Goal: Task Accomplishment & Management: Complete application form

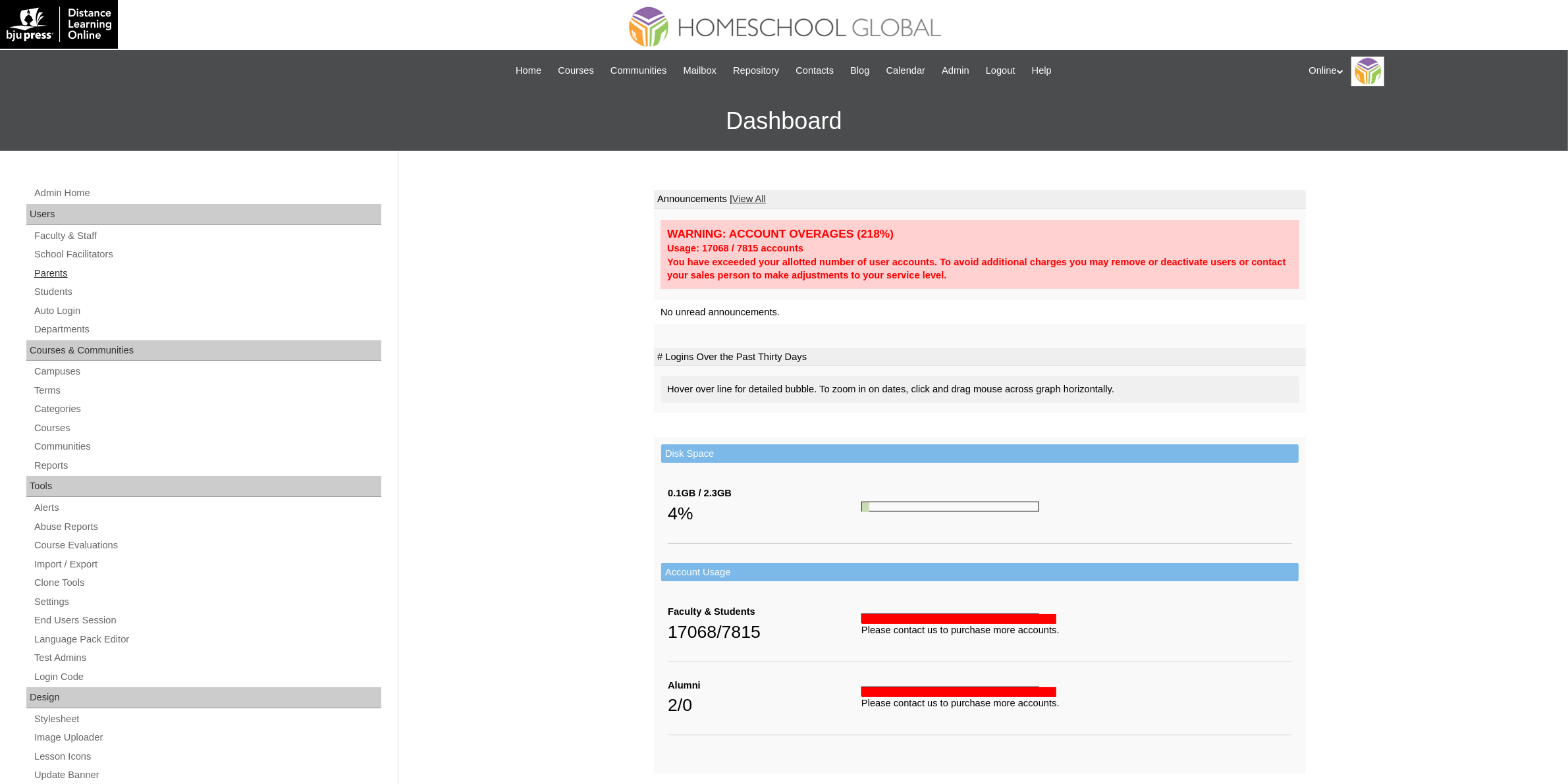
click at [77, 270] on link "Parents" at bounding box center [207, 273] width 349 height 16
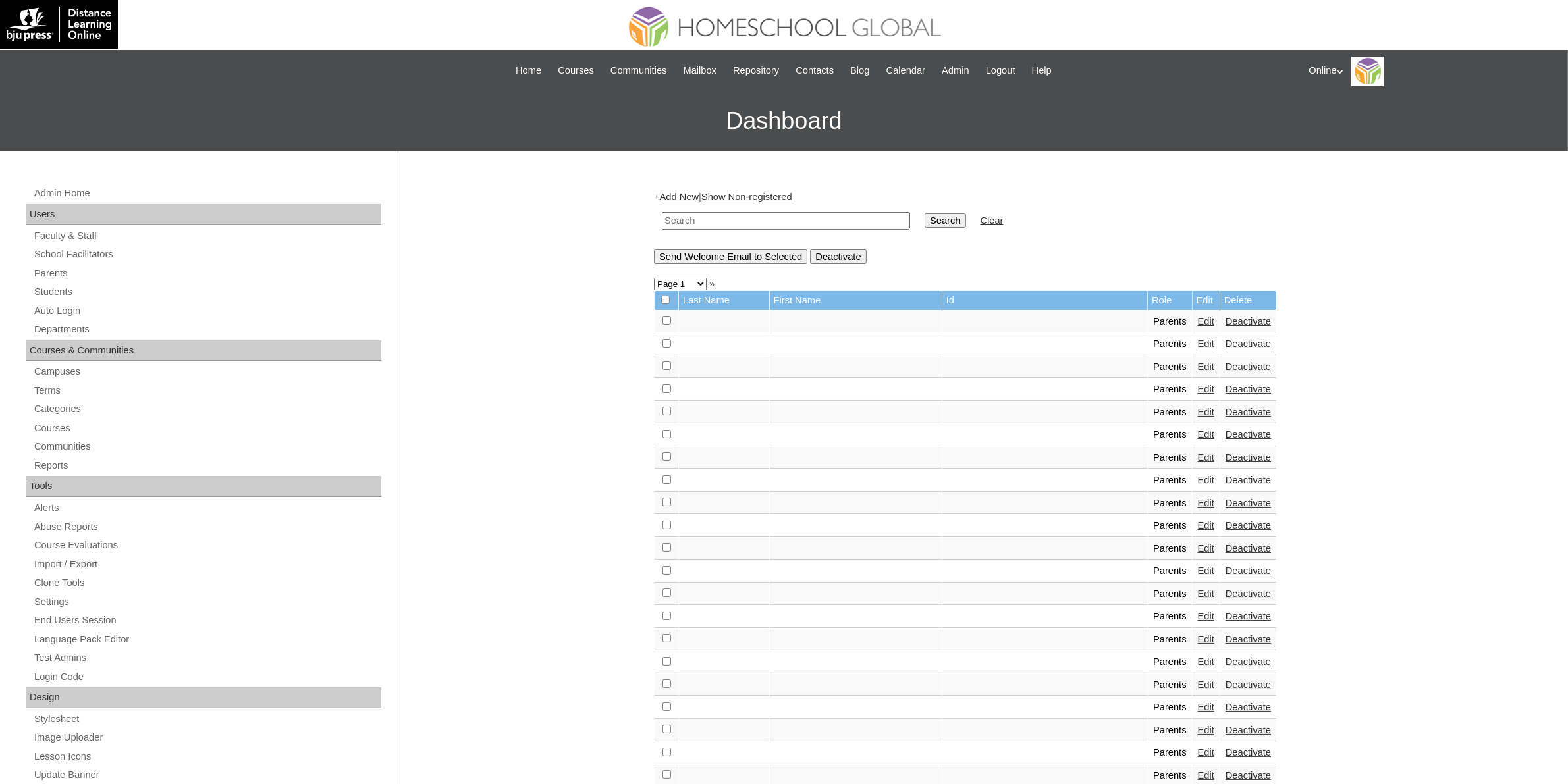
click at [680, 191] on link "Add New" at bounding box center [679, 197] width 39 height 10
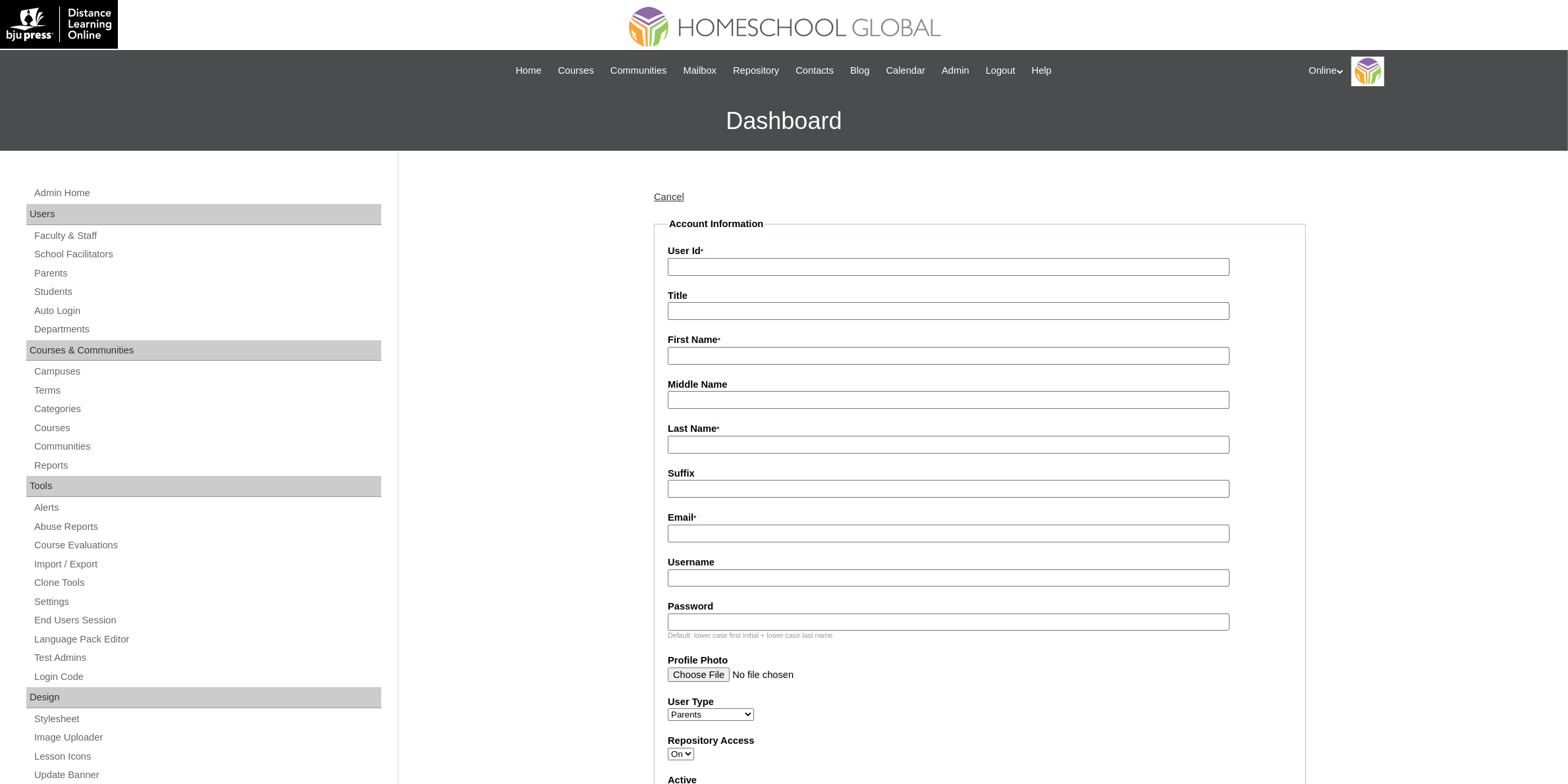
click at [744, 267] on input "User Id *" at bounding box center [949, 267] width 562 height 18
paste input "HGP0269-OACAD2025"
type input "HGP0269-OACAD2025"
click at [789, 349] on input "First Name *" at bounding box center [949, 356] width 562 height 18
paste input "Ma. Lourdes Cornelio"
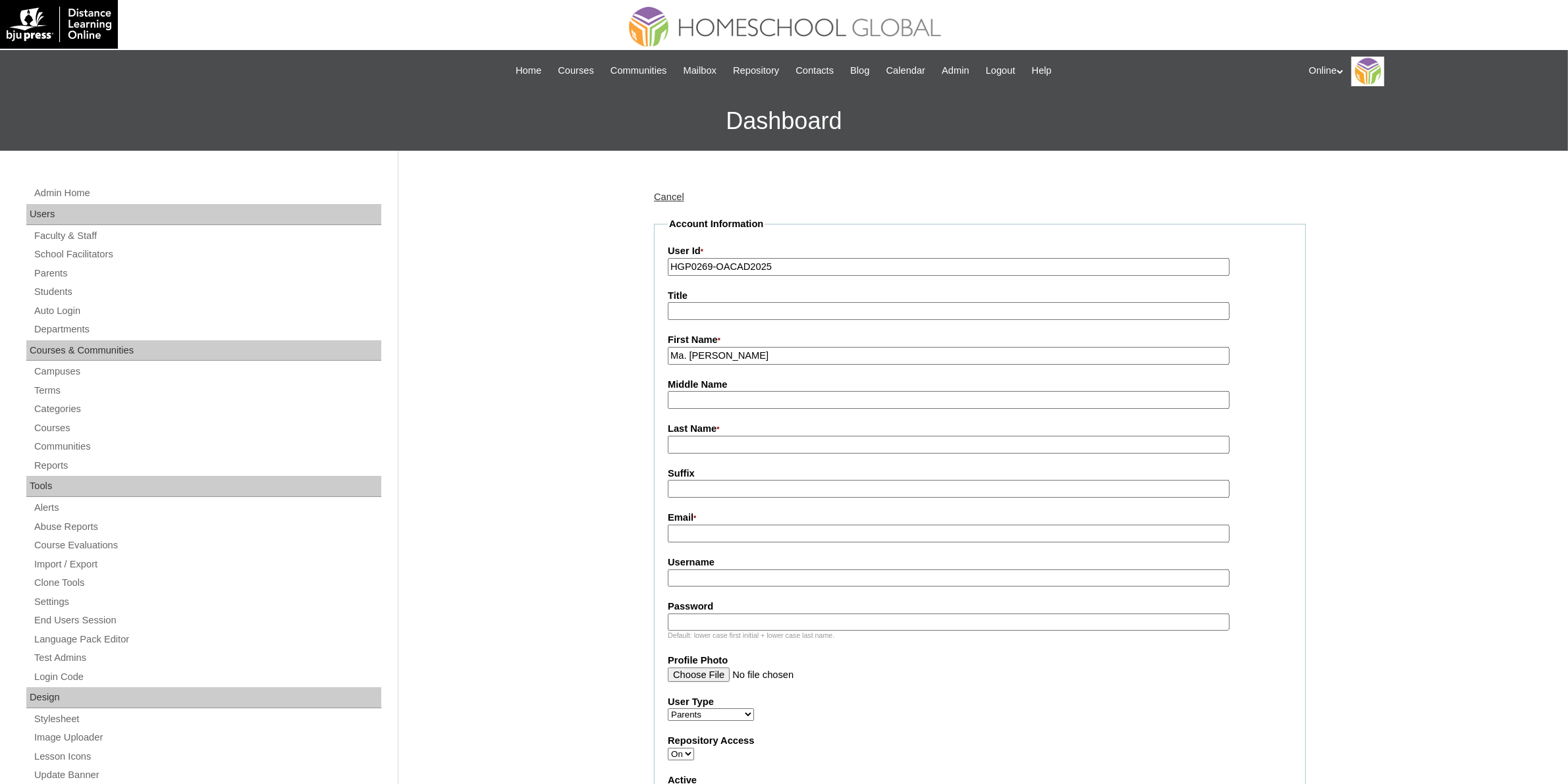
click at [739, 351] on input "Ma. Lourdes Cornelio" at bounding box center [949, 356] width 562 height 18
type input "Ma. Lourdes"
click at [728, 436] on input "Last Name *" at bounding box center [949, 444] width 562 height 18
paste input "Cornelio"
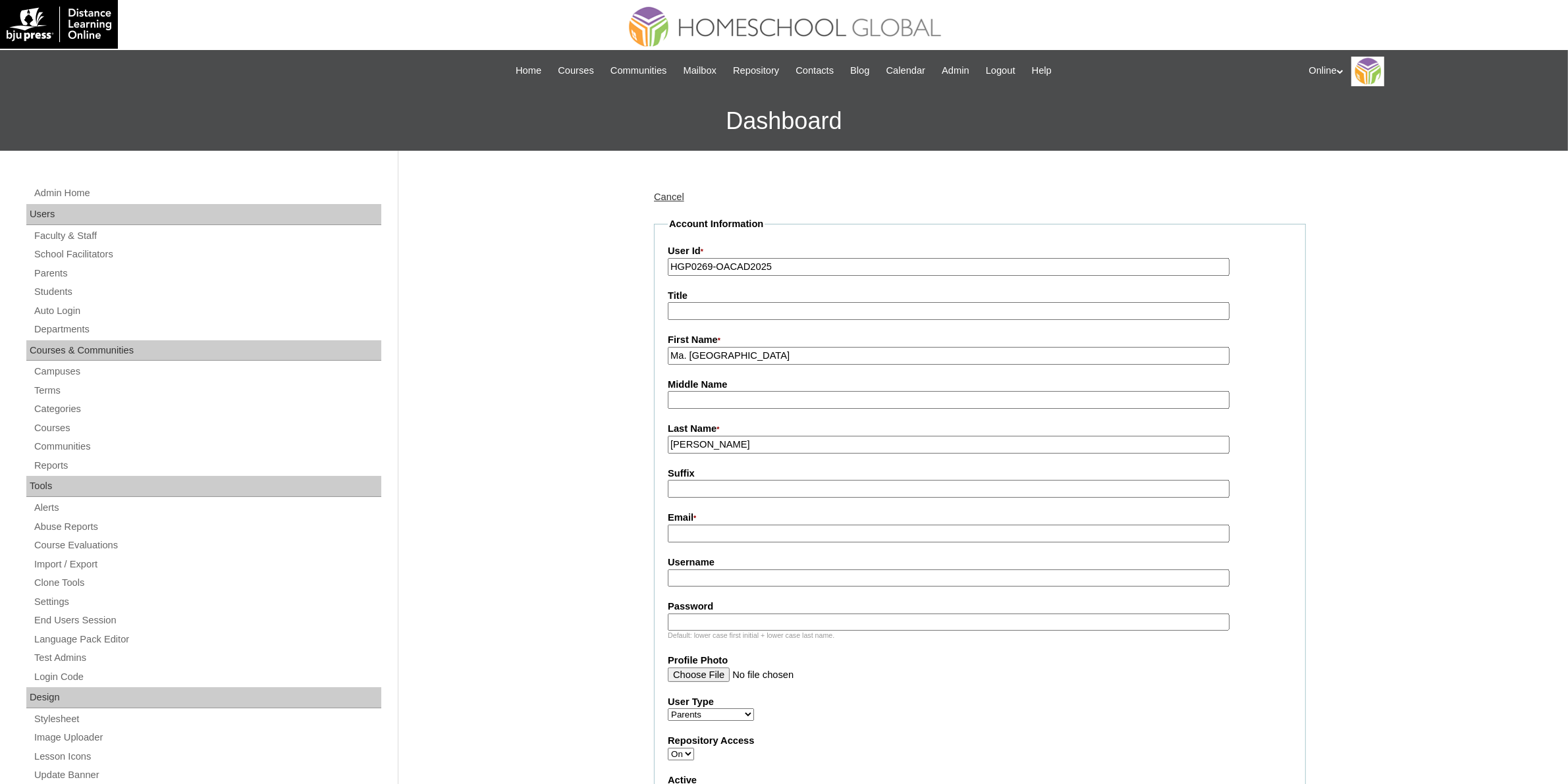
type input "Cornelio"
click at [755, 360] on input "Ma. Lourdes" at bounding box center [949, 356] width 562 height 18
type input "Ma. Lourdes"
click at [731, 525] on input "Email *" at bounding box center [949, 534] width 562 height 18
paste input "desalmira28@gmail.com"
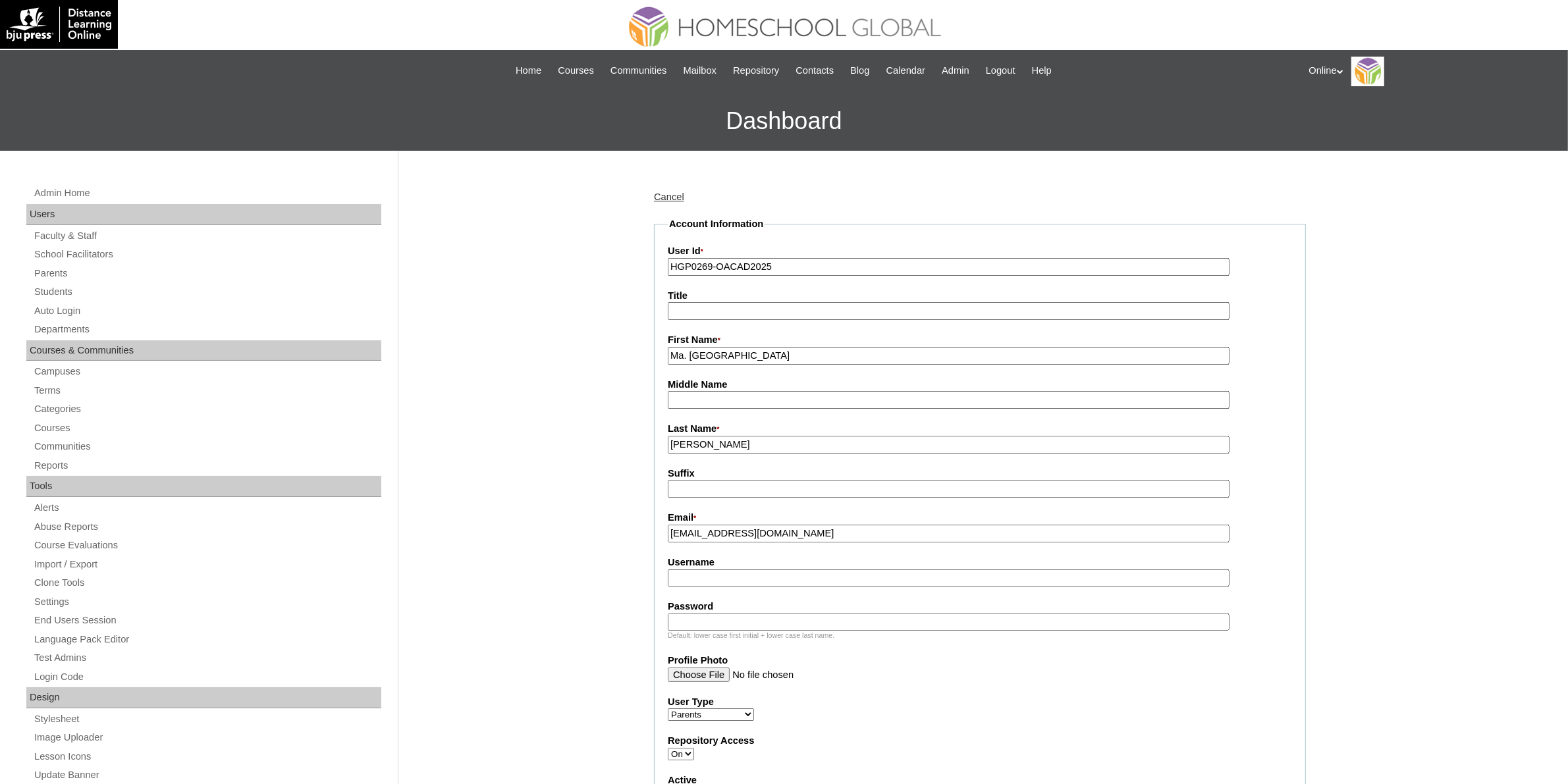
type input "desalmira28@gmail.com"
click at [839, 576] on input "Username" at bounding box center [949, 579] width 562 height 18
paste input "almira2025"
type input "almira2025"
click at [742, 614] on input "Password" at bounding box center [949, 622] width 562 height 18
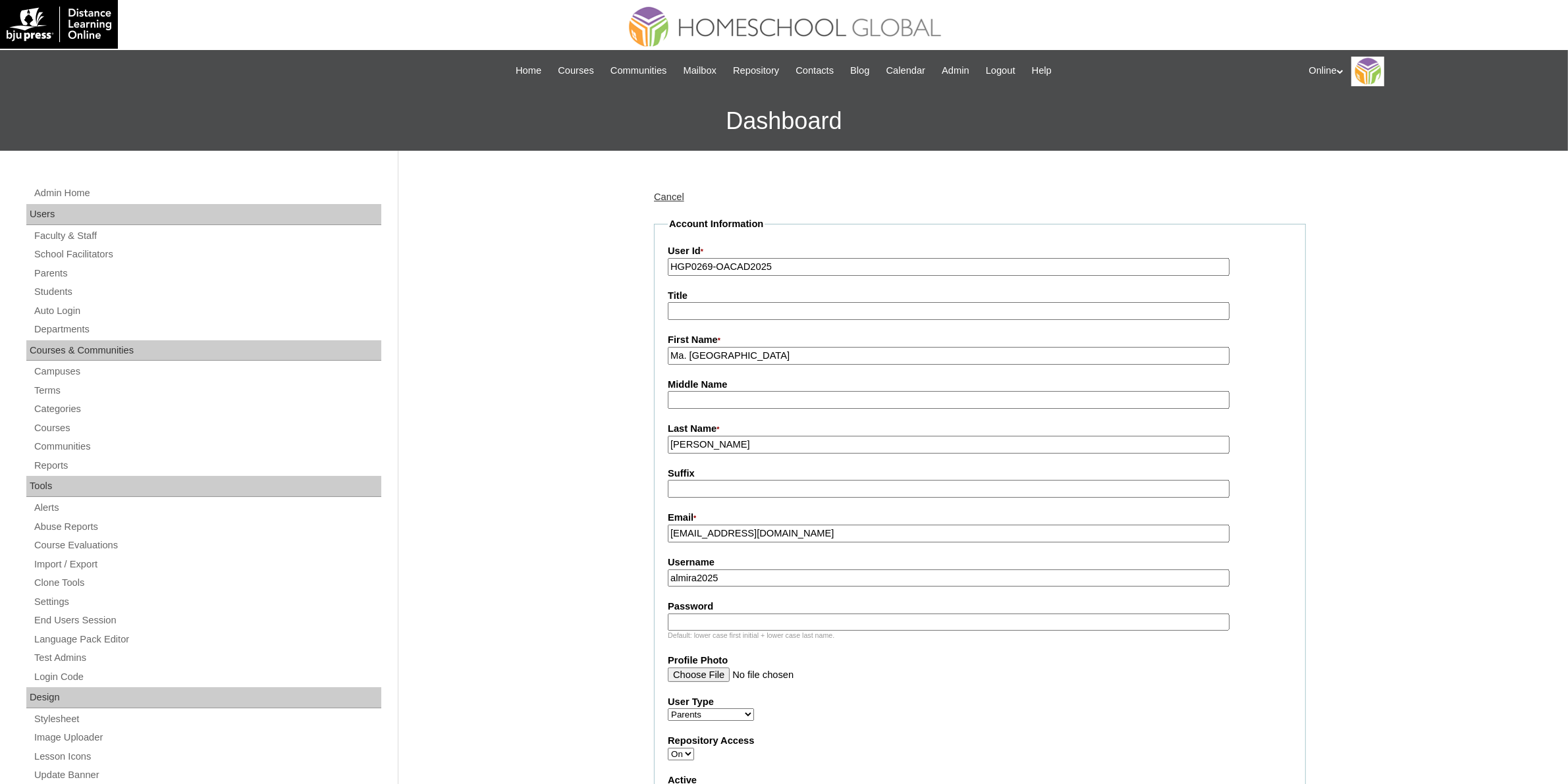
paste input "Uhgt"
type input "Uhgt"
click at [732, 573] on input "almira2025" at bounding box center [949, 579] width 562 height 18
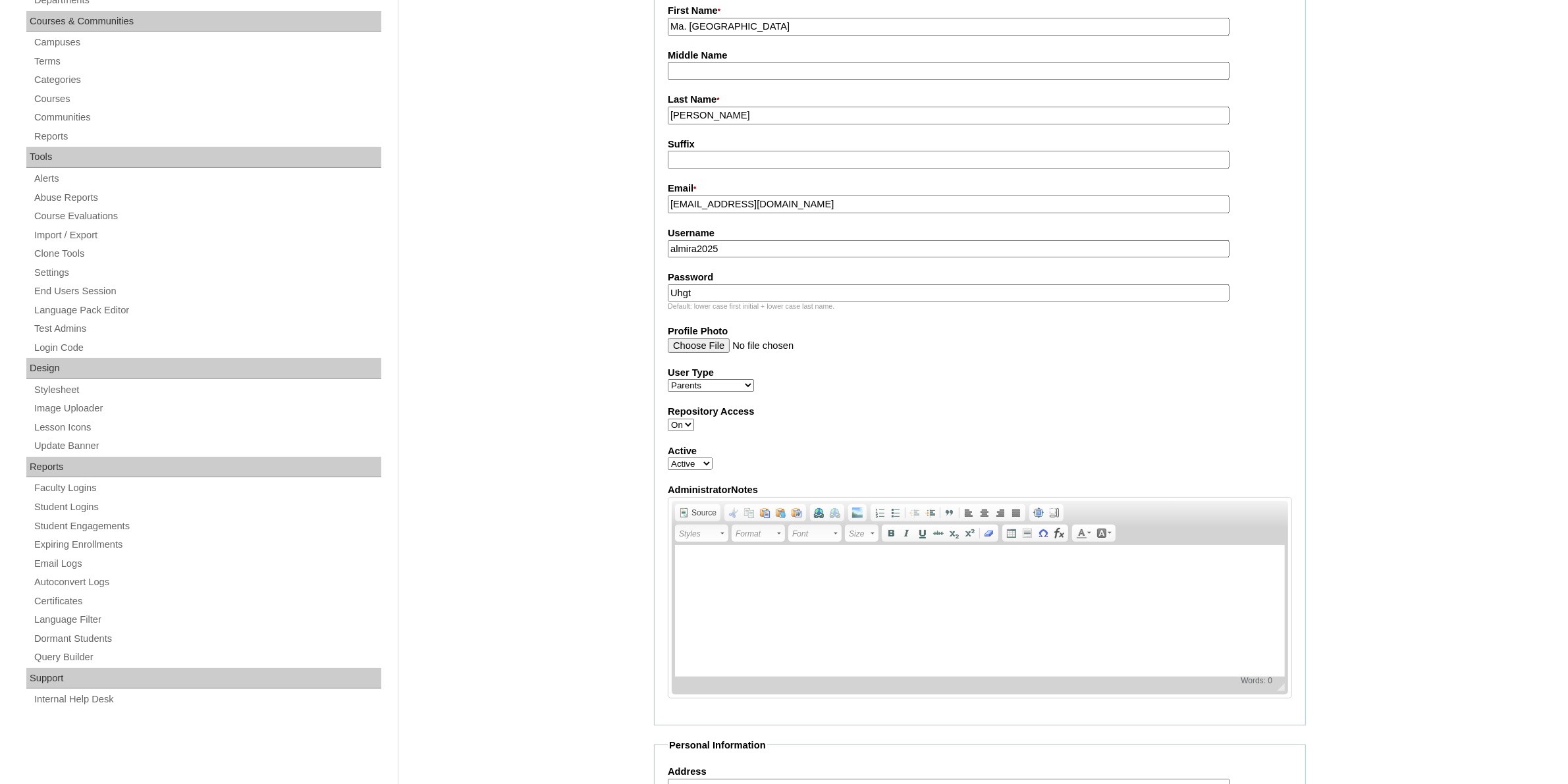
scroll to position [165, 0]
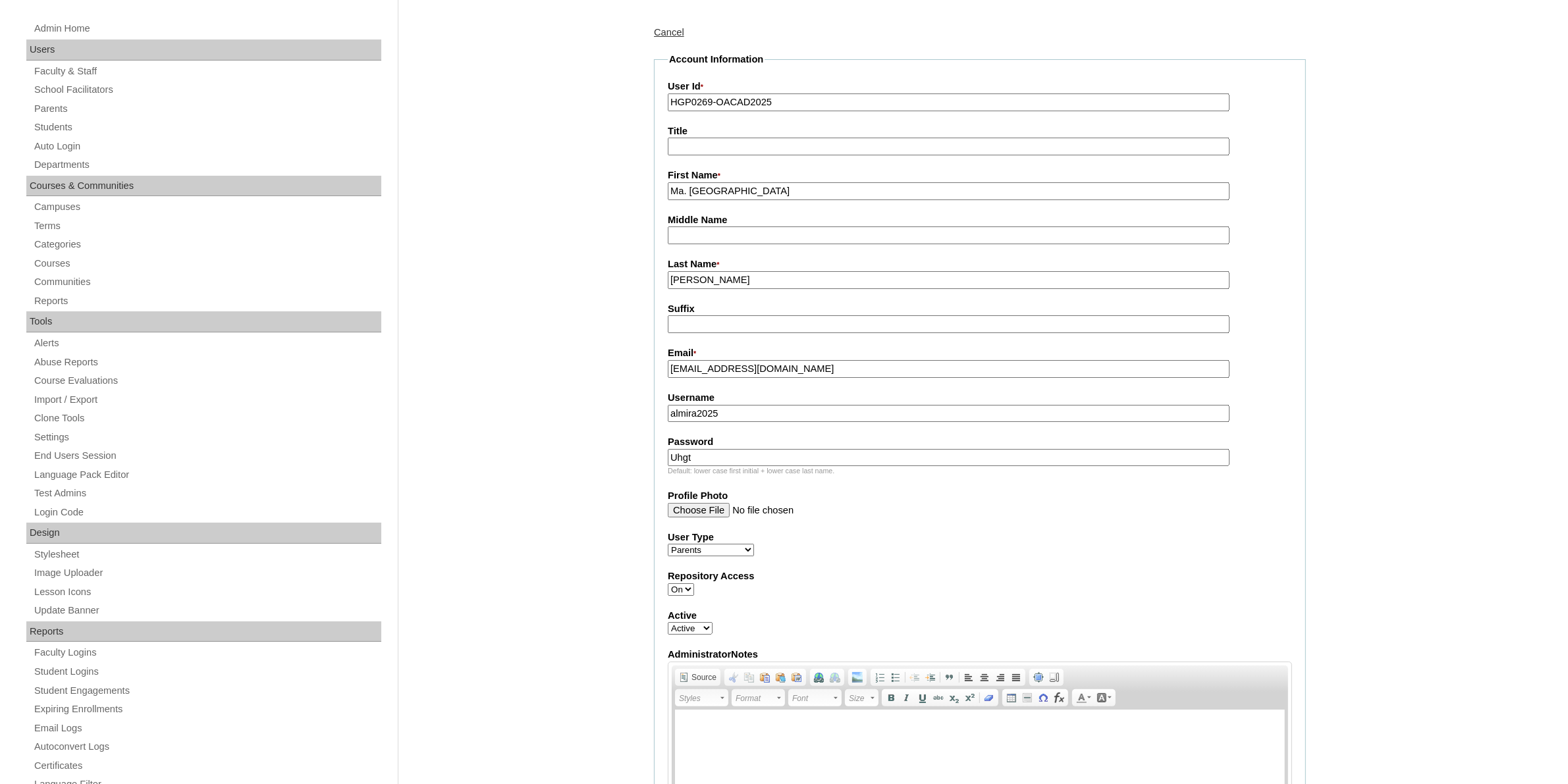
click at [772, 271] on input "Cornelio" at bounding box center [949, 280] width 562 height 18
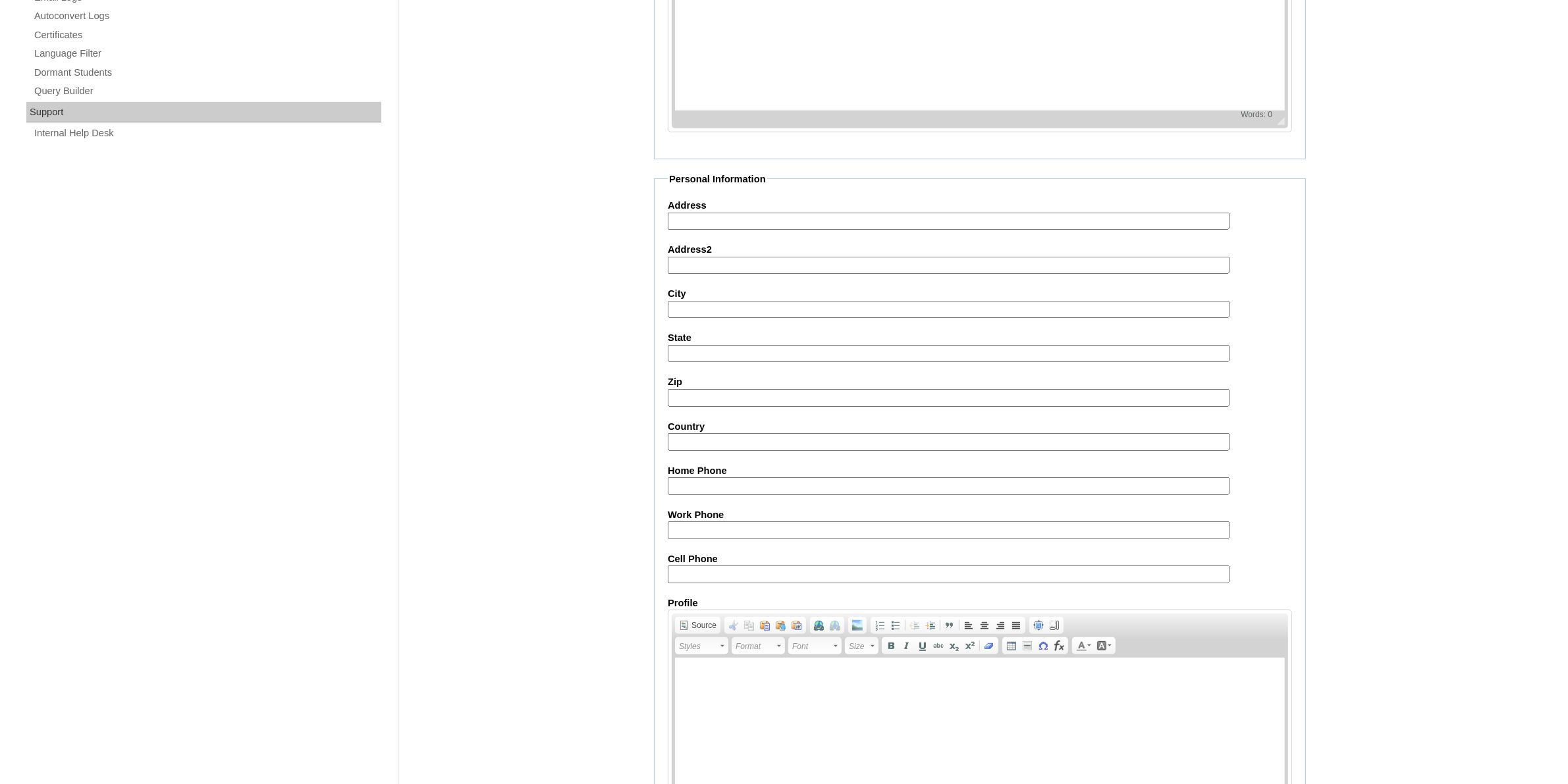
scroll to position [969, 0]
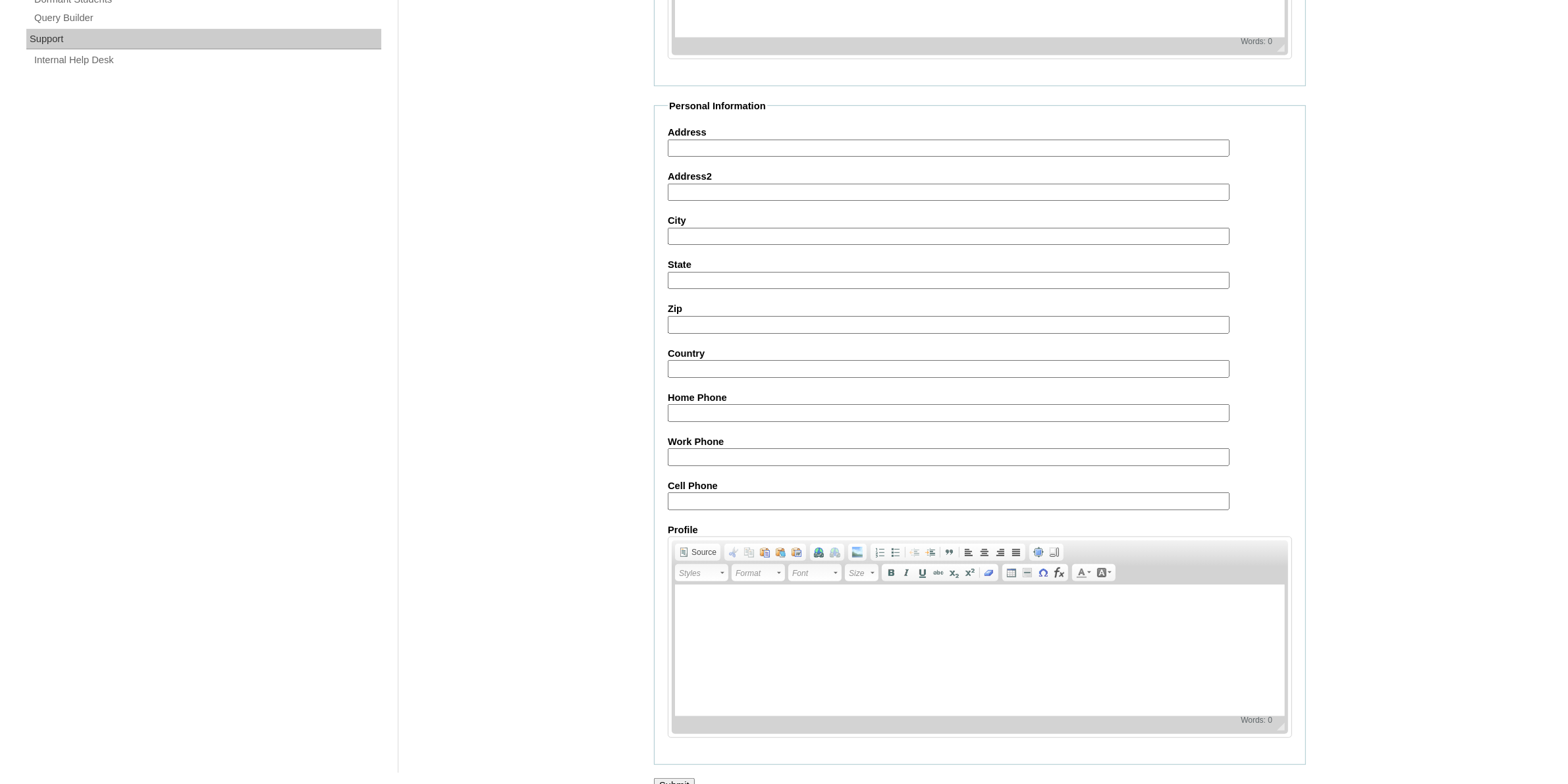
type input "Cornelio (2025)"
click at [672, 778] on input "Submit" at bounding box center [674, 785] width 41 height 14
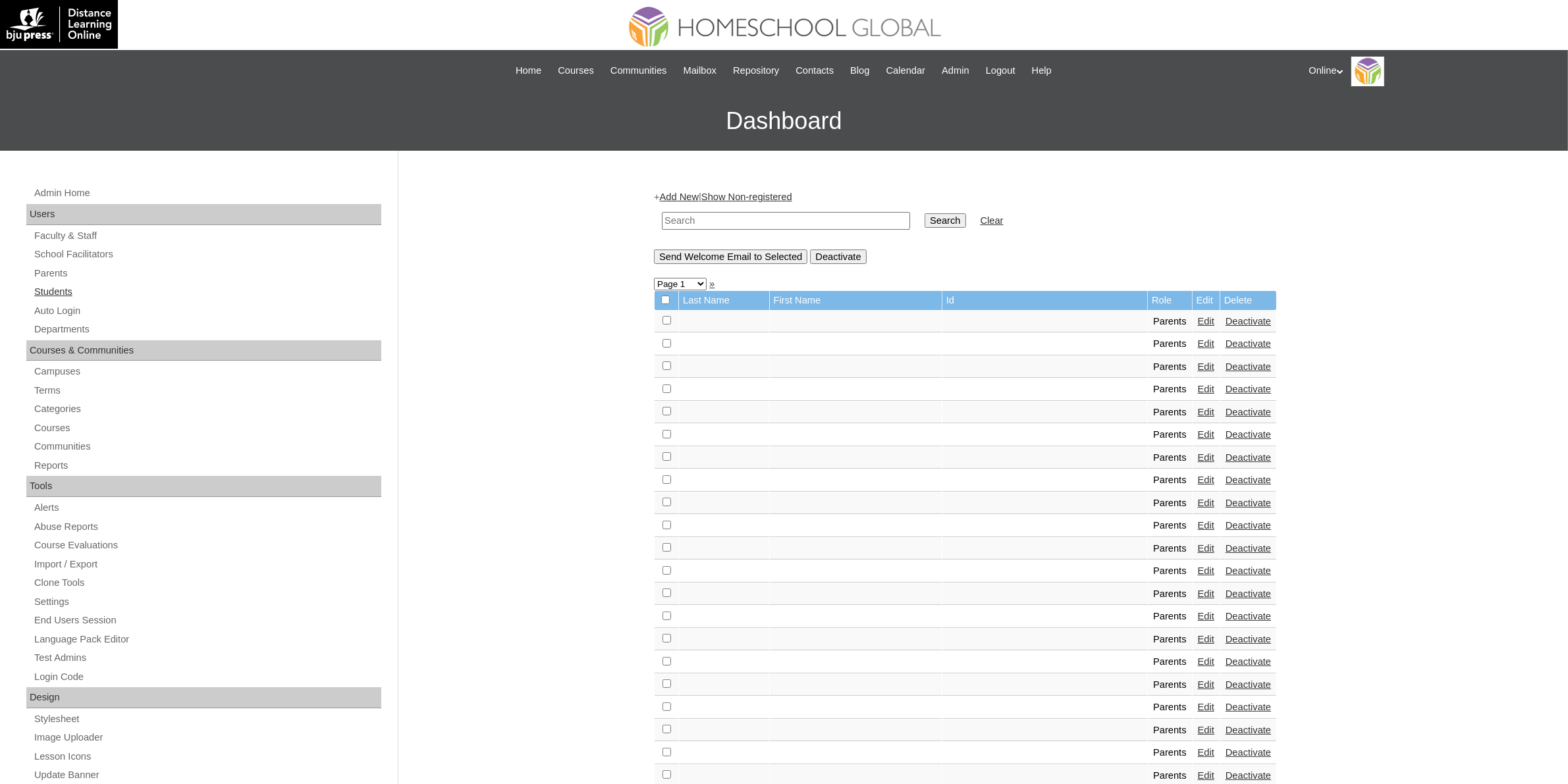
click at [80, 288] on link "Students" at bounding box center [207, 292] width 349 height 16
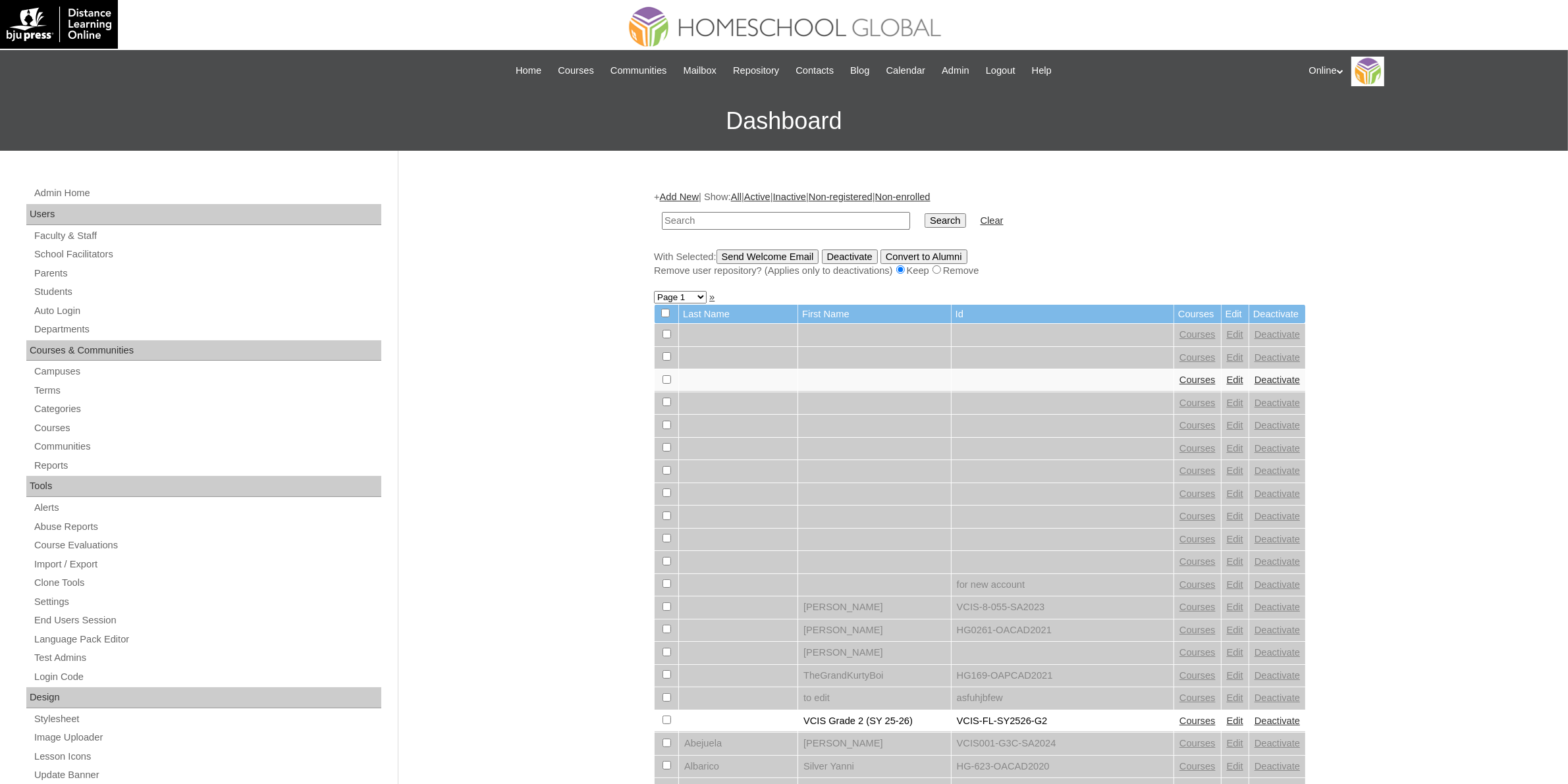
click at [691, 197] on link "Add New" at bounding box center [679, 197] width 39 height 10
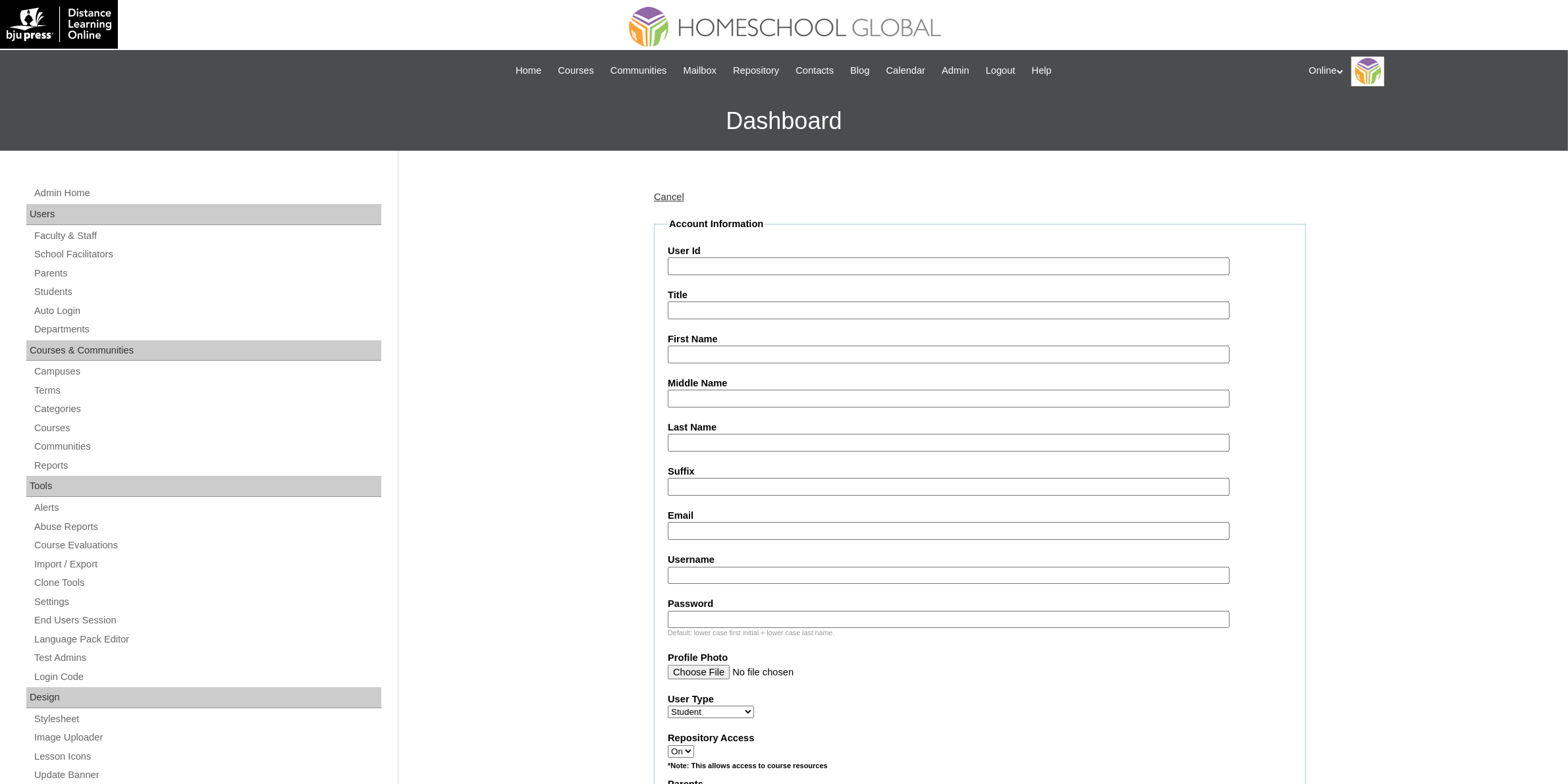
click at [684, 264] on input "User Id" at bounding box center [949, 267] width 562 height 18
paste input "HG324OACAD2025"
type input "HG324OACAD2025"
click at [725, 353] on input "First Name" at bounding box center [949, 354] width 562 height 18
paste input "Penelope Summer Cornelio Almira _240004537"
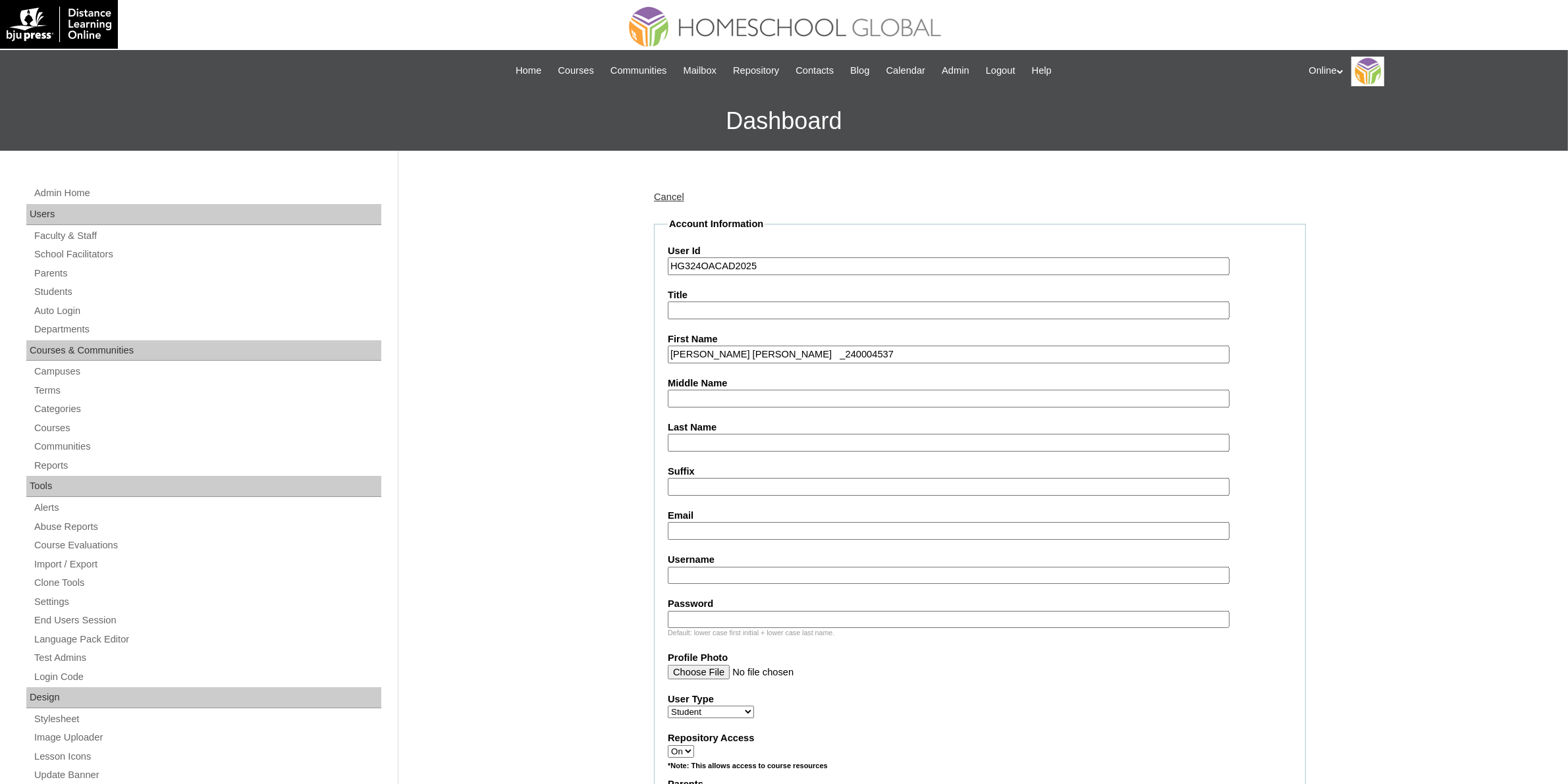
click at [828, 351] on input "Penelope Summer Cornelio Almira _240004537" at bounding box center [949, 354] width 562 height 18
click at [820, 349] on input "Penelope Summer Cornelio Almira" at bounding box center [949, 354] width 562 height 18
type input "Penelope Summer Cornelio"
click at [746, 442] on input "Last Name" at bounding box center [949, 443] width 562 height 18
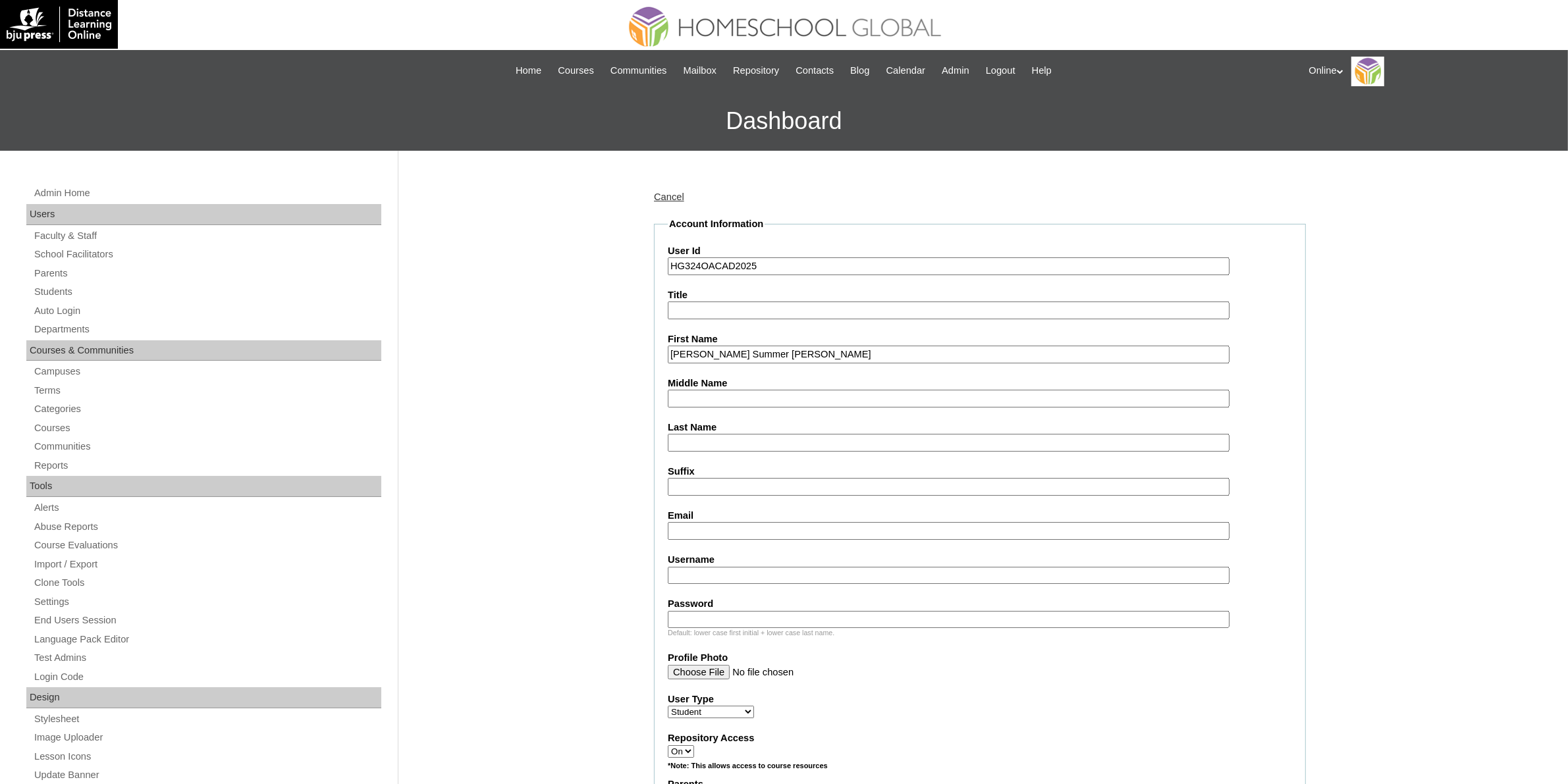
paste input "Almira"
type input "Almira"
click at [775, 350] on input "Penelope Summer Cornelio" at bounding box center [949, 354] width 562 height 18
type input "Penelope Summer"
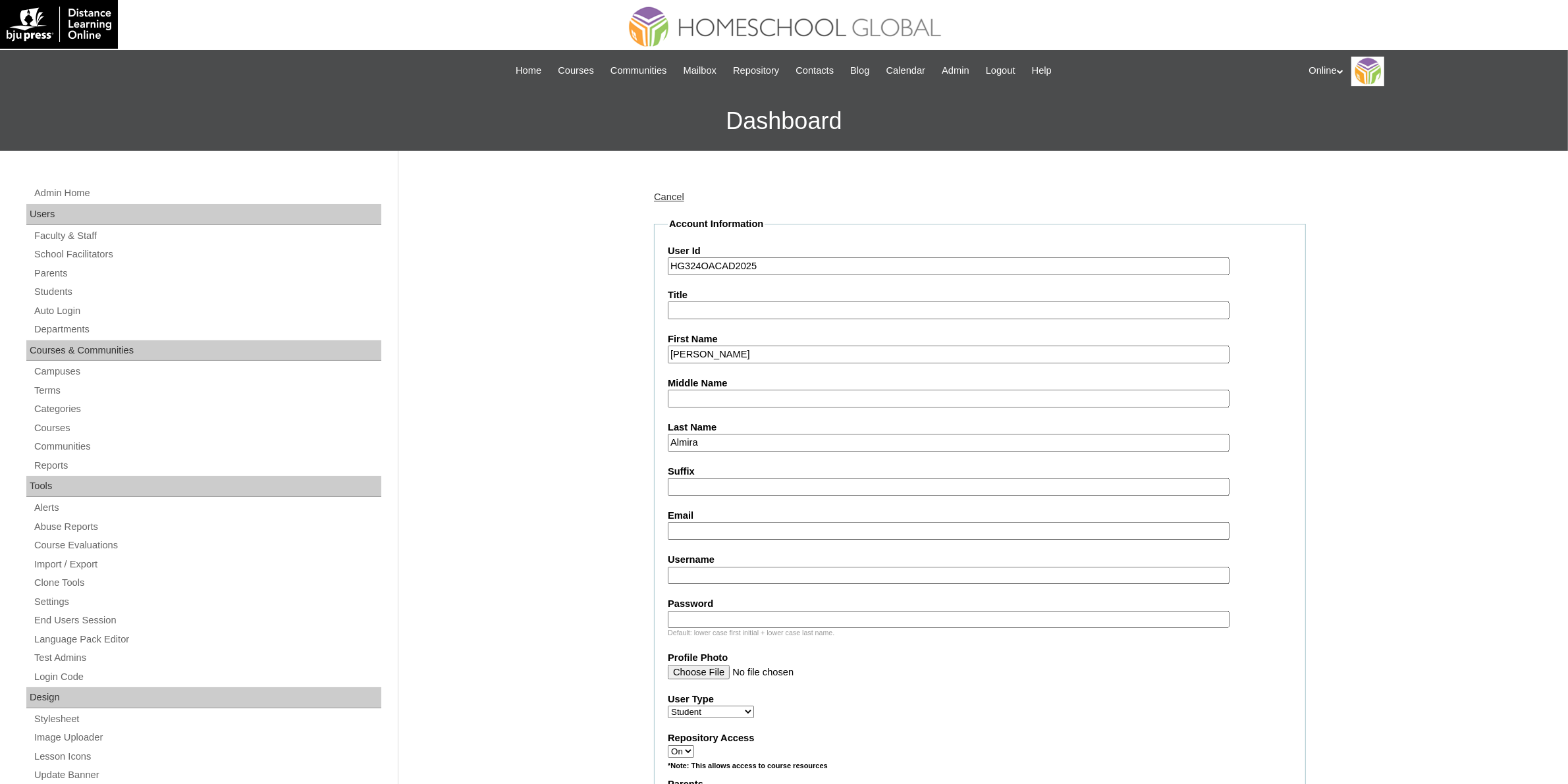
click at [748, 394] on input "Middle Name" at bounding box center [949, 398] width 562 height 18
paste input "Cornelio"
type input "Cornelio"
click at [782, 355] on input "Penelope Summer" at bounding box center [949, 354] width 562 height 18
type input "Penelope Summer"
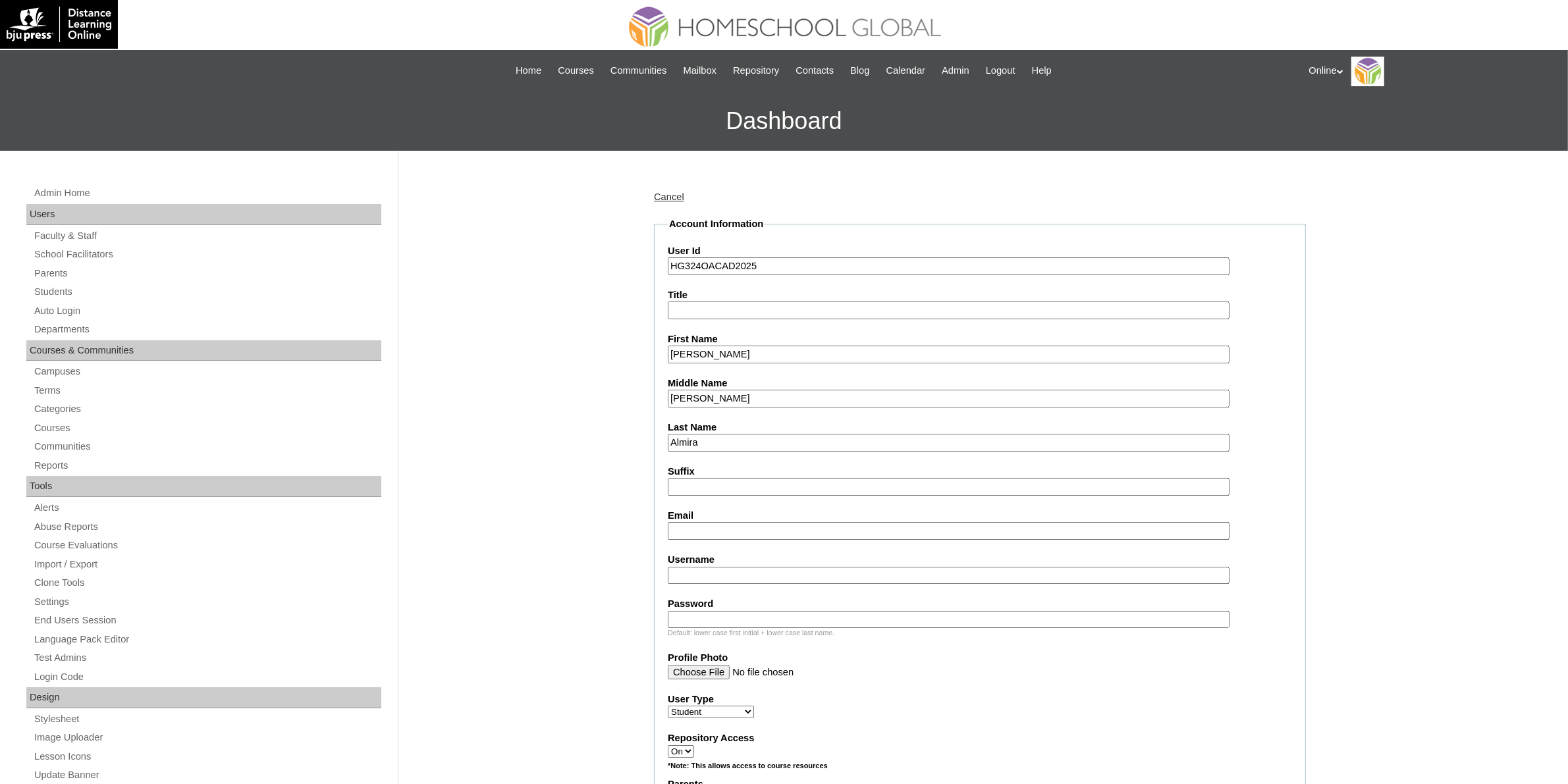
click at [769, 389] on input "Cornelio" at bounding box center [949, 398] width 562 height 18
type input "Cornelio"
click at [752, 439] on input "Almira" at bounding box center [949, 443] width 562 height 18
click at [746, 522] on input "Email" at bounding box center [949, 531] width 562 height 18
paste input "desalmira28@gmail.com"
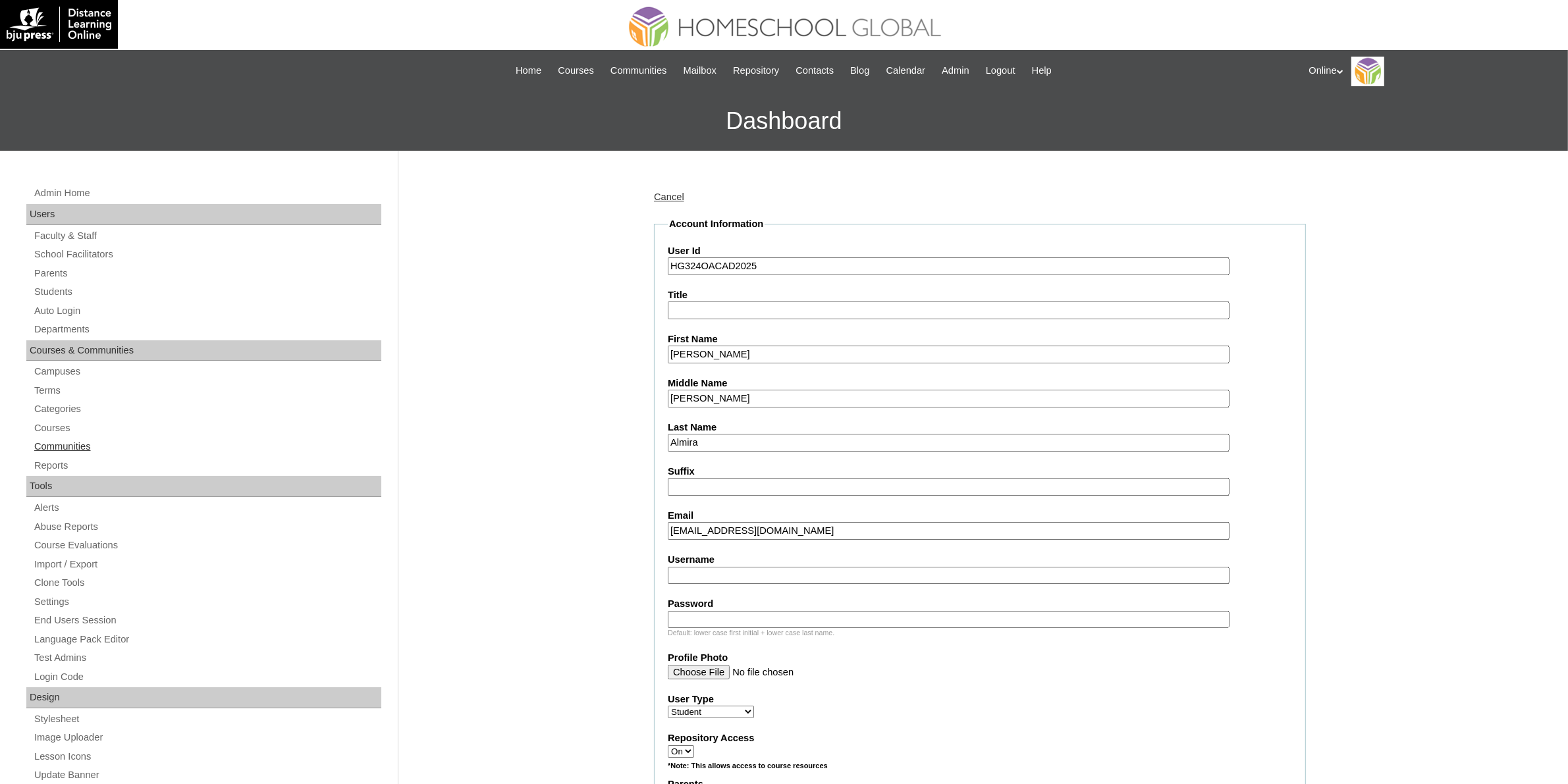
type input "desalmira28@gmail.com"
click at [788, 567] on input "Username" at bounding box center [949, 576] width 562 height 18
paste input "penelope.almira2025"
type input "penelope.almira2025"
click at [794, 613] on input "Password" at bounding box center [949, 620] width 562 height 18
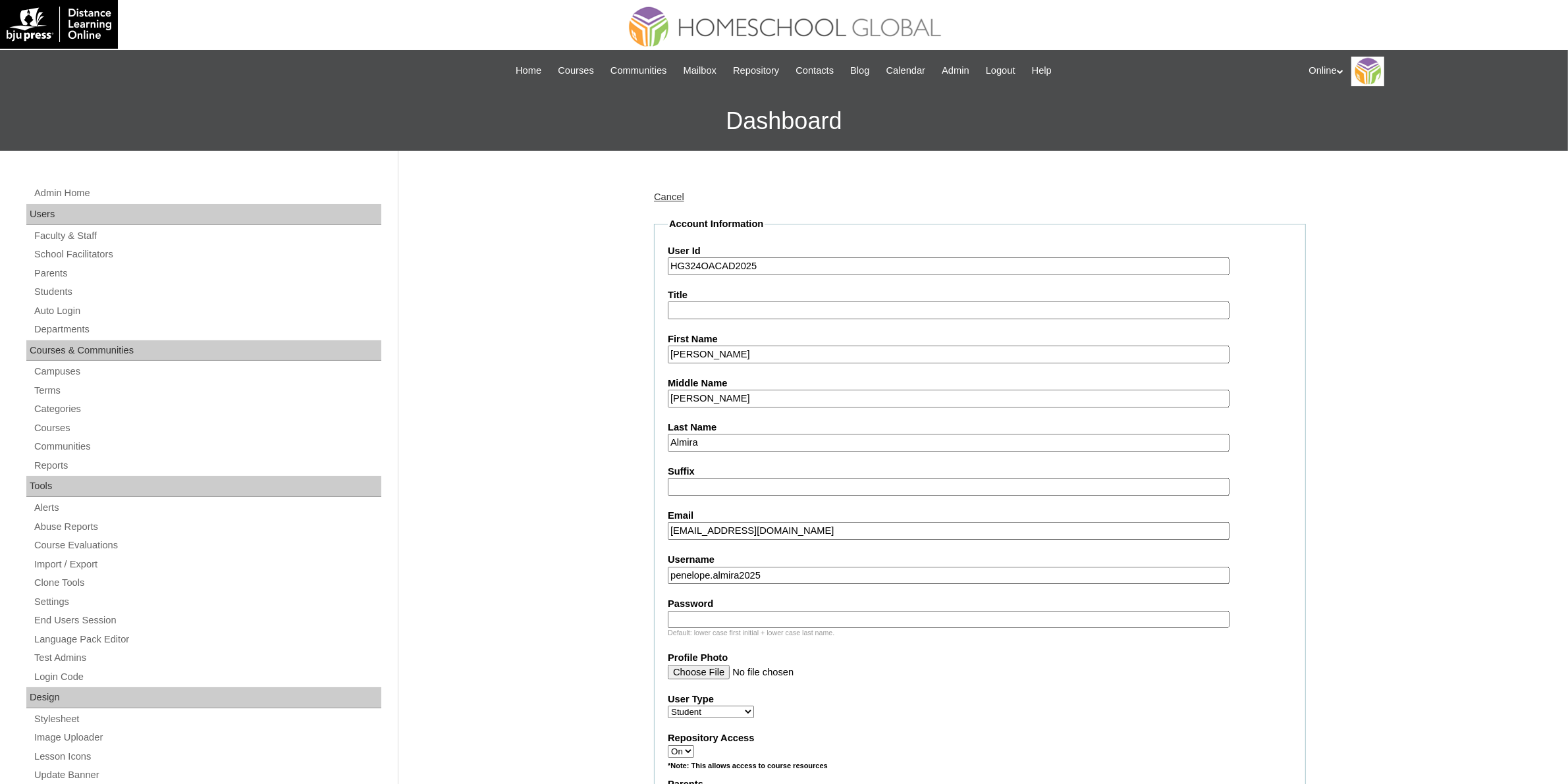
paste input "pPwqrt"
type input "pPwqrt"
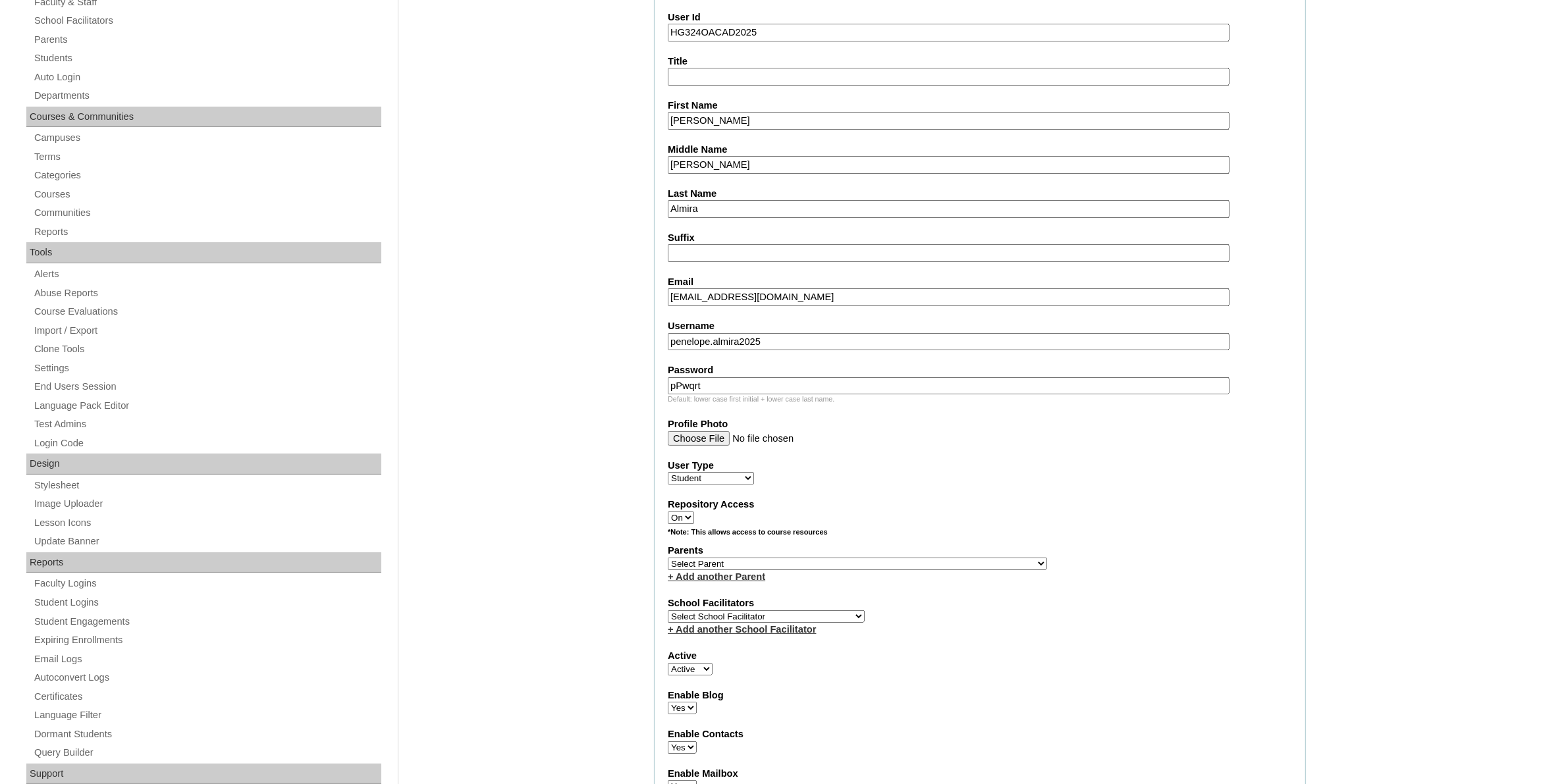
scroll to position [329, 0]
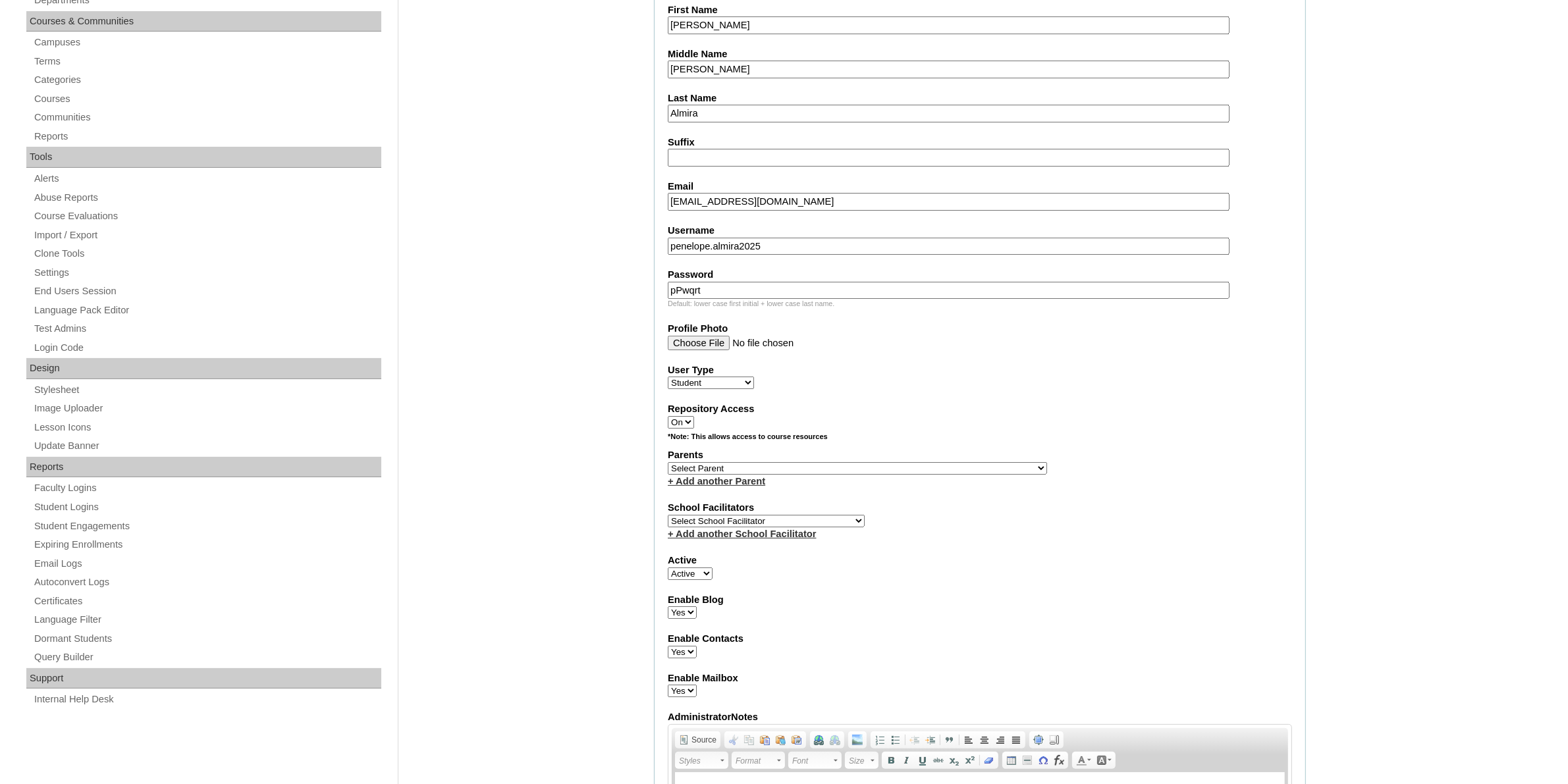
click at [893, 462] on select "Select Parent , , , , , , , , , , , , , , , , , , , , , , , , , , , , , , , , ,…" at bounding box center [857, 468] width 379 height 13
select select "44213"
click at [668, 462] on select "Select Parent , , , , , , , , , , , , , , , , , , , , , , , , , , , , , , , , ,…" at bounding box center [857, 468] width 379 height 13
click at [740, 514] on select "Select School Facilitator Norman Añain Ruffa Abadijas Mary Abella Gloryfe Abion…" at bounding box center [766, 520] width 197 height 13
select select "43686"
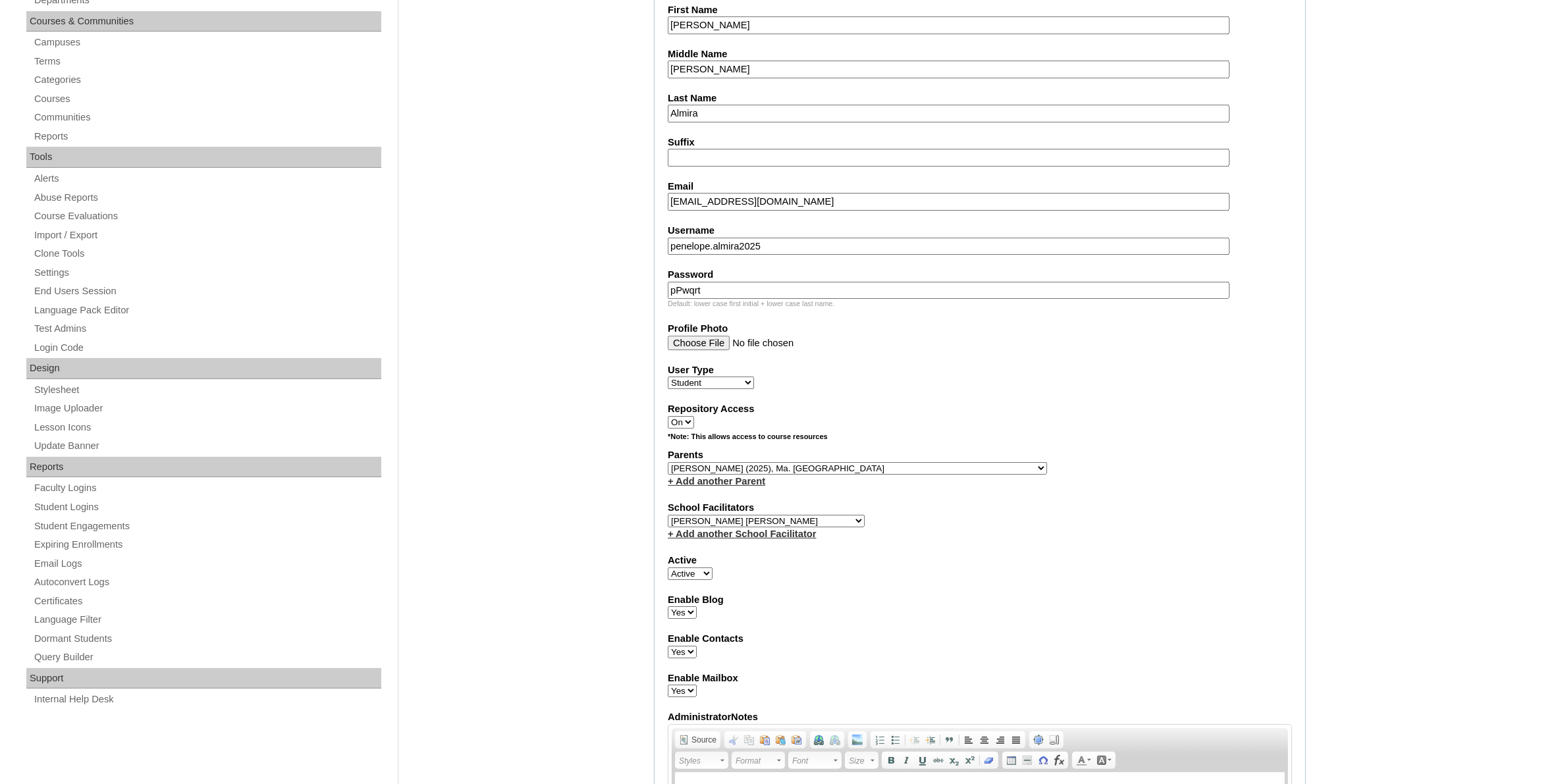
click at [668, 514] on select "Select School Facilitator Norman Añain Ruffa Abadijas Mary Abella Gloryfe Abion…" at bounding box center [766, 520] width 197 height 13
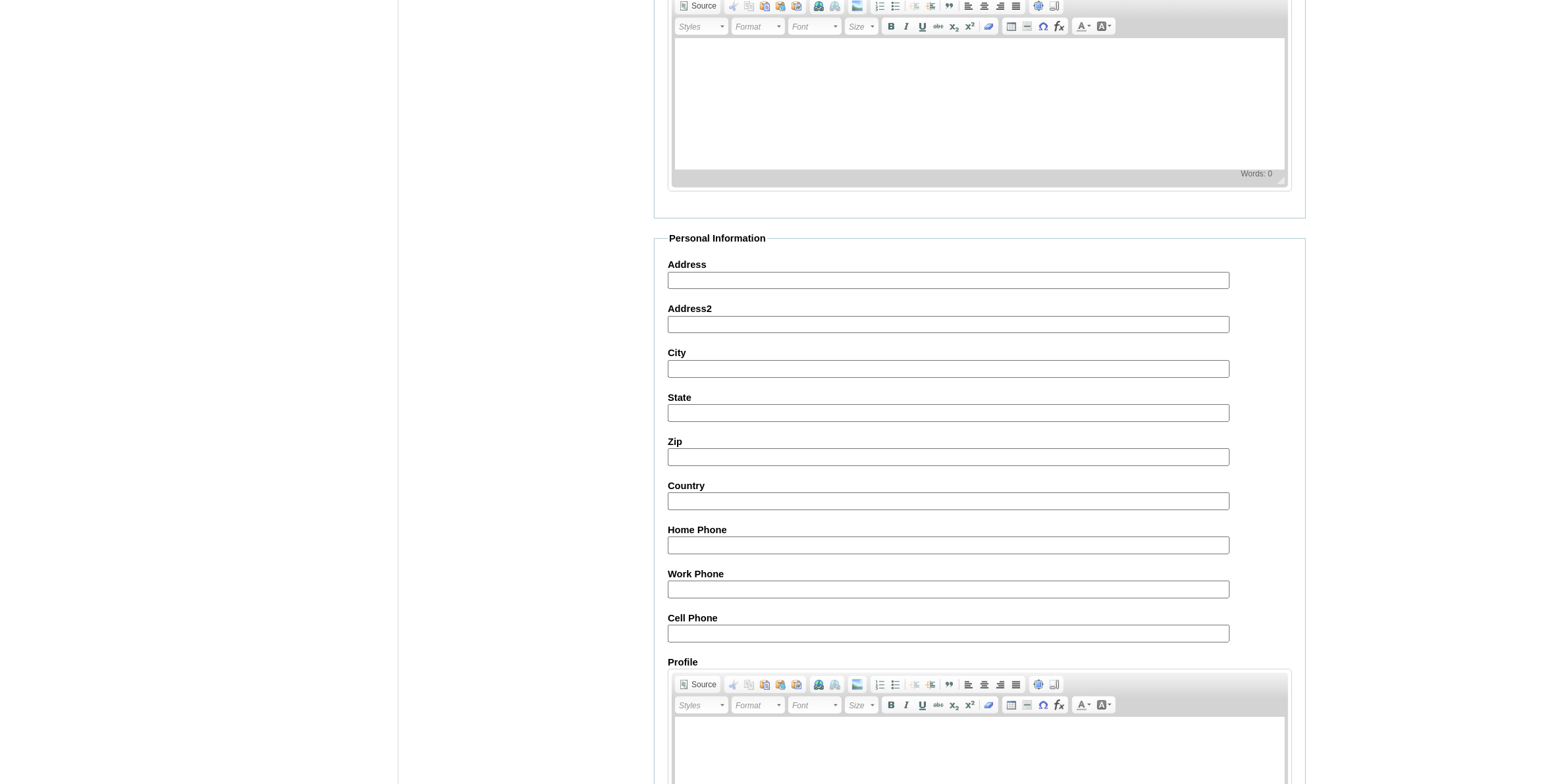
scroll to position [1191, 0]
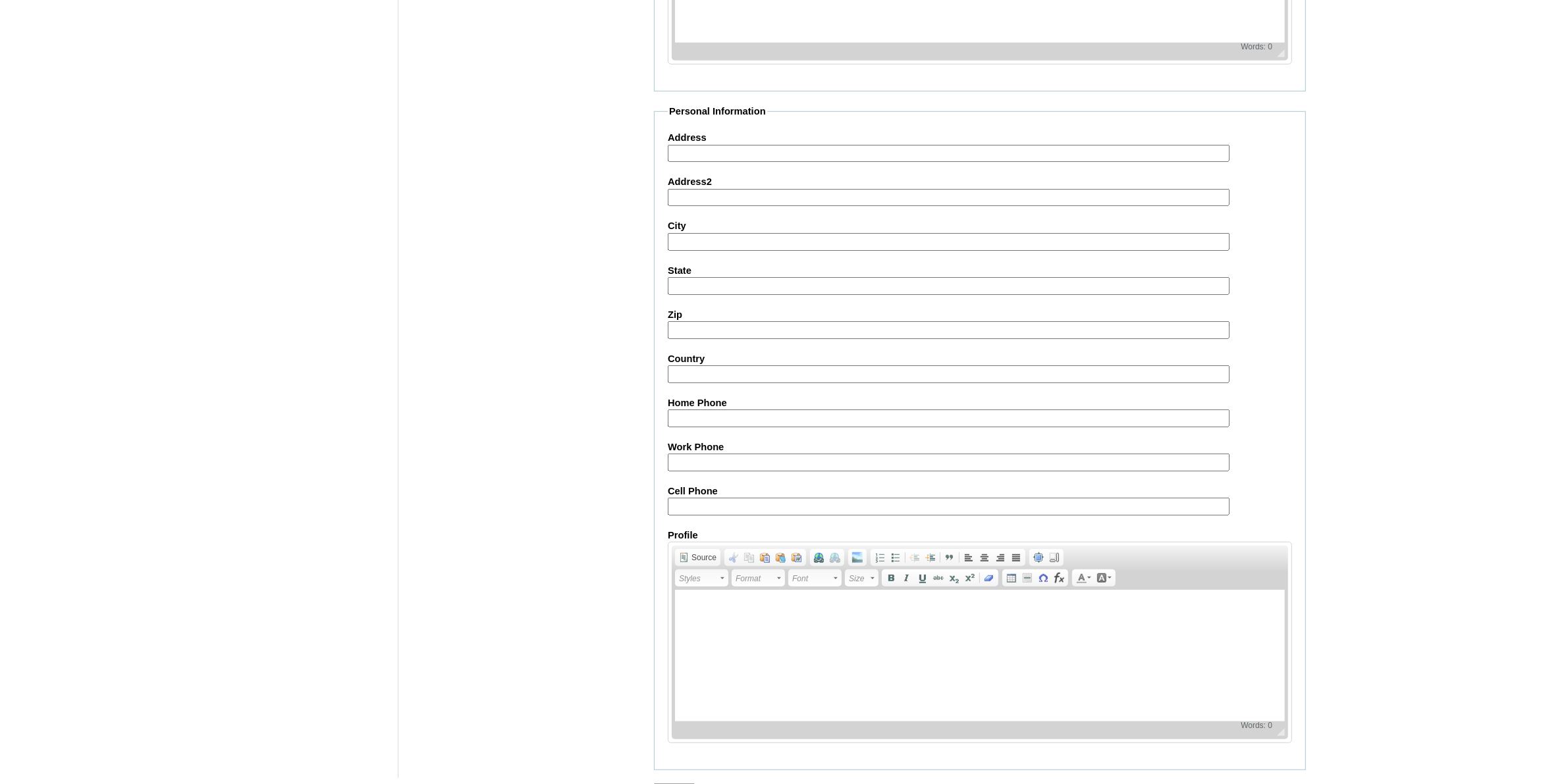
click at [691, 783] on input "Submit" at bounding box center [674, 790] width 41 height 14
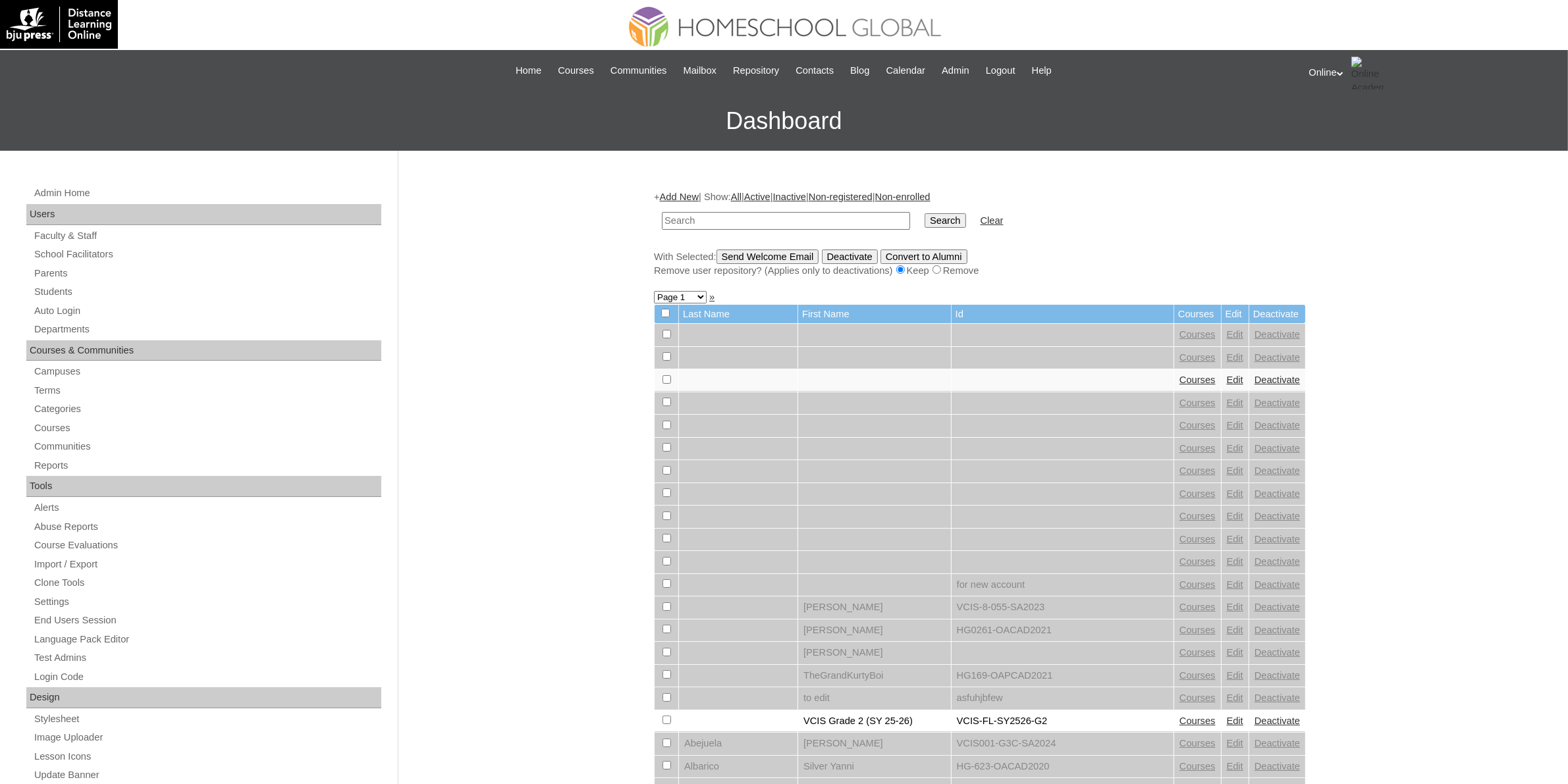
click at [717, 215] on input "text" at bounding box center [786, 221] width 248 height 18
paste input "HG324OACAD2025"
type input "HG324OACAD2025"
click at [924, 224] on input "Search" at bounding box center [945, 220] width 41 height 14
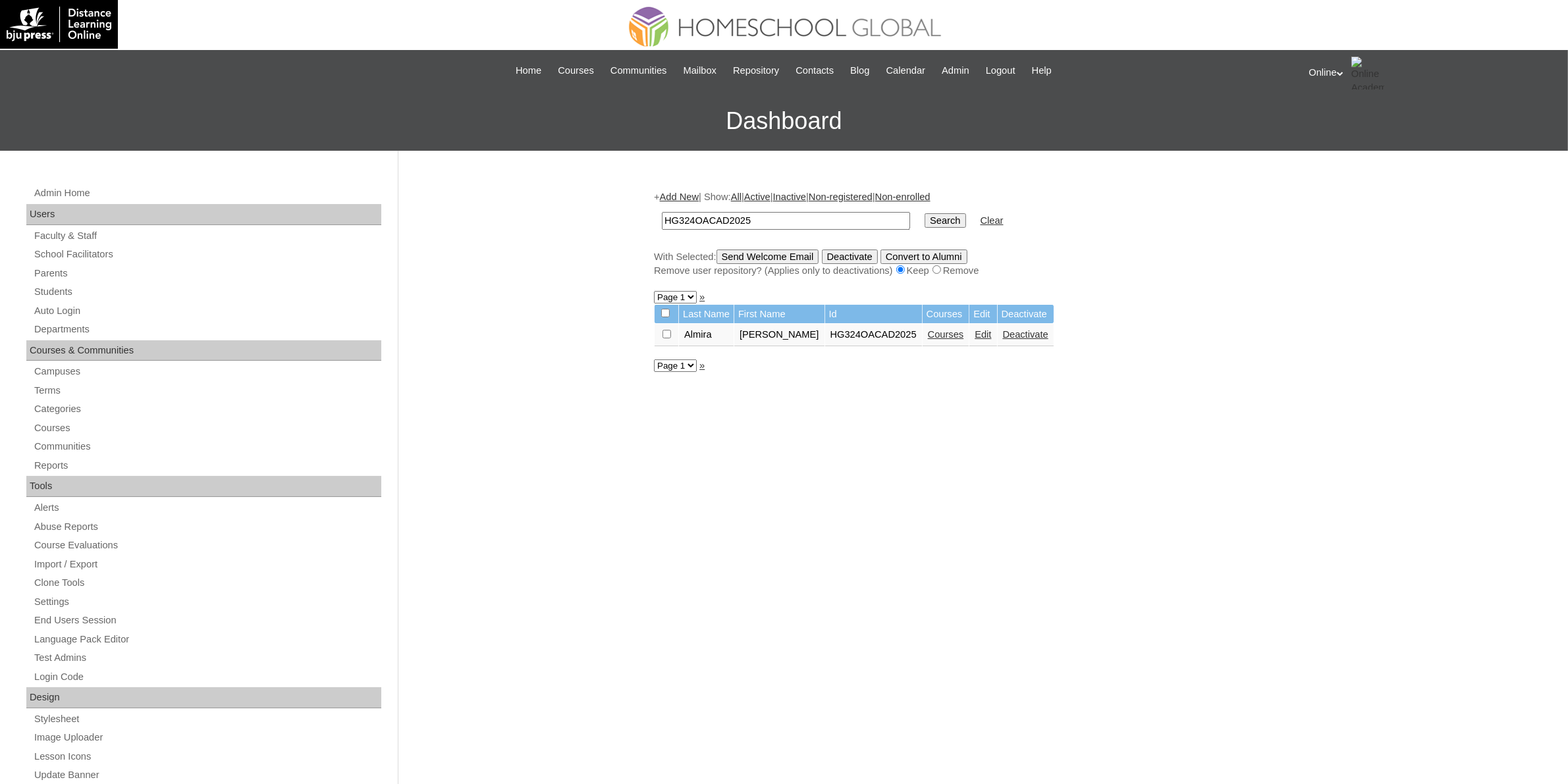
click at [946, 331] on link "Courses" at bounding box center [946, 334] width 36 height 10
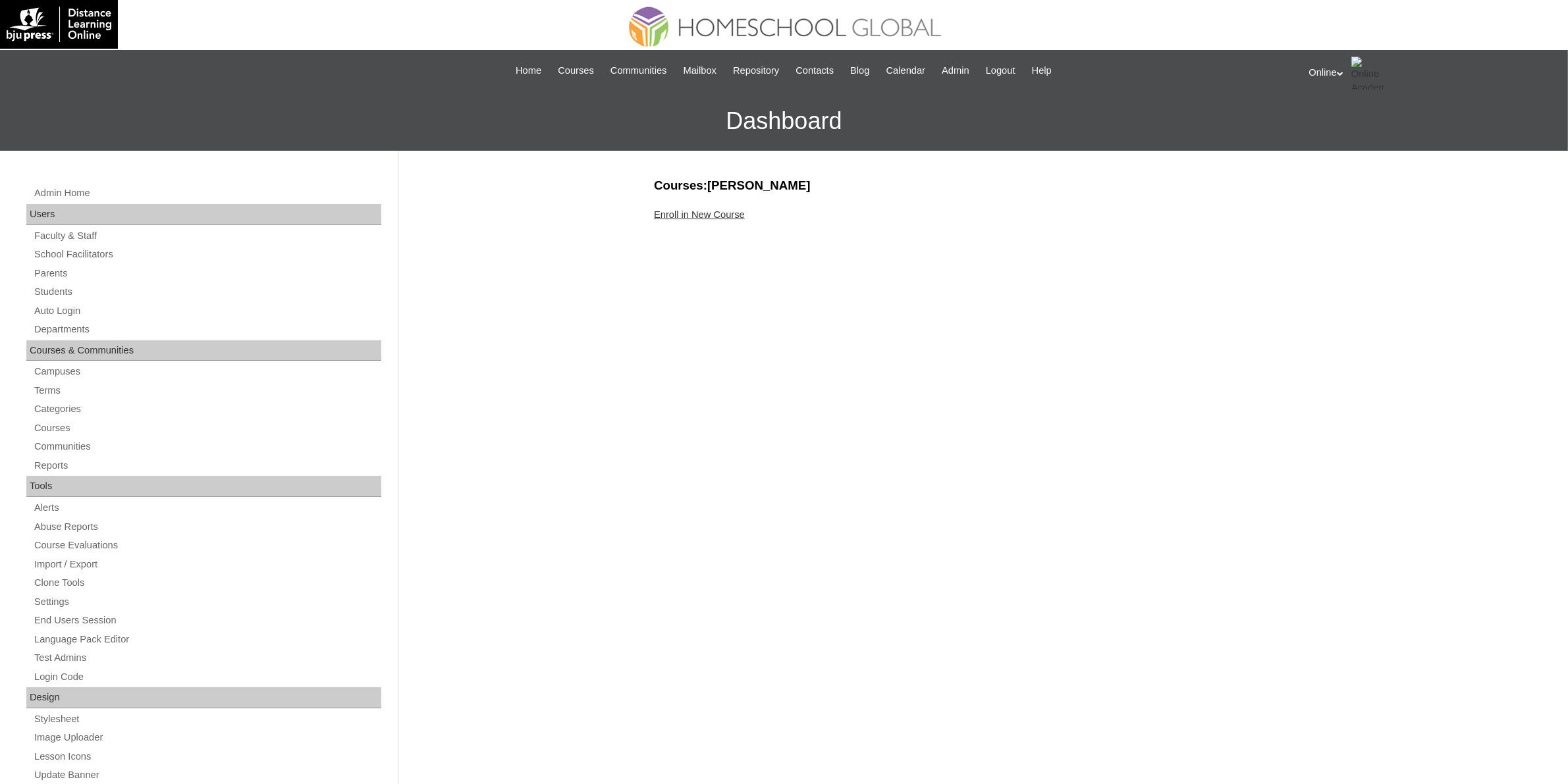
click at [723, 209] on link "Enroll in New Course" at bounding box center [699, 214] width 91 height 10
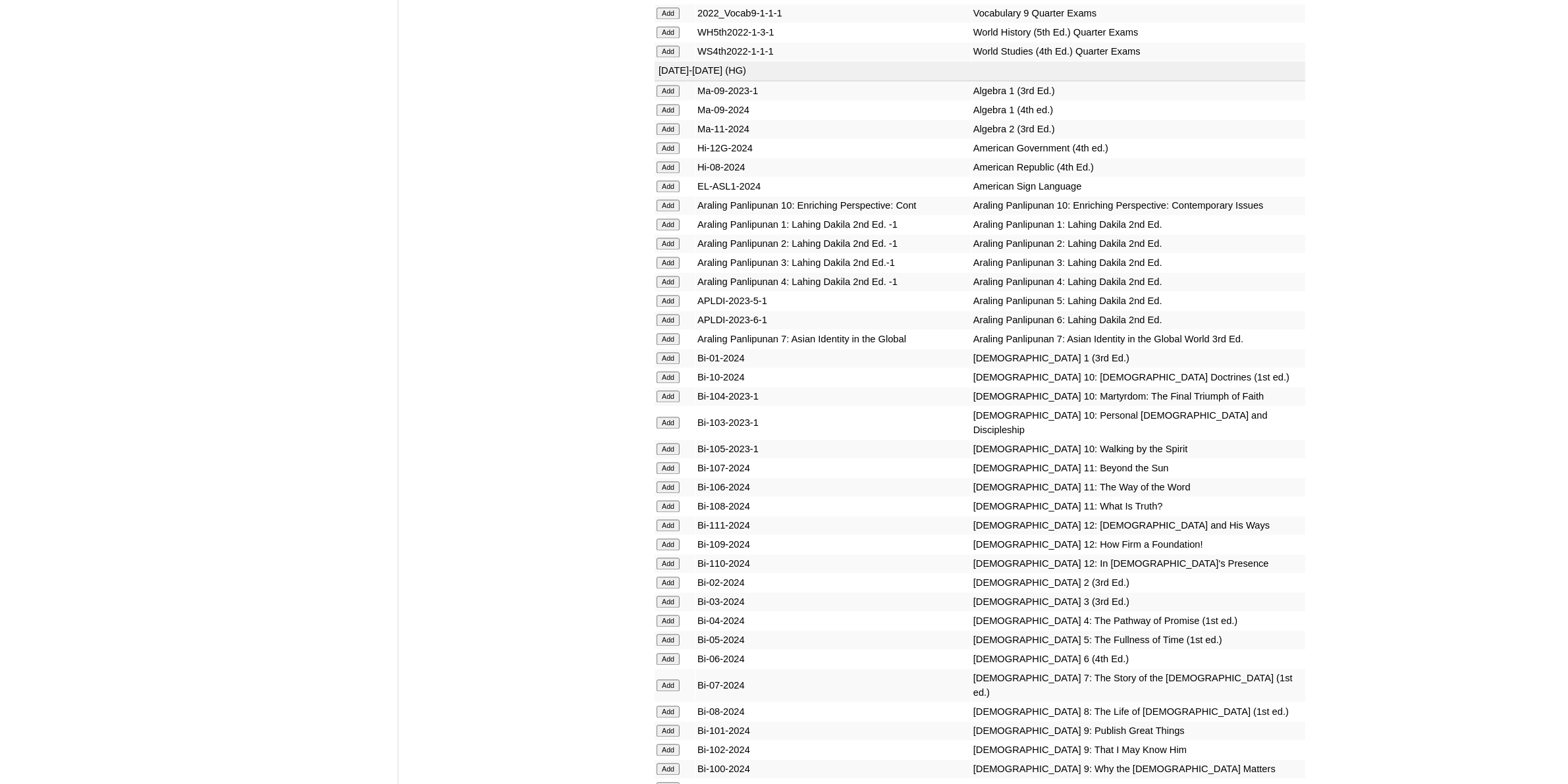
scroll to position [3209, 0]
click at [660, 701] on input "Add" at bounding box center [668, 707] width 23 height 12
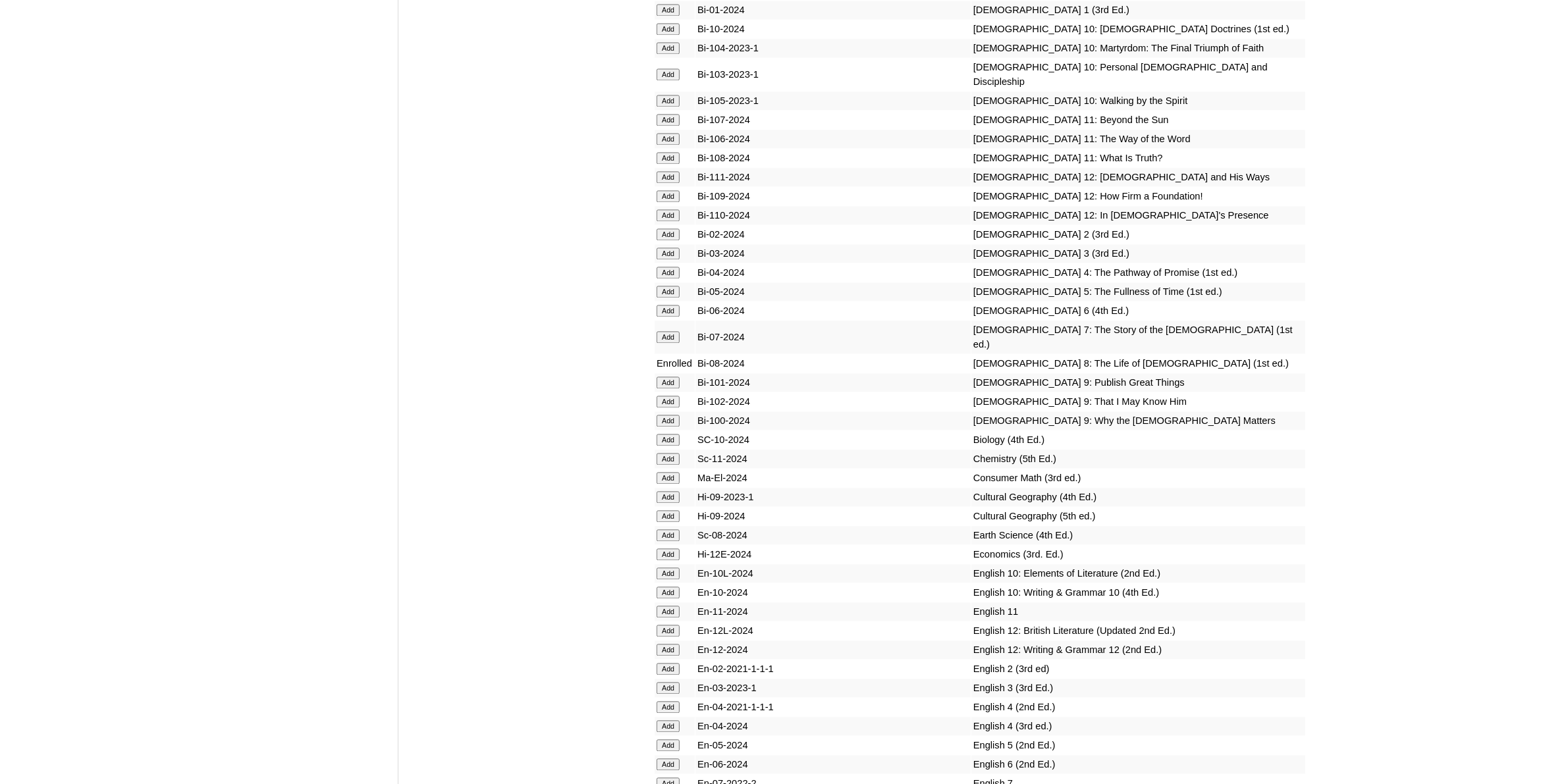
scroll to position [3703, 0]
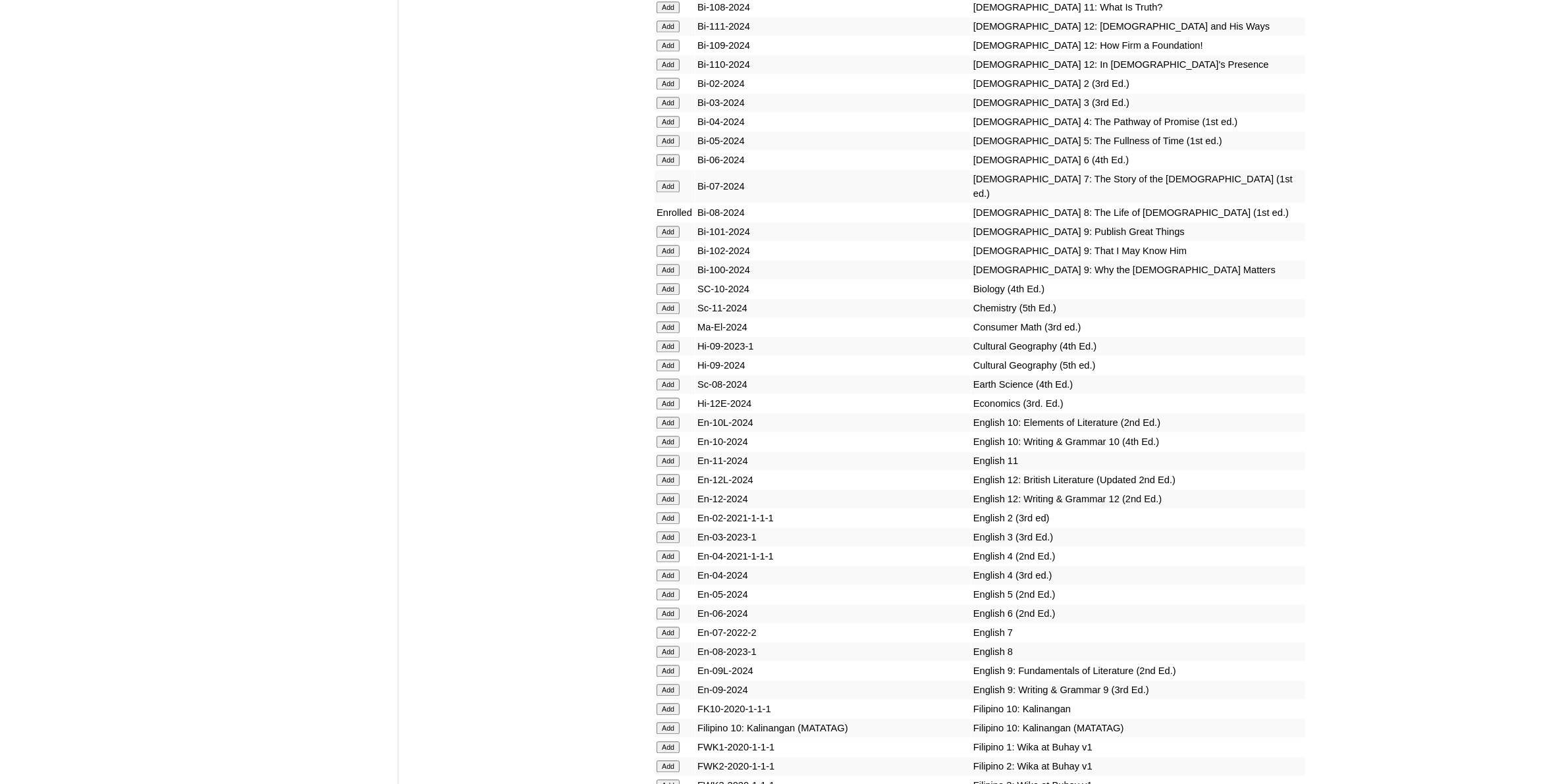
click at [672, 646] on input "Add" at bounding box center [668, 651] width 23 height 12
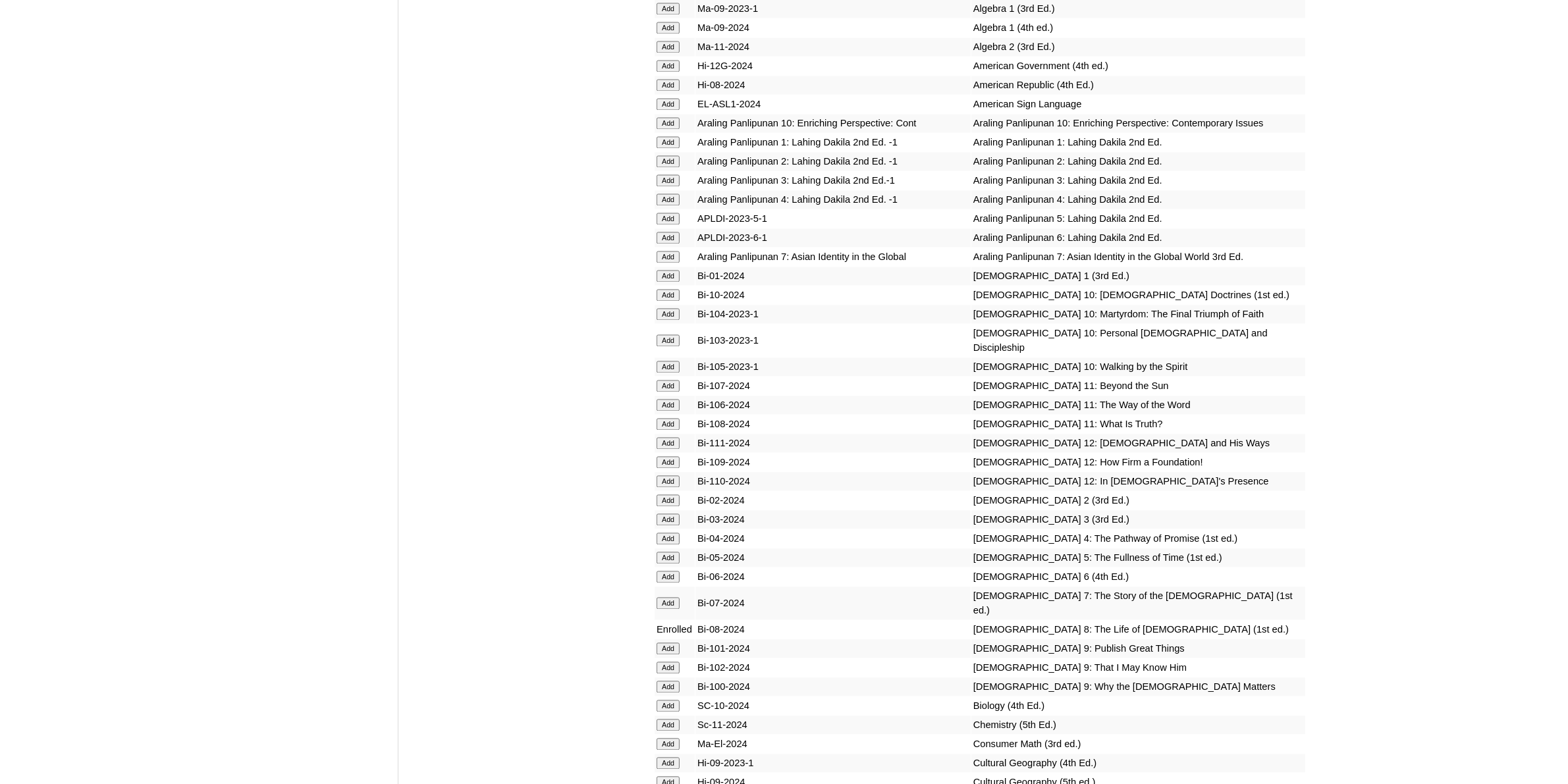
scroll to position [3292, 0]
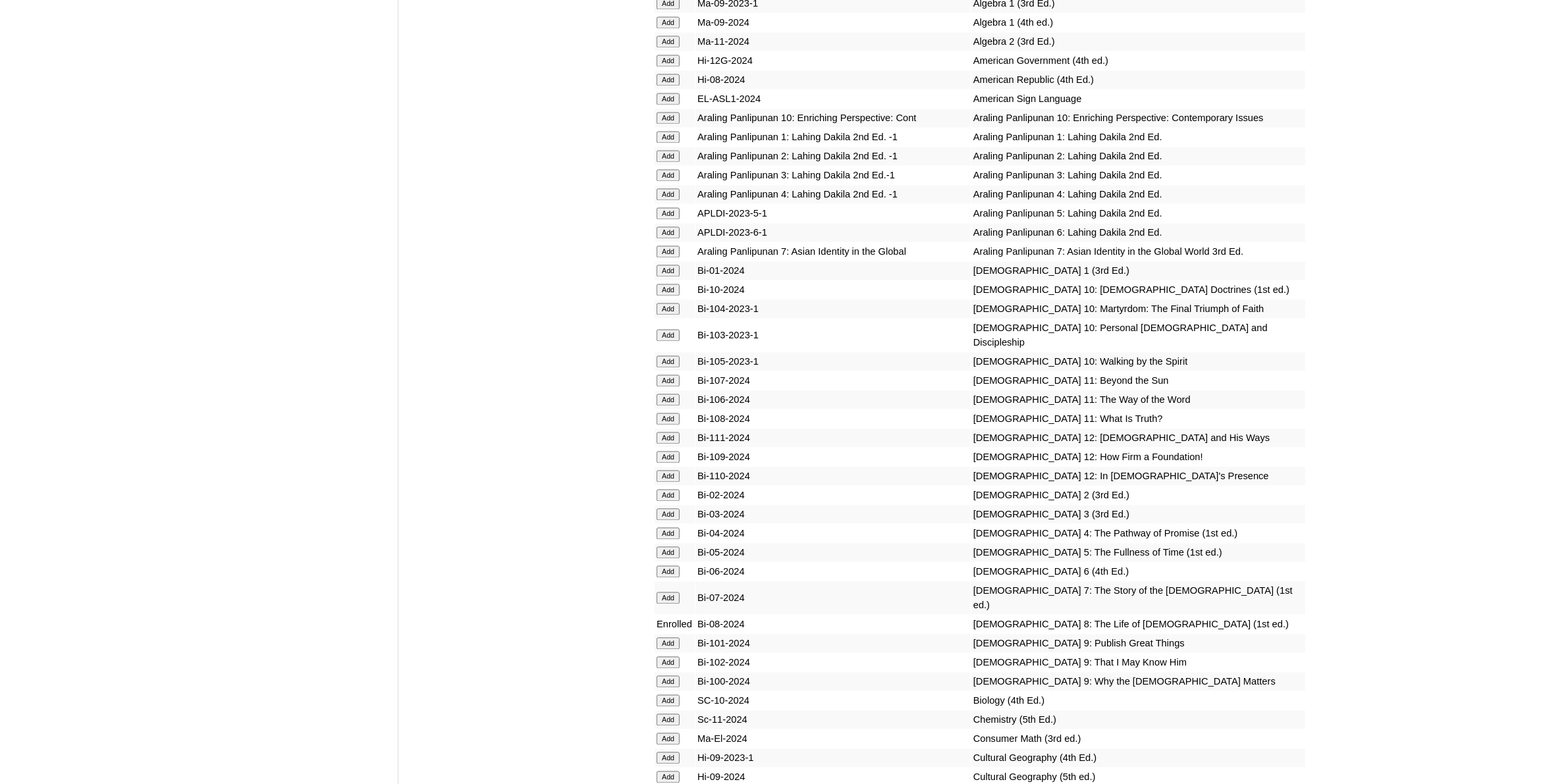
click at [676, 695] on input "Add" at bounding box center [668, 701] width 23 height 12
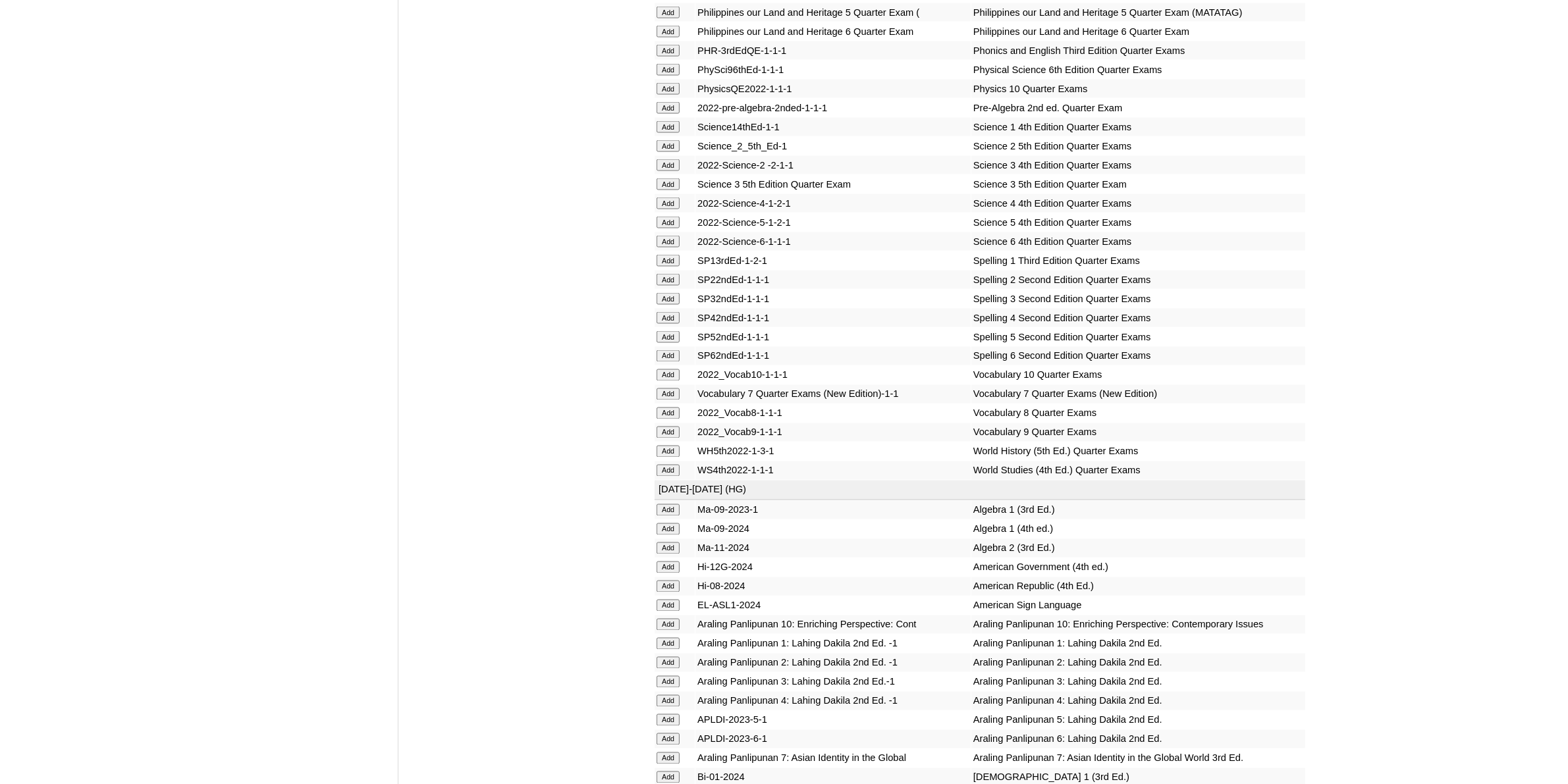
scroll to position [2880, 0]
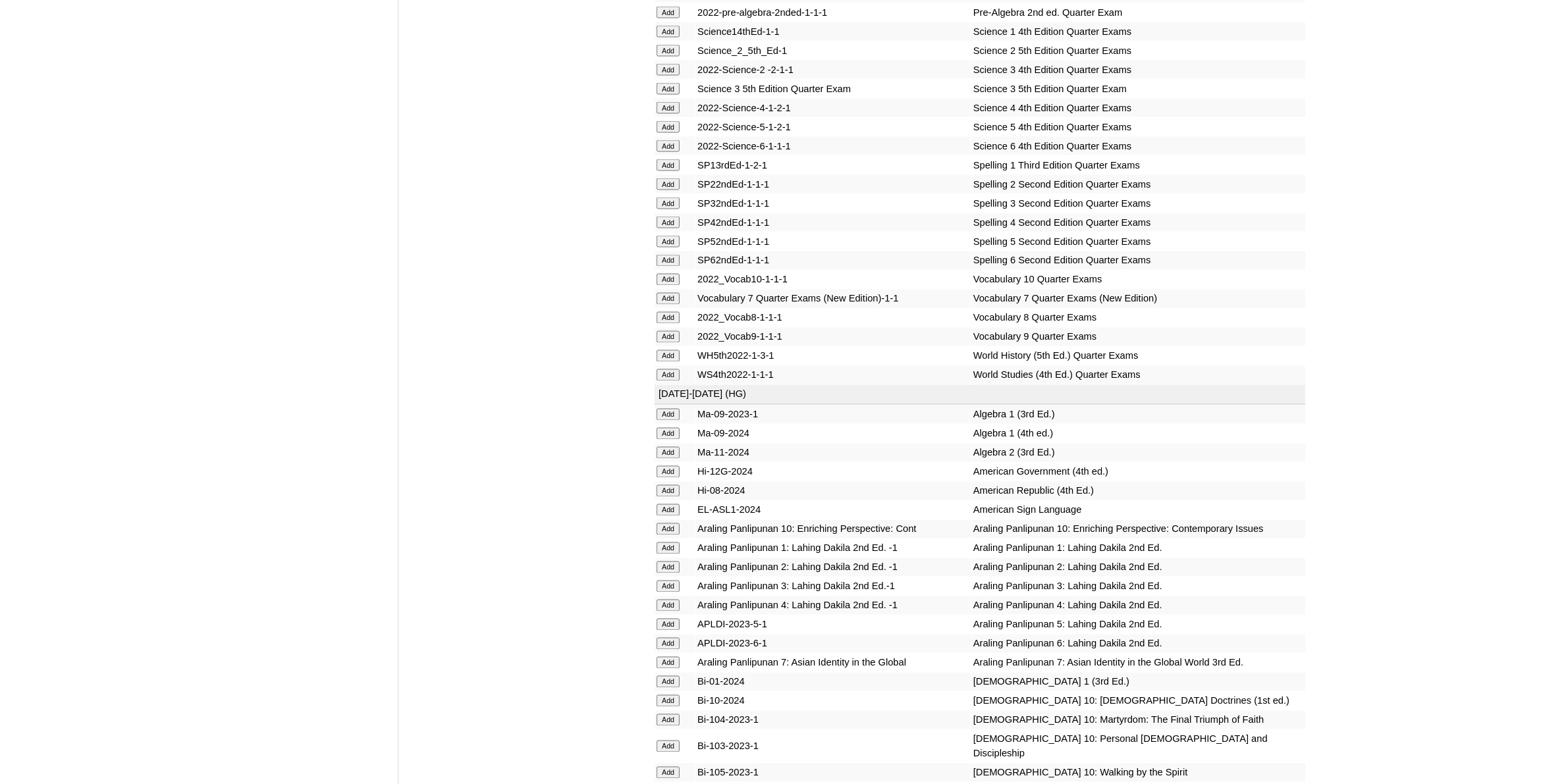
click at [668, 428] on input "Add" at bounding box center [668, 434] width 23 height 12
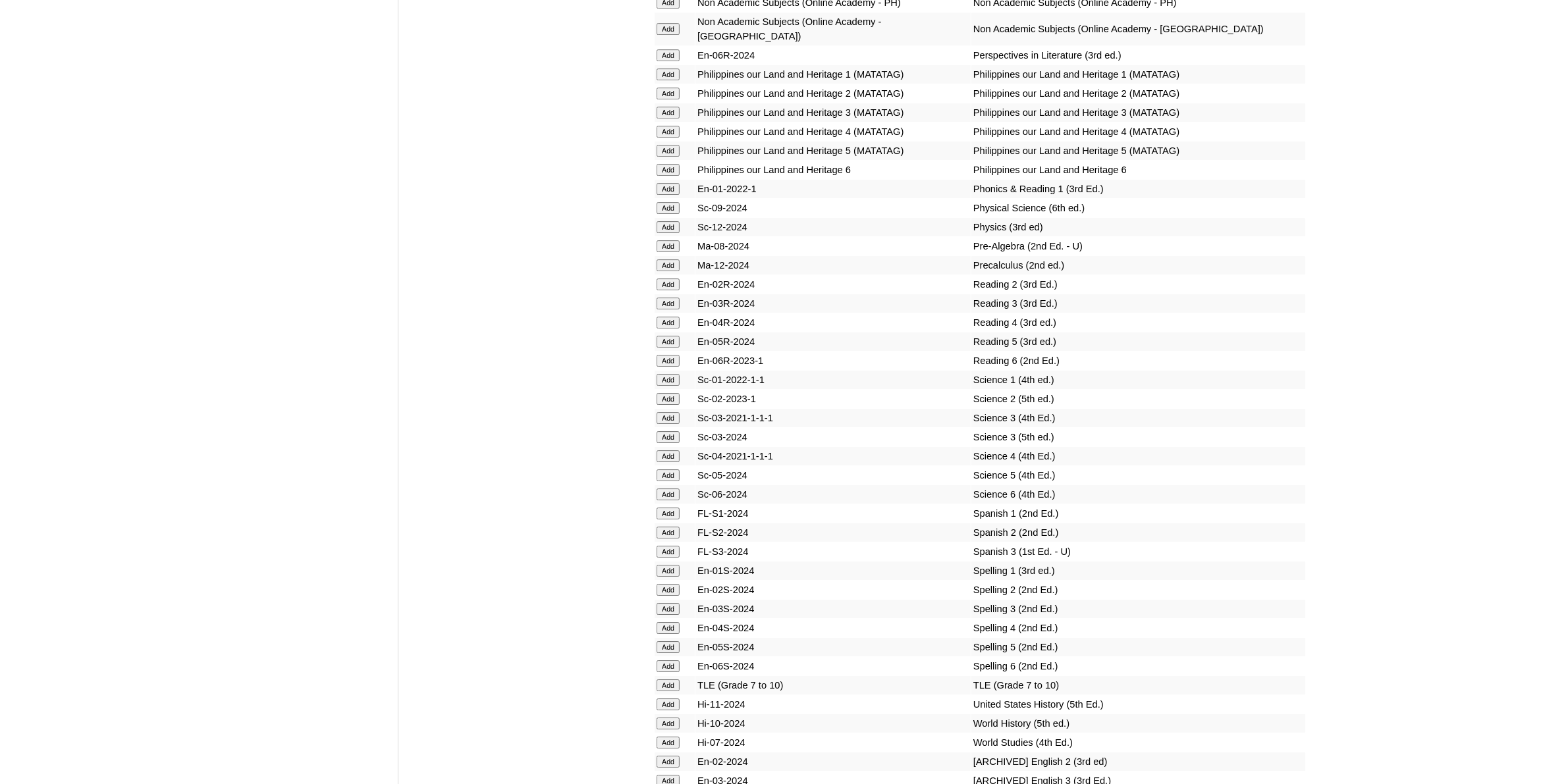
scroll to position [5431, 0]
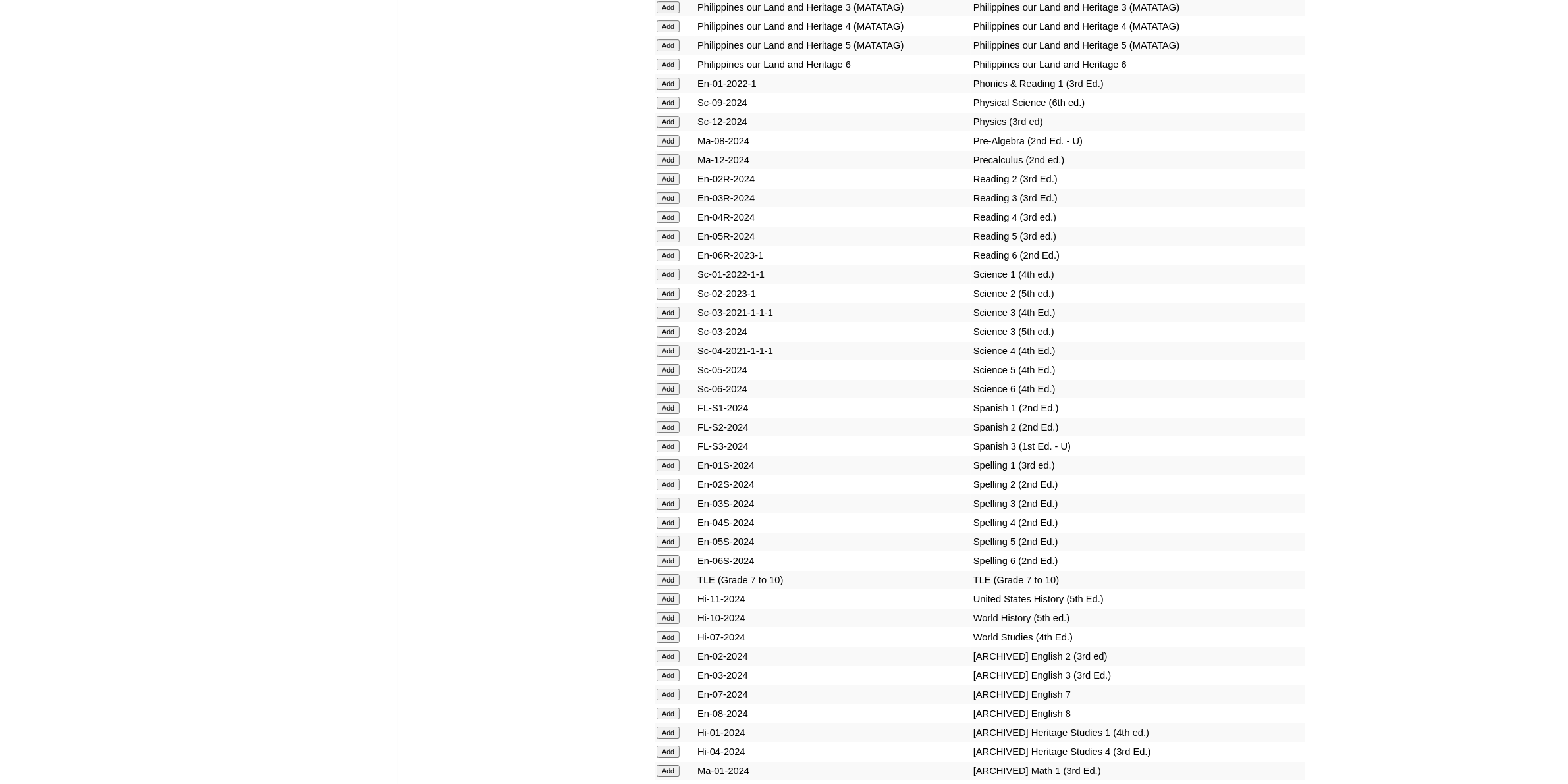
click at [667, 612] on input "Add" at bounding box center [668, 618] width 23 height 12
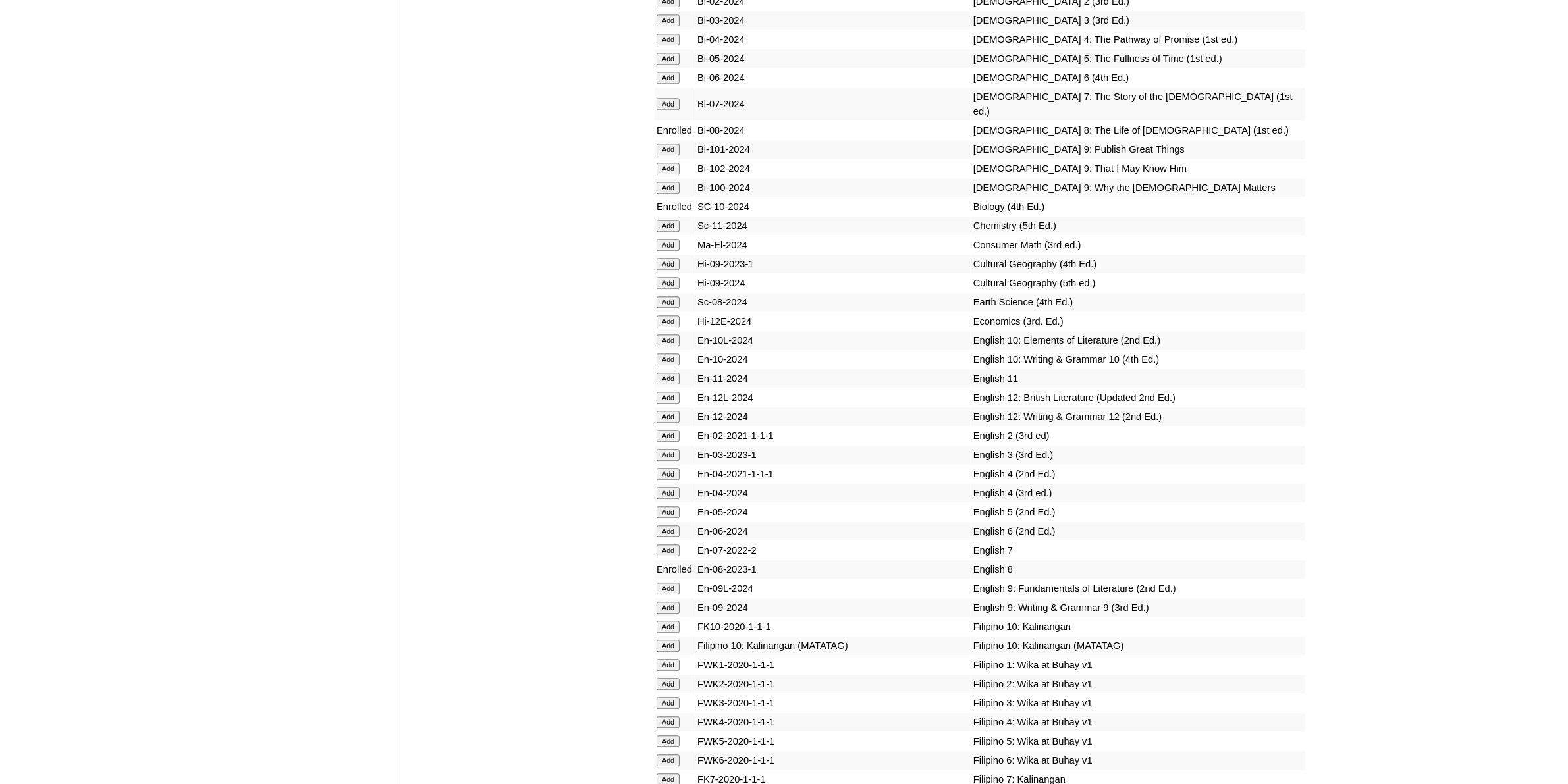
scroll to position [3868, 0]
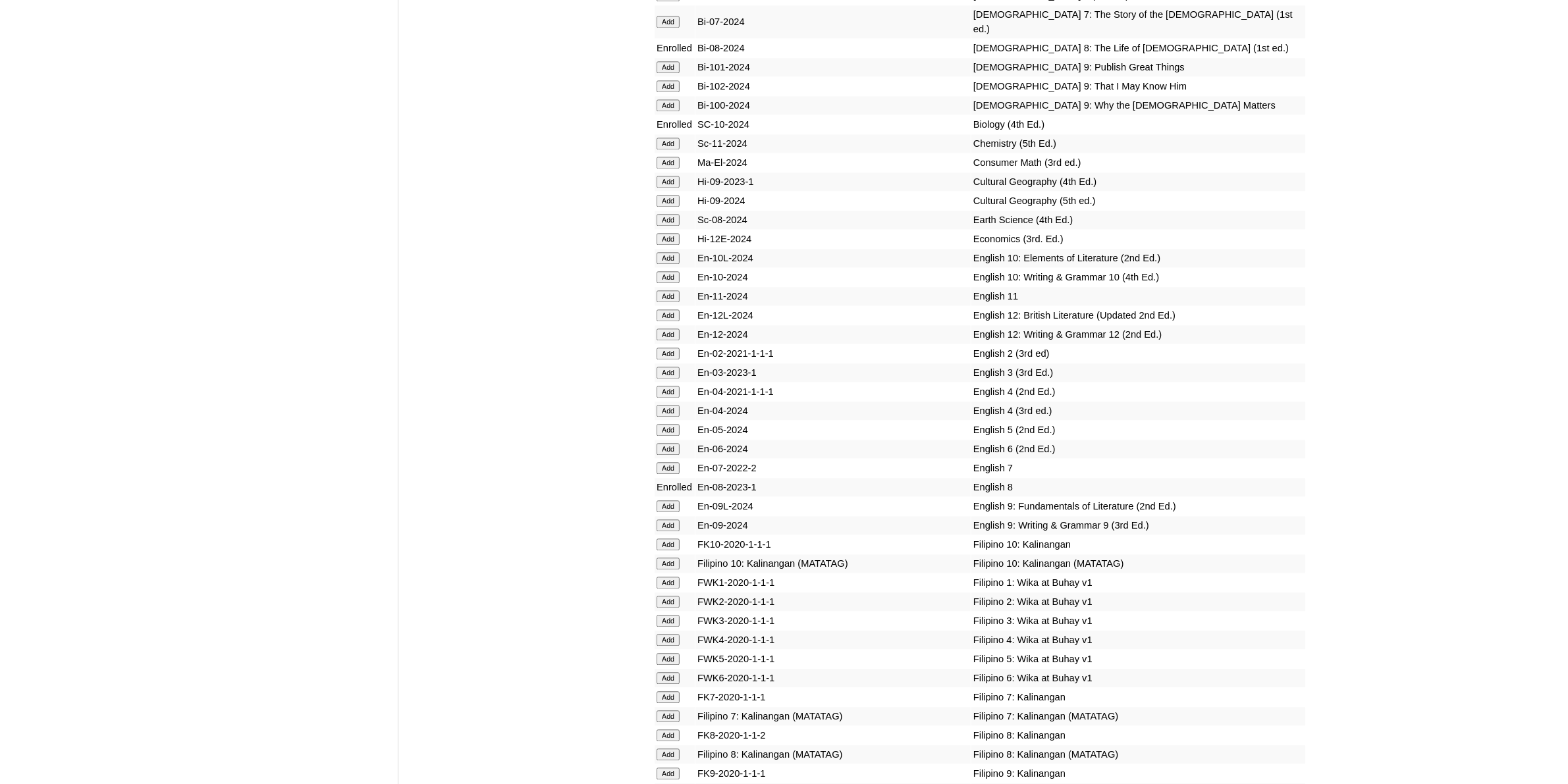
click at [669, 748] on input "Add" at bounding box center [668, 754] width 23 height 12
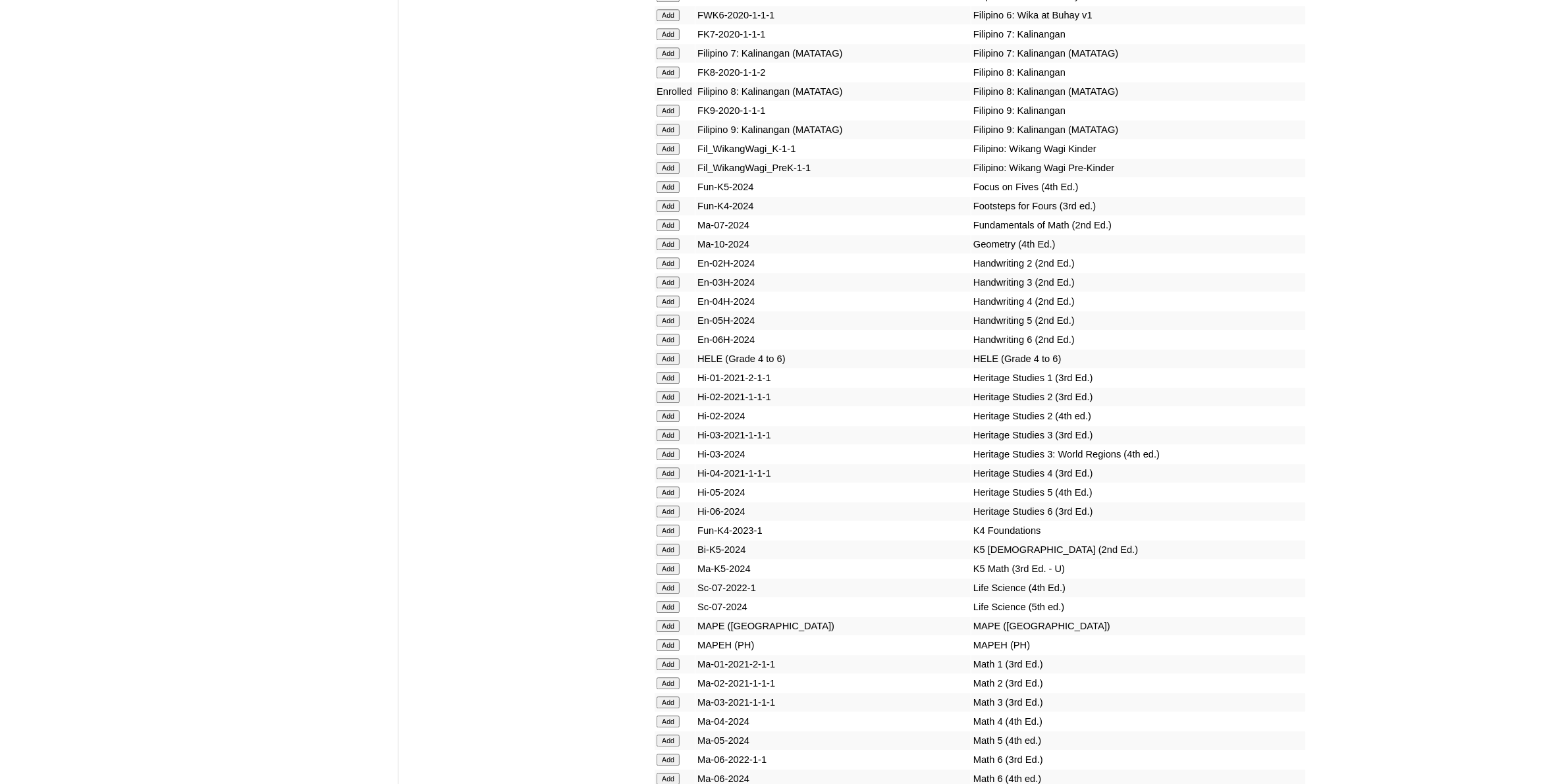
scroll to position [4691, 0]
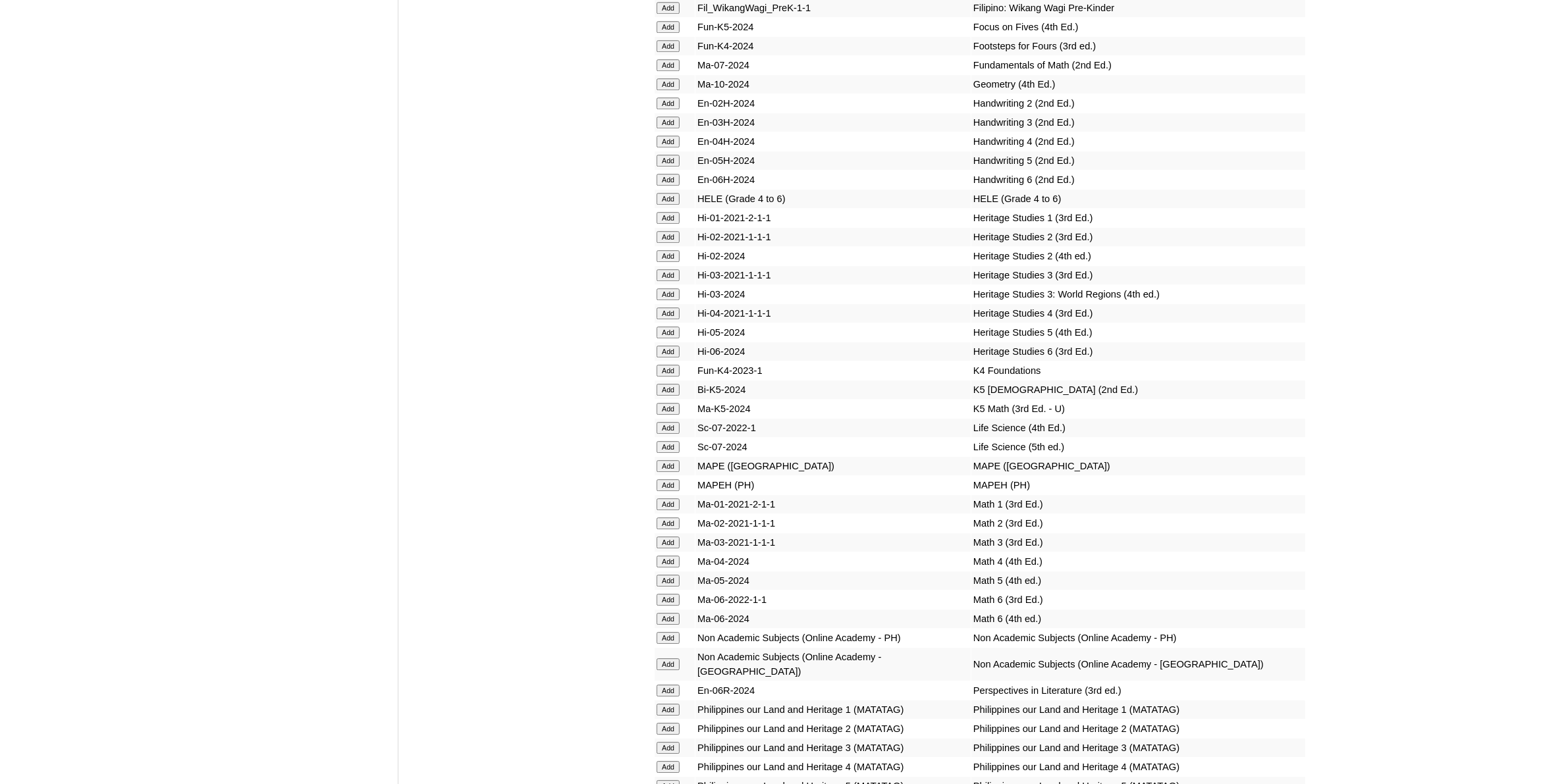
click at [670, 632] on input "Add" at bounding box center [668, 638] width 23 height 12
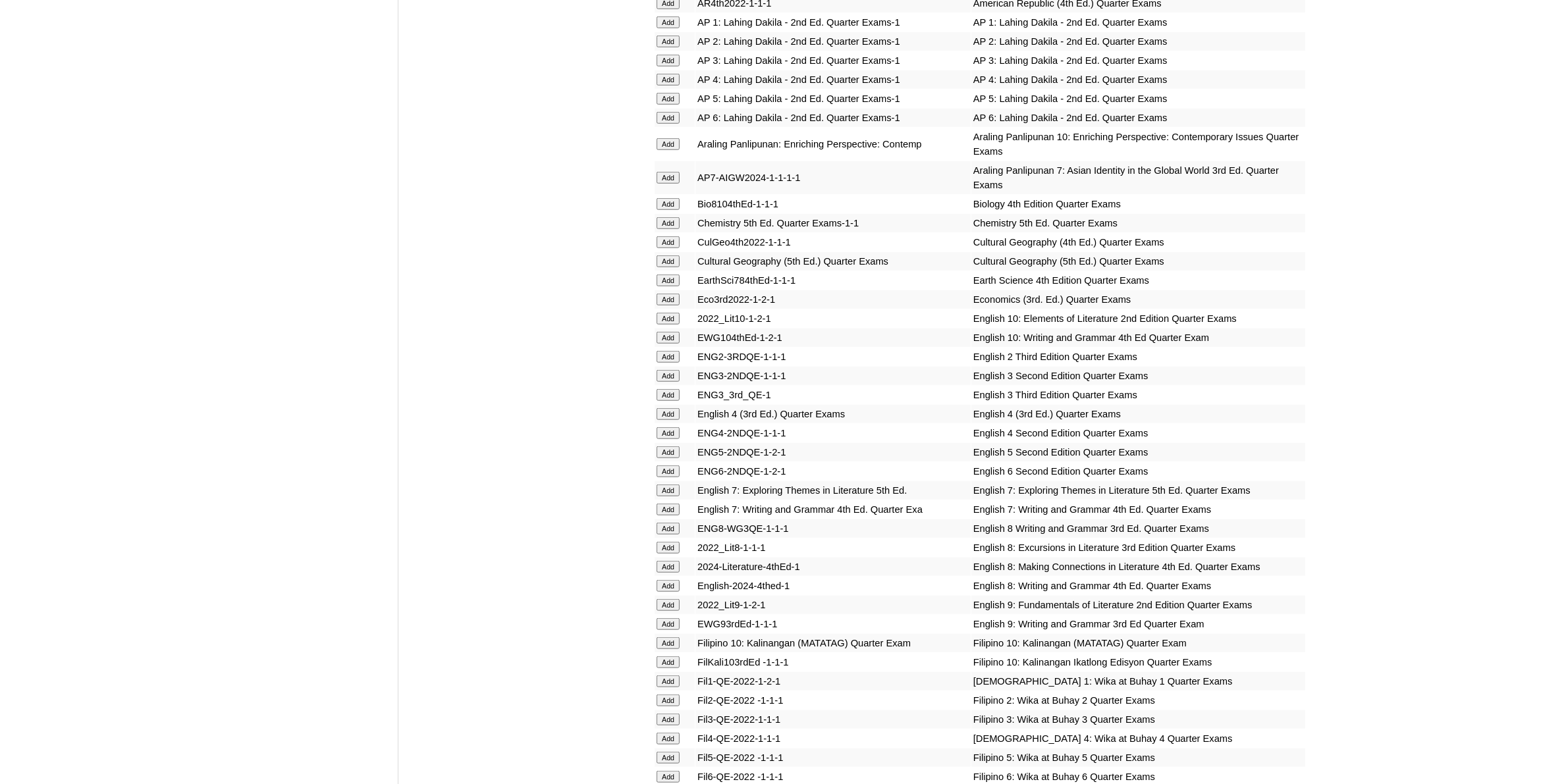
scroll to position [1481, 0]
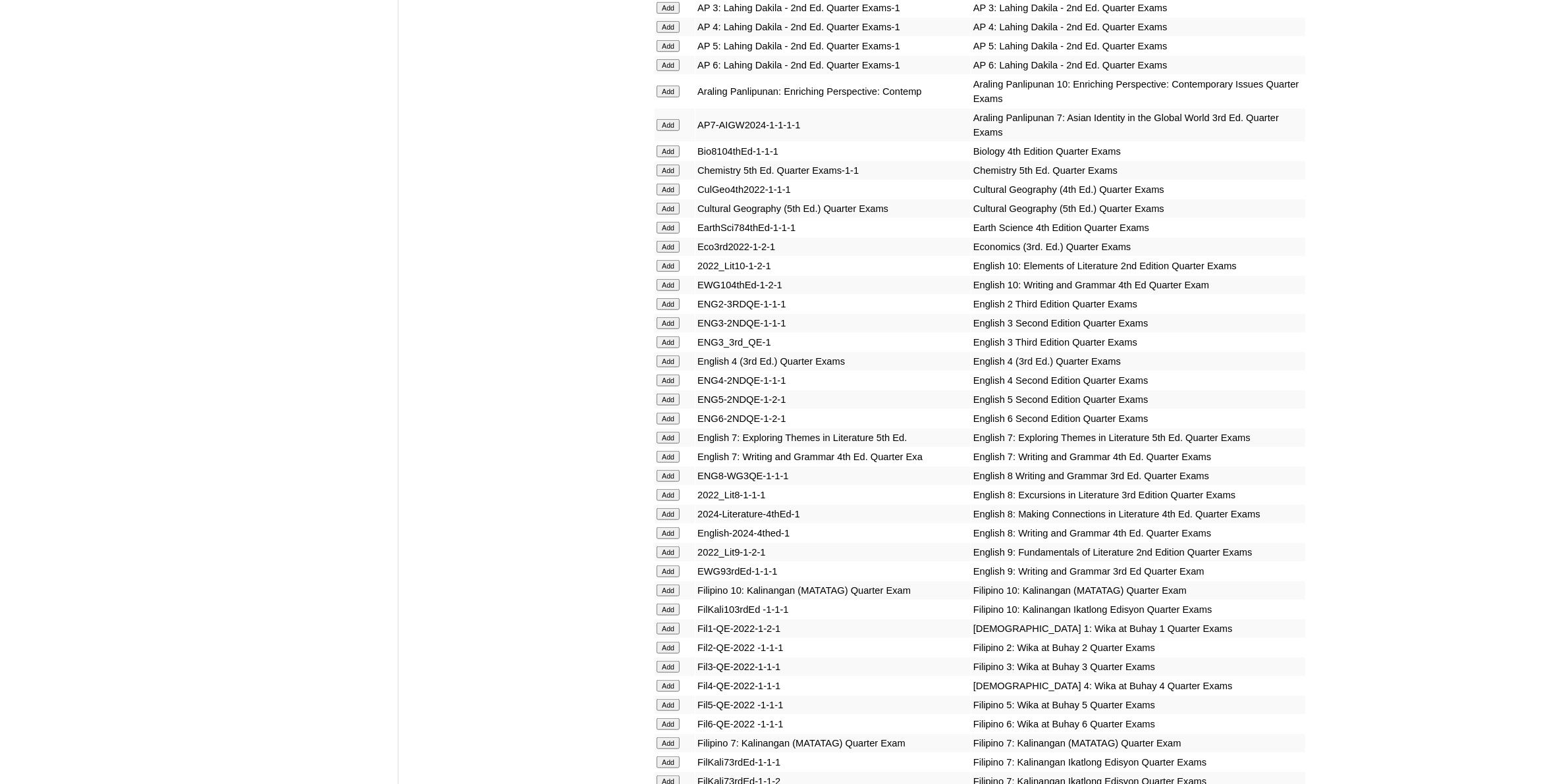
click at [675, 527] on input "Add" at bounding box center [668, 533] width 23 height 12
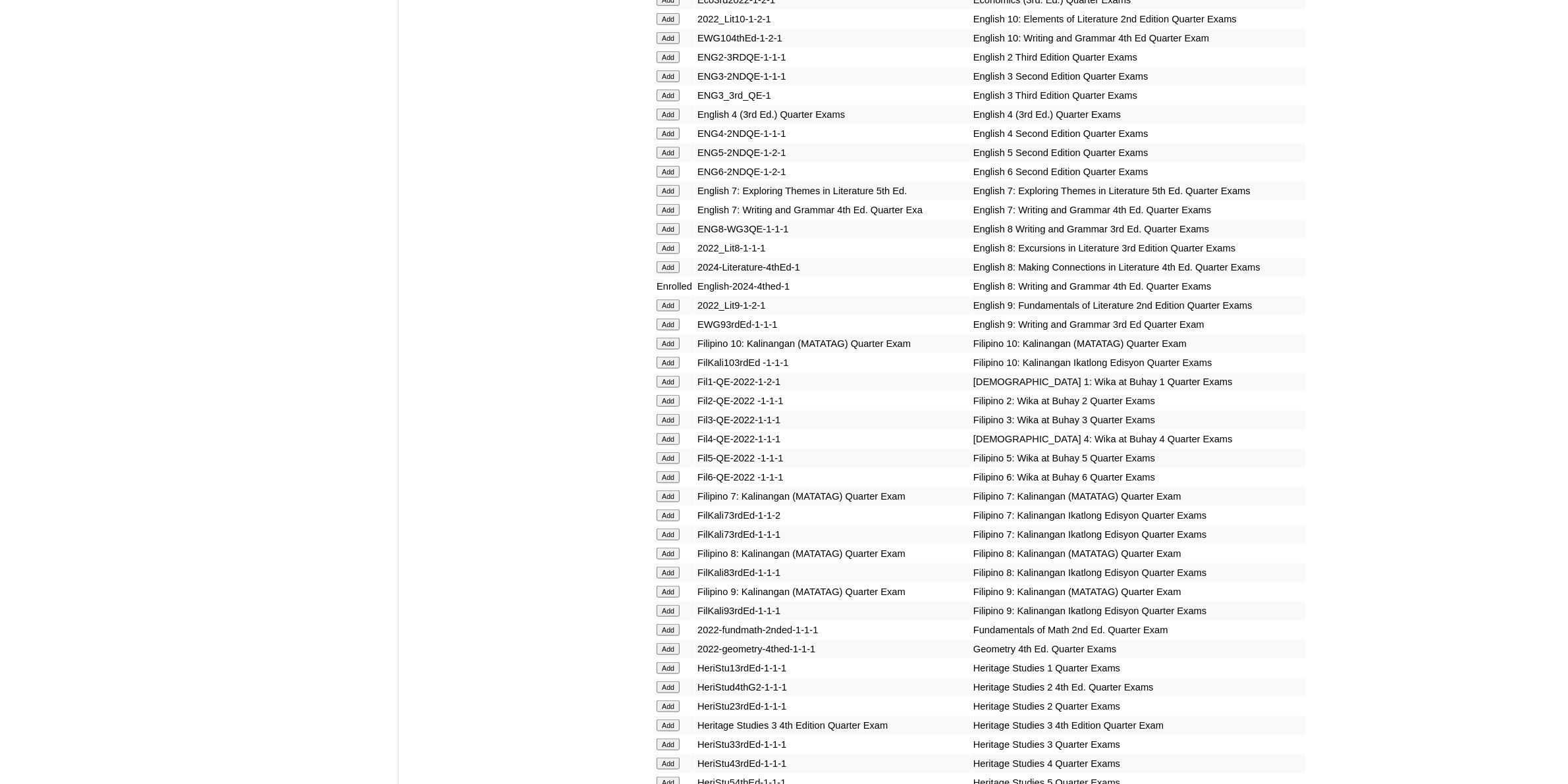
scroll to position [1399, 0]
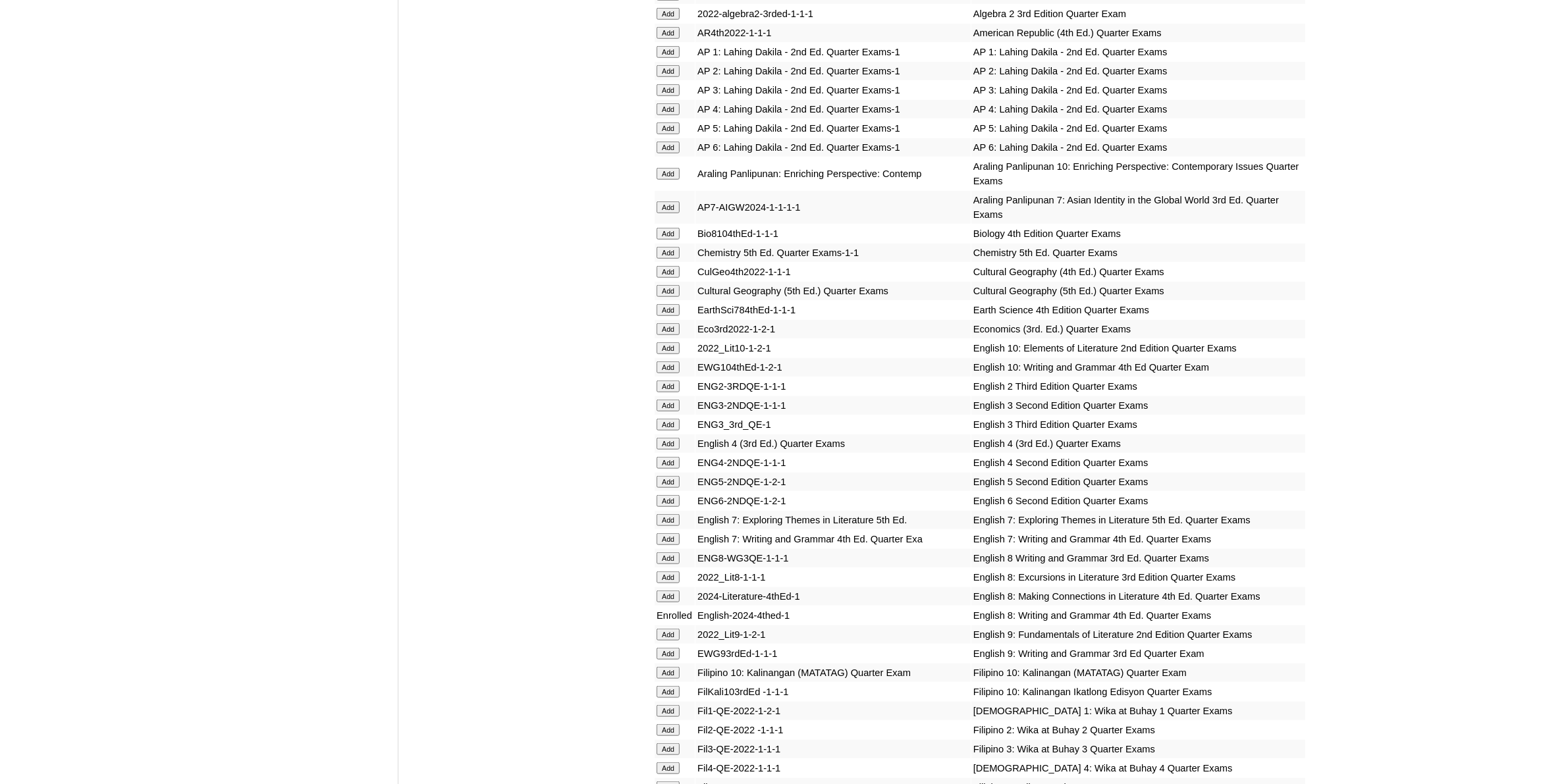
click at [676, 590] on input "Add" at bounding box center [668, 596] width 23 height 12
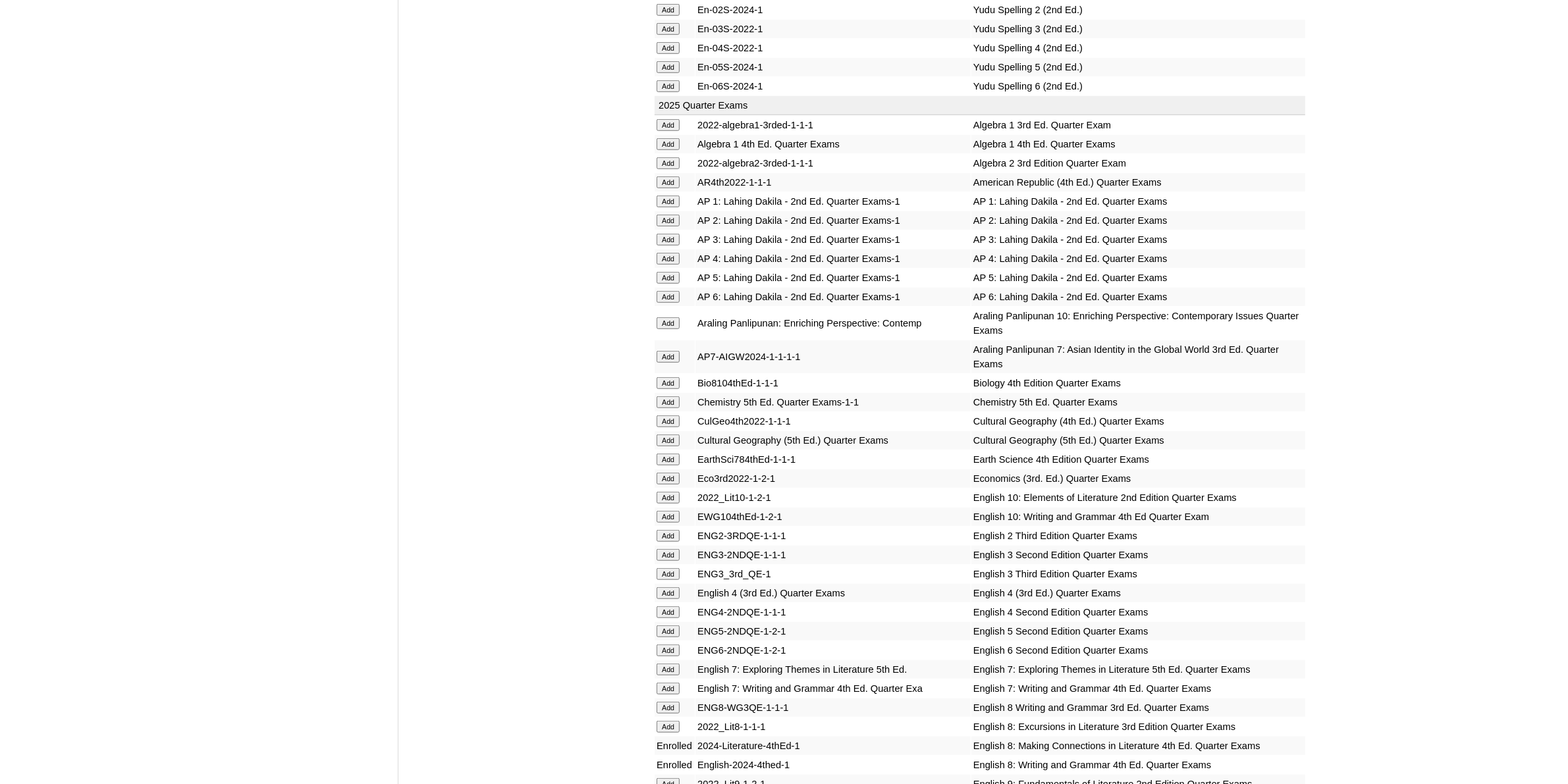
scroll to position [1234, 0]
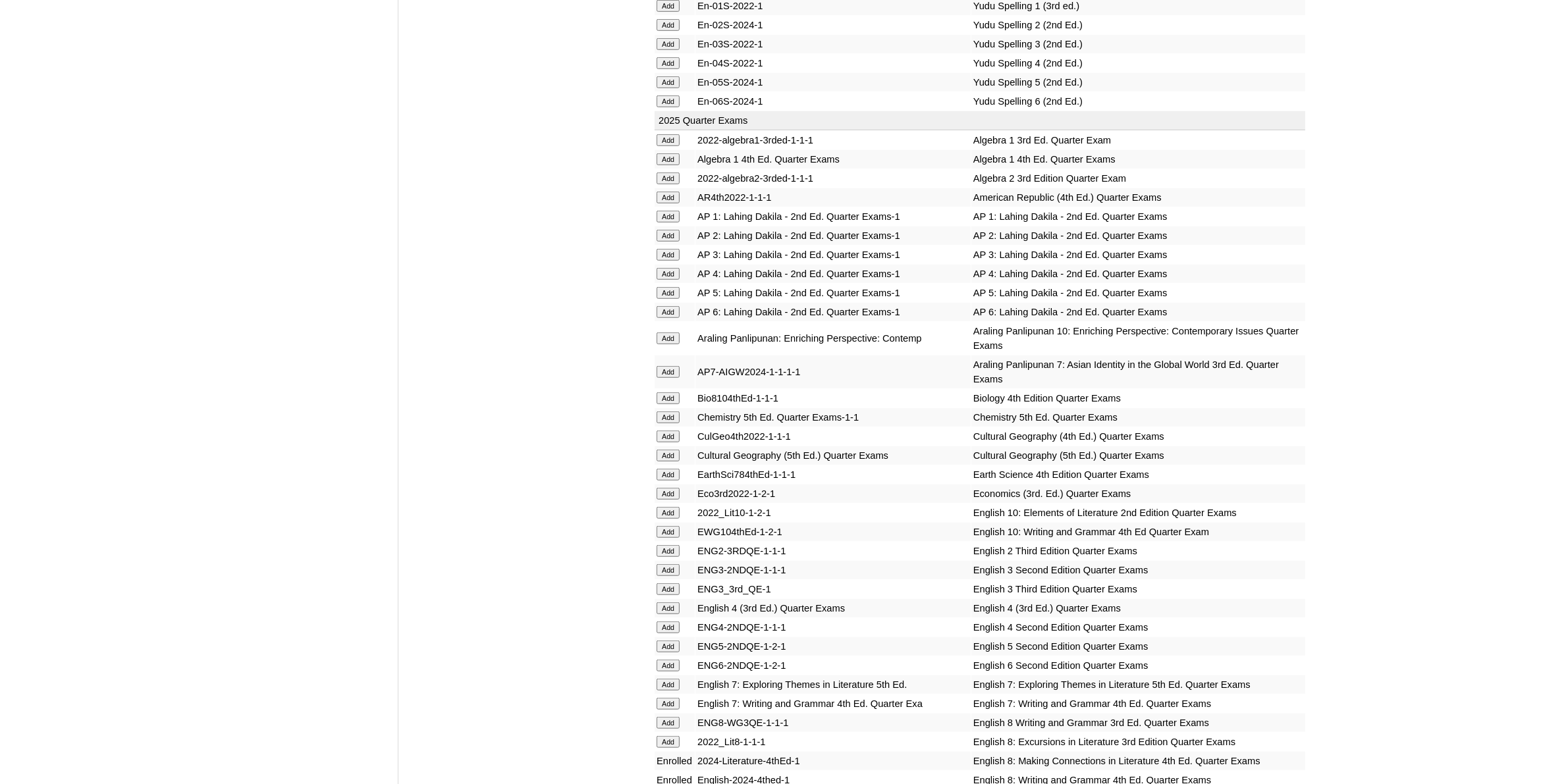
click at [668, 392] on input "Add" at bounding box center [668, 398] width 23 height 12
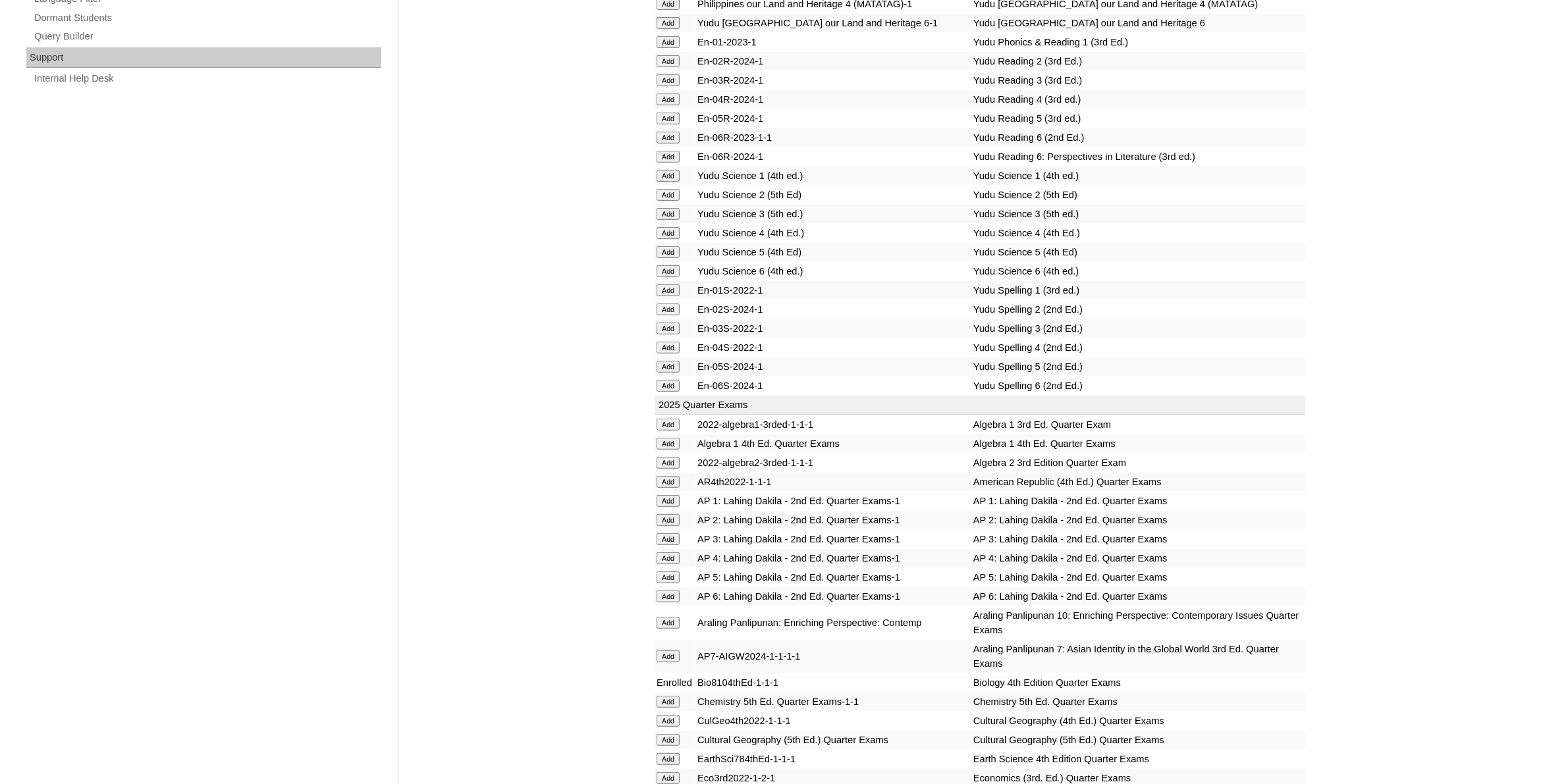
scroll to position [987, 0]
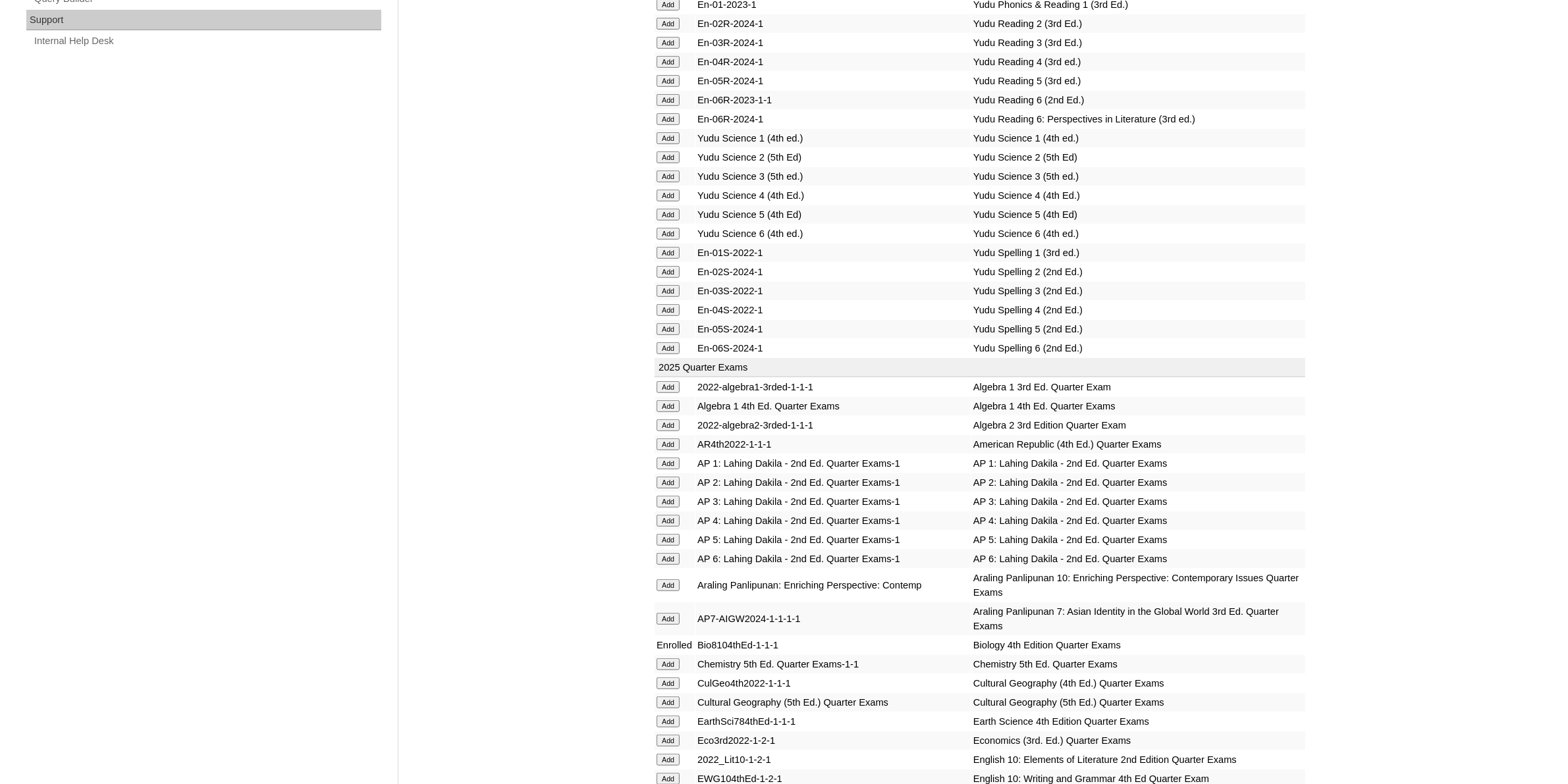
click at [676, 401] on input "Add" at bounding box center [668, 407] width 23 height 12
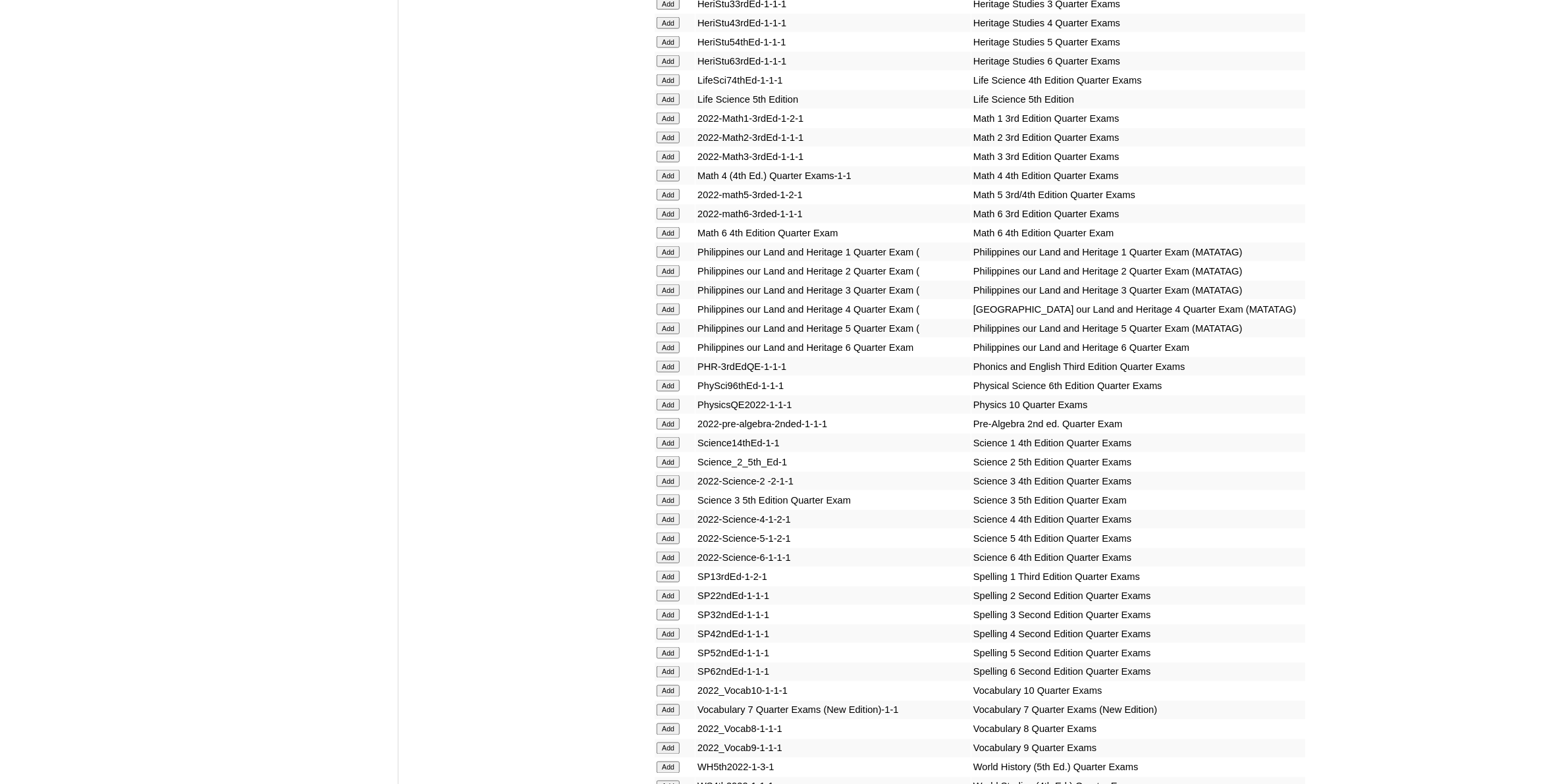
scroll to position [2715, 0]
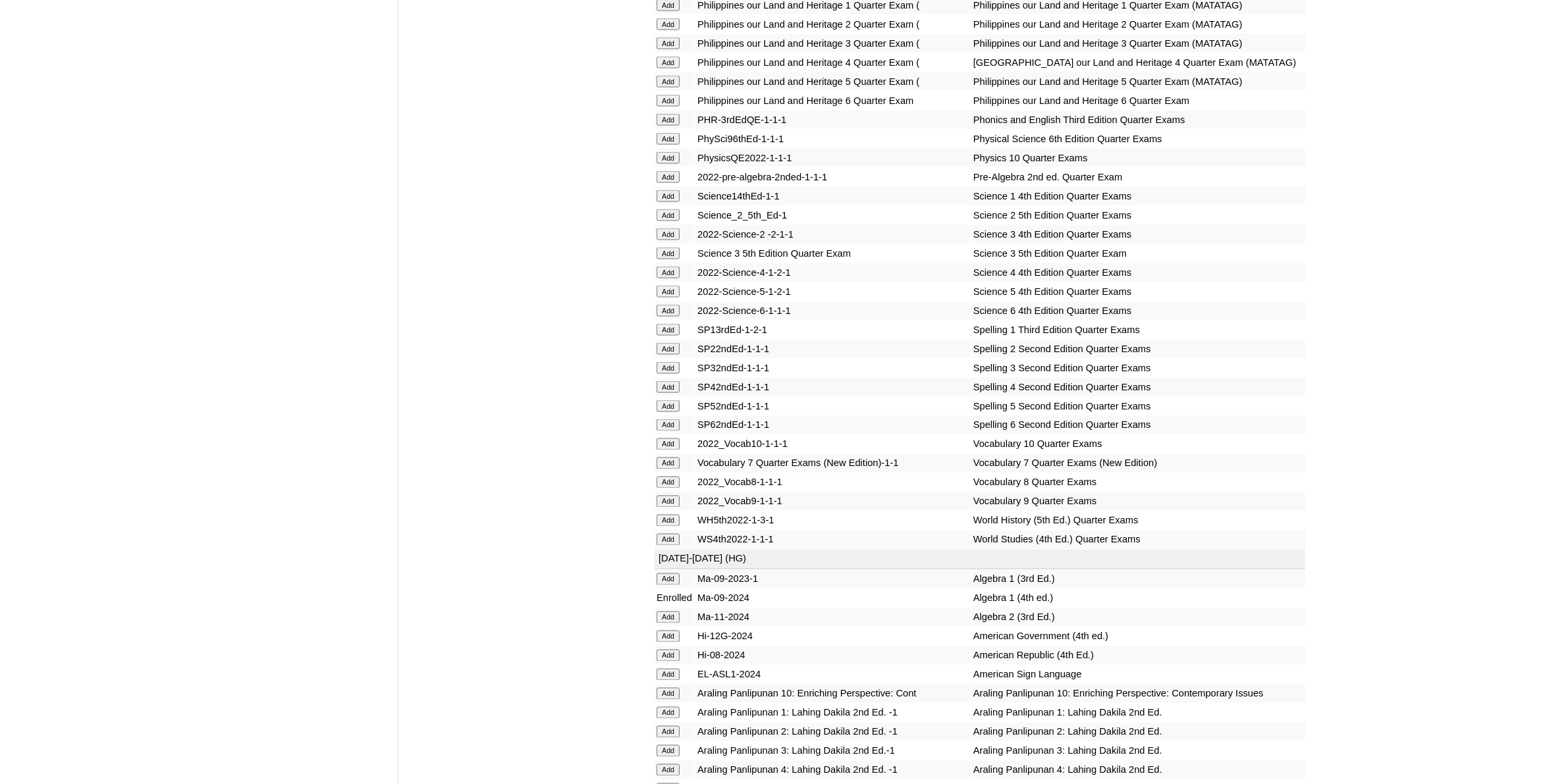
click at [679, 514] on input "Add" at bounding box center [668, 520] width 23 height 12
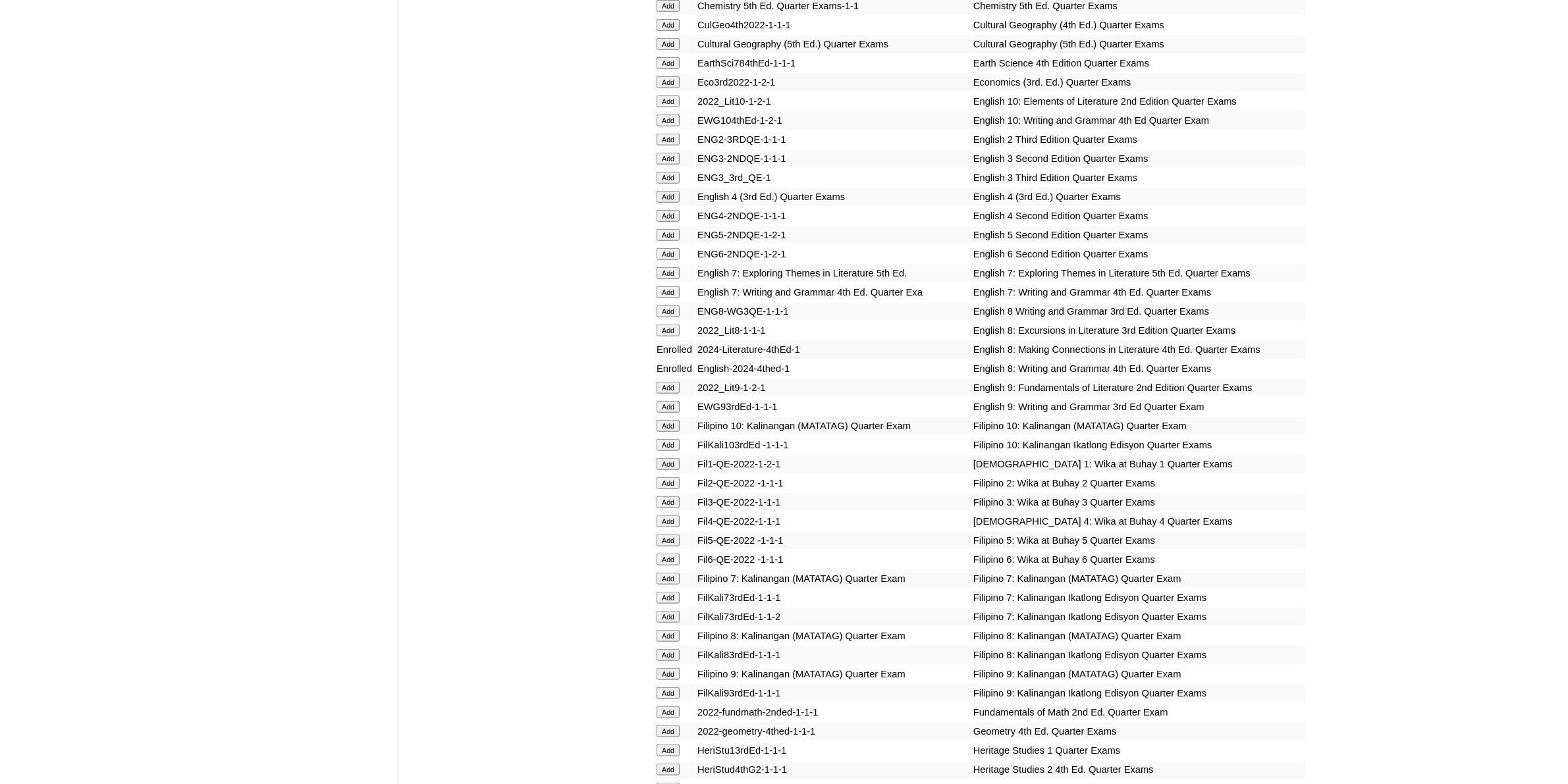
scroll to position [1811, 0]
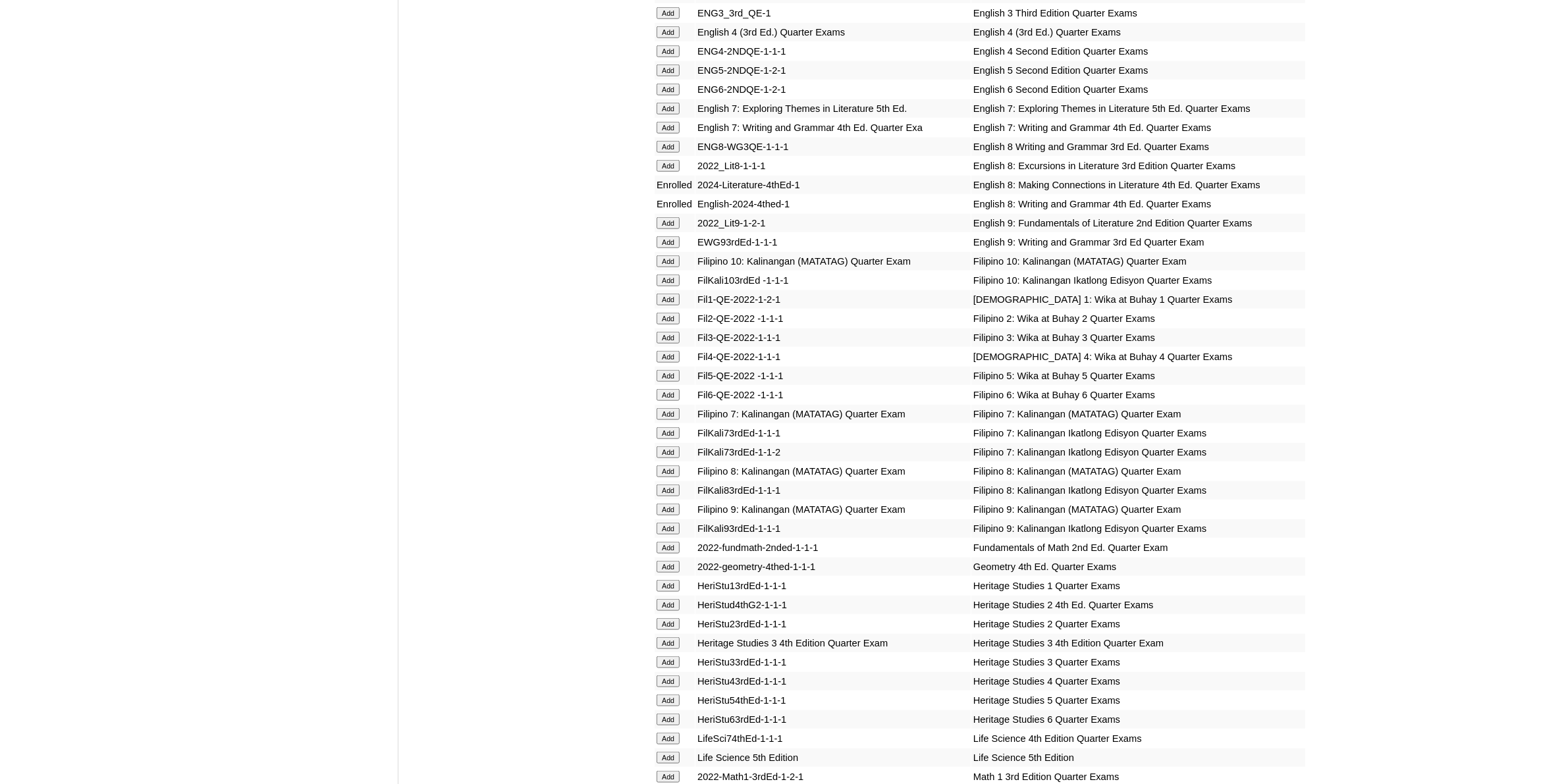
click at [670, 465] on input "Add" at bounding box center [668, 471] width 23 height 12
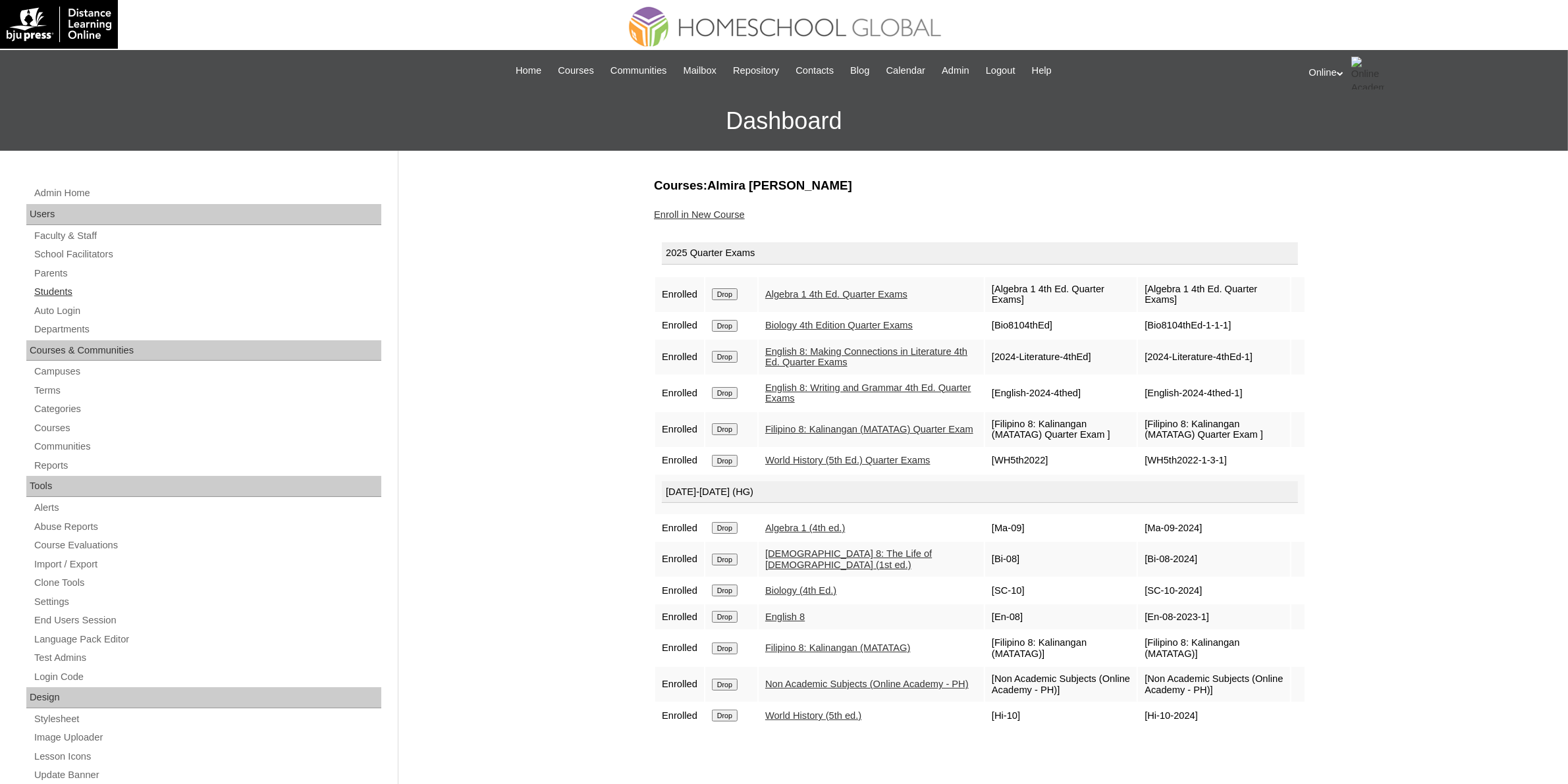
click at [56, 284] on link "Students" at bounding box center [207, 292] width 349 height 16
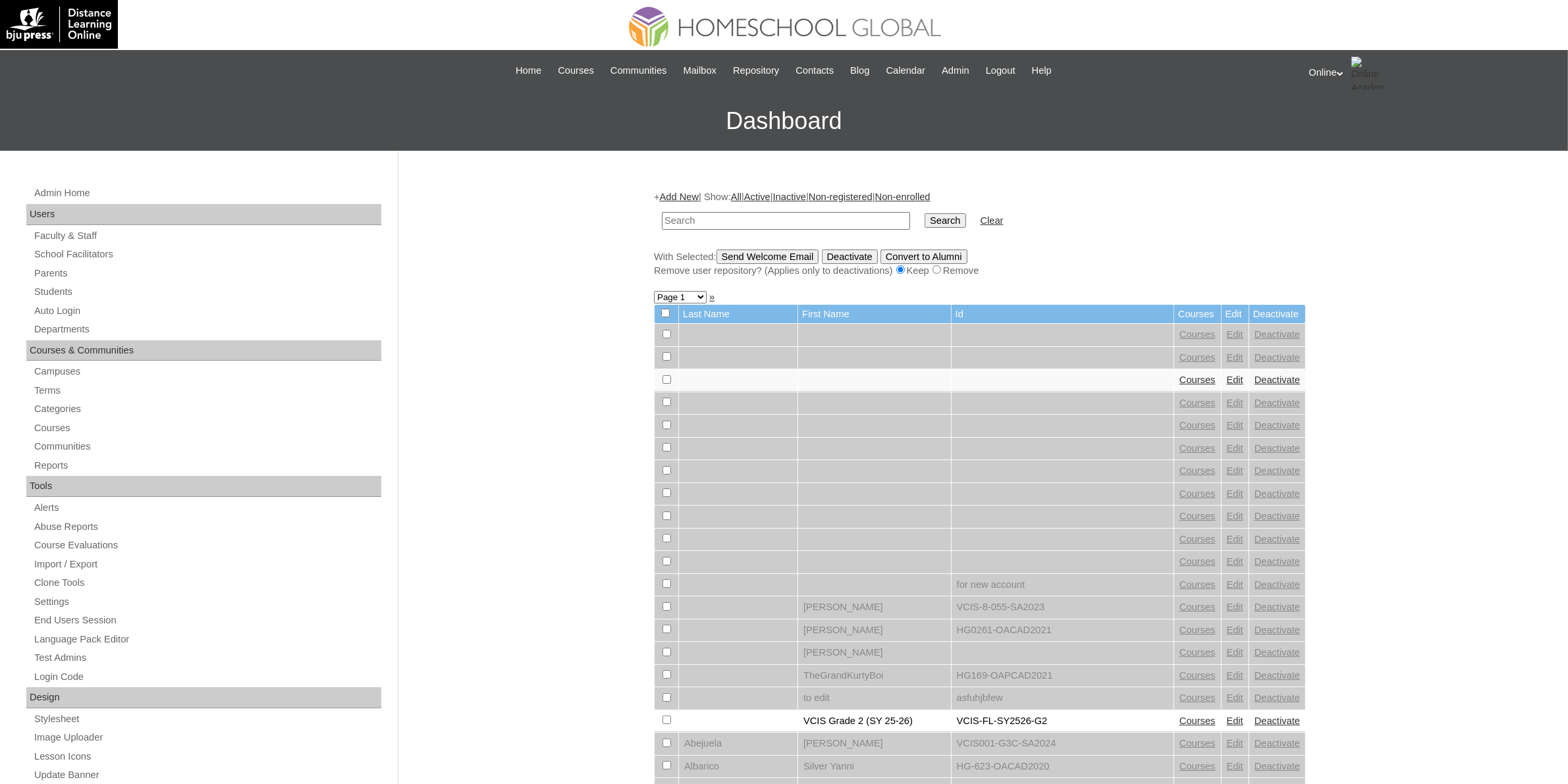
click at [672, 201] on link "Add New" at bounding box center [679, 197] width 39 height 10
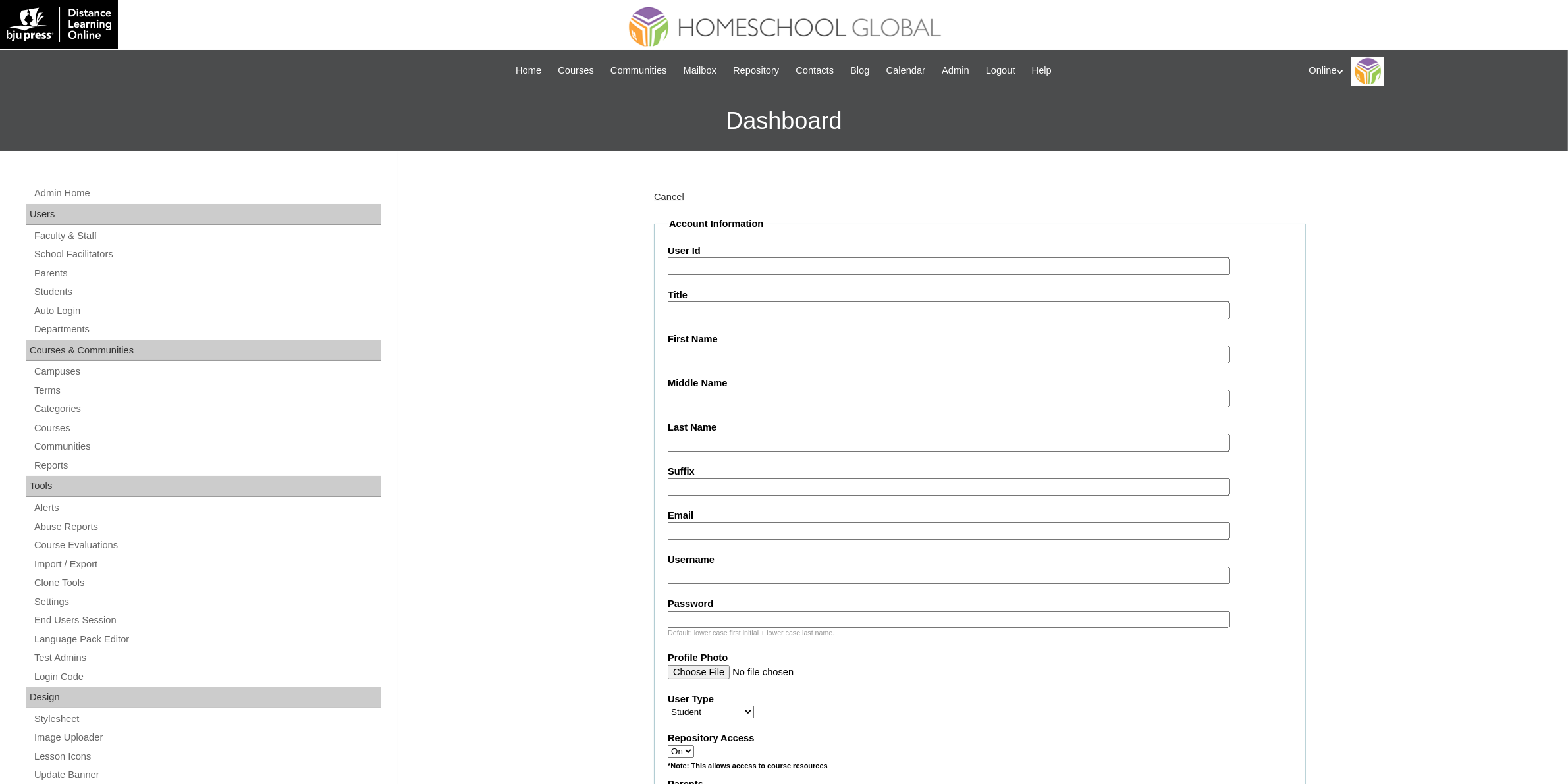
click at [735, 264] on input "User Id" at bounding box center [949, 267] width 562 height 18
paste input "HG325OACAD2025"
type input "HG325OACAD2025"
click at [696, 346] on input "First Name" at bounding box center [949, 354] width 562 height 18
paste input "King Stephen Ramos LUMBA _210009607"
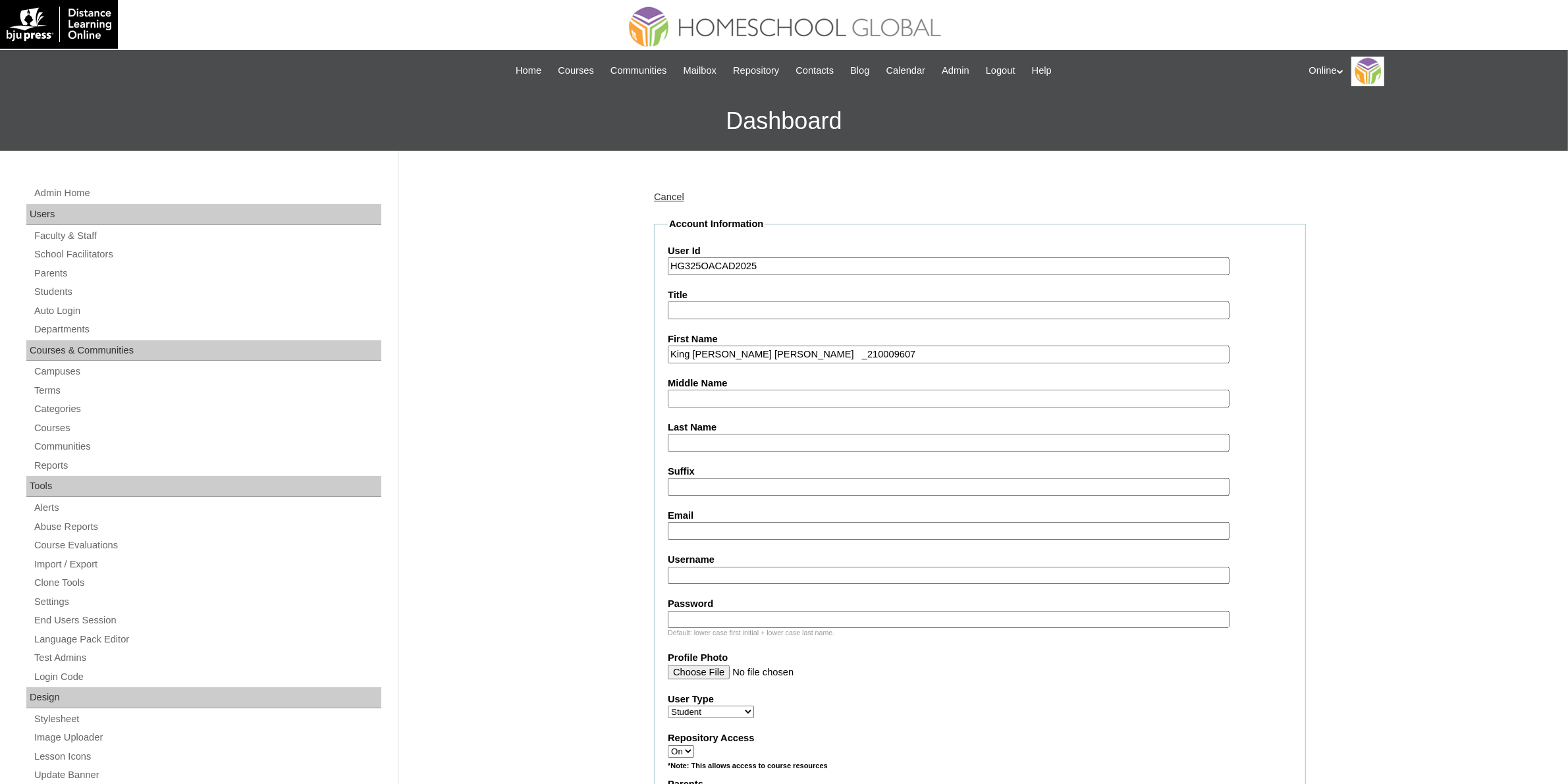
click at [800, 350] on input "King Stephen Ramos LUMBA _210009607" at bounding box center [949, 354] width 562 height 18
click at [788, 350] on input "King Stephen Ramos LUMBA" at bounding box center [949, 354] width 562 height 18
type input "King Stephen Ramos"
click at [739, 438] on input "Last Name" at bounding box center [949, 443] width 562 height 18
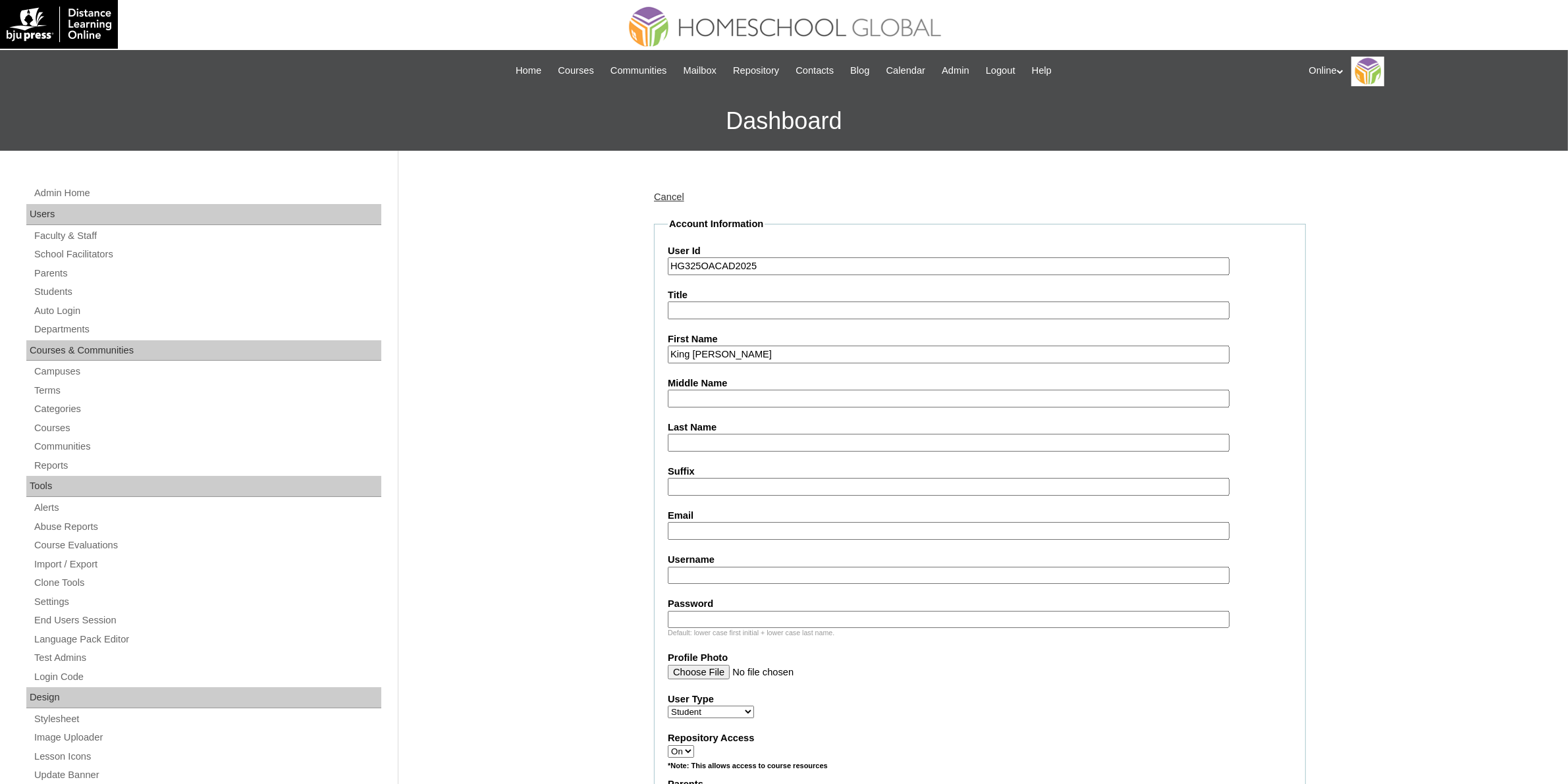
paste input "LUMBA"
type input "LUMBA"
click at [749, 352] on input "King Stephen Ramos" at bounding box center [949, 354] width 562 height 18
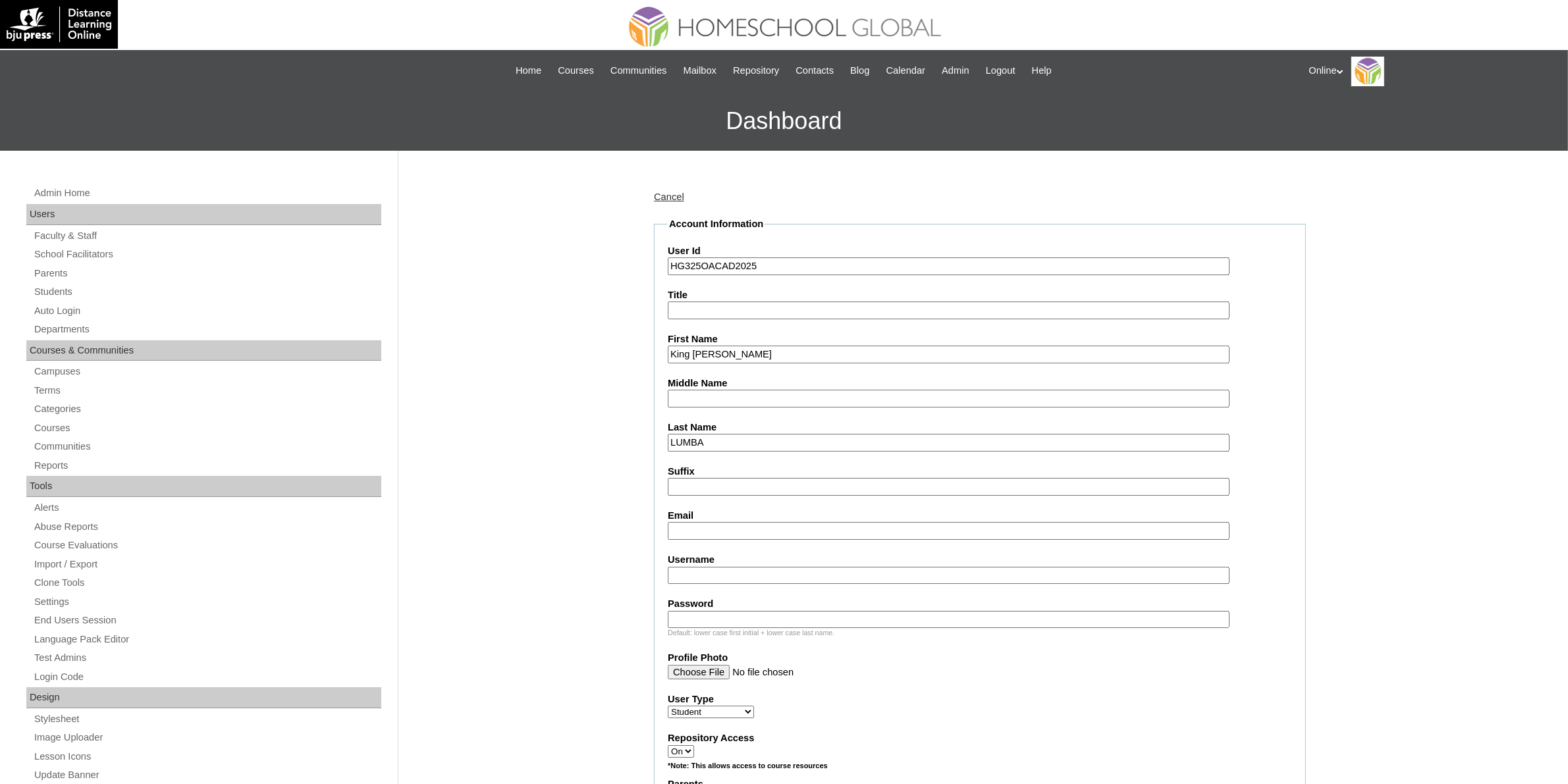
click at [749, 352] on input "King Stephen Ramos" at bounding box center [949, 354] width 562 height 18
type input "King Stephen"
click at [737, 392] on input "Middle Name" at bounding box center [949, 398] width 562 height 18
paste input "Ramos"
type input "Ramos"
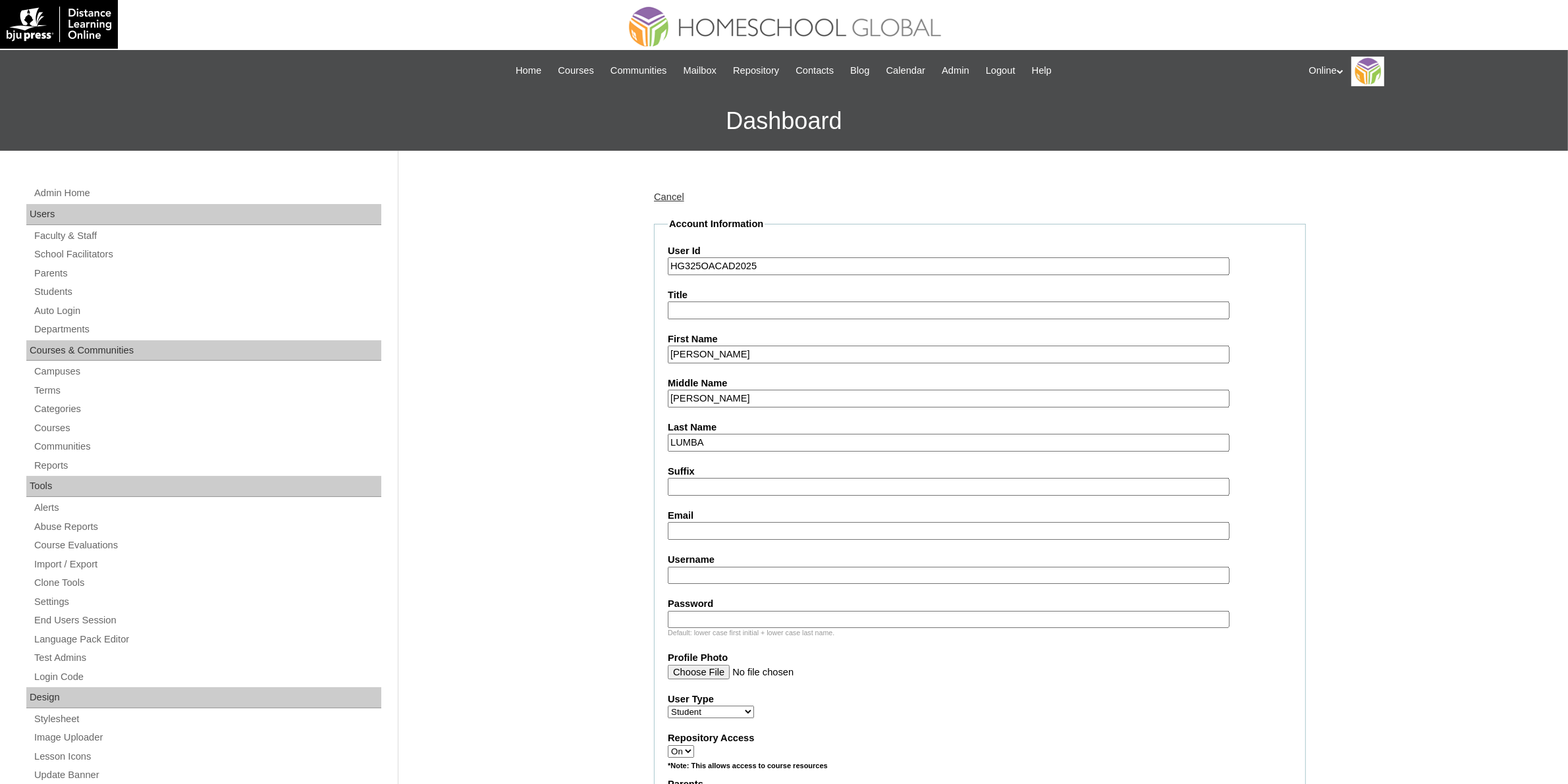
click at [763, 351] on input "King Stephen" at bounding box center [949, 354] width 562 height 18
type input "King Stephen"
click at [755, 524] on input "Email" at bounding box center [949, 531] width 562 height 18
paste input "desalmira28@gmail.com"
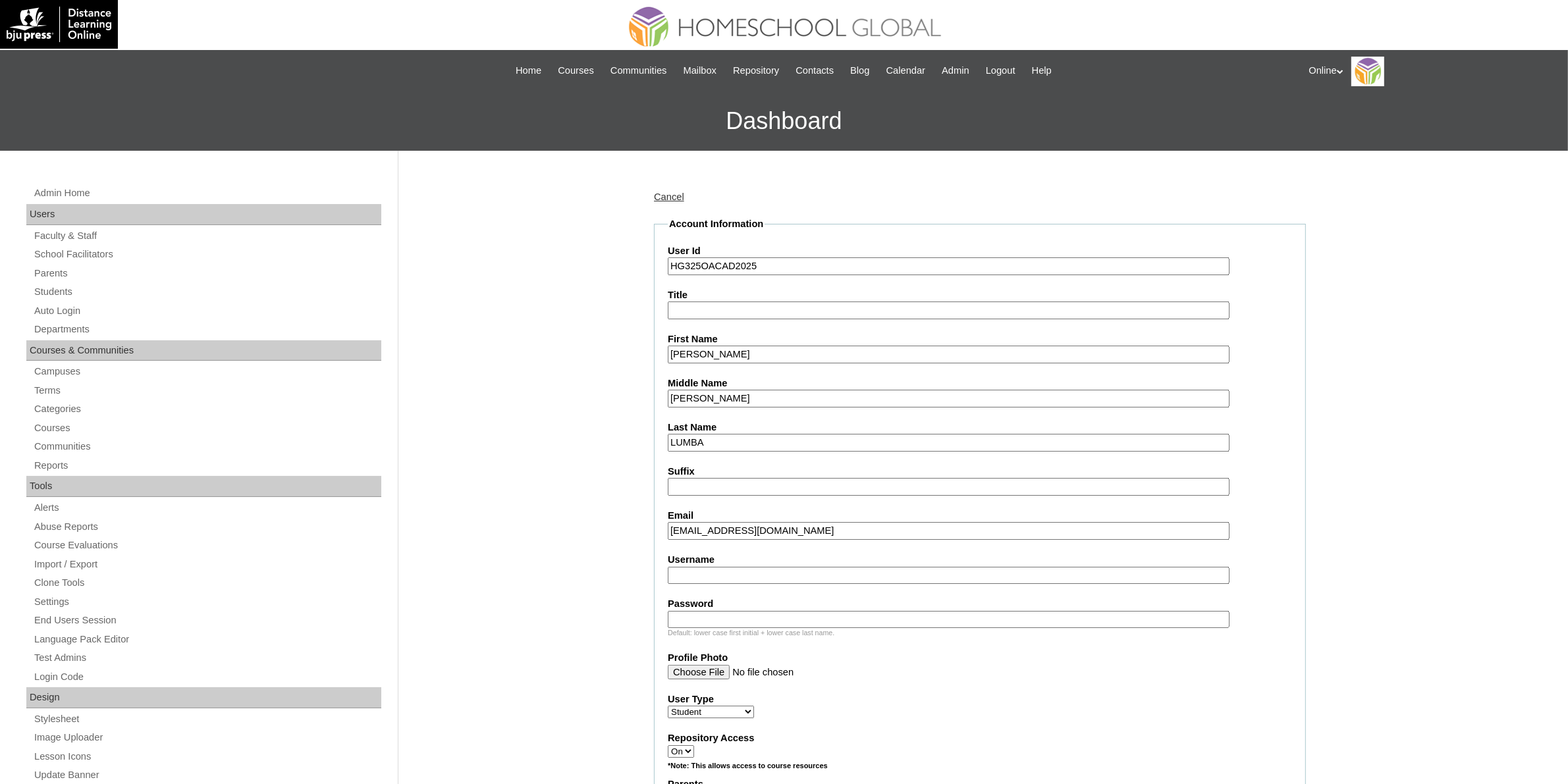
type input "desalmira28@gmail.com"
click at [707, 567] on input "Username" at bounding box center [949, 576] width 562 height 18
paste input "king.lumba2025"
type input "king.lumba2025"
click at [778, 611] on input "Password" at bounding box center [949, 620] width 562 height 18
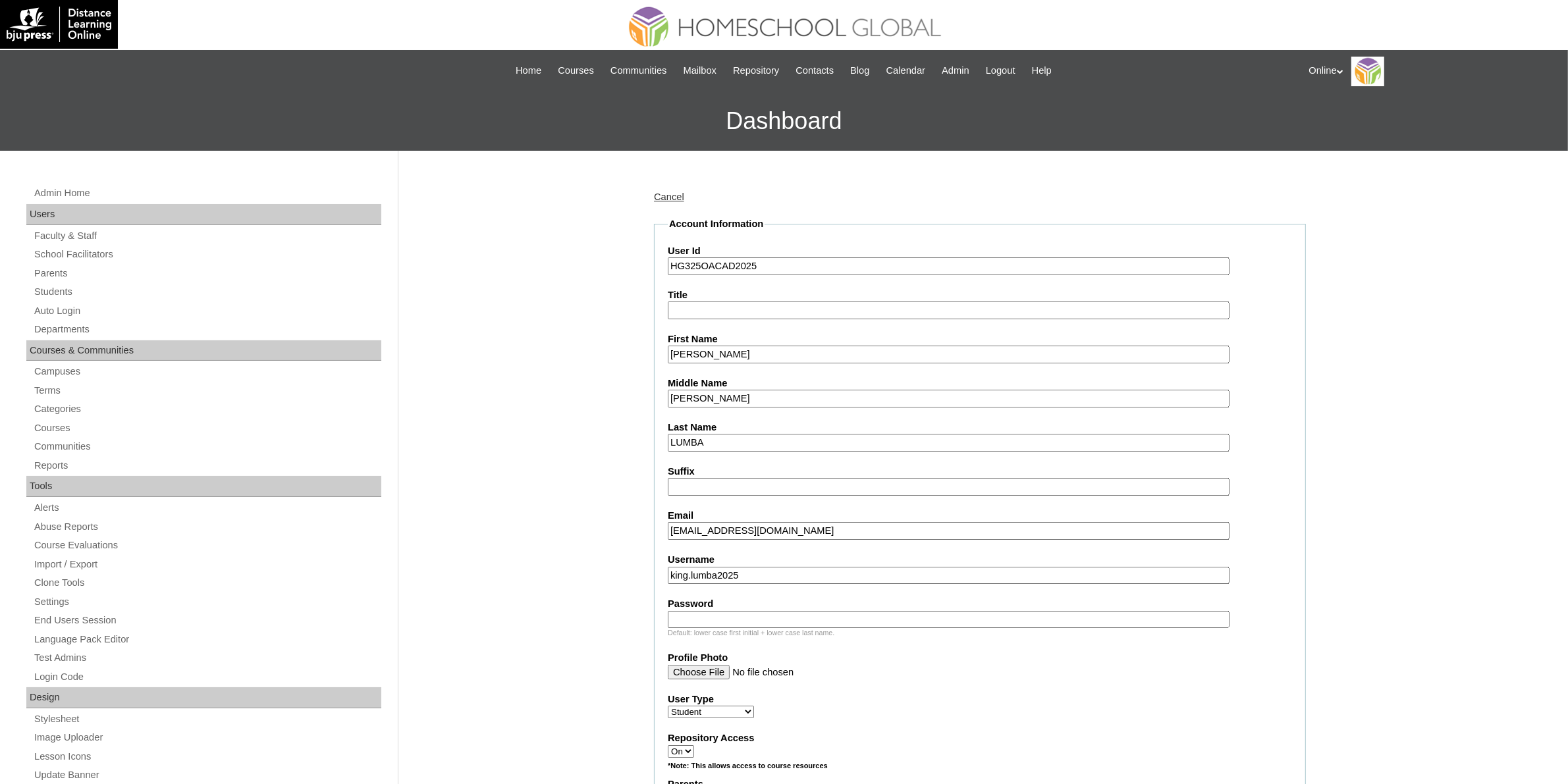
paste input "H5bt1"
type input "H5bt1"
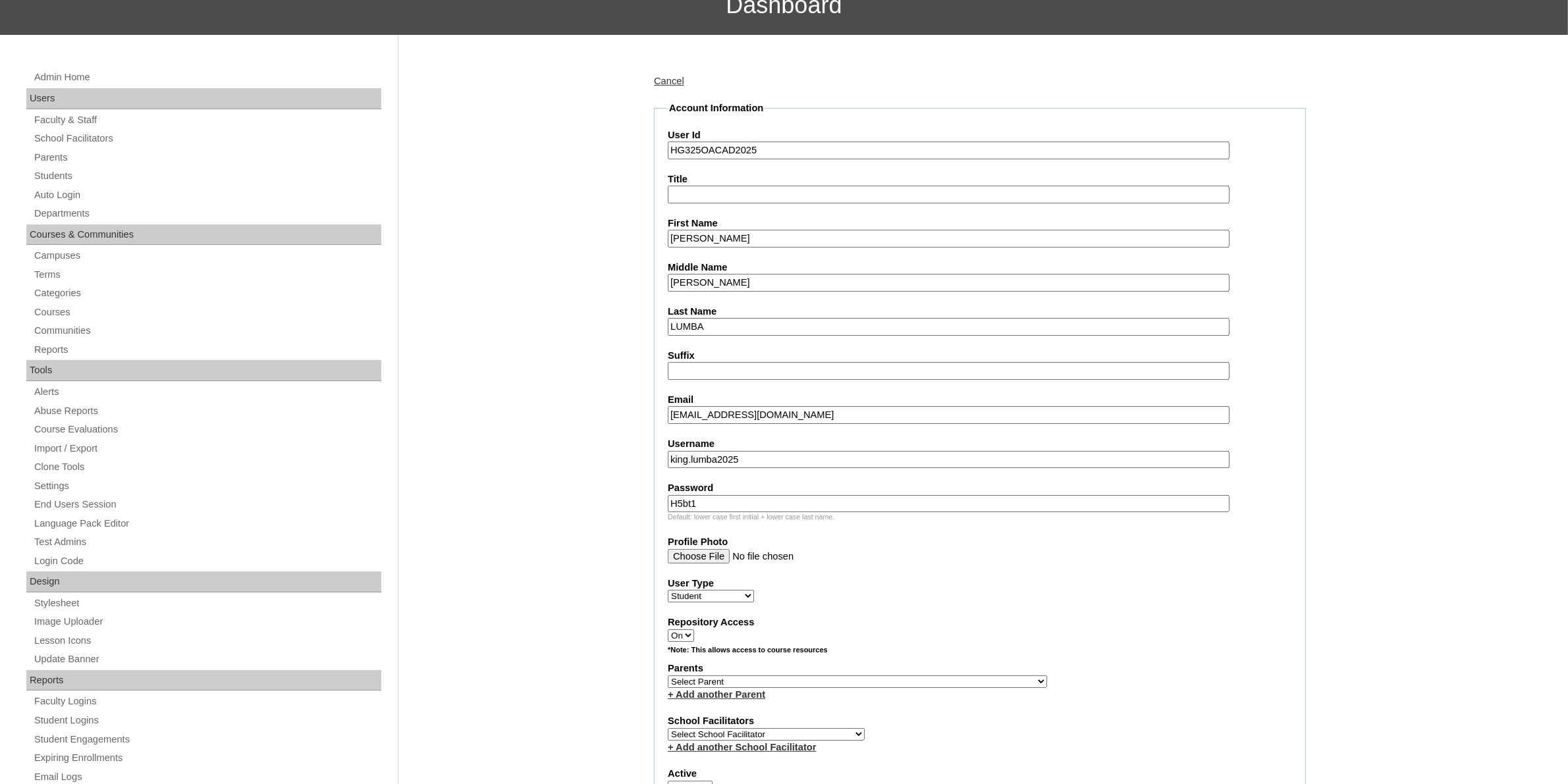
scroll to position [247, 0]
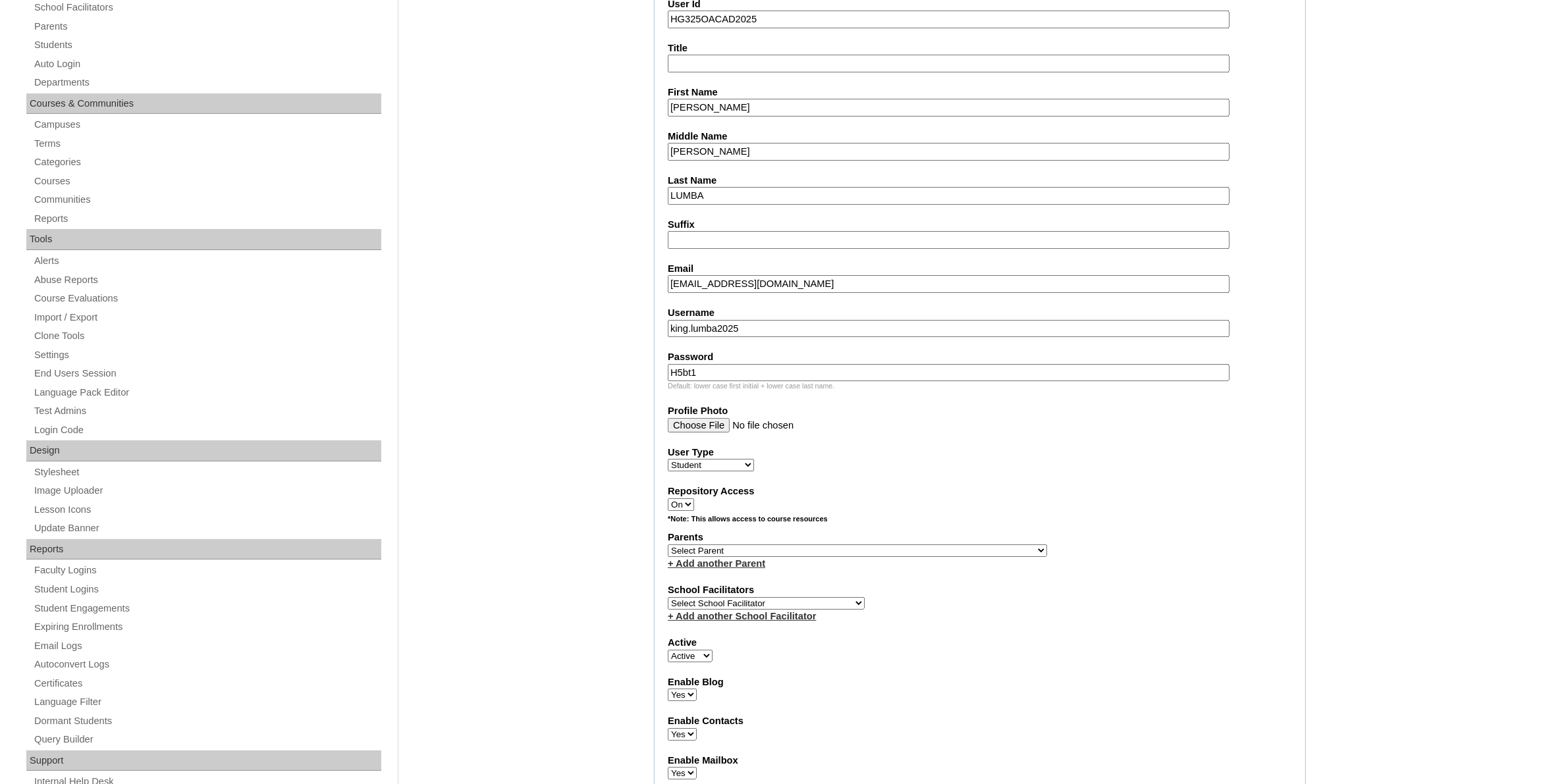
click at [897, 544] on select "Select Parent , , , , , , , , , , , , , , , , , , , , , , , , , , , , , , , , ,…" at bounding box center [857, 550] width 379 height 13
select select "44171"
click at [668, 544] on select "Select Parent , , , , , , , , , , , , , , , , , , , , , , , , , , , , , , , , ,…" at bounding box center [857, 550] width 379 height 13
click at [813, 597] on select "Select School Facilitator Norman Añain Ruffa Abadijas Mary Abella Gloryfe Abion…" at bounding box center [766, 603] width 197 height 13
select select "43686"
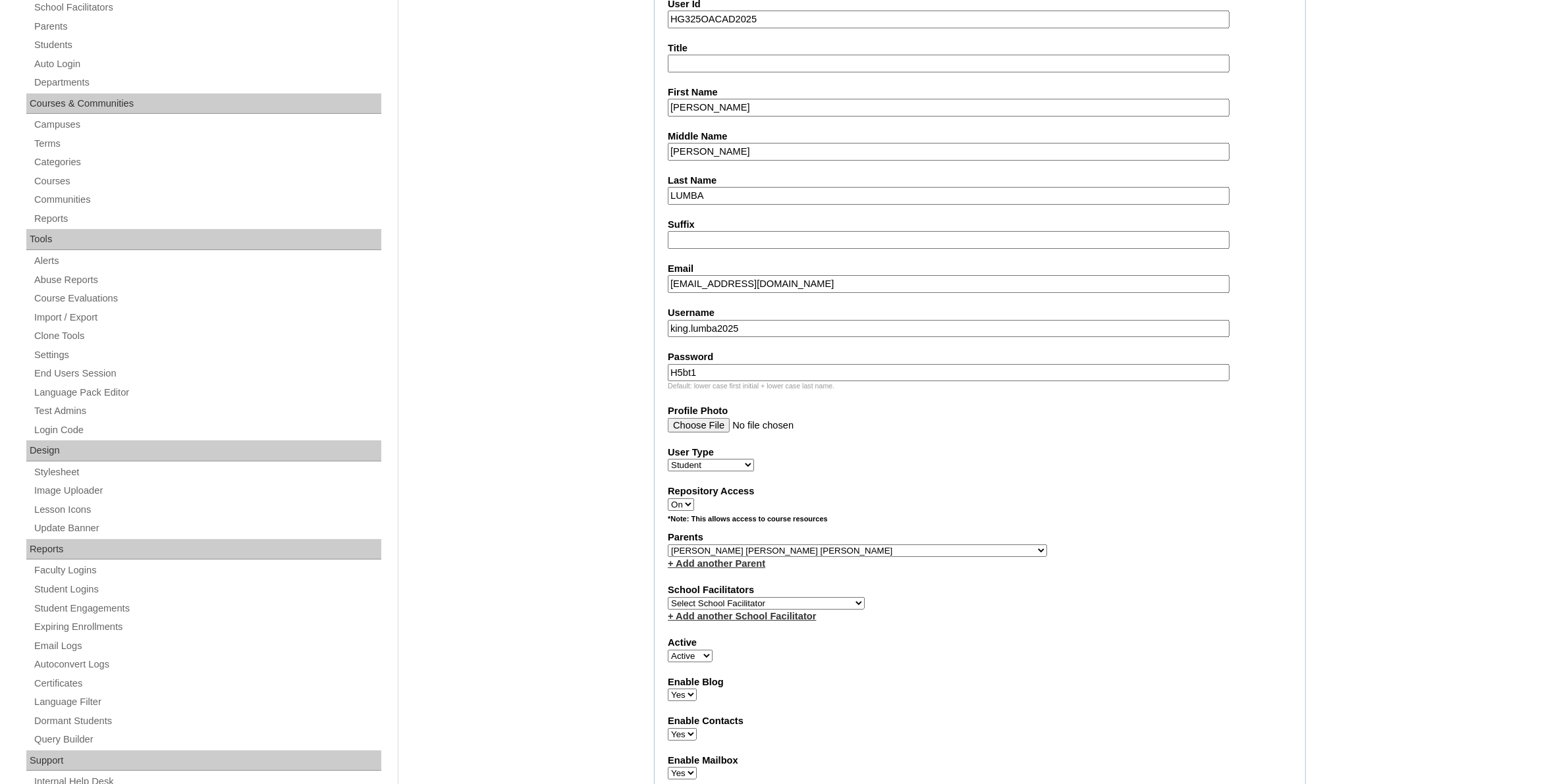
click at [668, 597] on select "Select School Facilitator Norman Añain Ruffa Abadijas Mary Abella Gloryfe Abion…" at bounding box center [766, 603] width 197 height 13
click at [1231, 610] on div "+ Add another School Facilitator" at bounding box center [980, 616] width 624 height 14
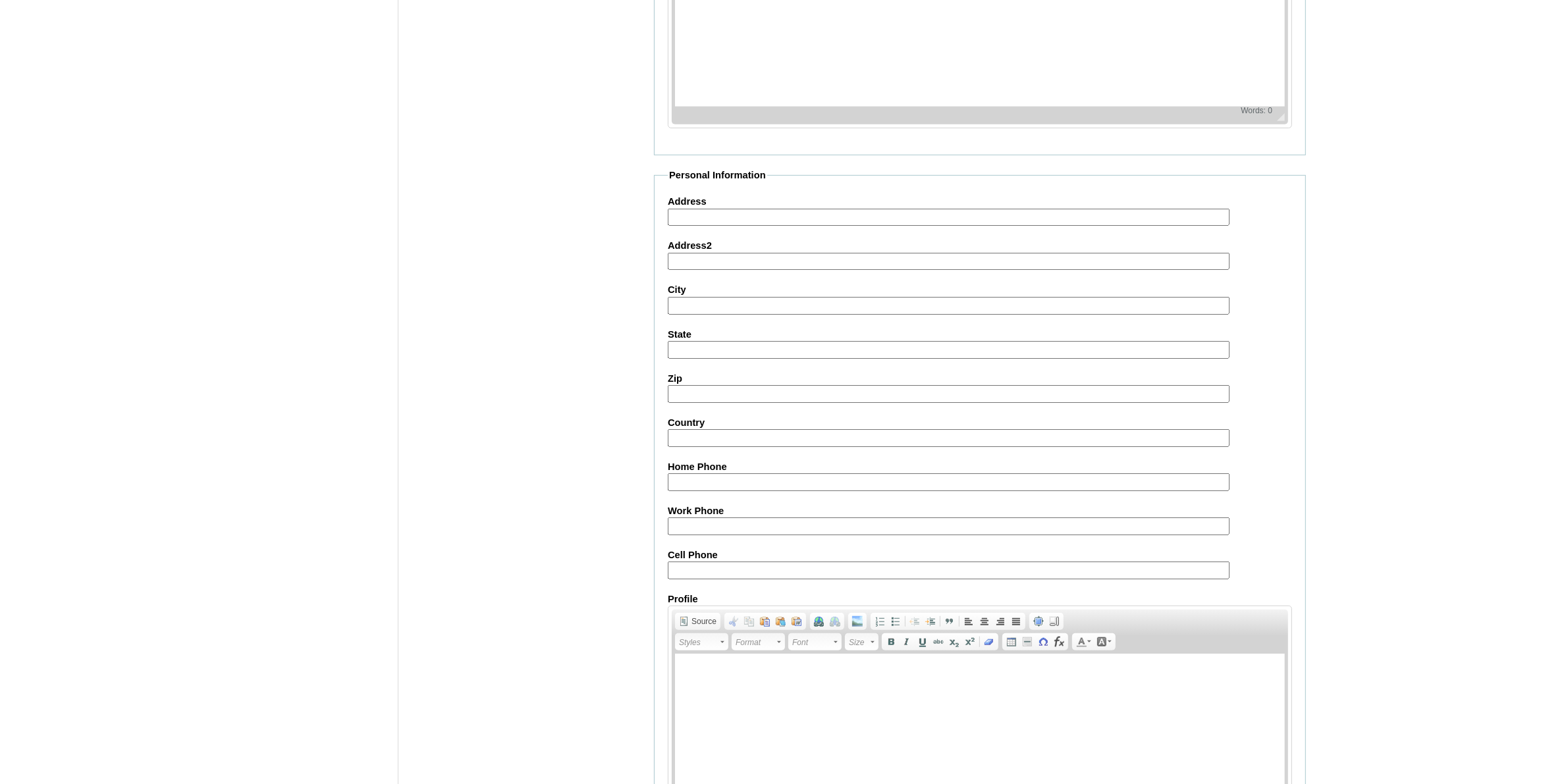
scroll to position [1202, 0]
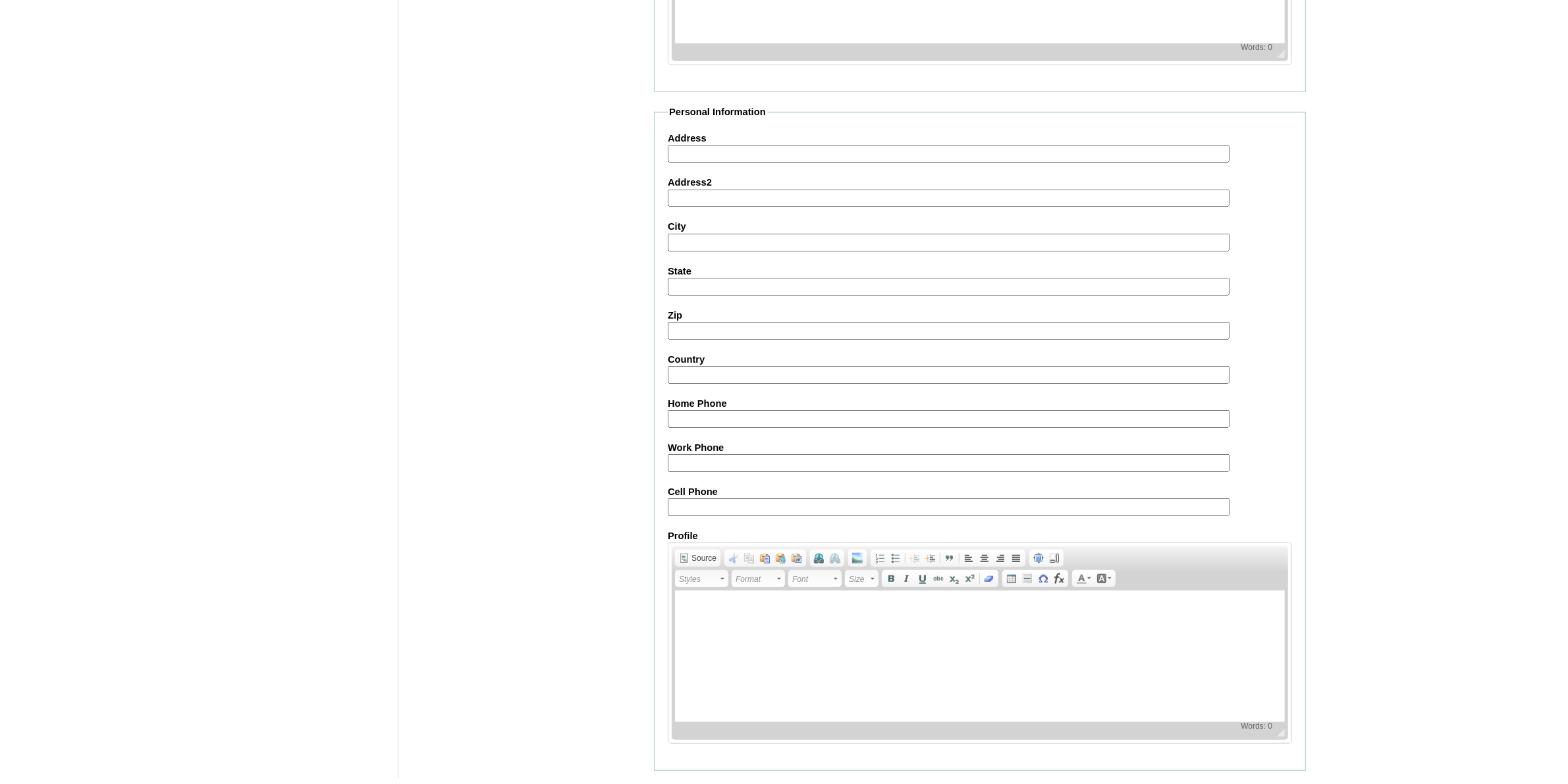
click at [682, 783] on input "Submit" at bounding box center [674, 791] width 41 height 14
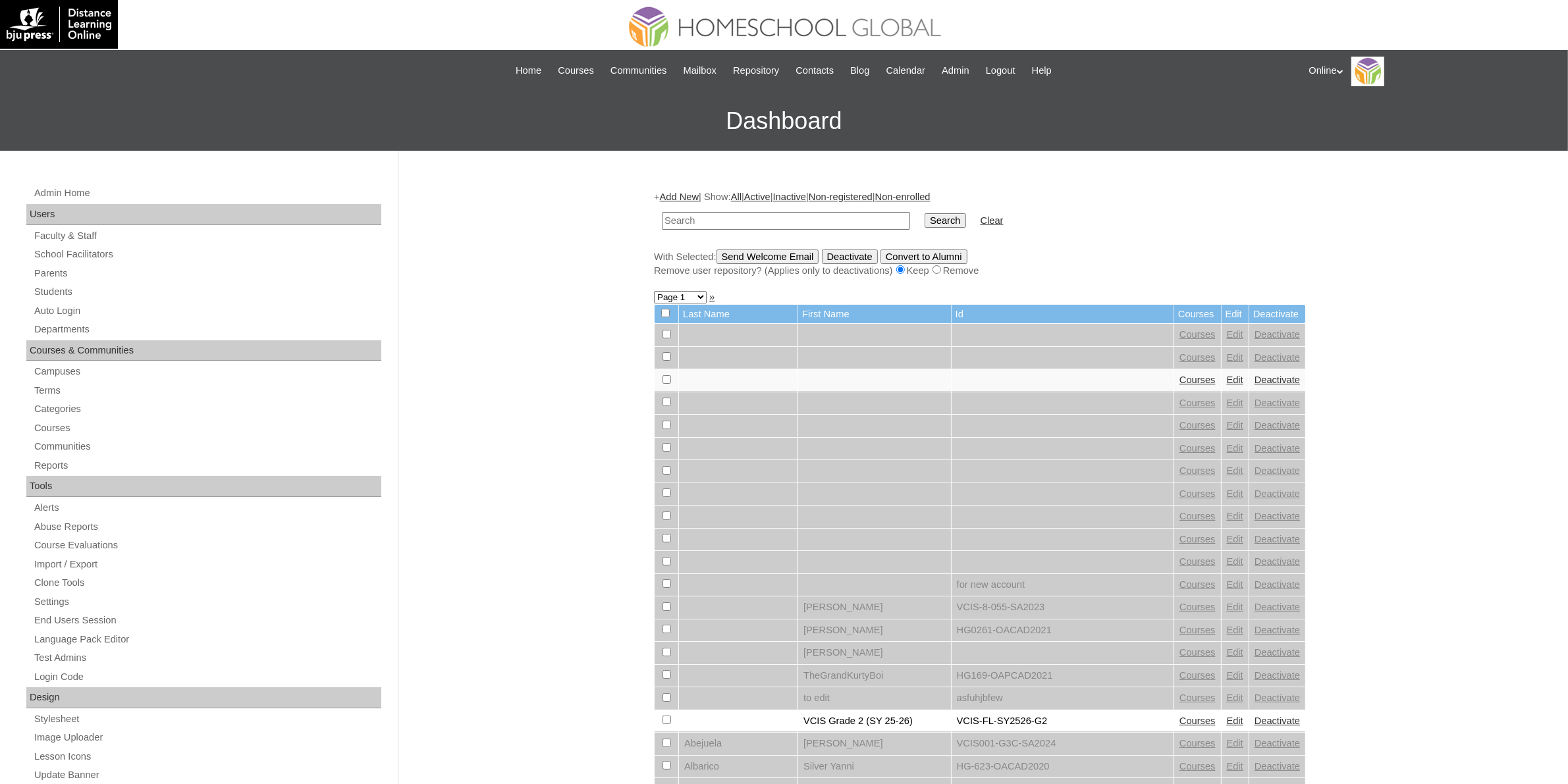
click at [793, 219] on input "text" at bounding box center [786, 221] width 248 height 18
paste input "HG325OACAD2025"
type input "HG325OACAD2025"
click at [924, 222] on input "Search" at bounding box center [945, 220] width 41 height 14
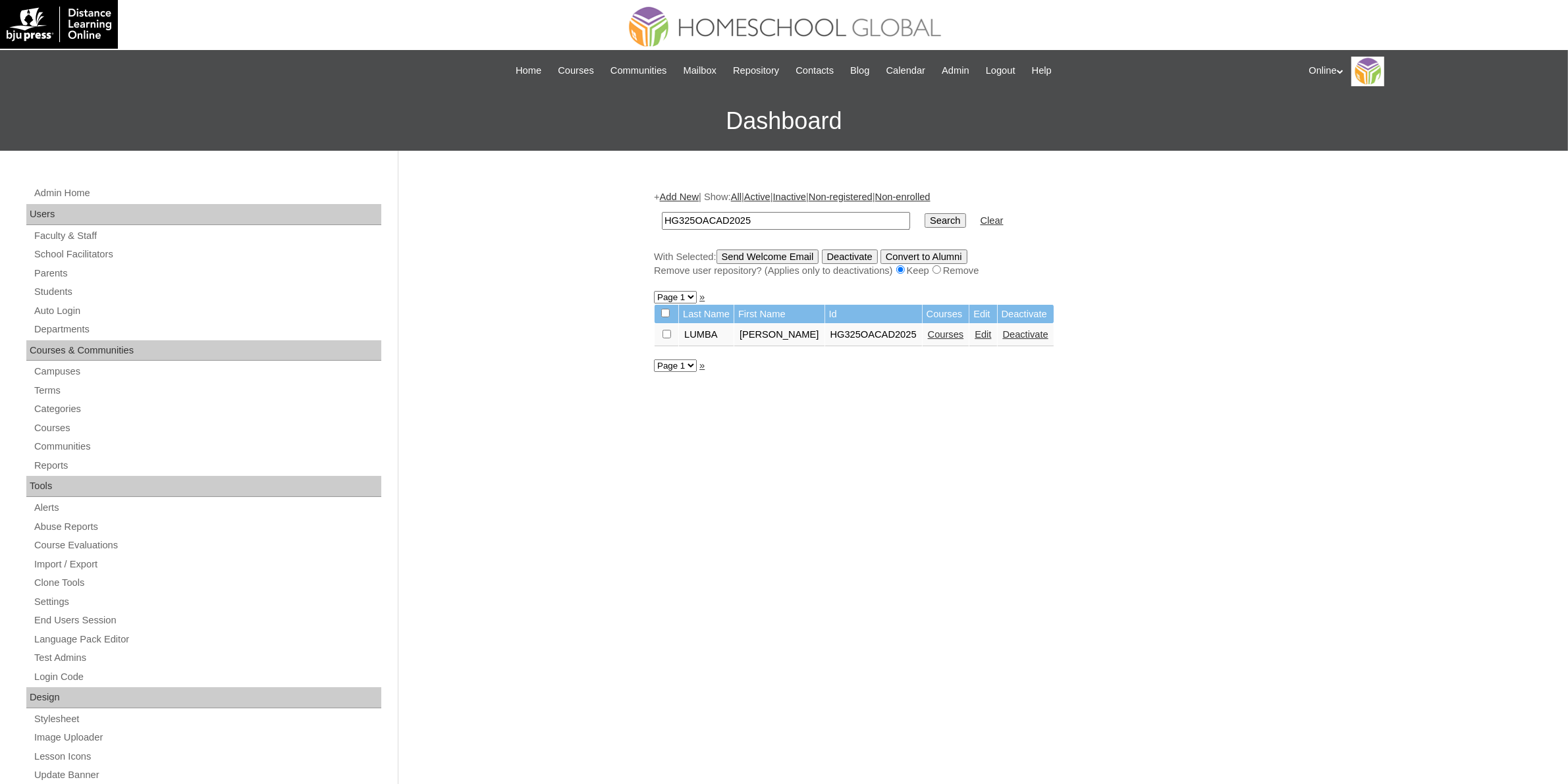
click at [929, 333] on link "Courses" at bounding box center [946, 334] width 36 height 10
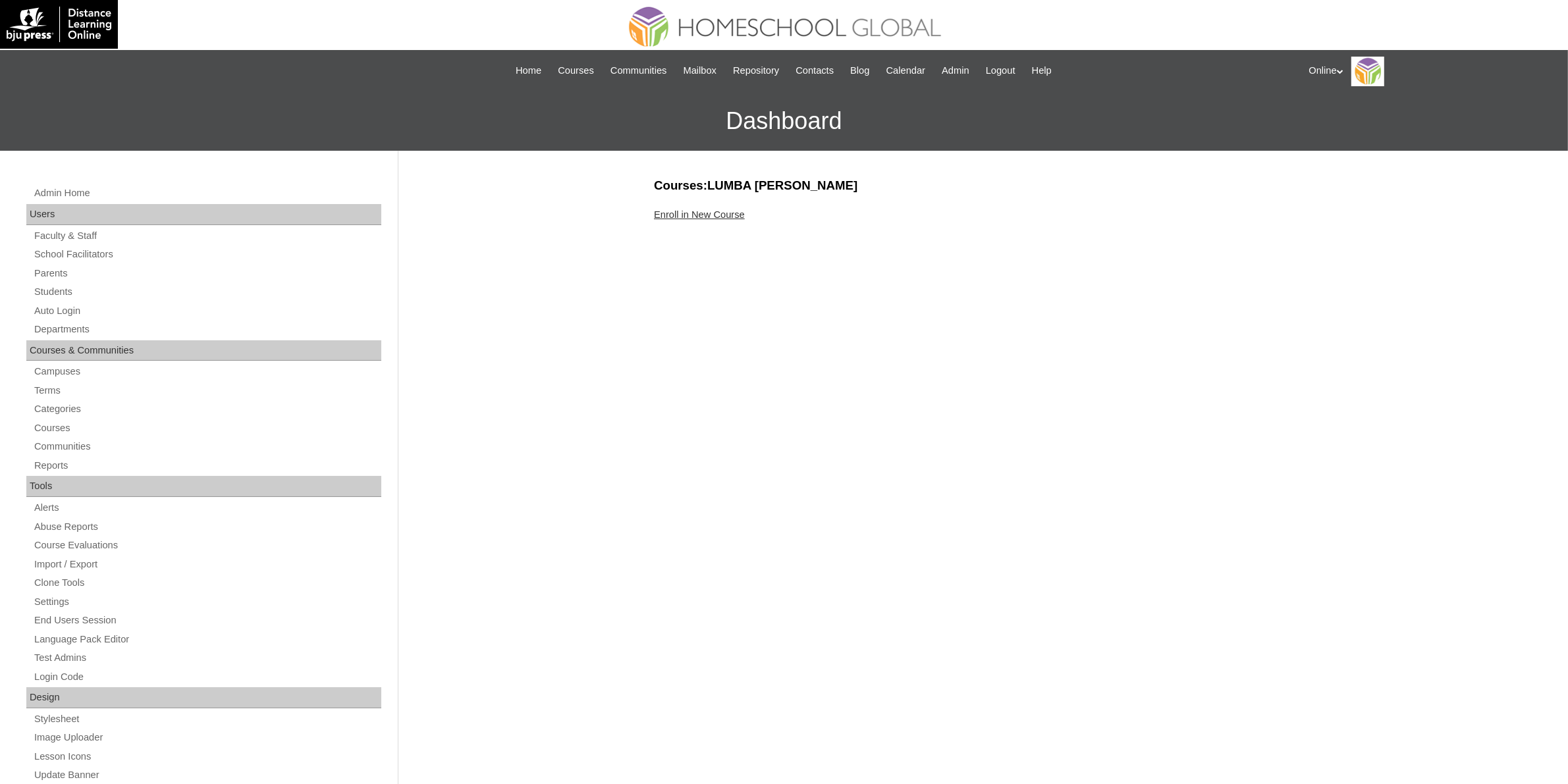
click at [716, 209] on link "Enroll in New Course" at bounding box center [699, 214] width 91 height 10
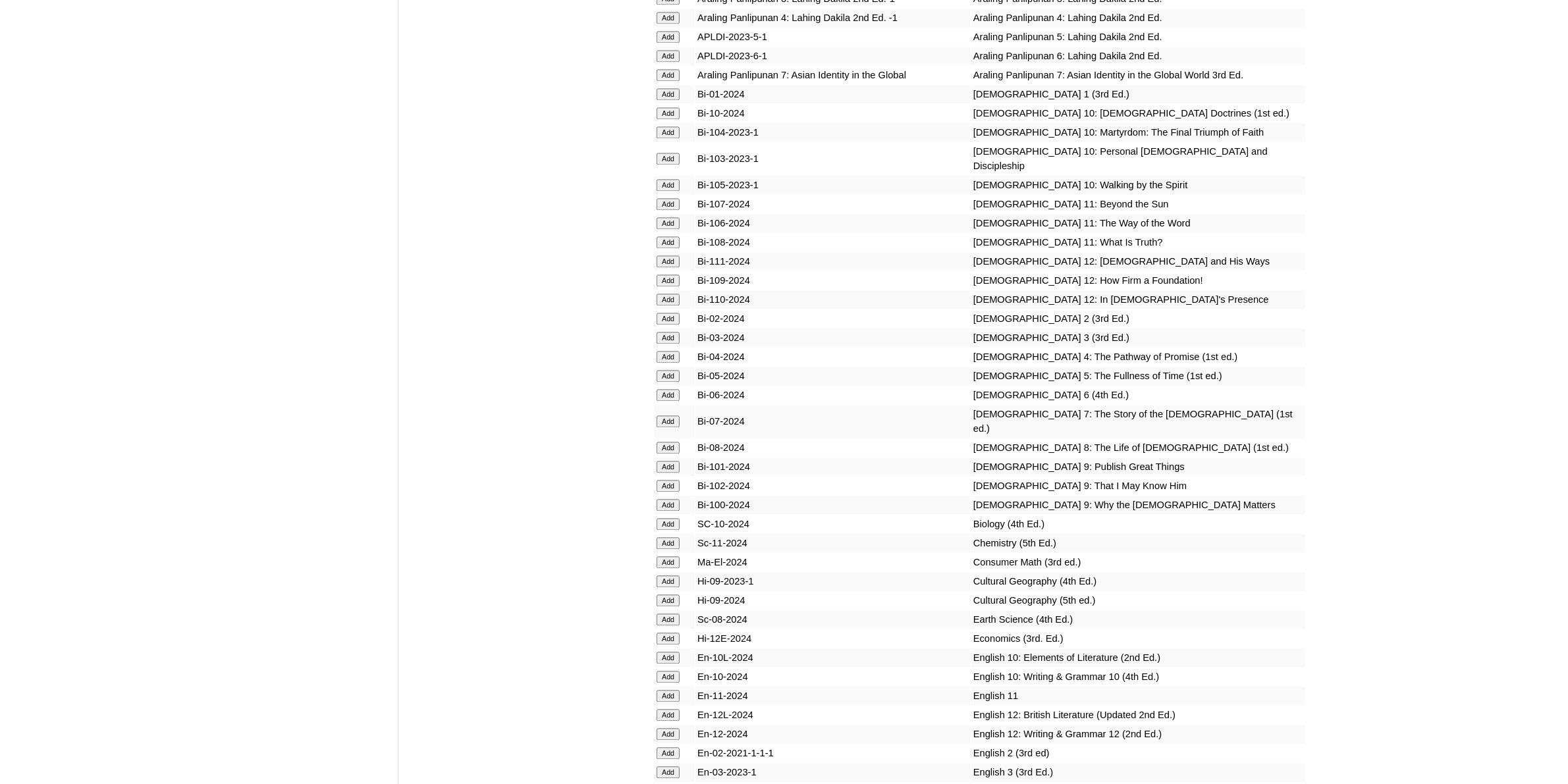
scroll to position [3292, 0]
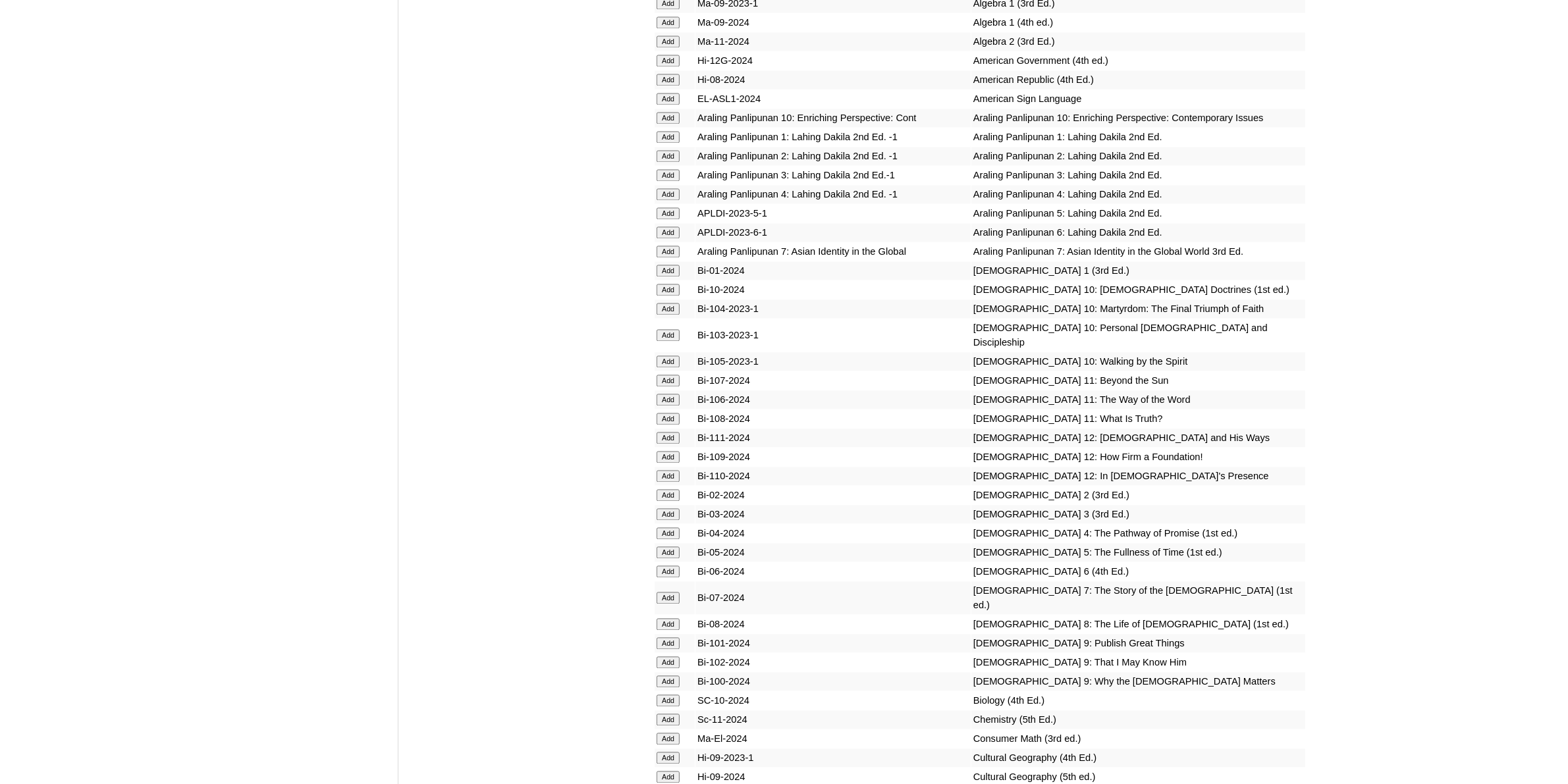
click at [673, 527] on input "Add" at bounding box center [668, 533] width 23 height 12
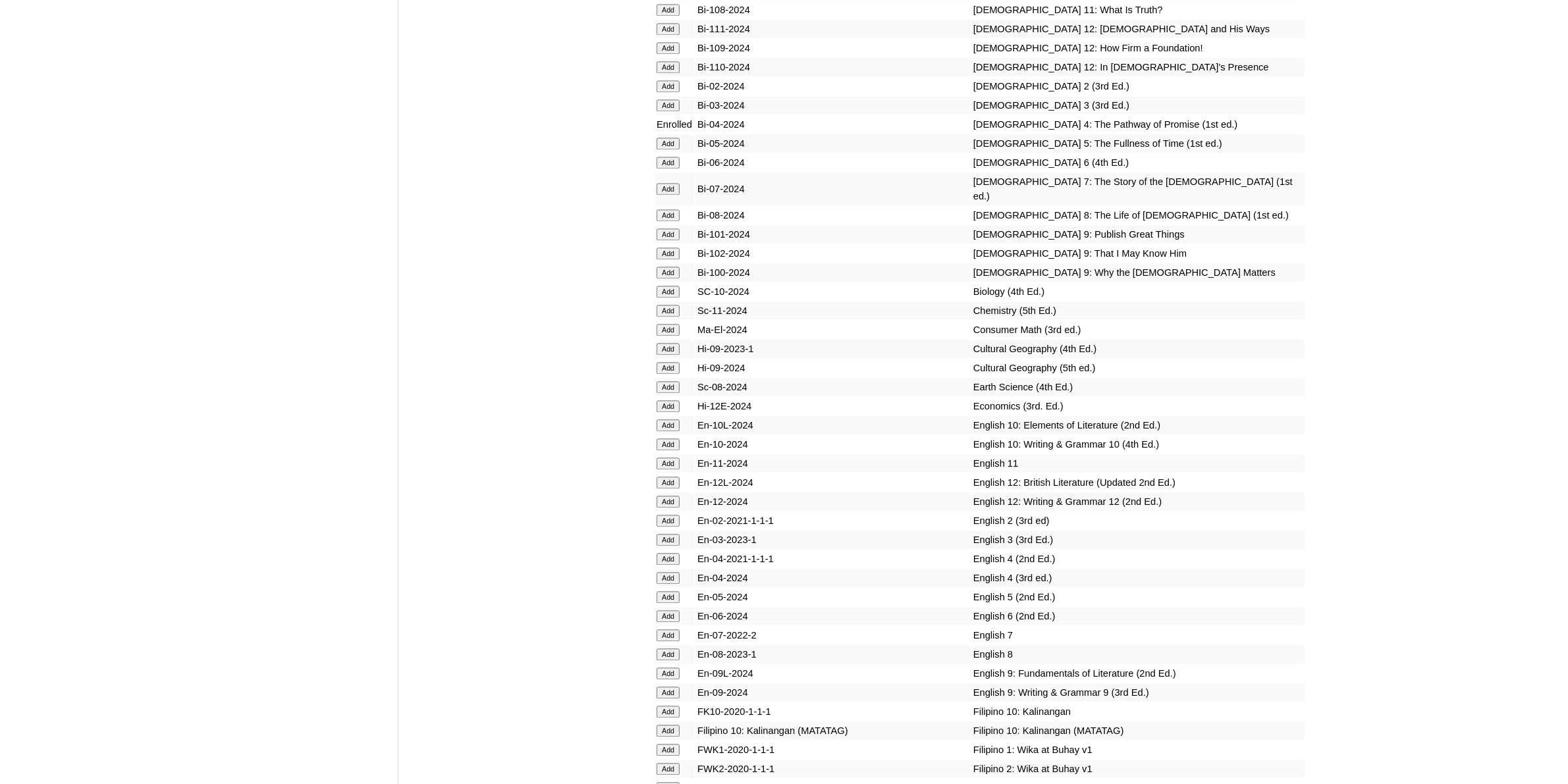
scroll to position [3703, 0]
click at [672, 570] on input "Add" at bounding box center [668, 576] width 23 height 12
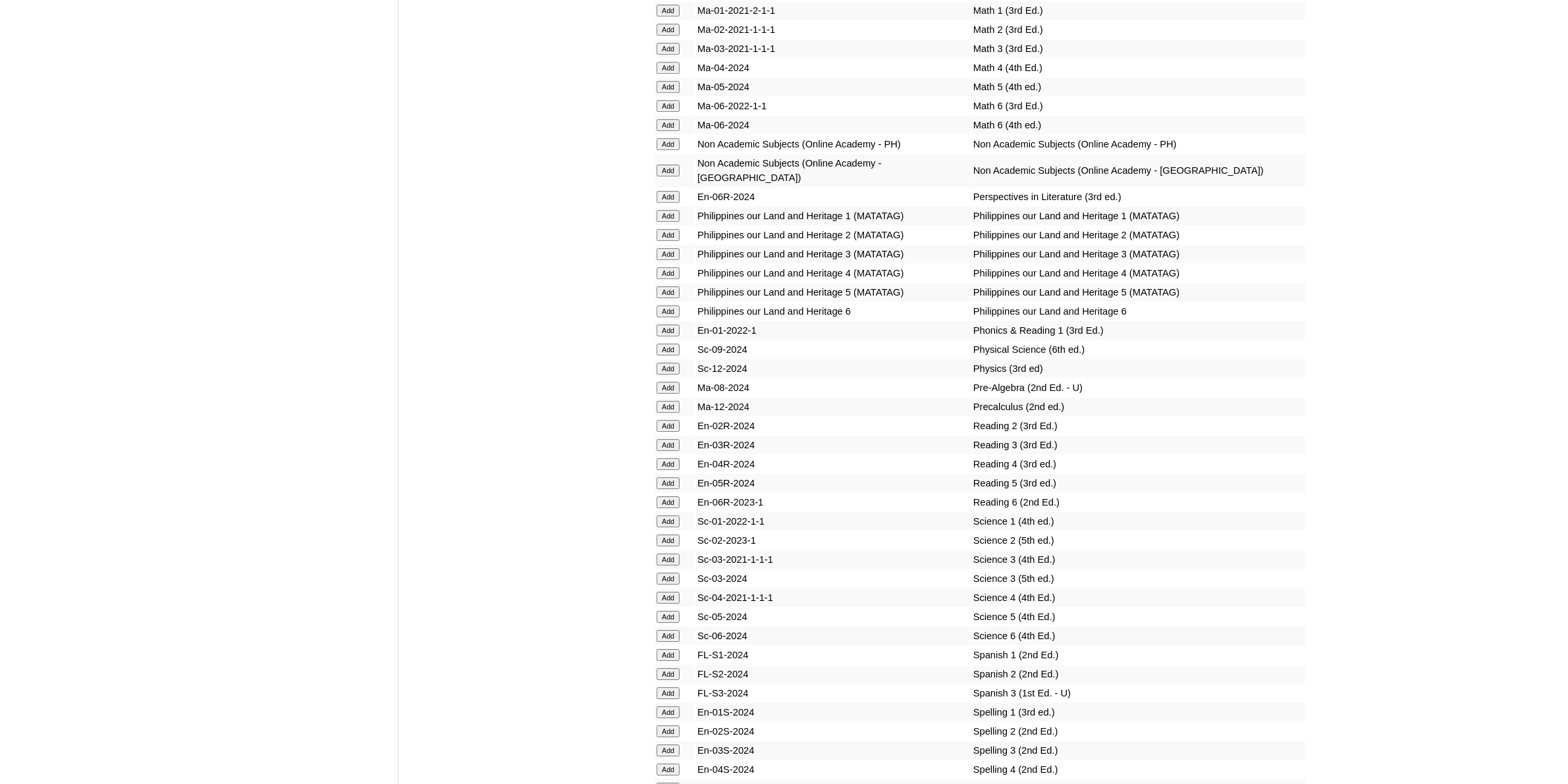
scroll to position [4855, 0]
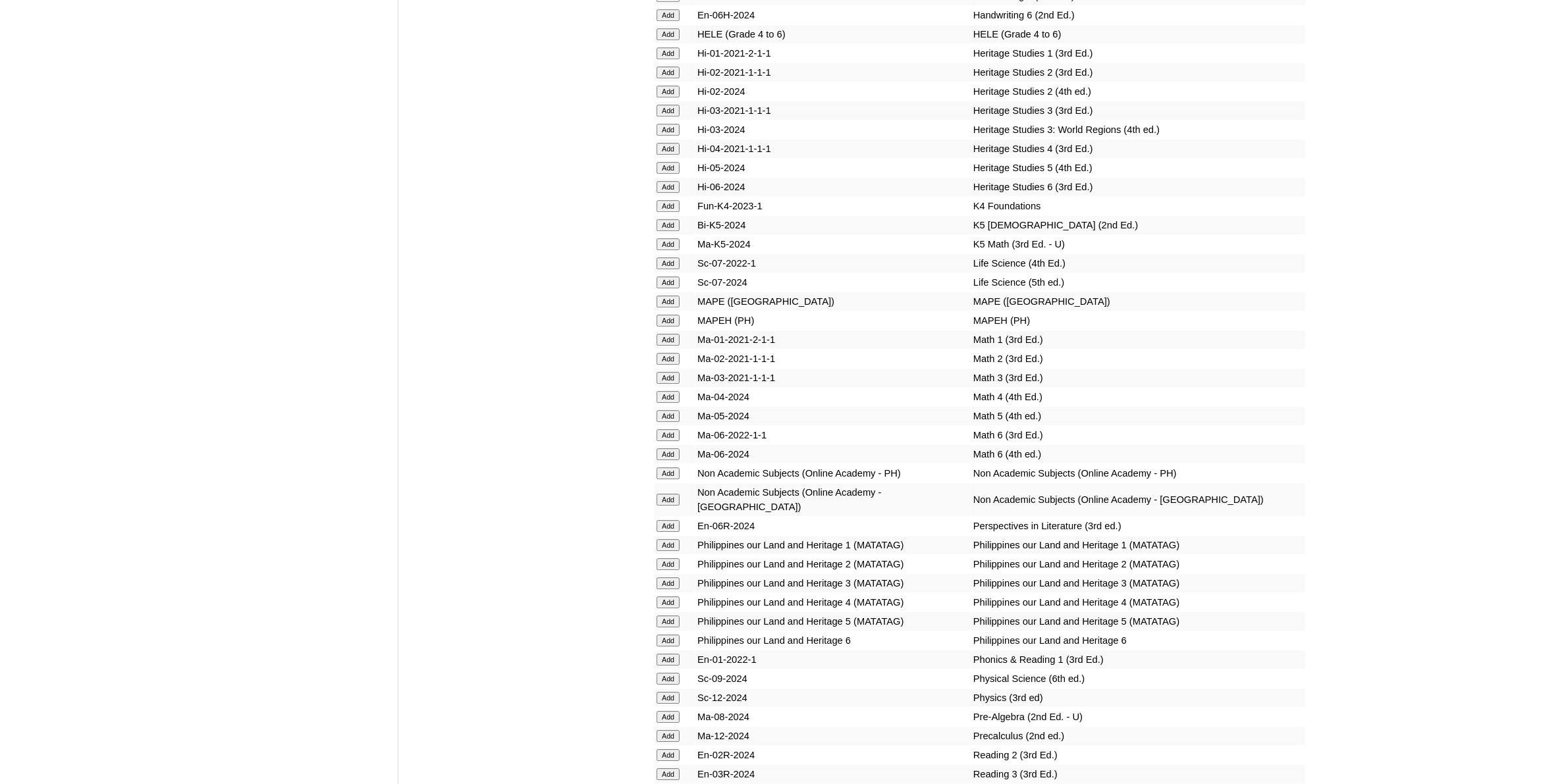
click at [674, 783] on input "Add" at bounding box center [668, 793] width 23 height 12
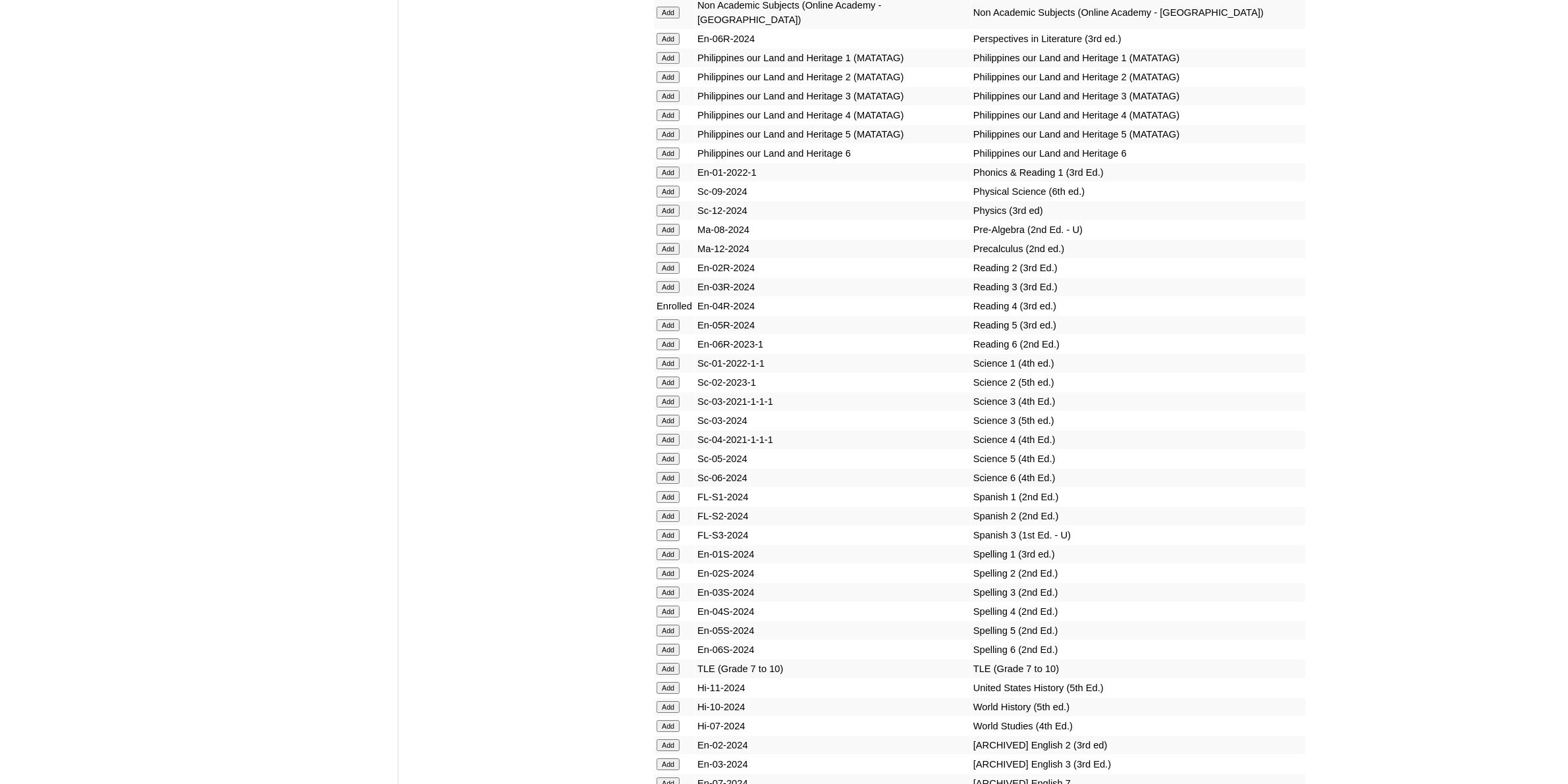
scroll to position [5349, 0]
click at [677, 599] on input "Add" at bounding box center [668, 605] width 23 height 12
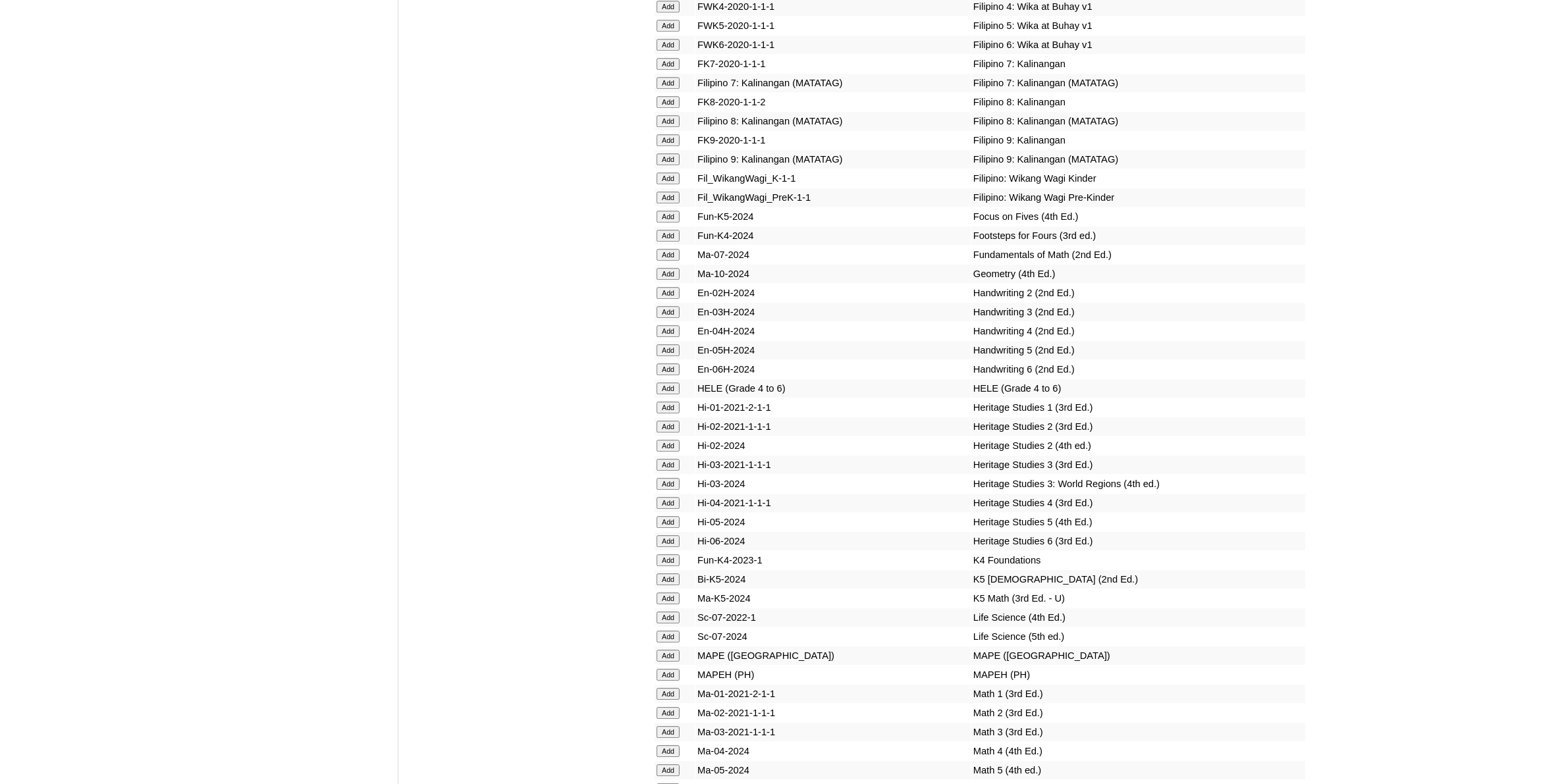
scroll to position [4526, 0]
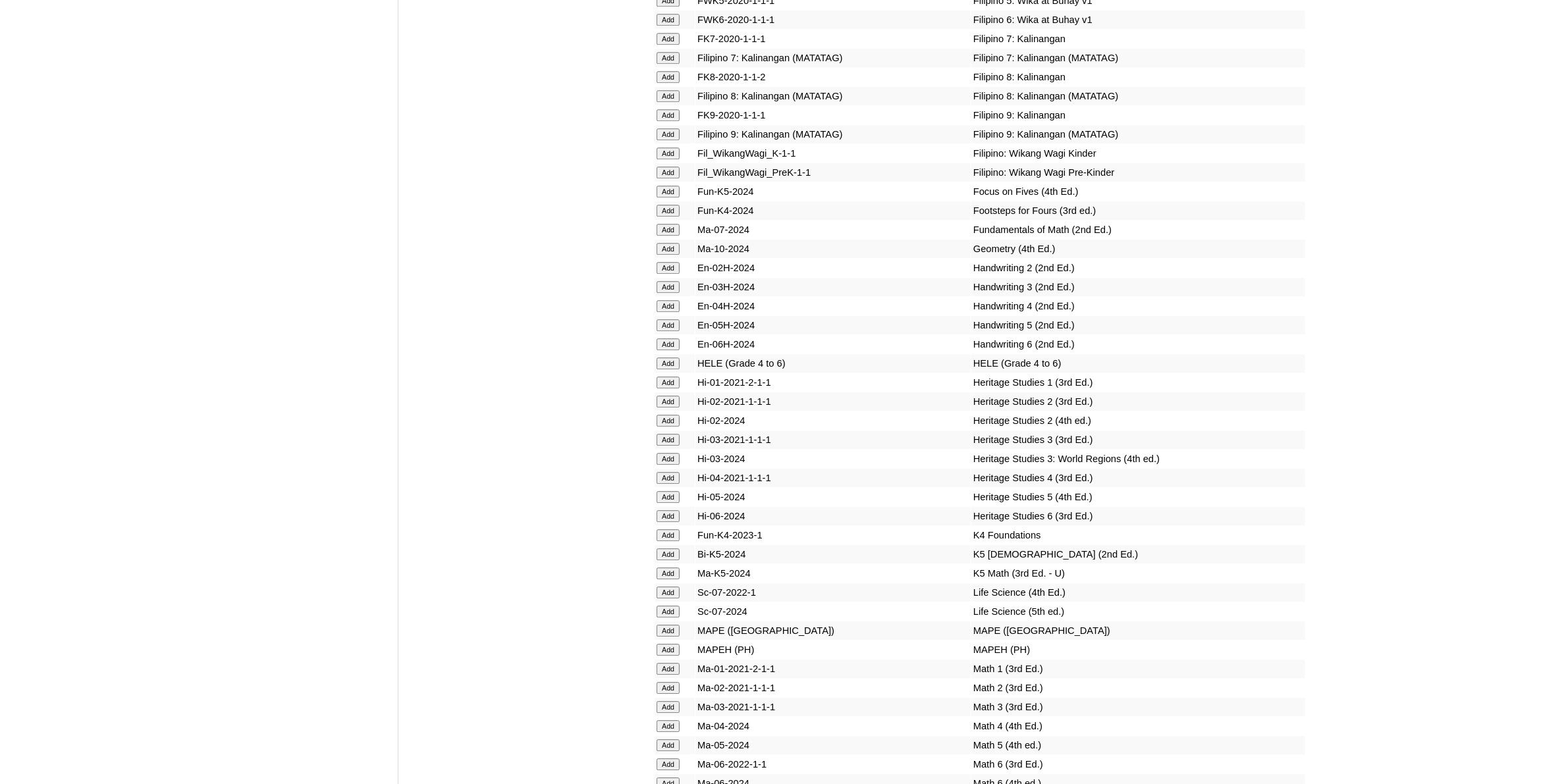
click at [676, 720] on input "Add" at bounding box center [668, 726] width 23 height 12
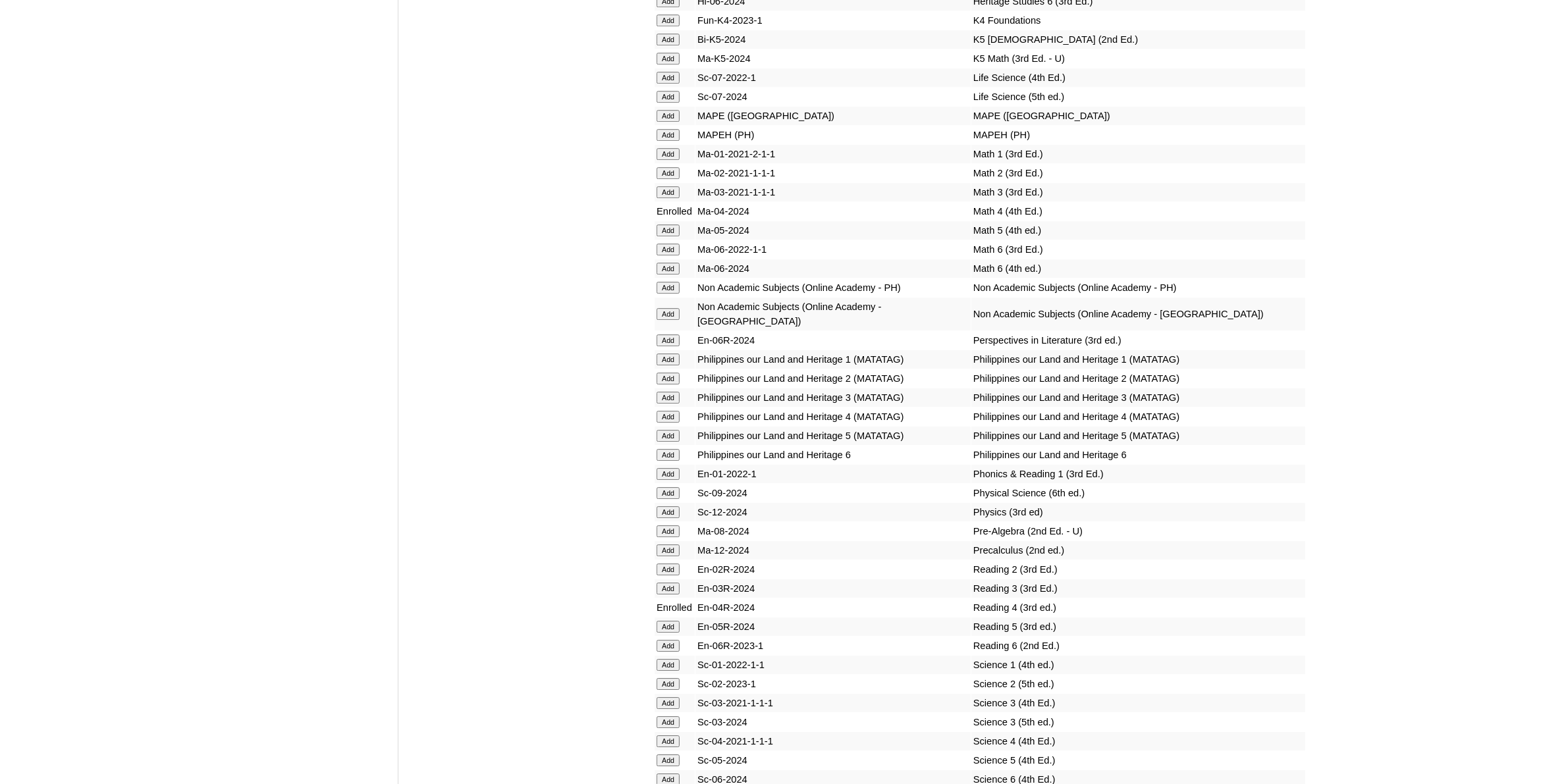
scroll to position [5102, 0]
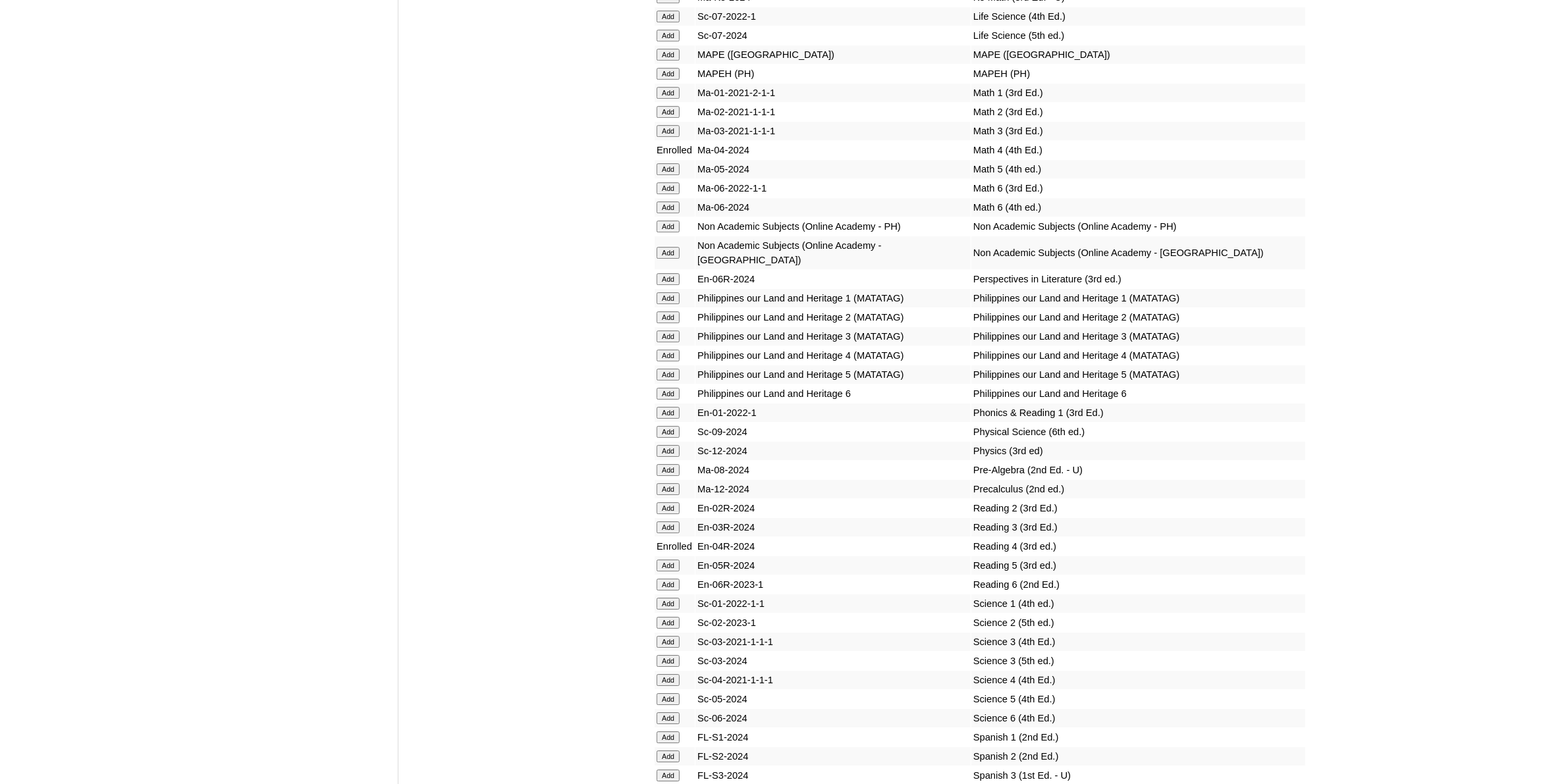
click at [673, 674] on input "Add" at bounding box center [668, 680] width 23 height 12
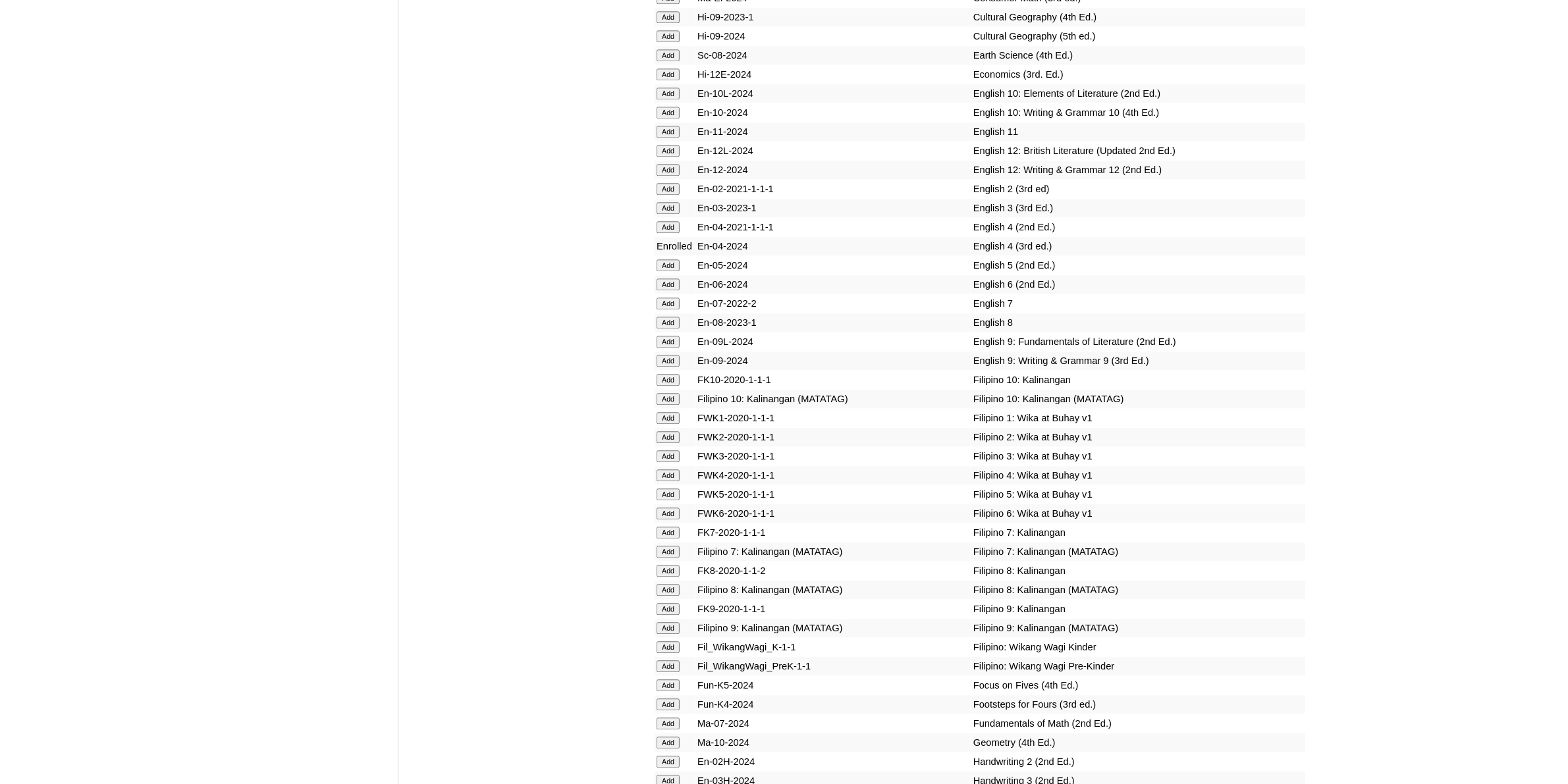
scroll to position [4279, 0]
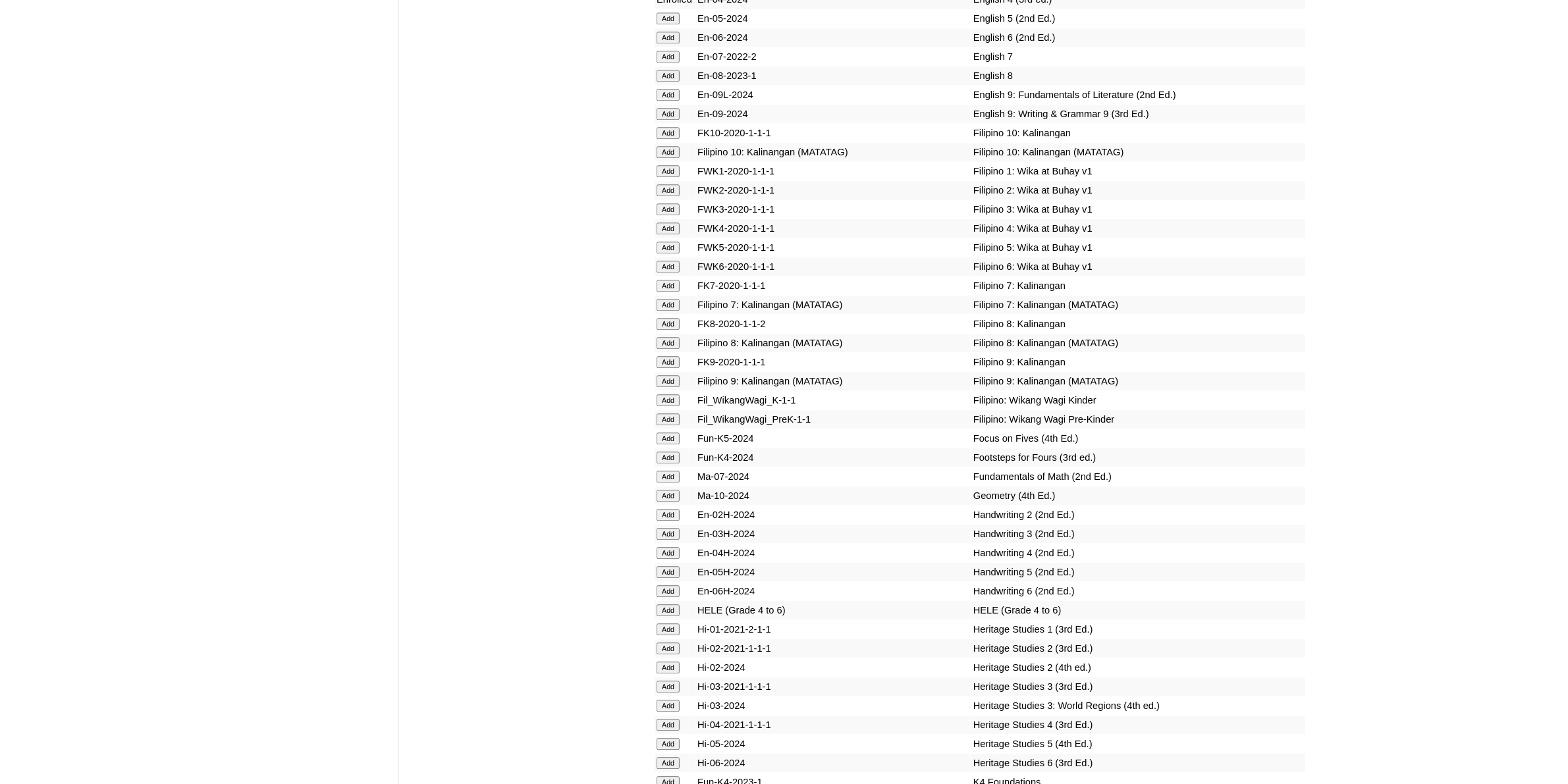
click at [677, 719] on input "Add" at bounding box center [668, 725] width 23 height 12
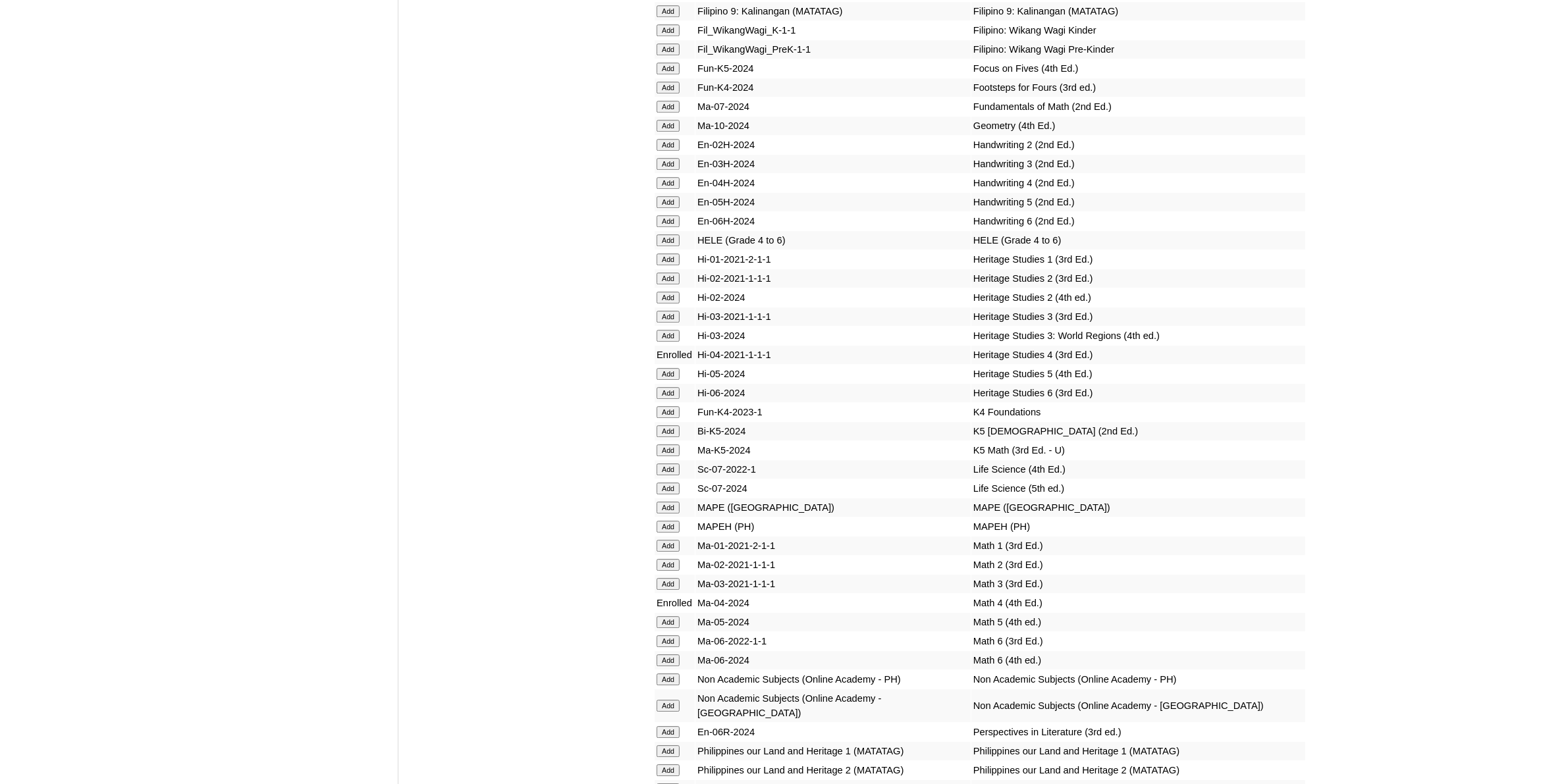
scroll to position [4772, 0]
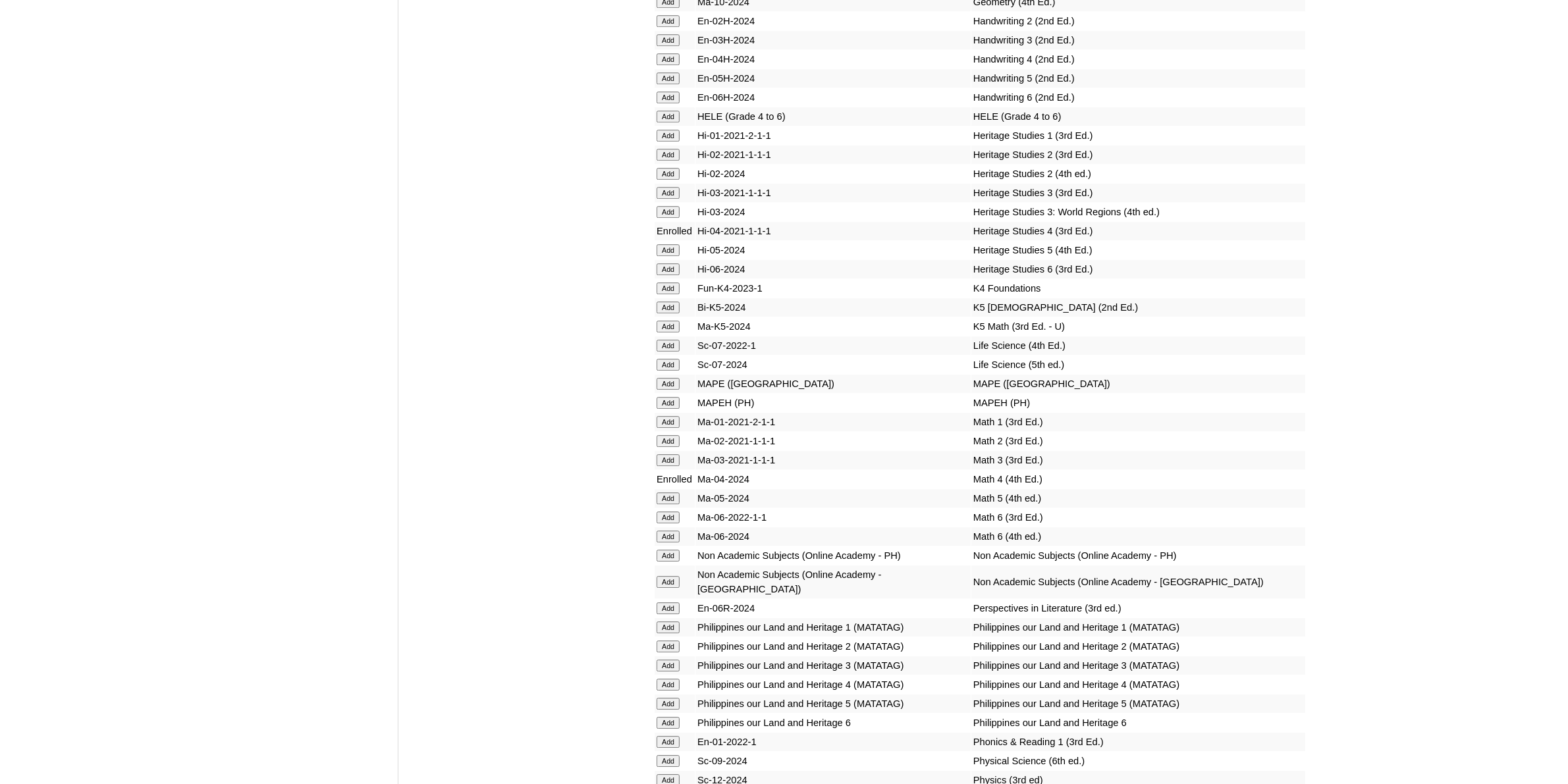
click at [664, 576] on input "Add" at bounding box center [668, 582] width 23 height 12
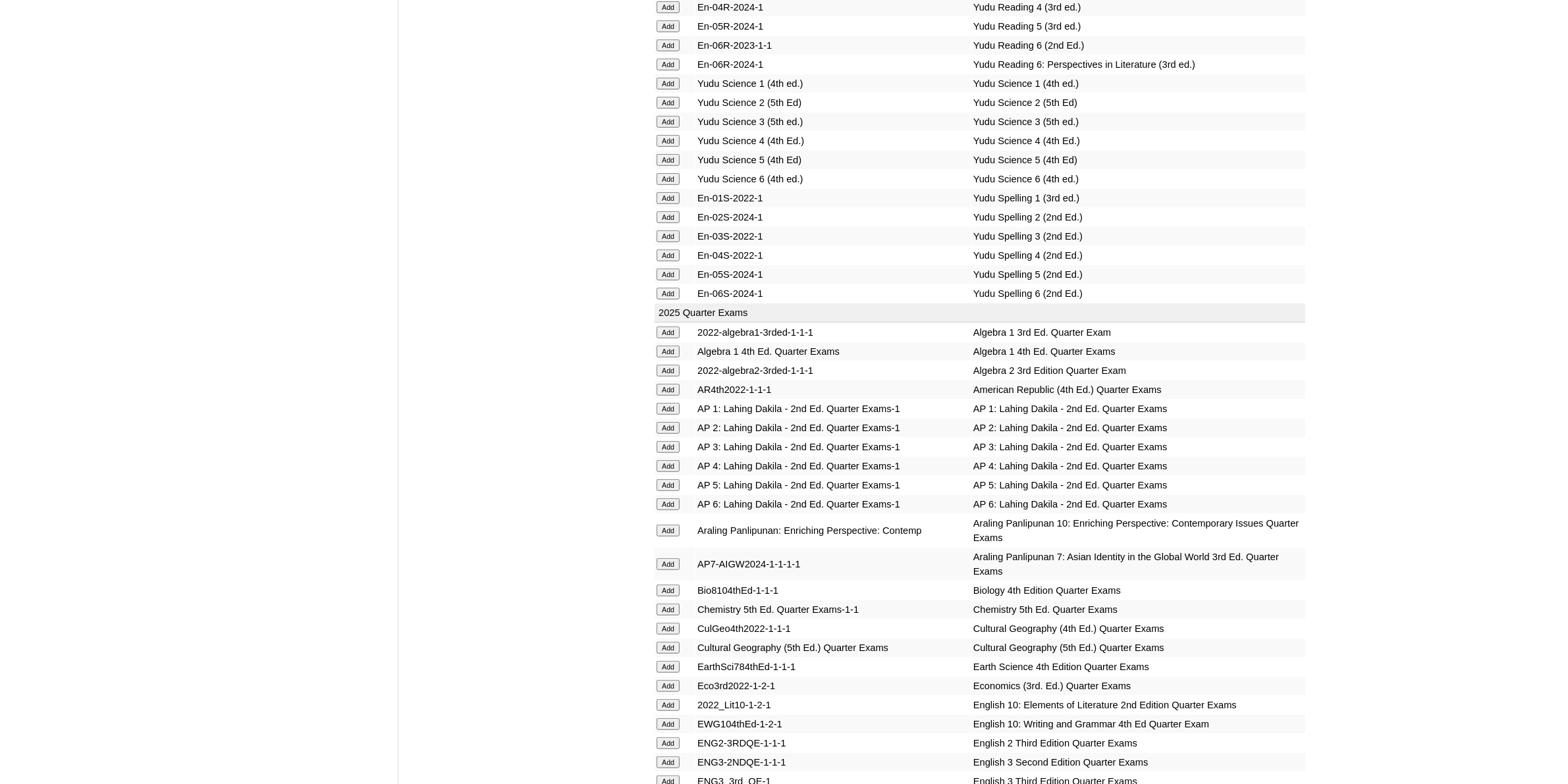
scroll to position [1234, 0]
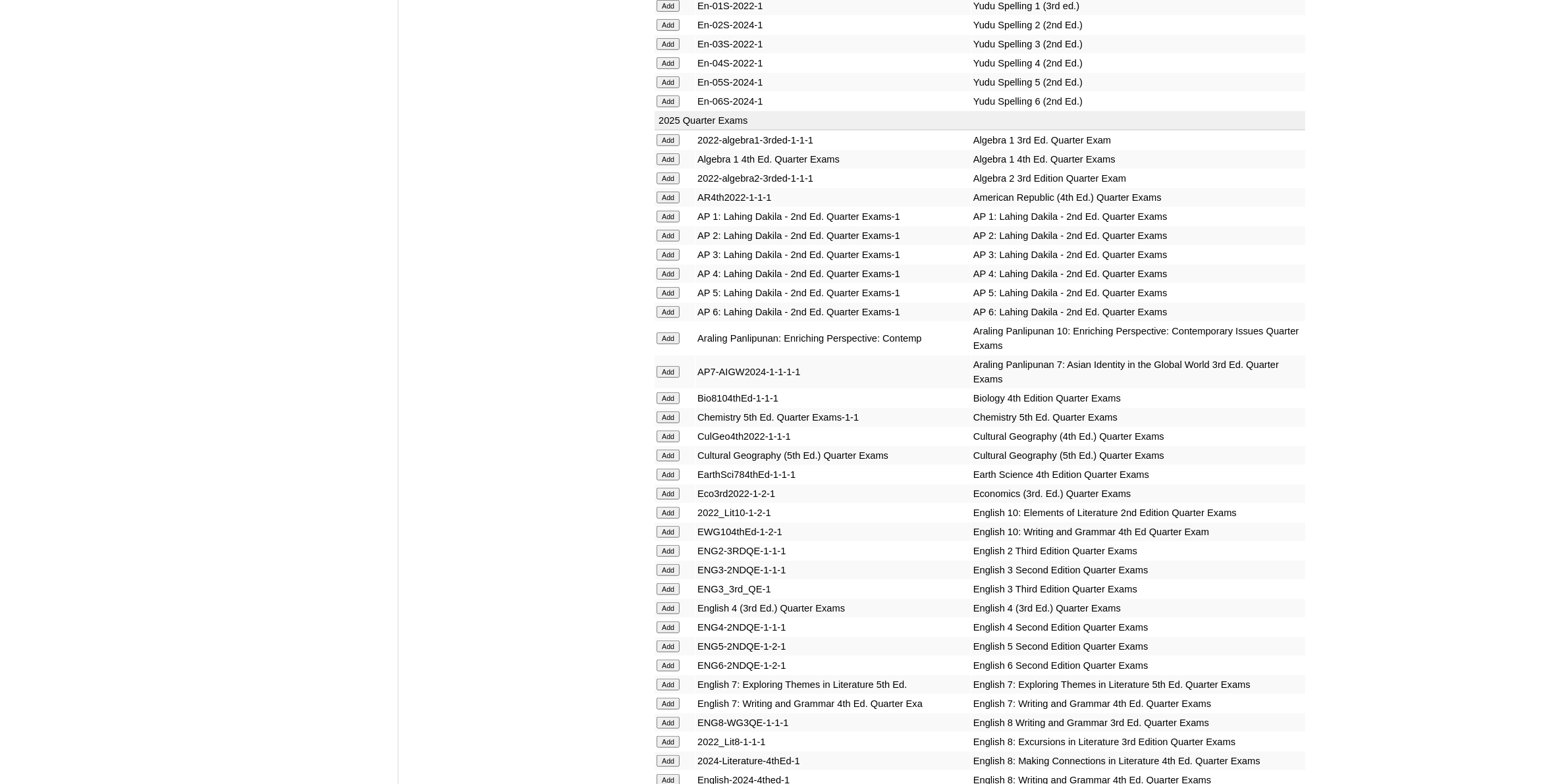
click at [674, 602] on input "Add" at bounding box center [668, 608] width 23 height 12
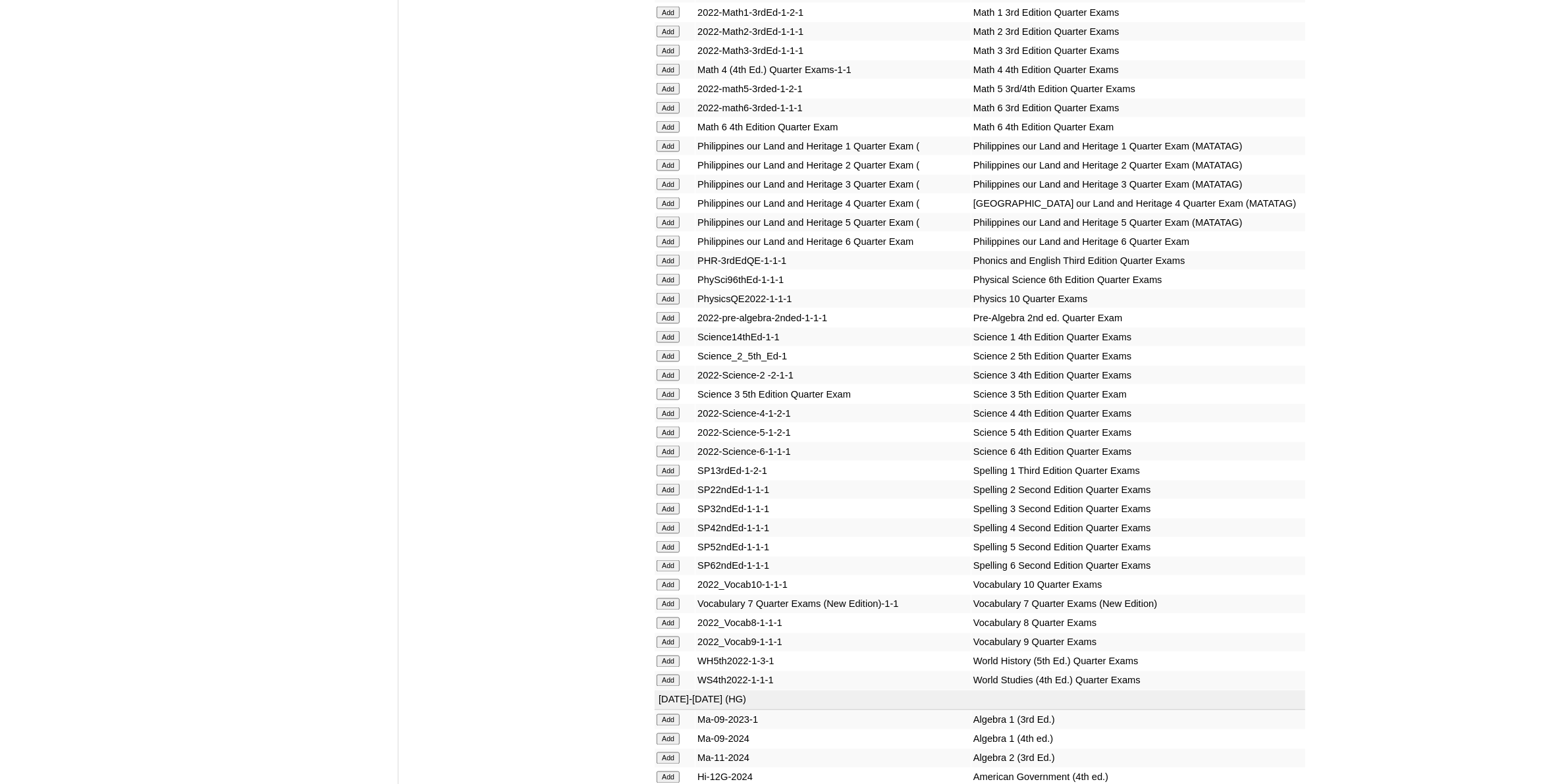
scroll to position [2633, 0]
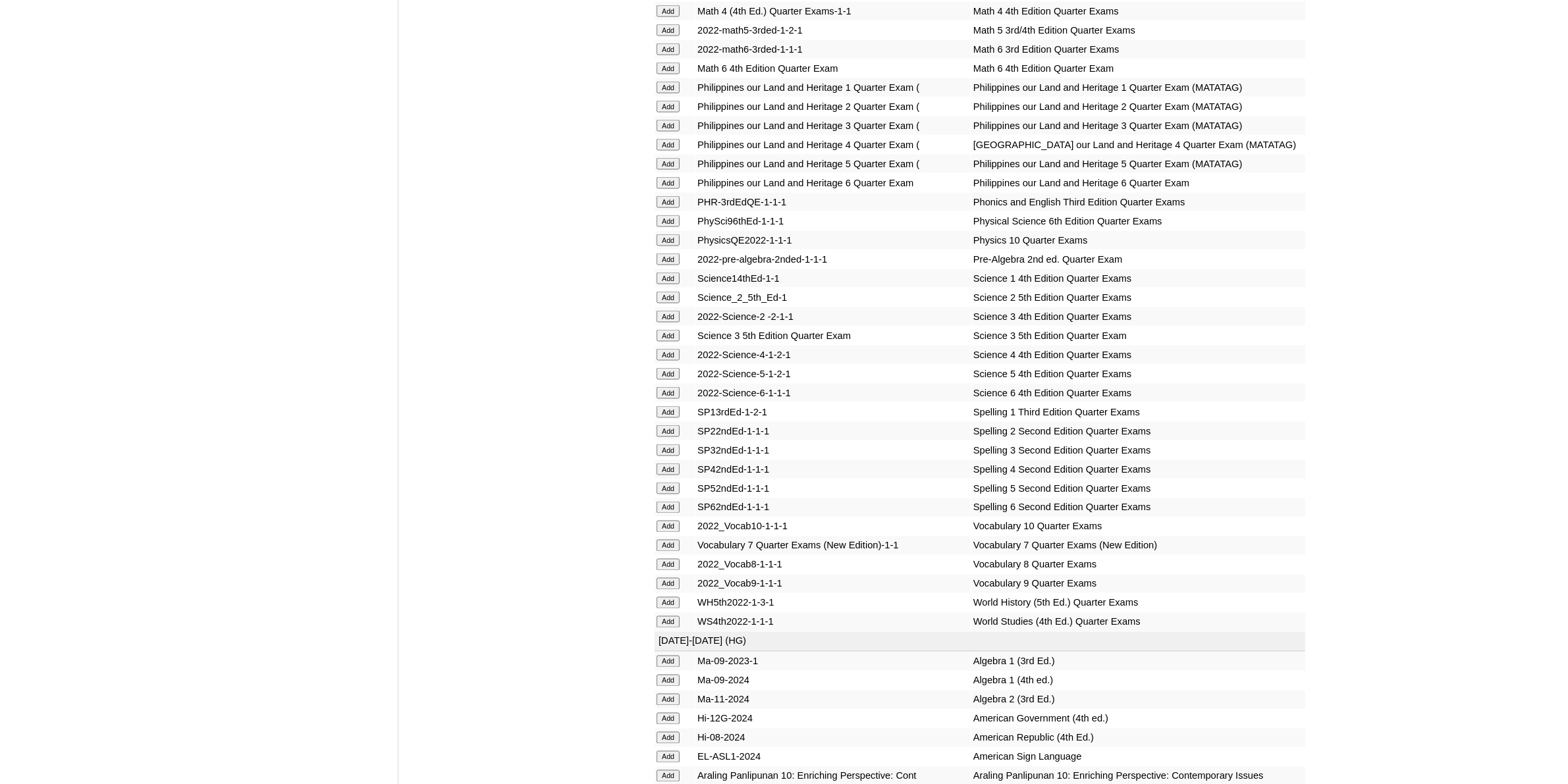
click at [675, 463] on input "Add" at bounding box center [668, 469] width 23 height 12
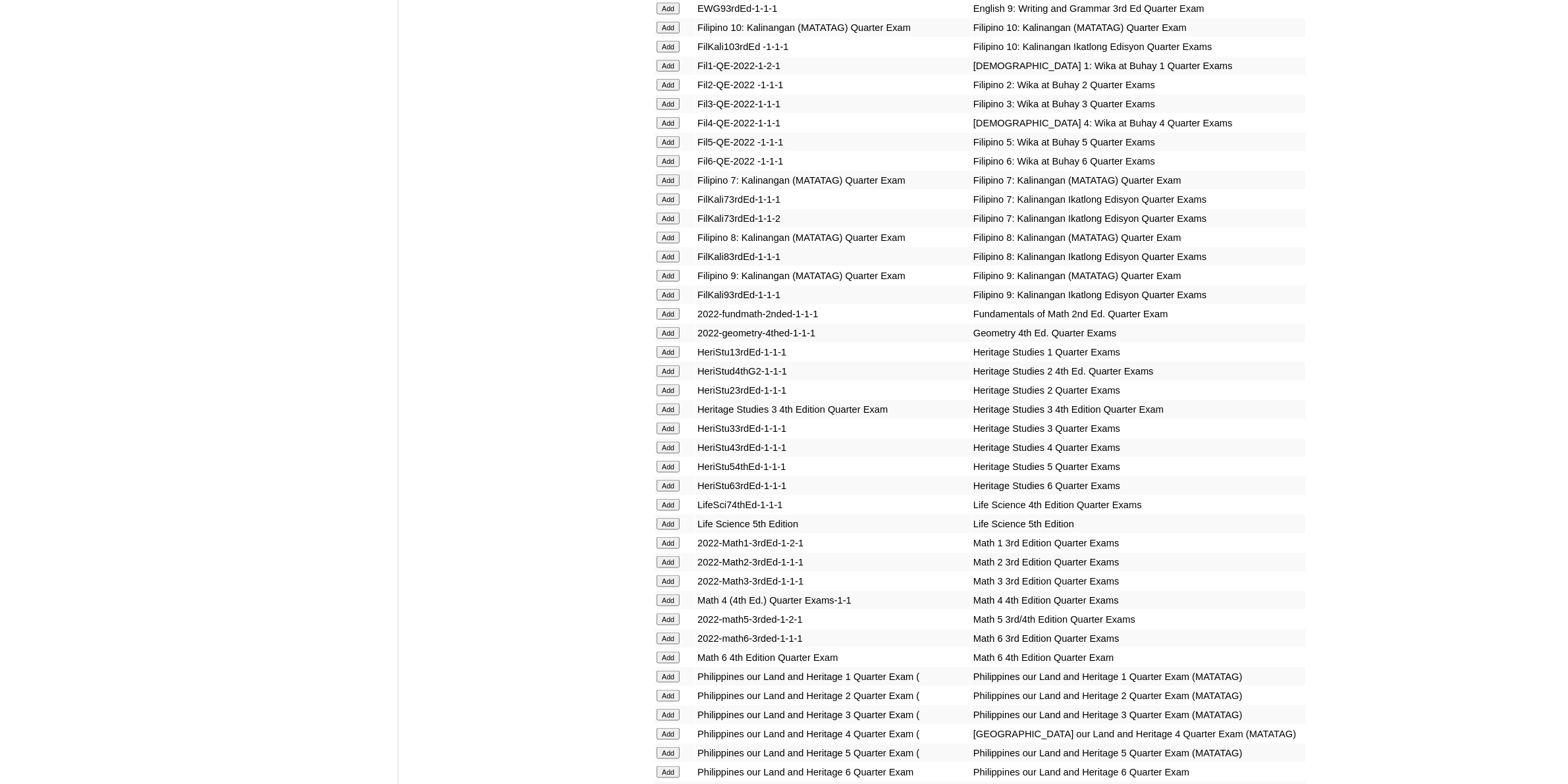
scroll to position [2057, 0]
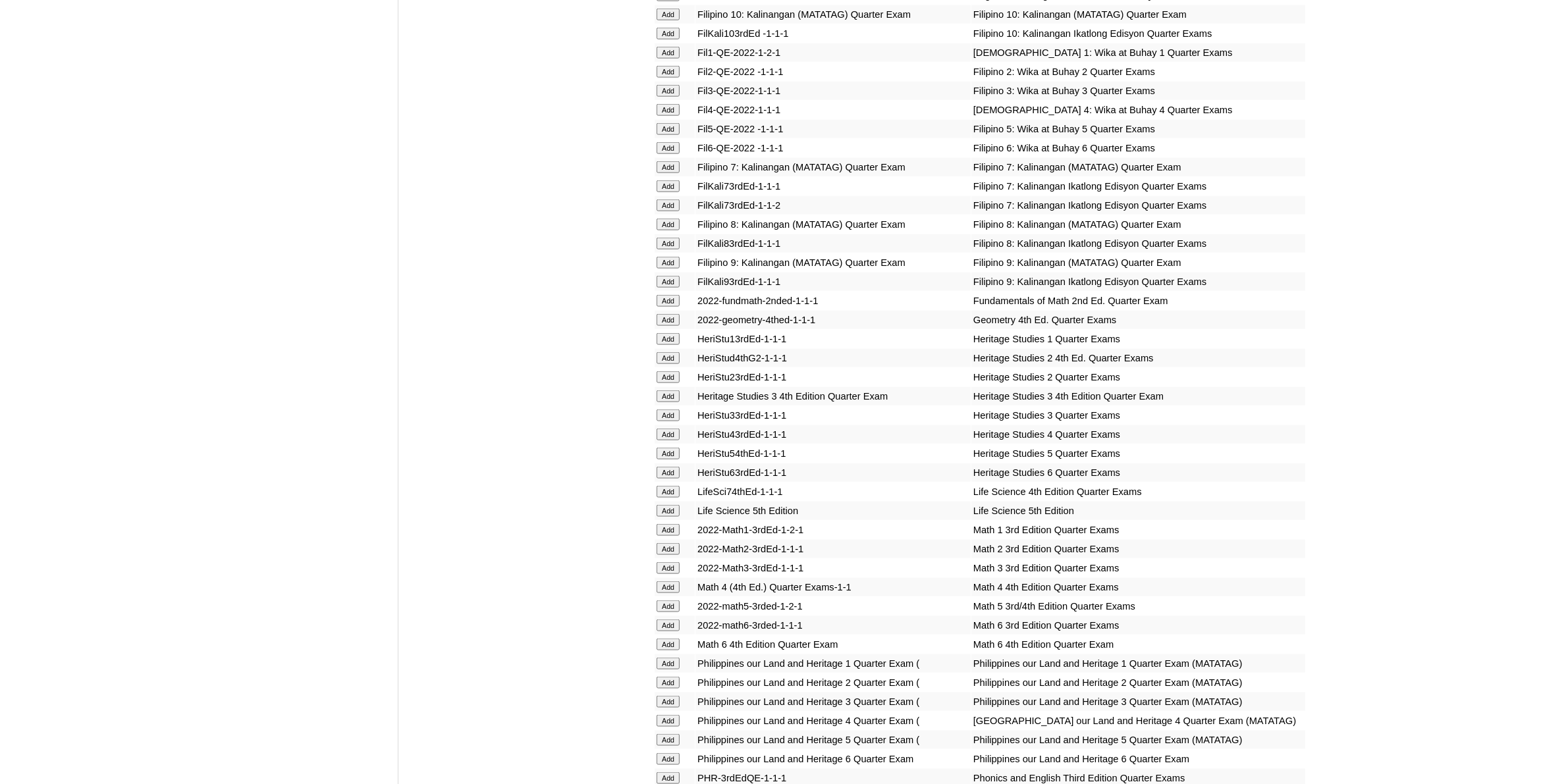
click at [668, 581] on input "Add" at bounding box center [668, 587] width 23 height 12
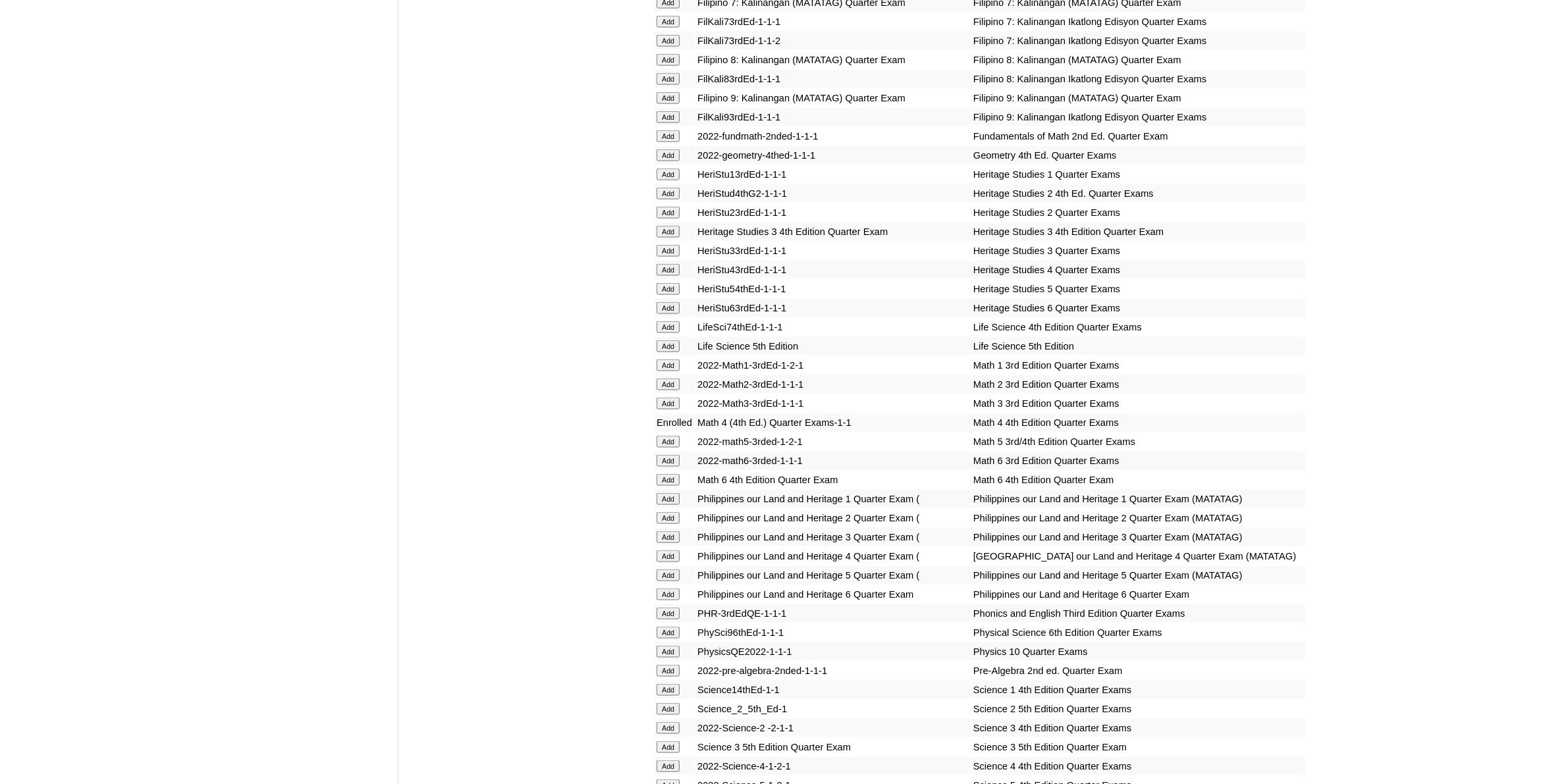
scroll to position [2551, 0]
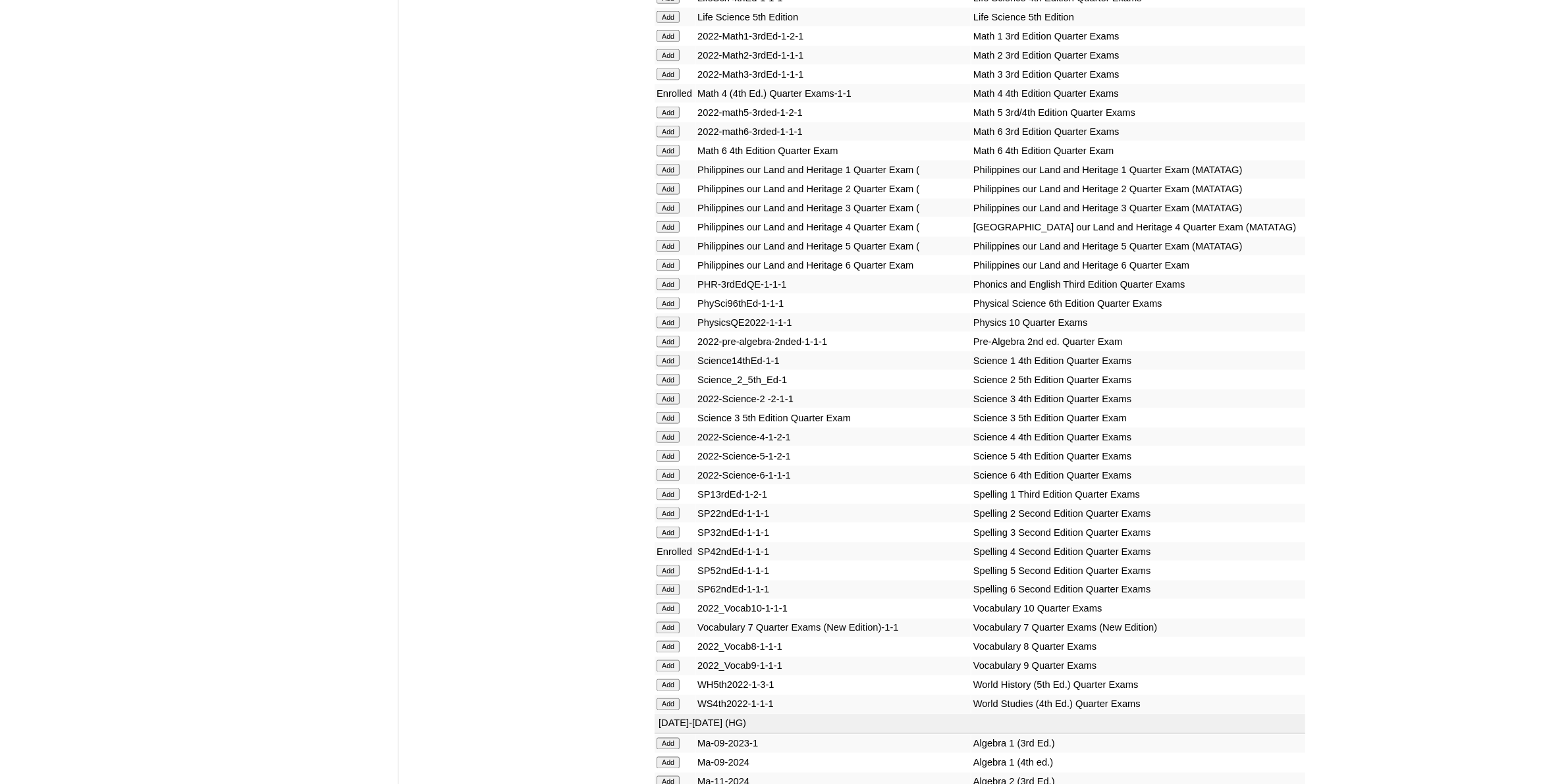
click at [676, 431] on input "Add" at bounding box center [668, 437] width 23 height 12
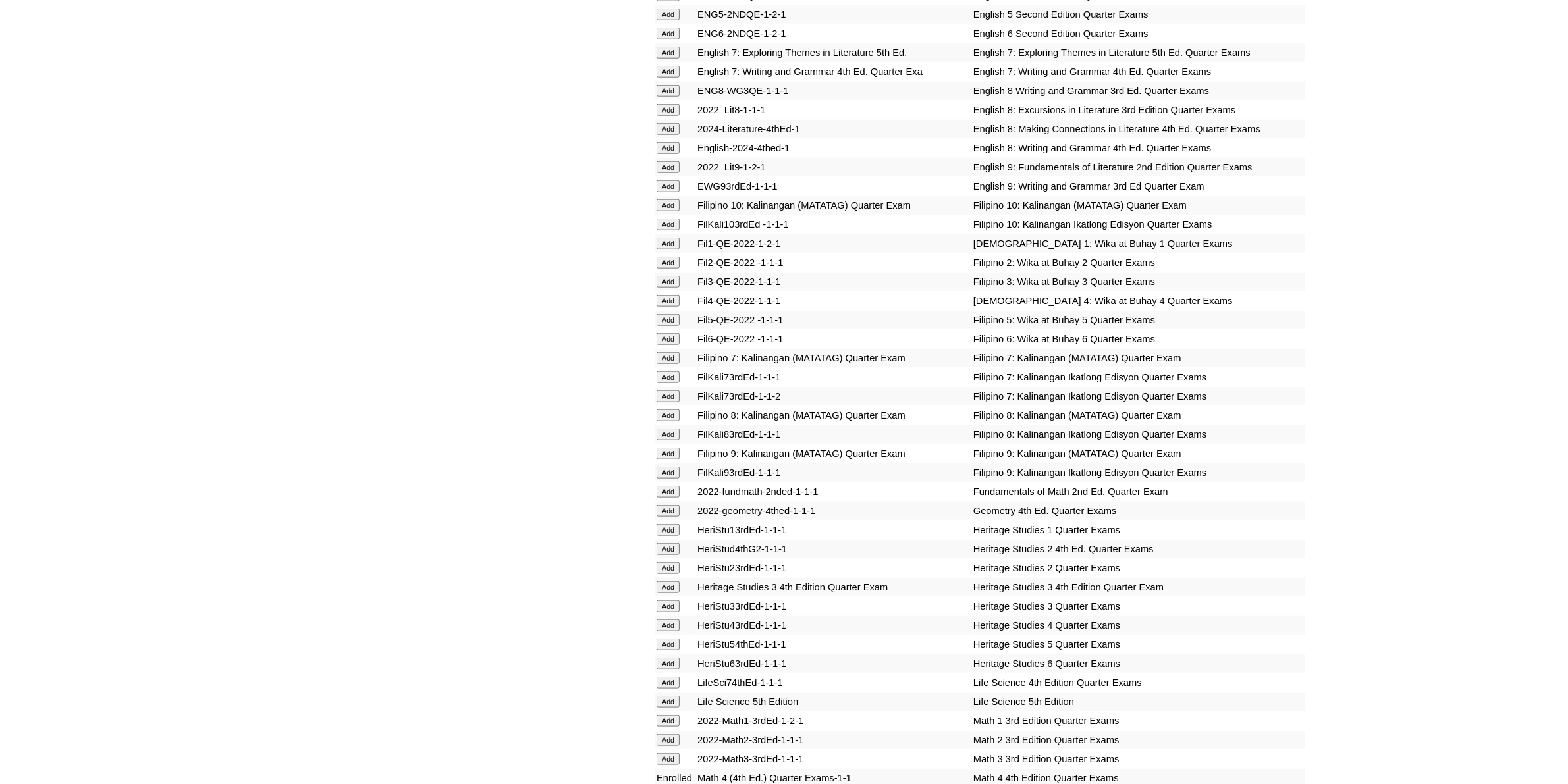
scroll to position [1975, 0]
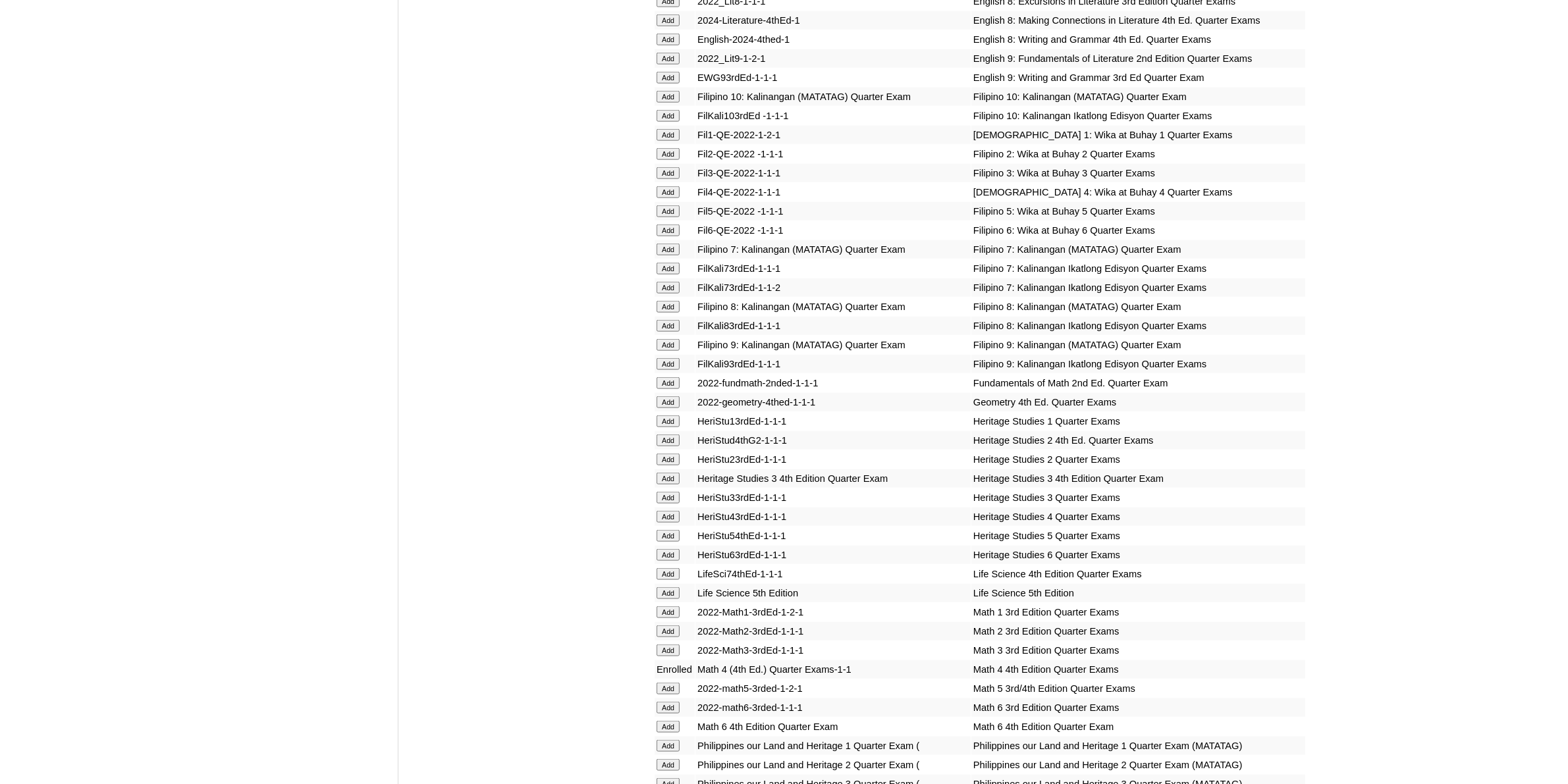
click at [676, 511] on input "Add" at bounding box center [668, 517] width 23 height 12
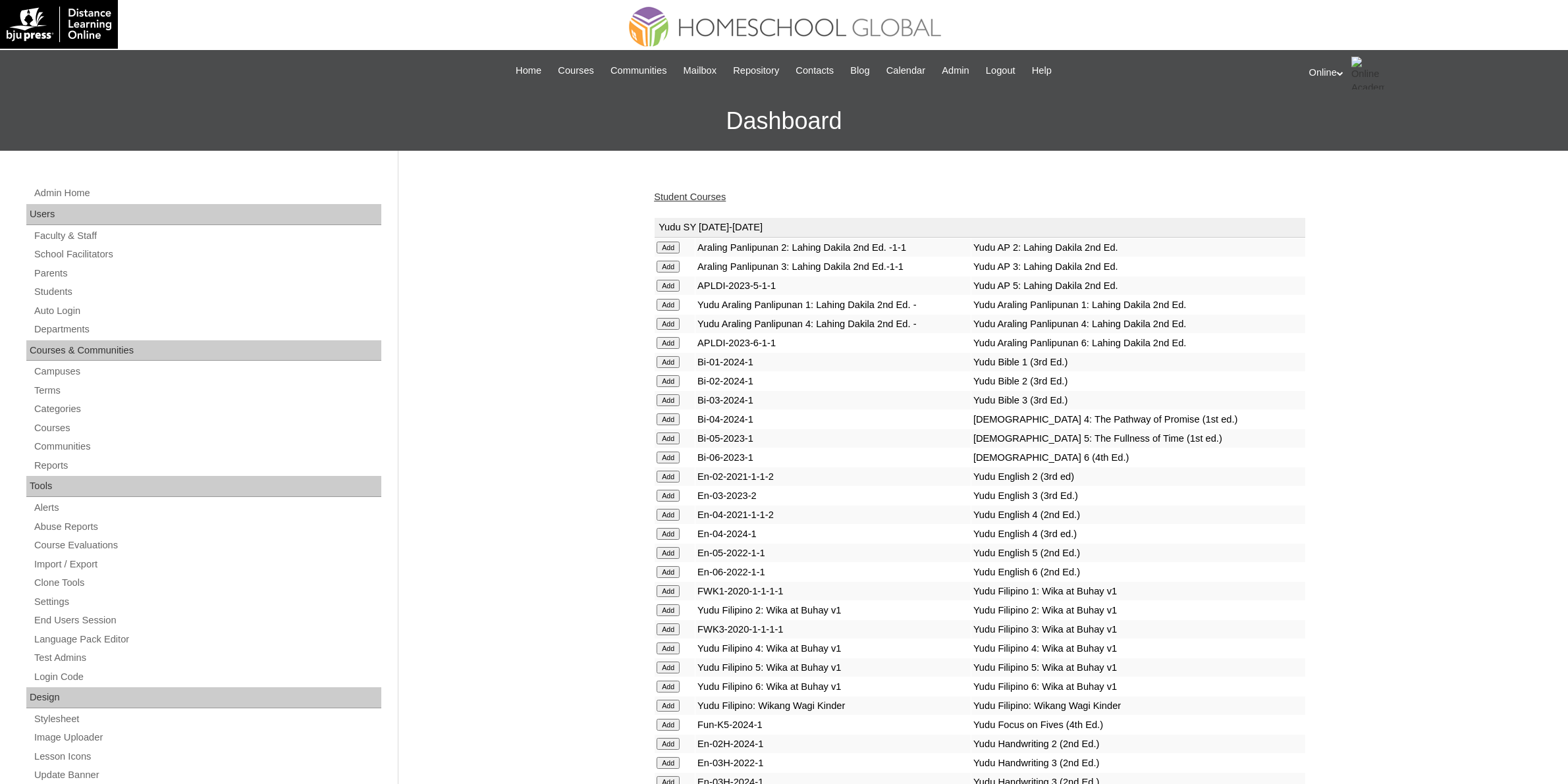
click at [696, 192] on link "Student Courses" at bounding box center [690, 197] width 72 height 10
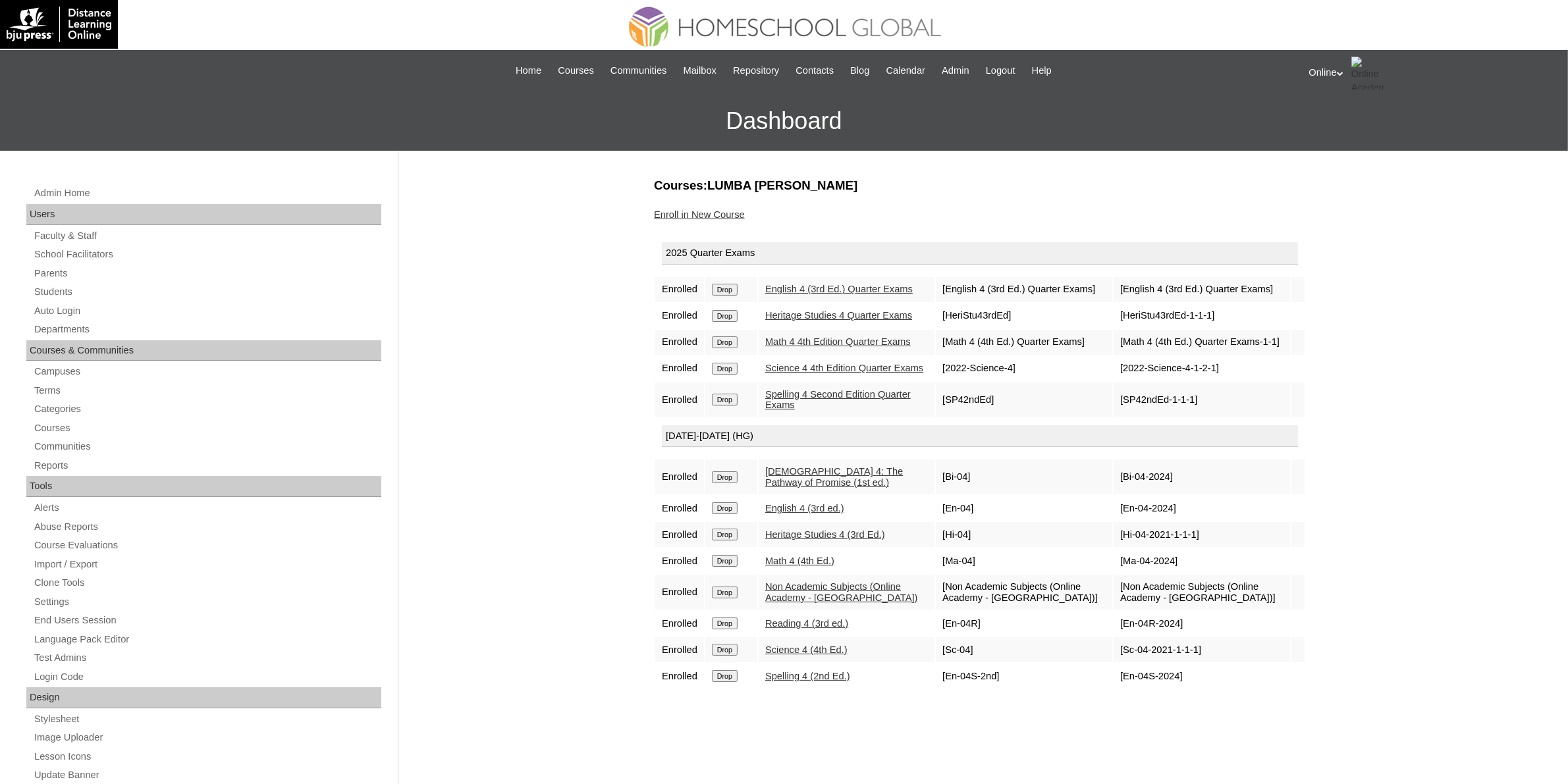
click at [1447, 408] on div "Admin Home Users Faculty & Staff School Facilitators Parents Students Auto Logi…" at bounding box center [784, 604] width 1568 height 908
click at [86, 269] on link "Parents" at bounding box center [207, 273] width 349 height 16
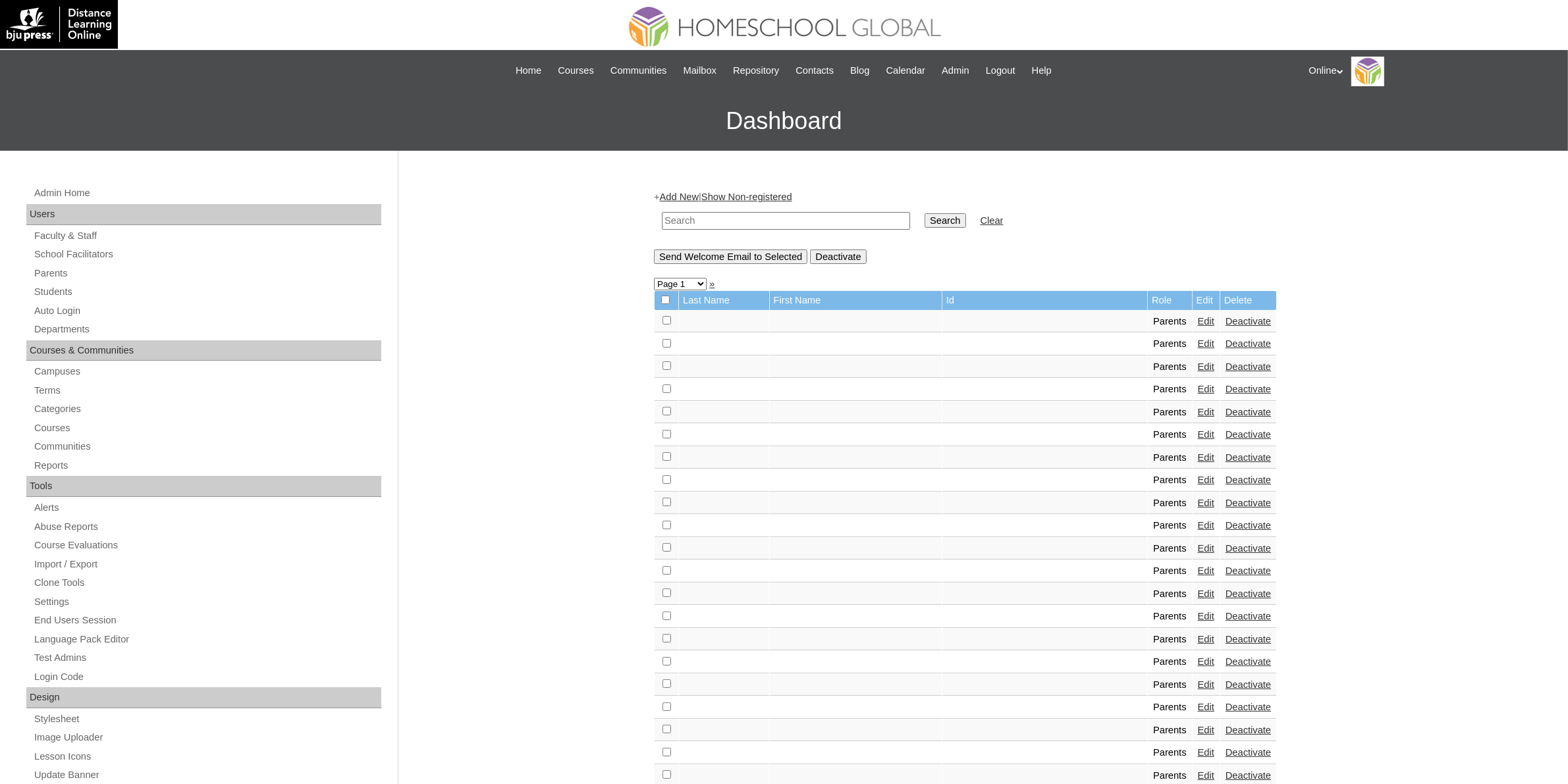
click at [696, 197] on link "Add New" at bounding box center [679, 197] width 39 height 10
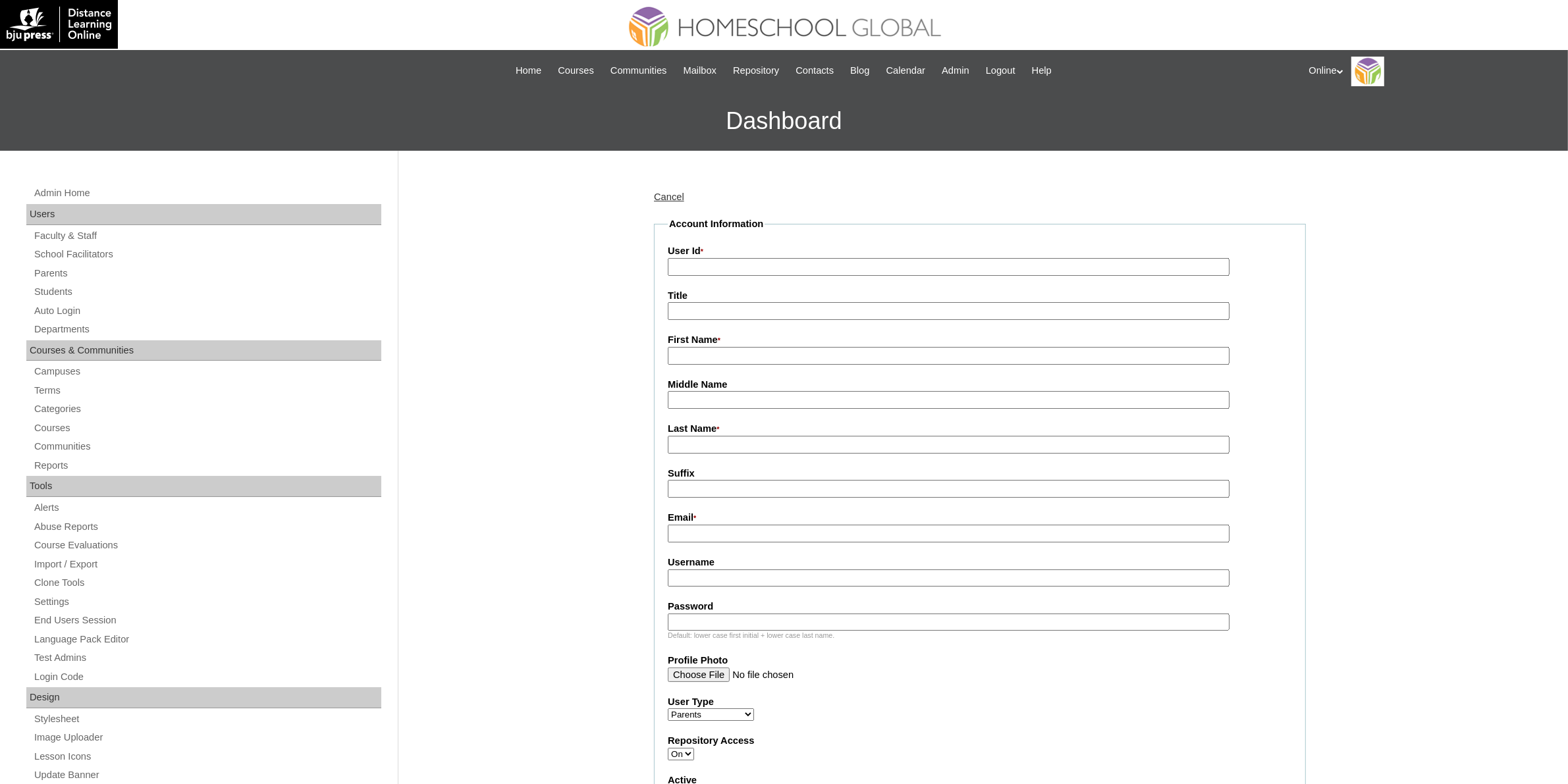
click at [840, 264] on input "User Id *" at bounding box center [949, 267] width 562 height 18
paste input "HGP0270-OACAD2025"
type input "HGP0270-OACAD2025"
click at [711, 348] on input "First Name *" at bounding box center [949, 356] width 562 height 18
paste input "Tracey Ancheta"
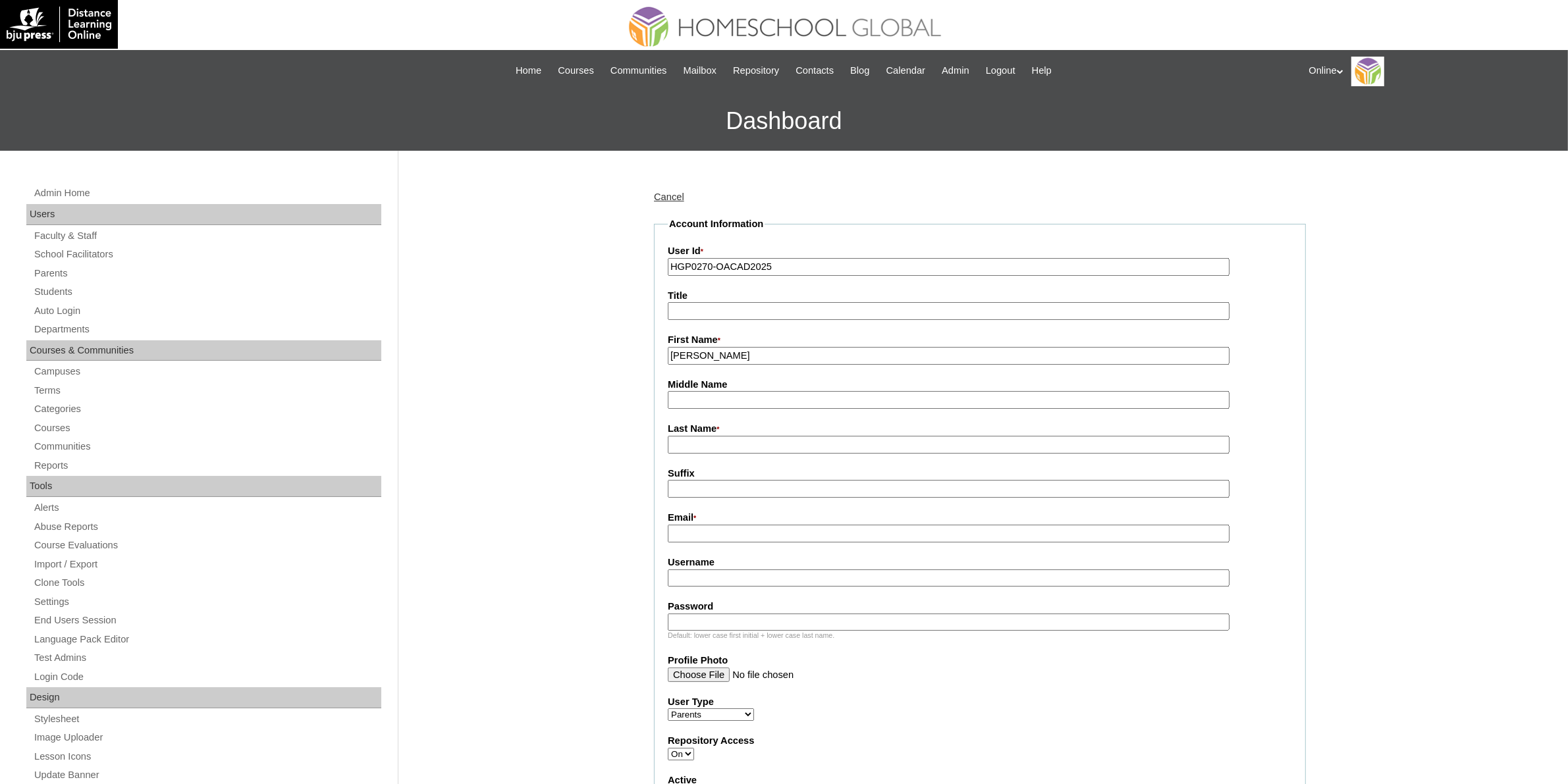
click at [733, 353] on input "Tracey Ancheta" at bounding box center [949, 356] width 562 height 18
type input "Tracey"
click at [725, 393] on input "Middle Name" at bounding box center [949, 400] width 562 height 18
click at [707, 443] on input "Last Name *" at bounding box center [949, 444] width 562 height 18
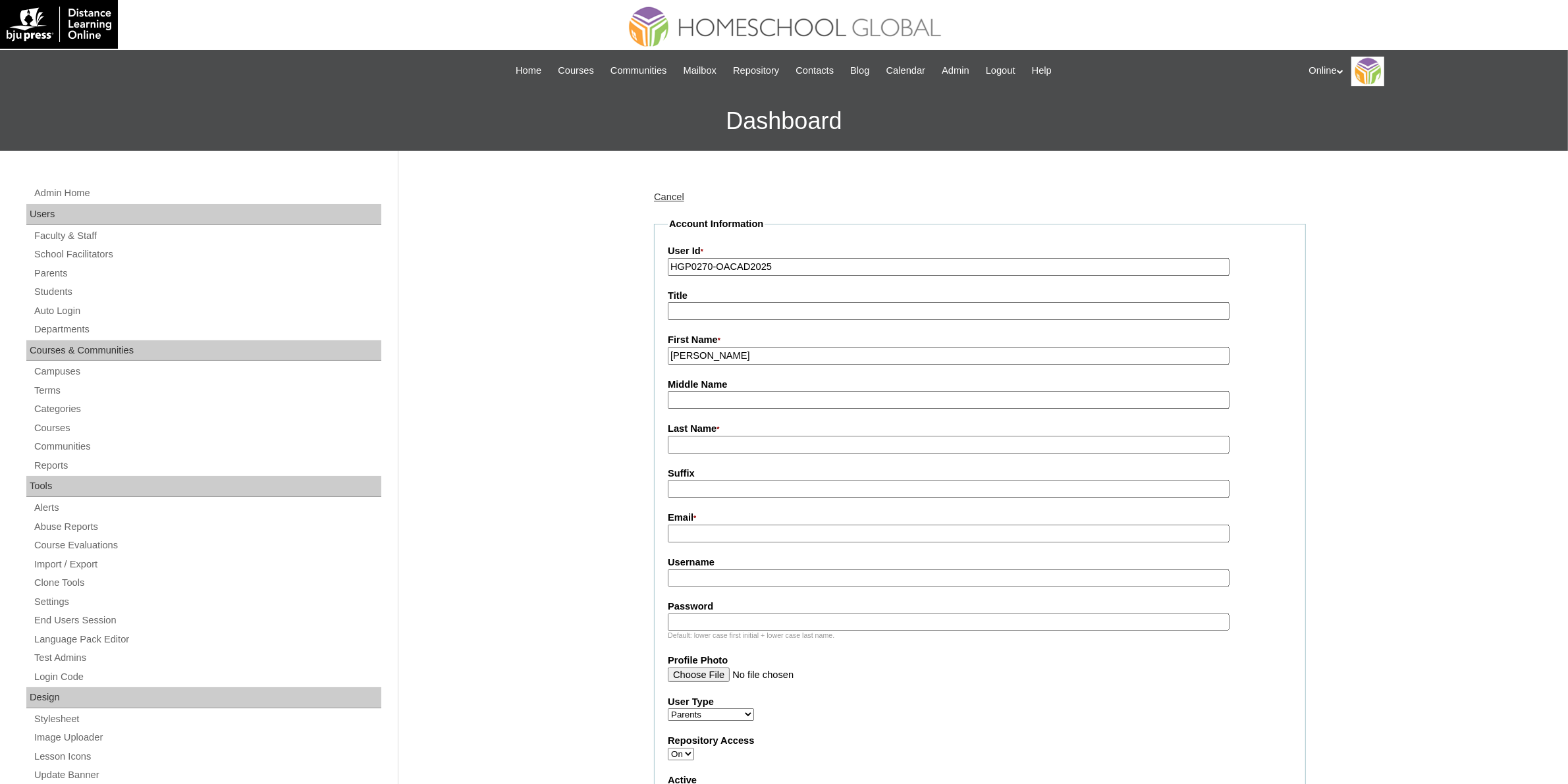
paste input "[PERSON_NAME]"
type input "[PERSON_NAME]"
click at [735, 351] on input "Tracey" at bounding box center [949, 356] width 562 height 18
type input "Tracey"
click at [739, 438] on input "Ancheta" at bounding box center [949, 444] width 562 height 18
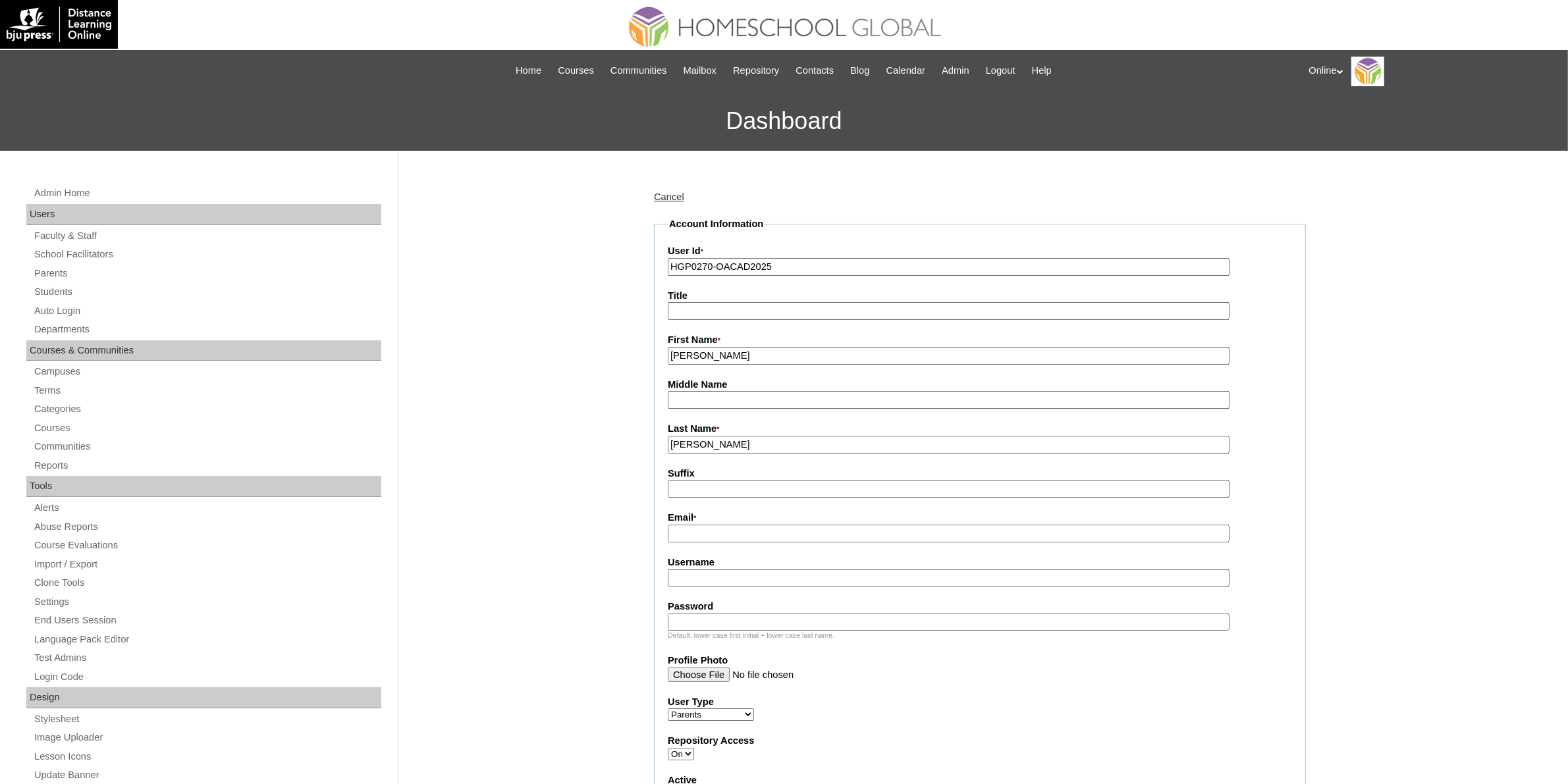
click at [711, 525] on input "Email *" at bounding box center [949, 534] width 562 height 18
paste input "tms_ancheta@yahoo.com"
type input "tms_ancheta@yahoo.com"
click at [734, 570] on input "Username" at bounding box center [949, 579] width 562 height 18
paste input "tancheta2025"
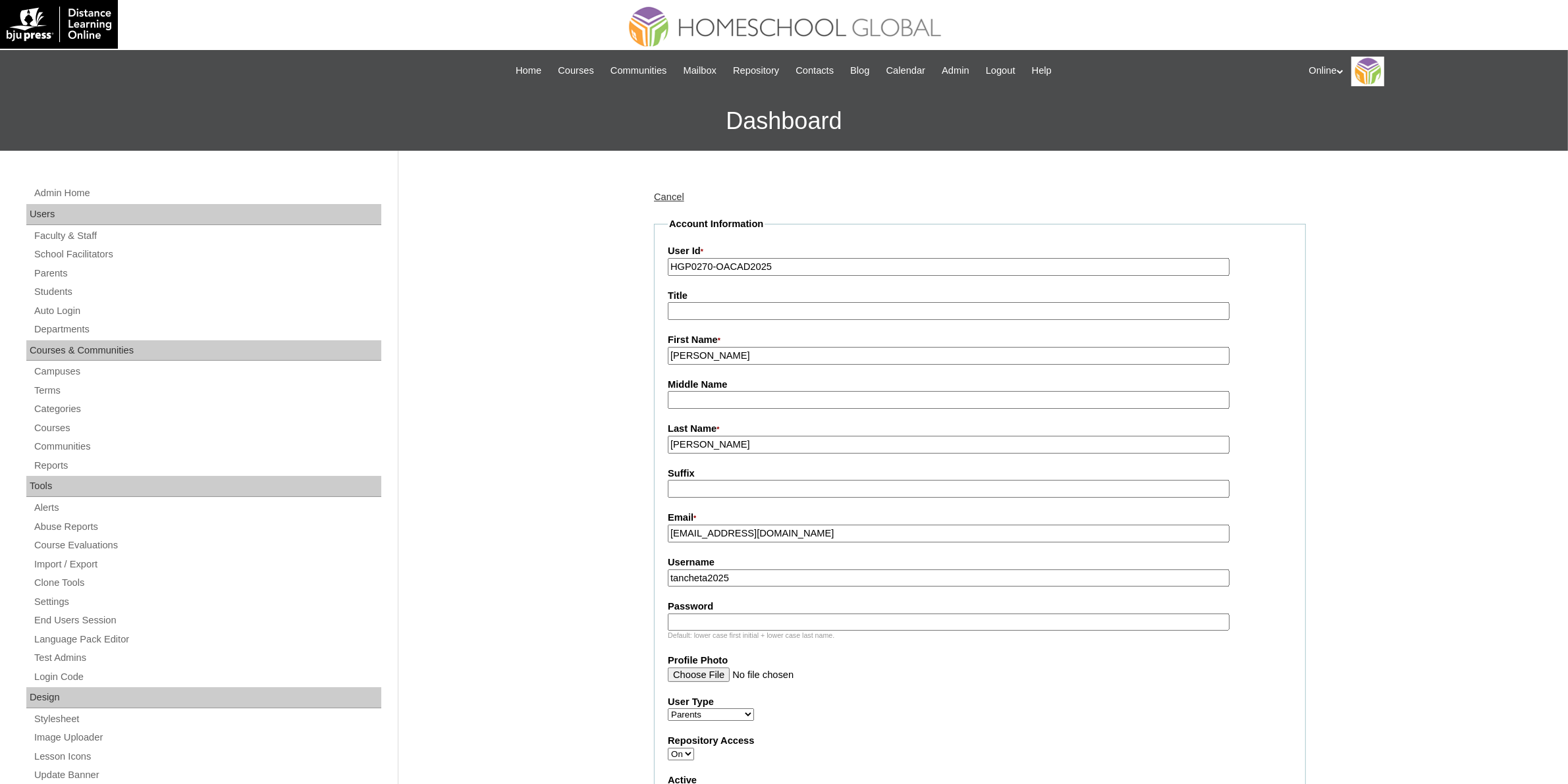
type input "tancheta2025"
click at [769, 616] on input "Password" at bounding box center [949, 622] width 562 height 18
paste input "LMNop"
type input "LMNop"
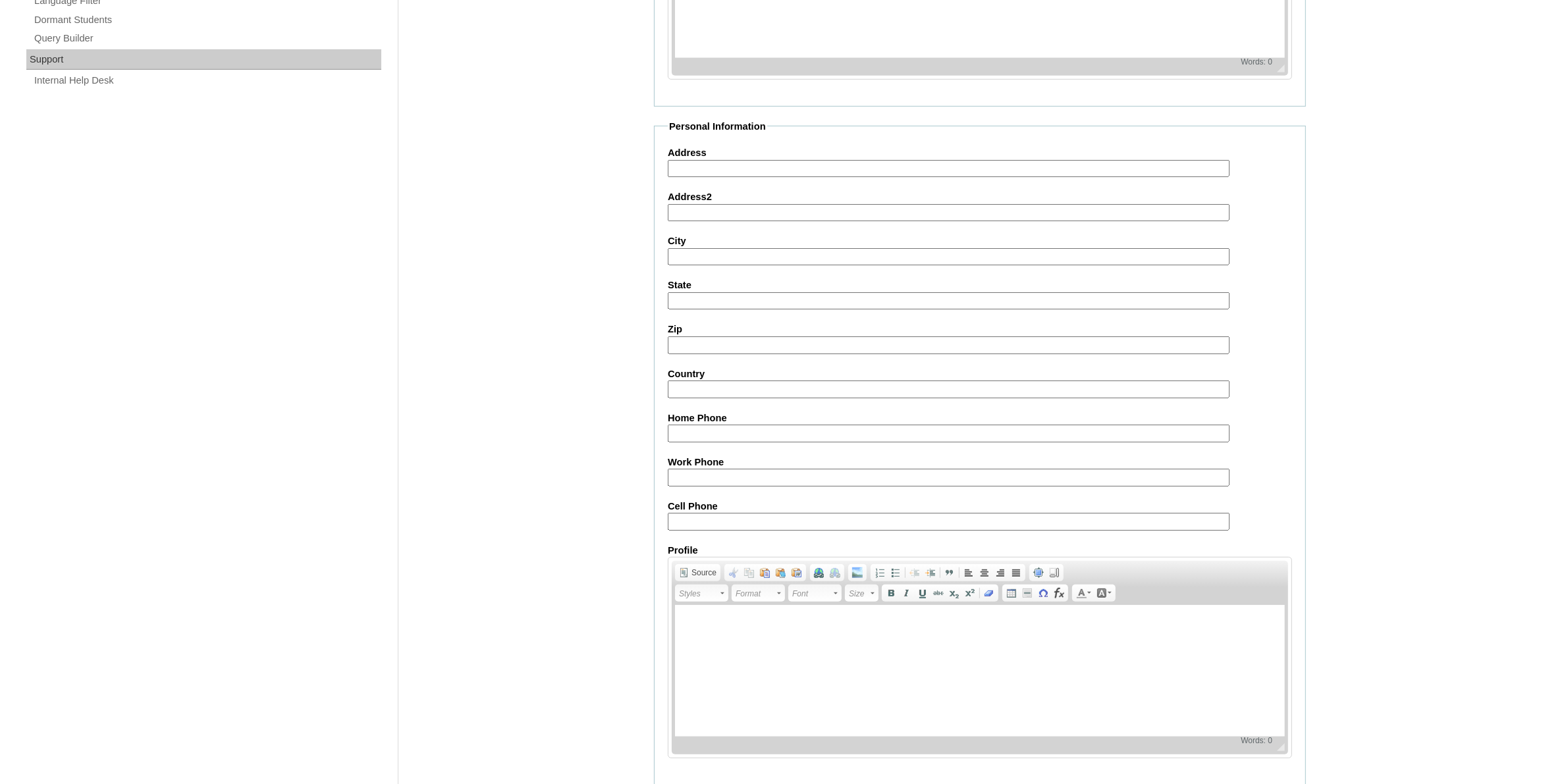
scroll to position [969, 0]
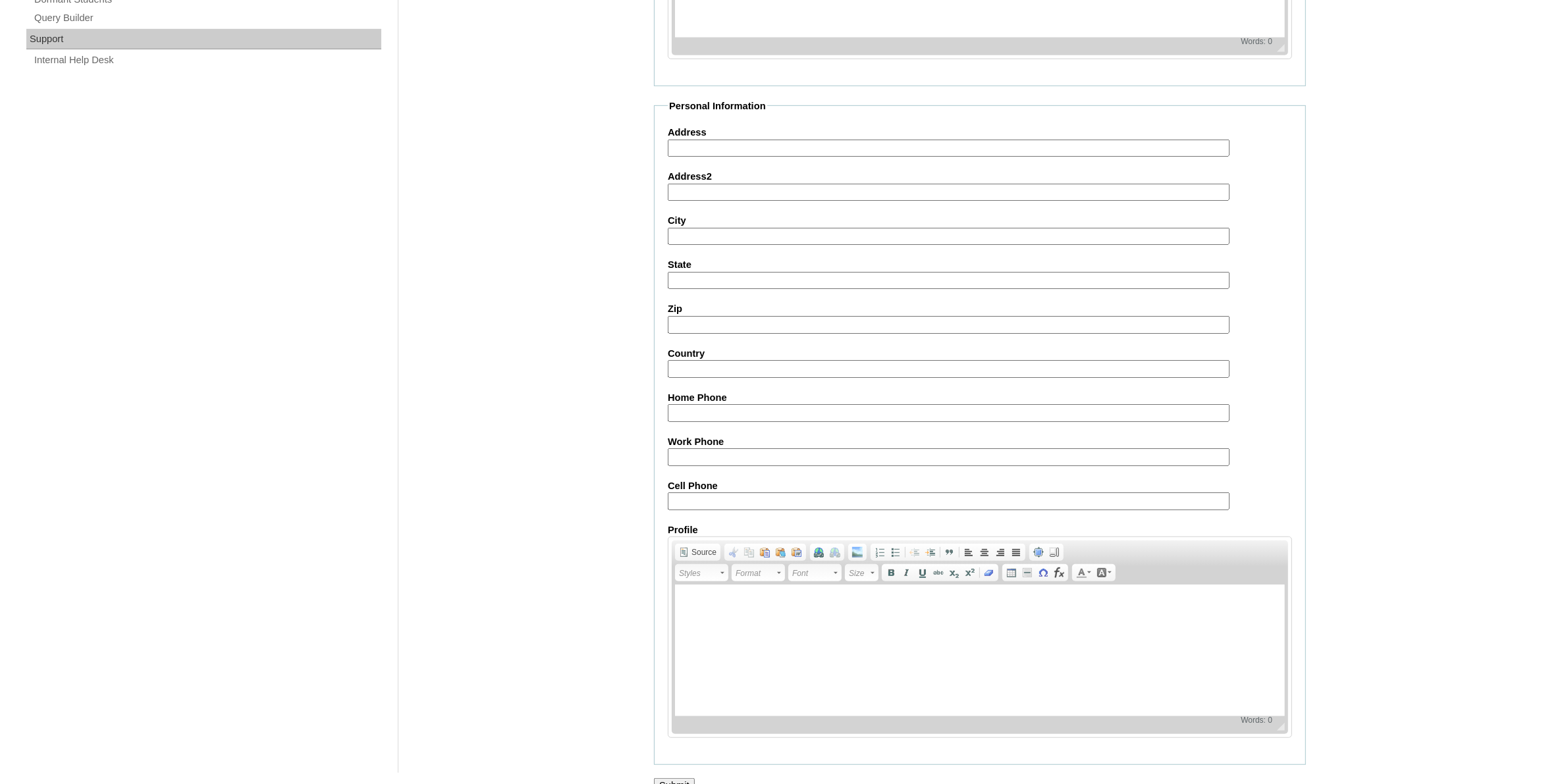
click at [686, 778] on input "Submit" at bounding box center [674, 785] width 41 height 14
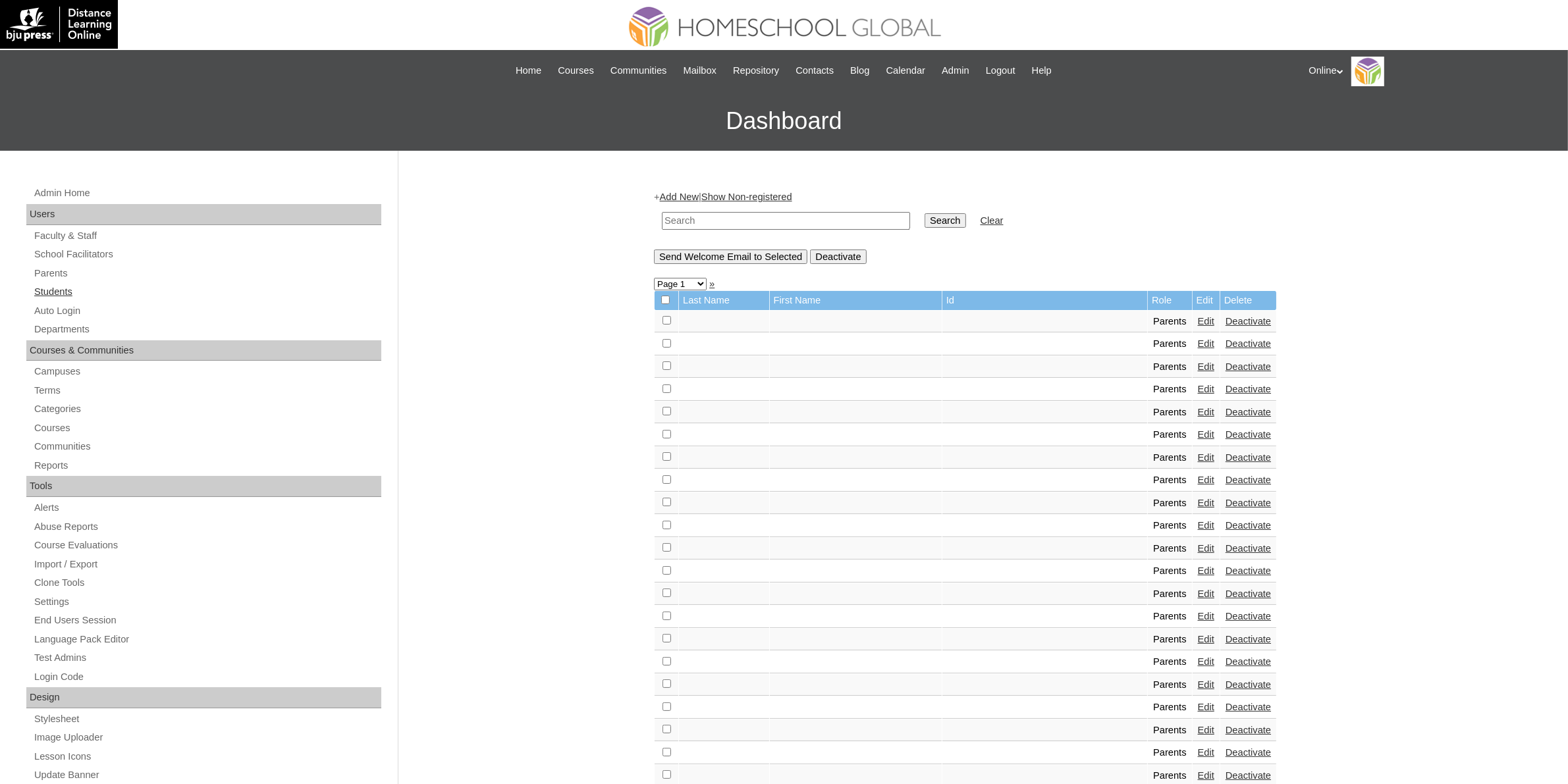
click at [64, 290] on link "Students" at bounding box center [207, 292] width 349 height 16
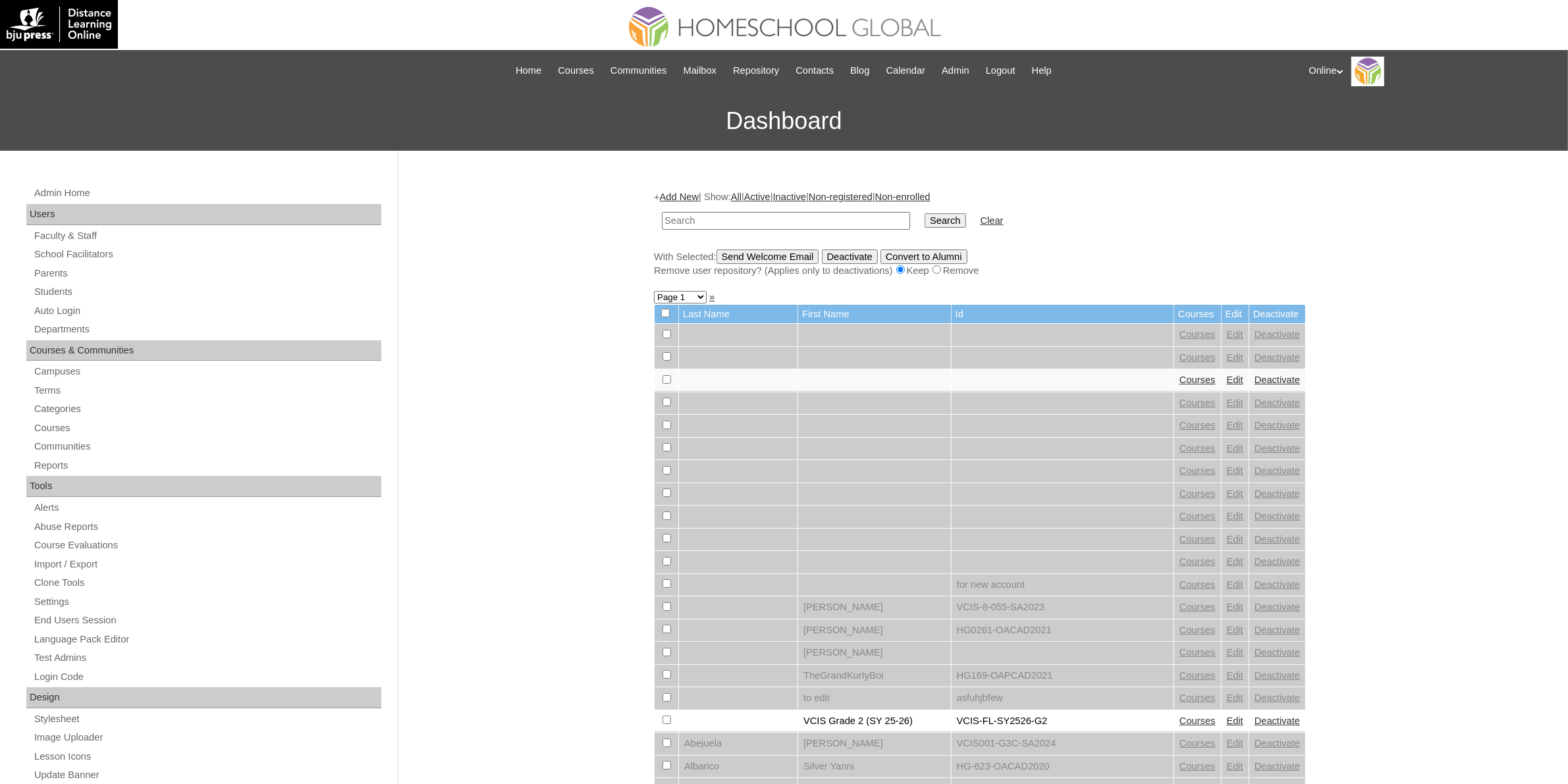
click at [676, 197] on link "Add New" at bounding box center [679, 197] width 39 height 10
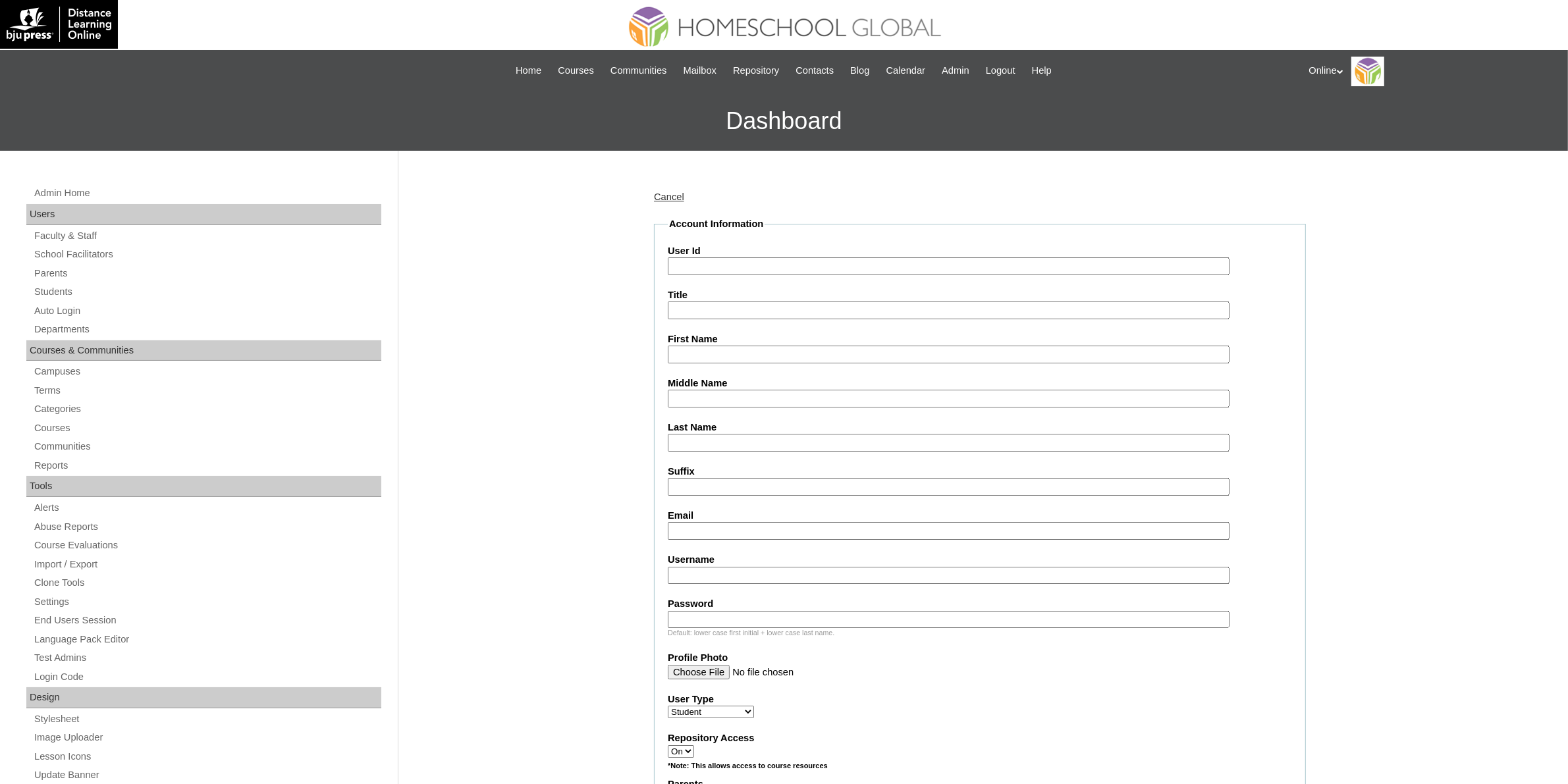
click at [708, 267] on input "User Id" at bounding box center [949, 267] width 562 height 18
paste input "HG326OACAD2025"
type input "HG326OACAD2025"
click at [728, 353] on input "First Name" at bounding box center [949, 354] width 562 height 18
paste input "Andrei Joaquin Suñga Ancheta _250007263"
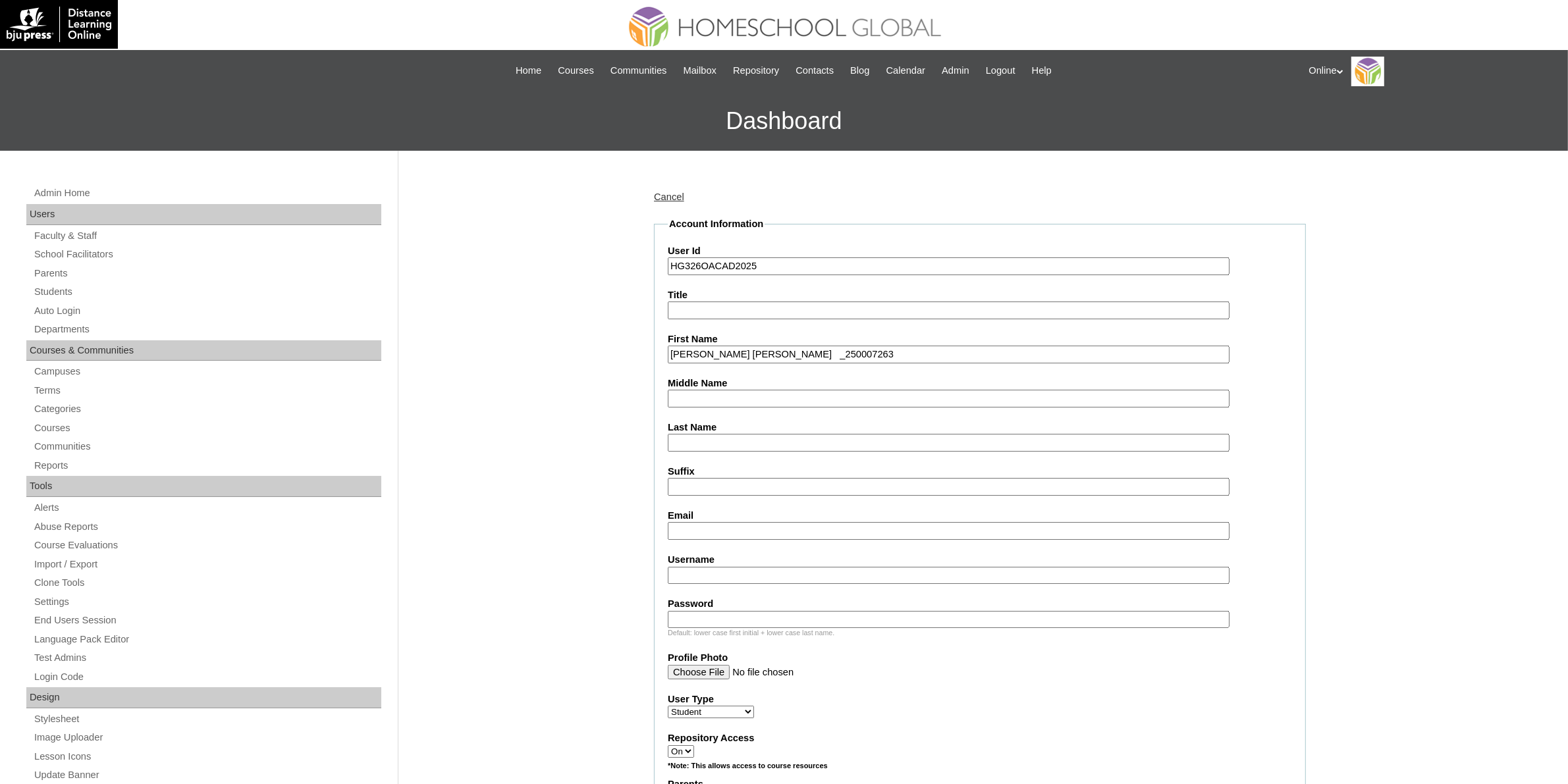
click at [816, 354] on input "Andrei Joaquin Suñga Ancheta _250007263" at bounding box center [949, 354] width 562 height 18
click at [796, 350] on input "Andrei Joaquin Suñga Ancheta" at bounding box center [949, 354] width 562 height 18
type input "Andrei Joaquin Suñga"
click at [752, 439] on input "Last Name" at bounding box center [949, 443] width 562 height 18
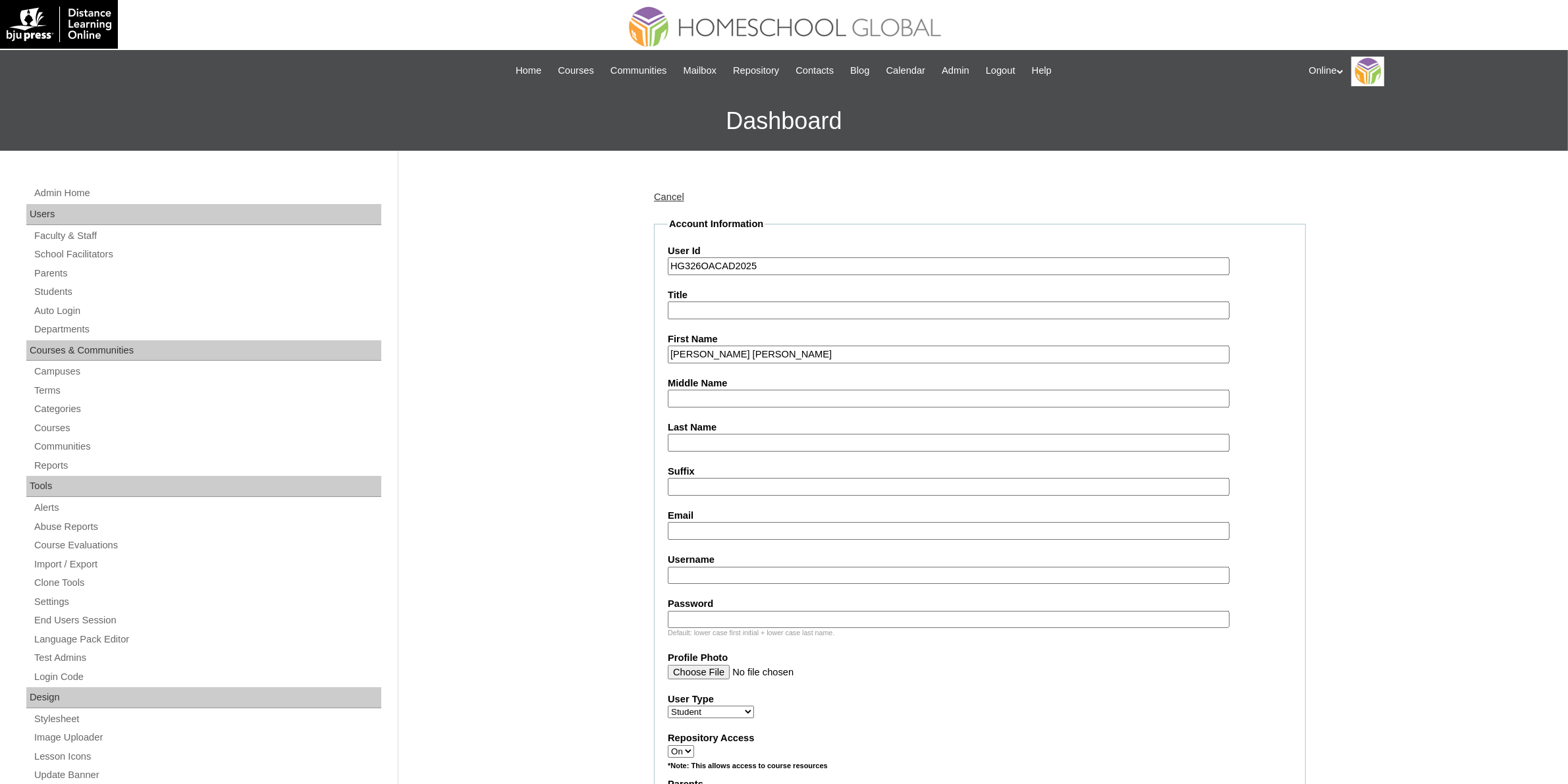
paste input "Ancheta"
type input "Ancheta"
click at [761, 354] on input "Andrei Joaquin Suñga" at bounding box center [949, 354] width 562 height 18
type input "Andrei Joaquin"
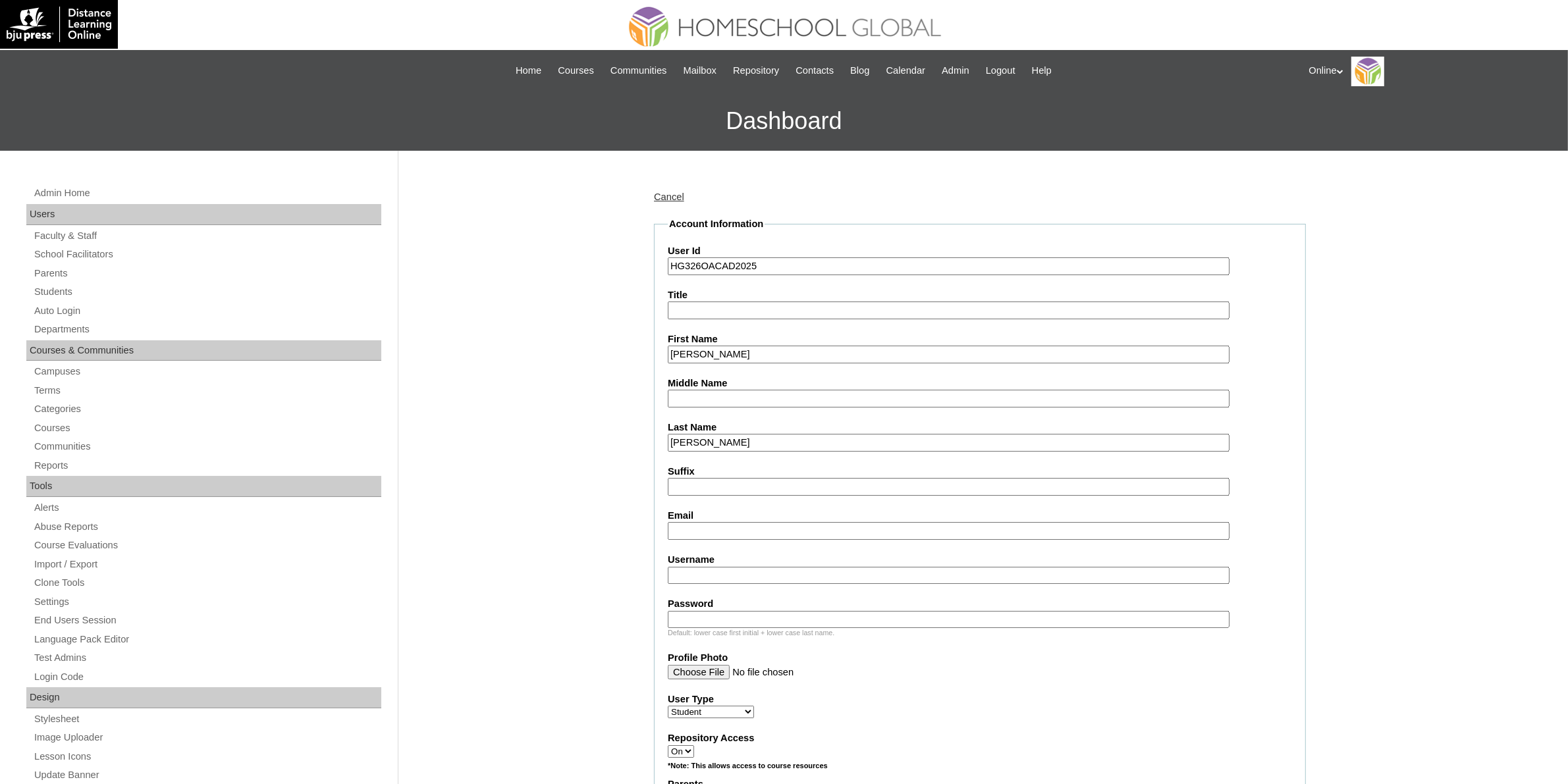
click at [748, 392] on input "Middle Name" at bounding box center [949, 398] width 562 height 18
paste input "Suñga"
type input "Suñga"
click at [772, 354] on input "Andrei Joaquin" at bounding box center [949, 354] width 562 height 18
type input "Andrei Joaquin"
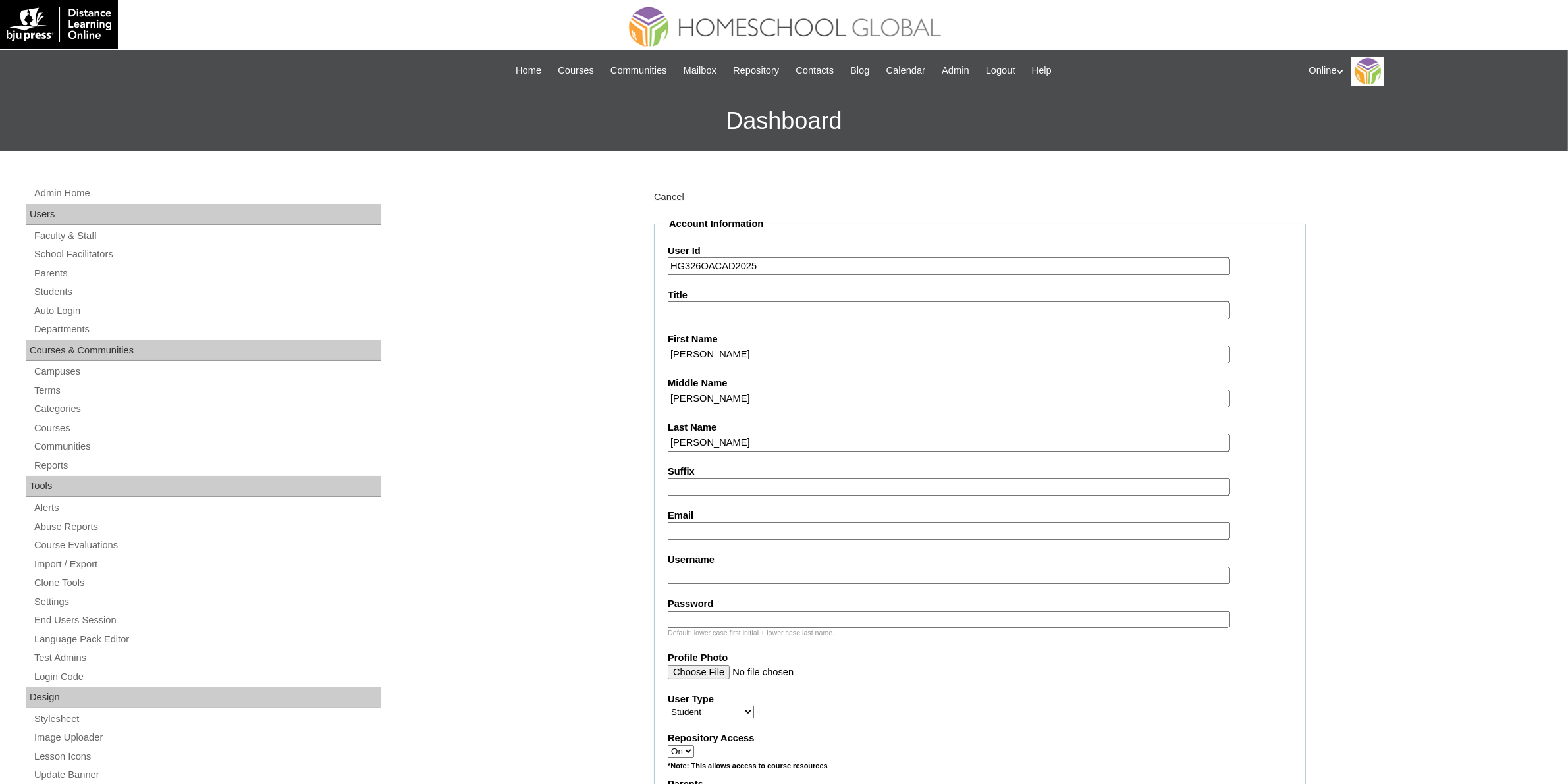
click at [746, 526] on input "Email" at bounding box center [949, 531] width 562 height 18
paste input "tms_ancheta@yahoo.com"
type input "tms_ancheta@yahoo.com"
click at [798, 570] on input "Username" at bounding box center [949, 576] width 562 height 18
paste input "andrei.ancheta2025"
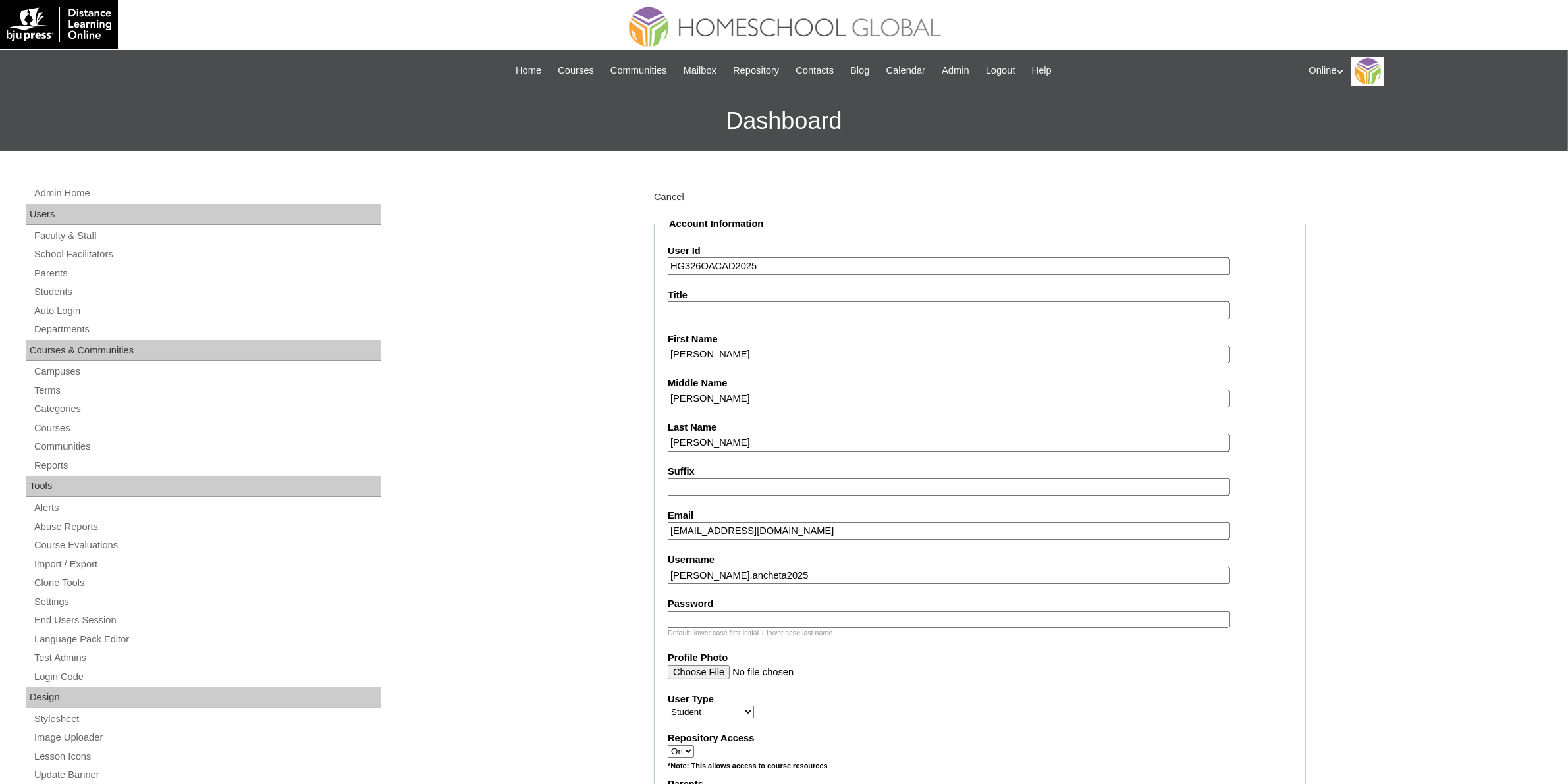
type input "andrei.ancheta2025"
click at [828, 611] on input "Password" at bounding box center [949, 620] width 562 height 18
paste input "pzxAm"
type input "pzxAm"
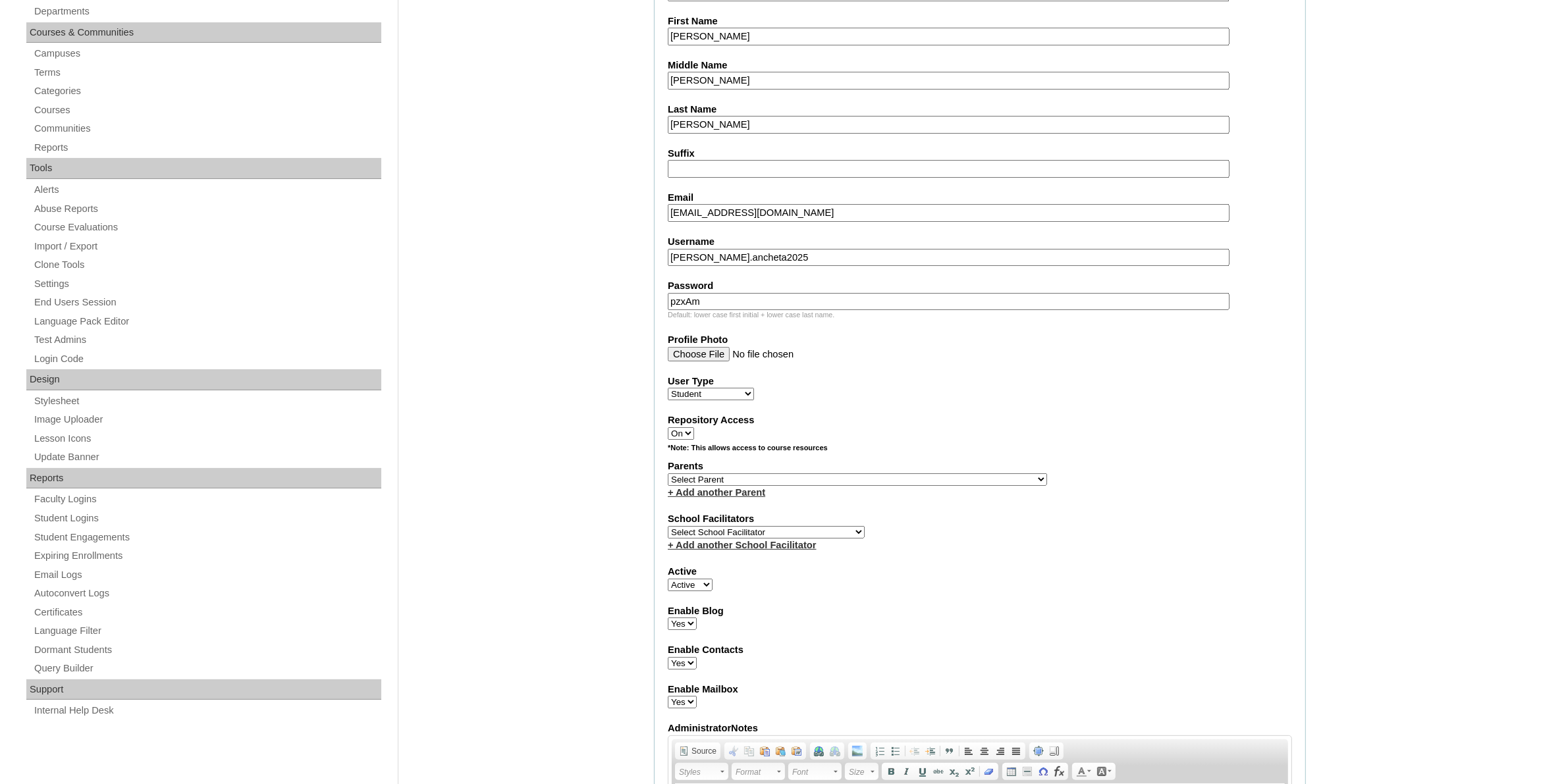
scroll to position [329, 0]
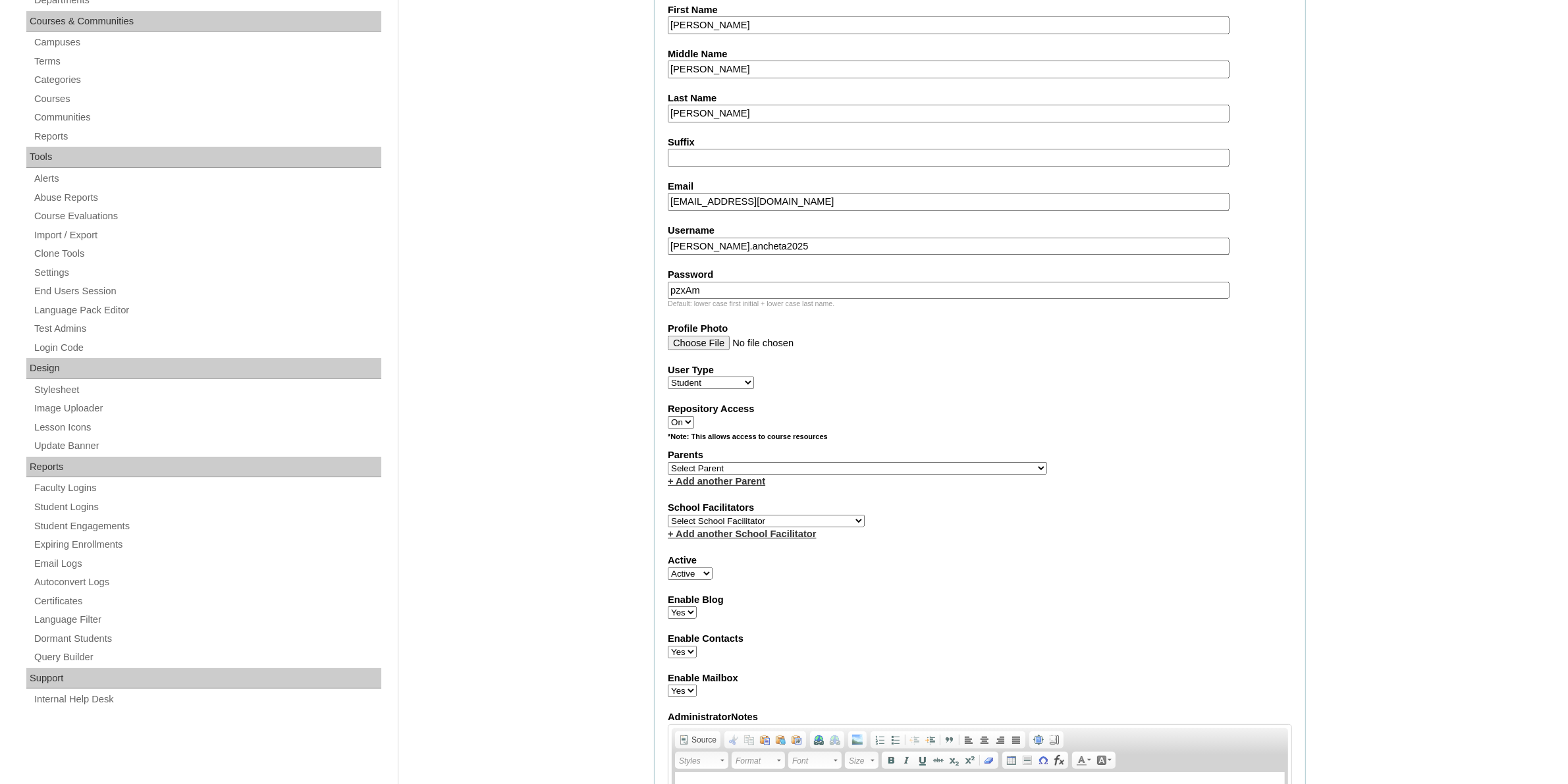
click at [900, 462] on select "Select Parent , , , , , , , , , , , , , , , , , , , , , , , , , , , , , , , , ,…" at bounding box center [857, 468] width 379 height 13
select select "44216"
click at [668, 462] on select "Select Parent , , , , , , , , , , , , , , , , , , , , , , , , , , , , , , , , ,…" at bounding box center [857, 468] width 379 height 13
click at [788, 514] on select "Select School Facilitator Norman Añain Ruffa Abadijas Mary Abella Gloryfe Abion…" at bounding box center [766, 520] width 197 height 13
select select "41379"
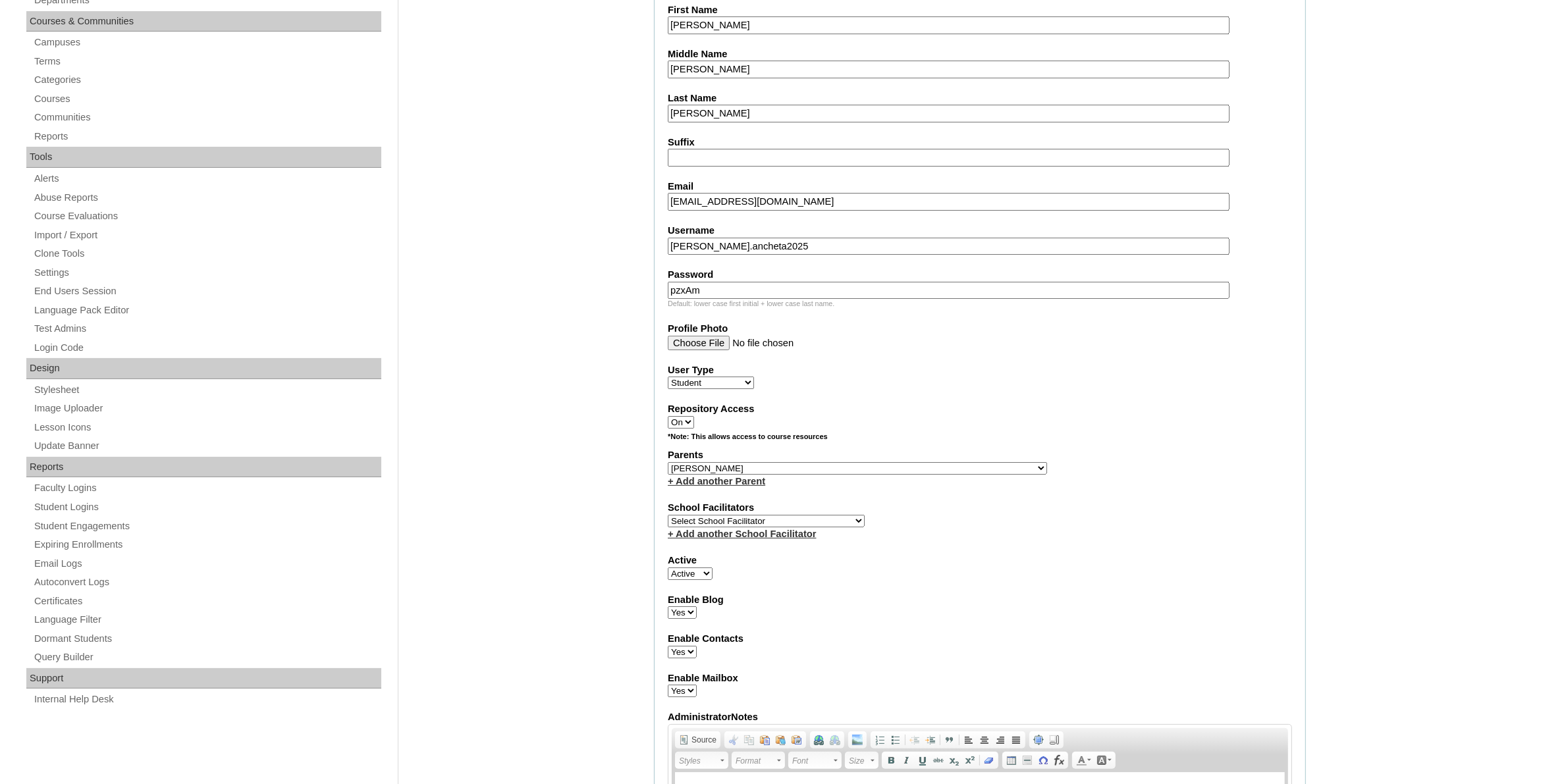
click at [668, 514] on select "Select School Facilitator Norman Añain Ruffa Abadijas Mary Abella Gloryfe Abion…" at bounding box center [766, 520] width 197 height 13
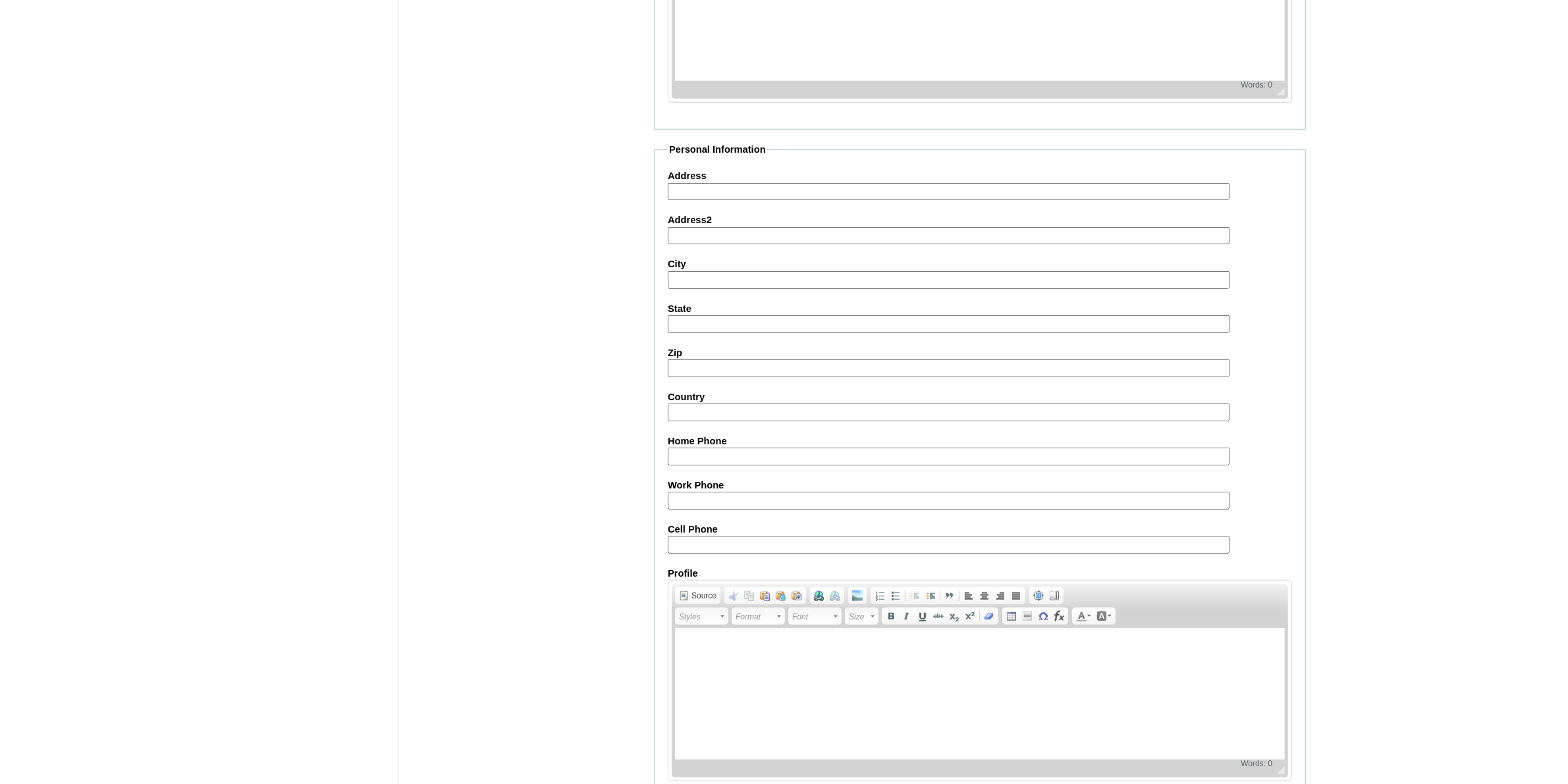
scroll to position [1191, 0]
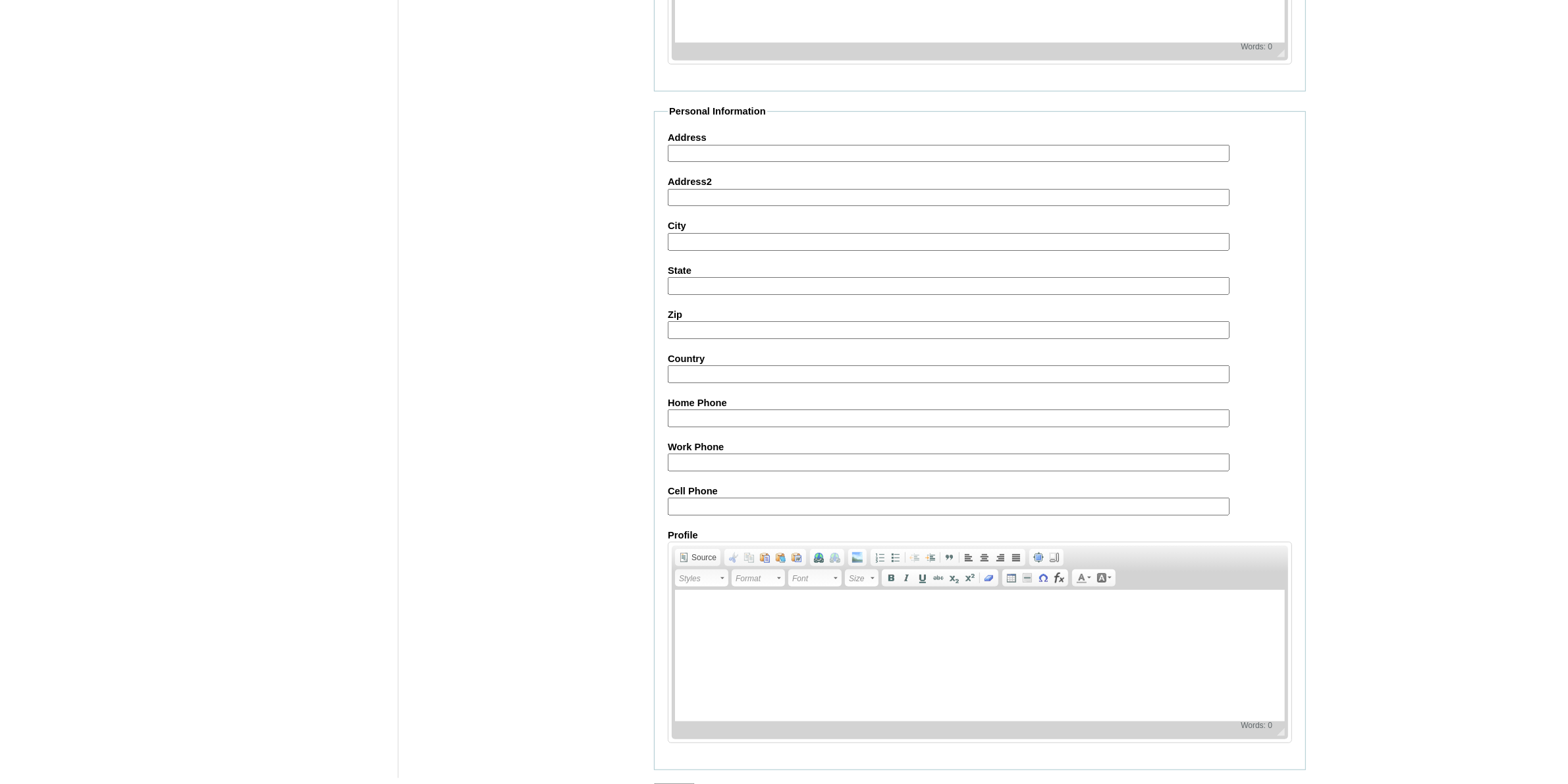
click at [685, 783] on input "Submit" at bounding box center [674, 790] width 41 height 14
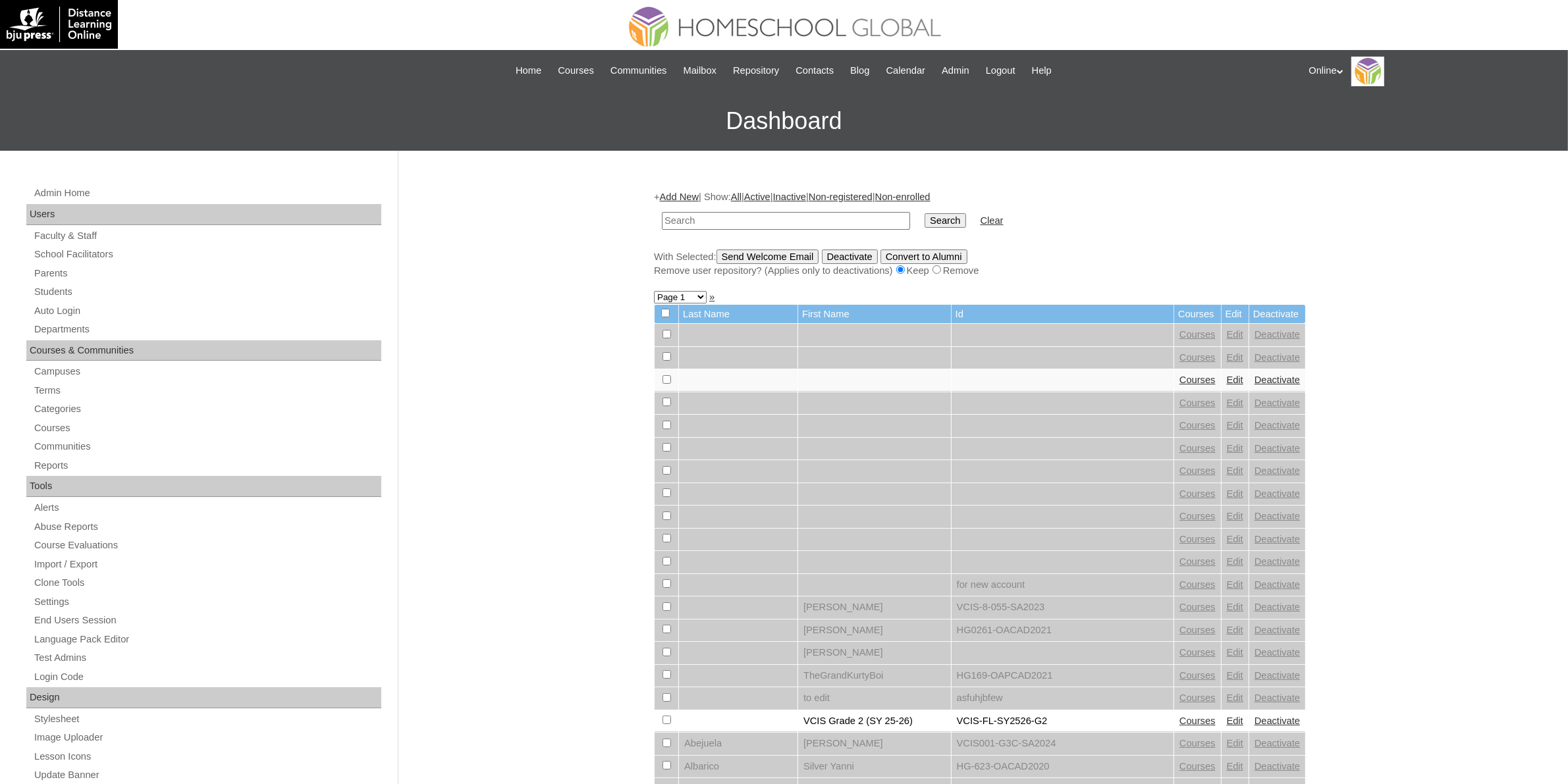
click at [725, 220] on input "text" at bounding box center [786, 221] width 248 height 18
paste input "HG326OACAD2025"
type input "HG326OACAD2025"
click at [924, 225] on input "Search" at bounding box center [945, 220] width 41 height 14
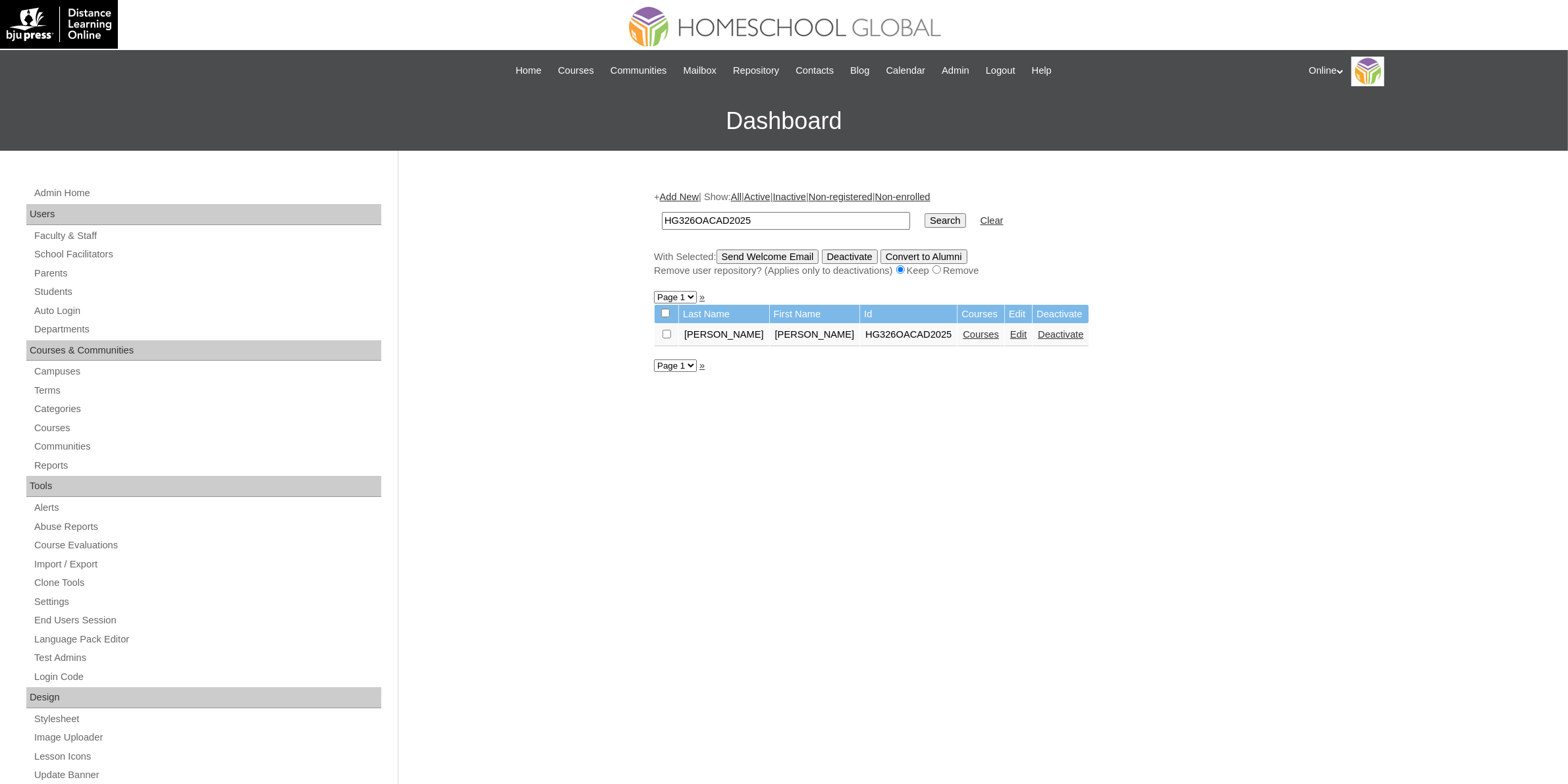
click at [963, 331] on link "Courses" at bounding box center [981, 334] width 36 height 10
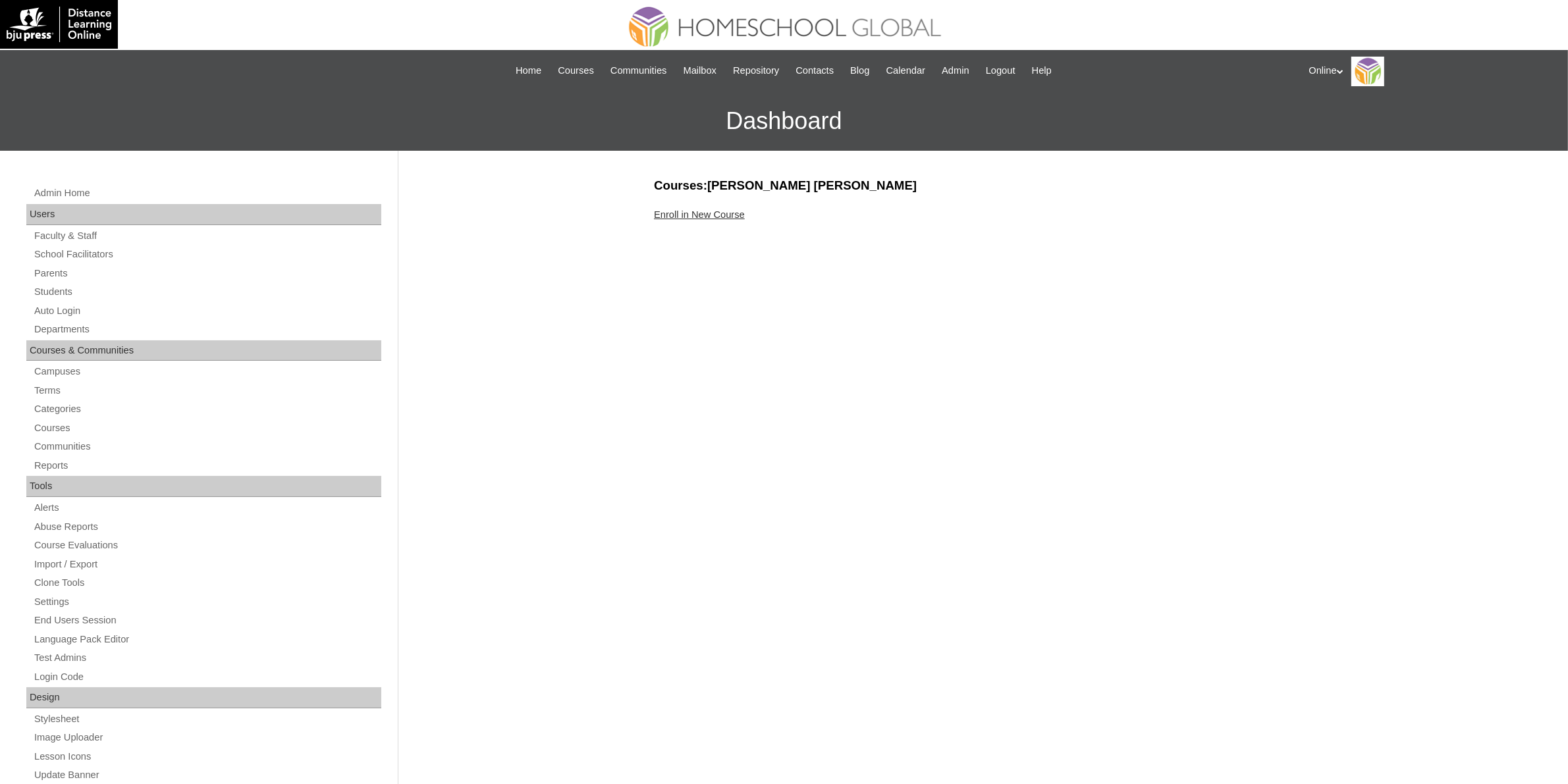
click at [698, 214] on link "Enroll in New Course" at bounding box center [699, 214] width 91 height 10
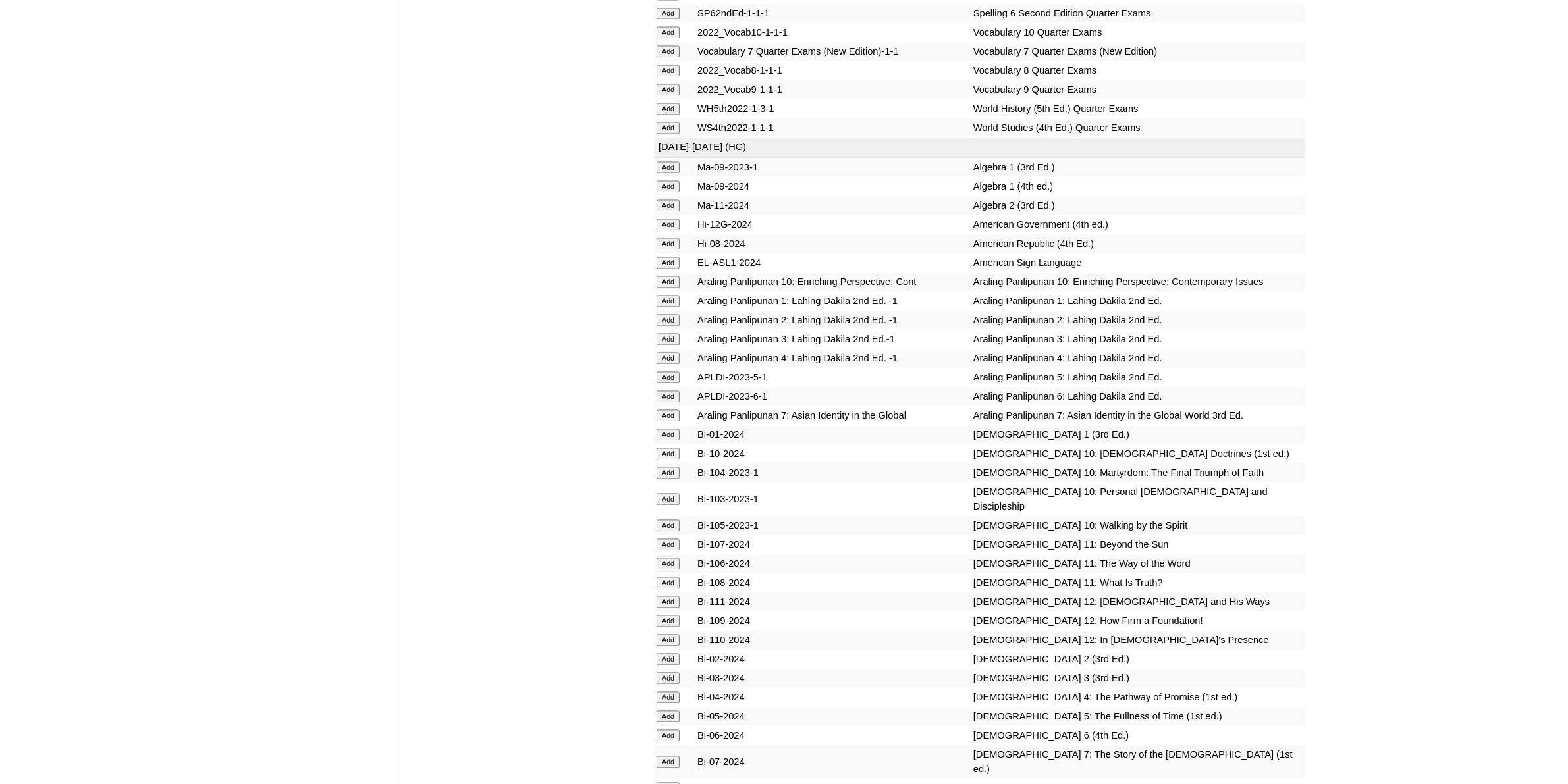
scroll to position [3209, 0]
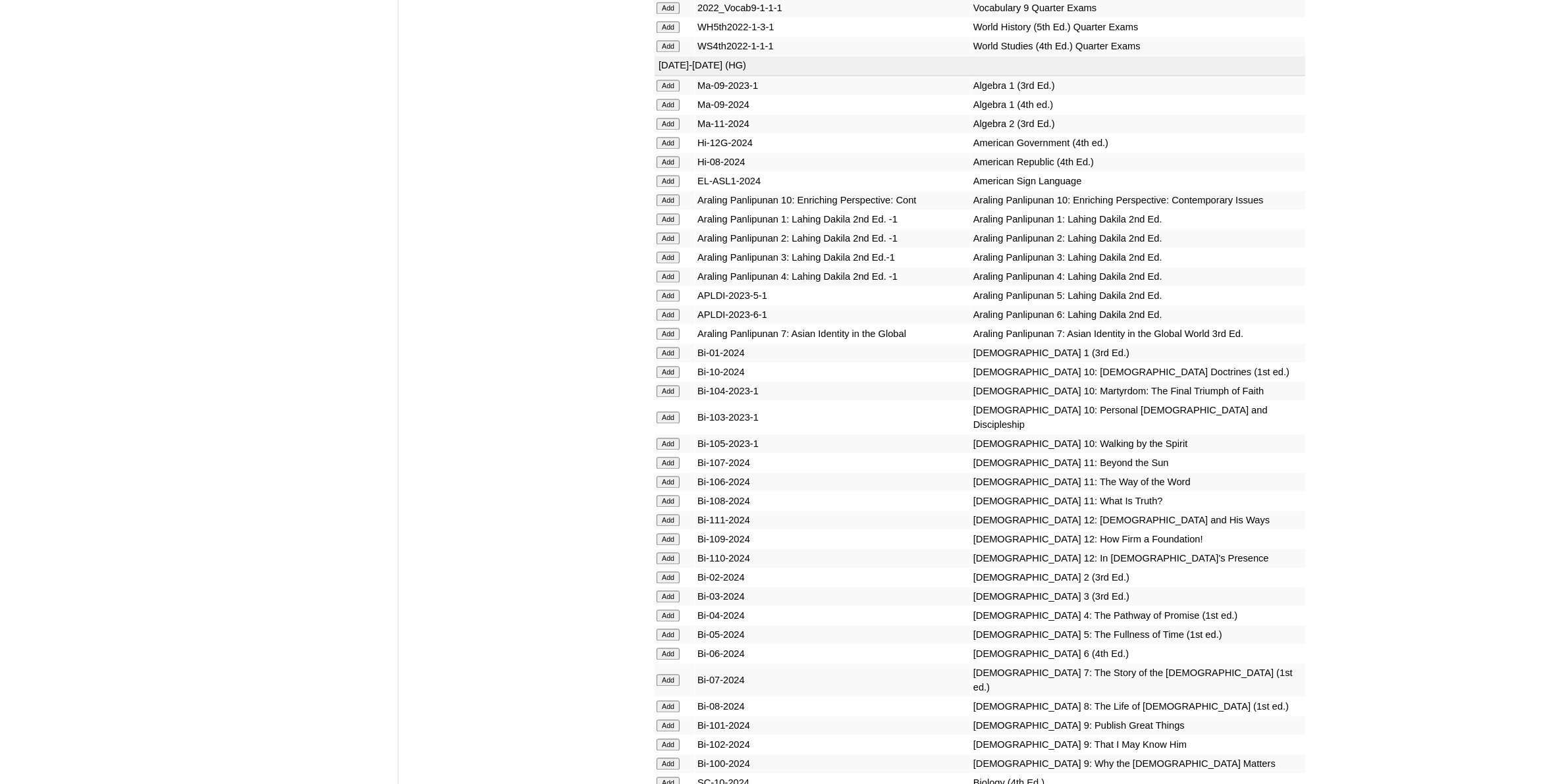
click at [679, 674] on input "Add" at bounding box center [668, 680] width 23 height 12
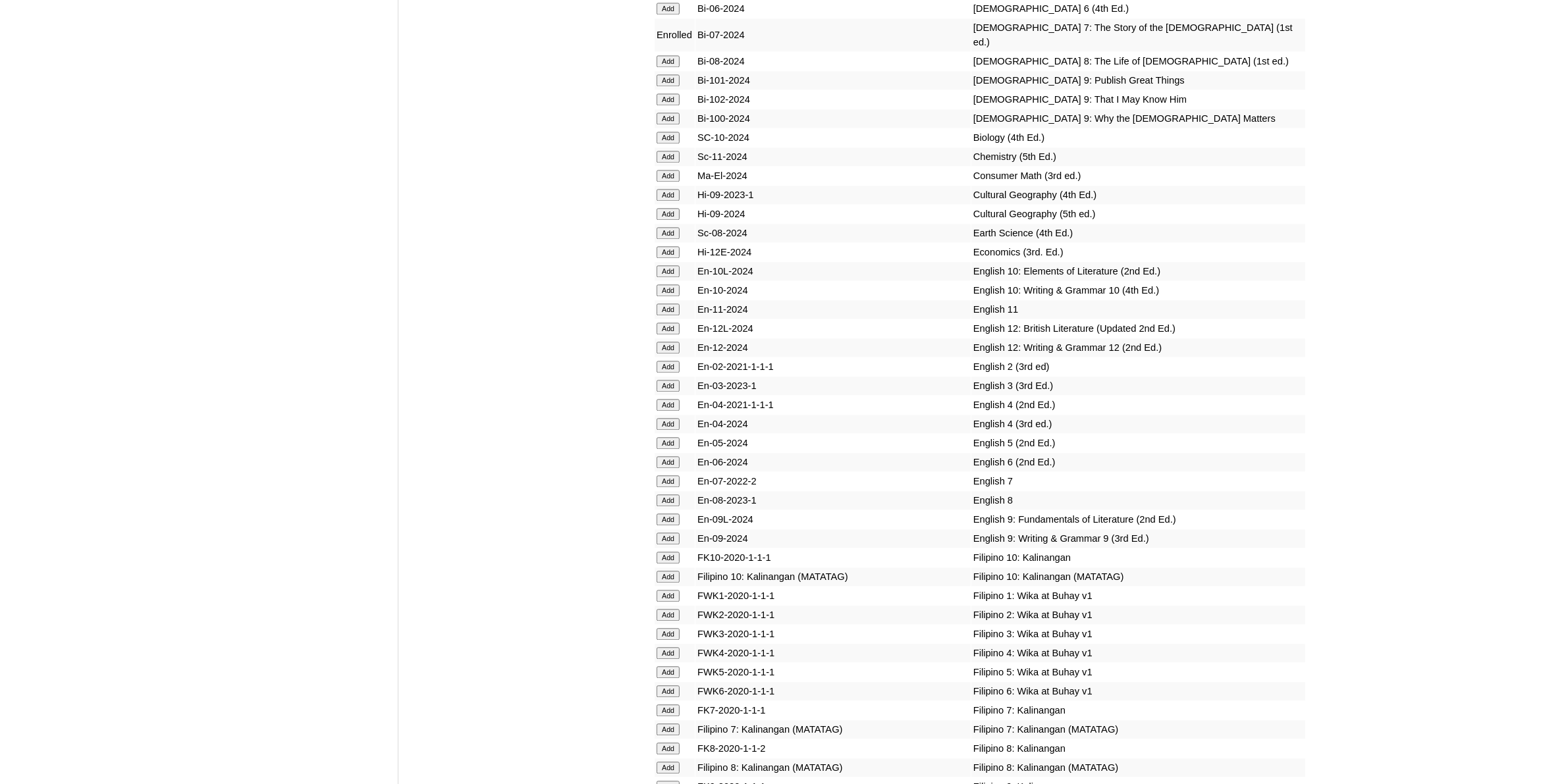
scroll to position [3703, 0]
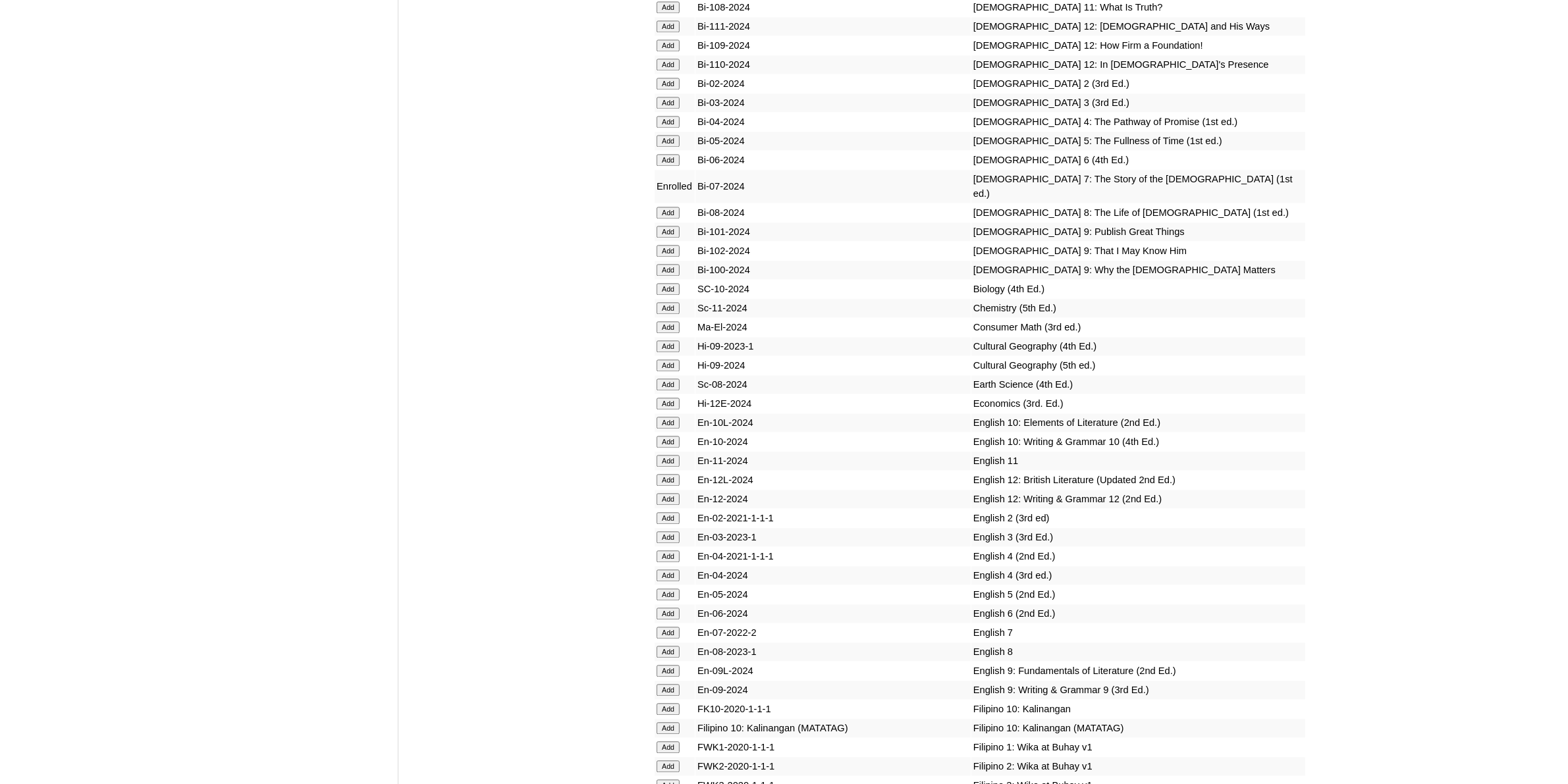
click at [672, 627] on input "Add" at bounding box center [668, 633] width 23 height 12
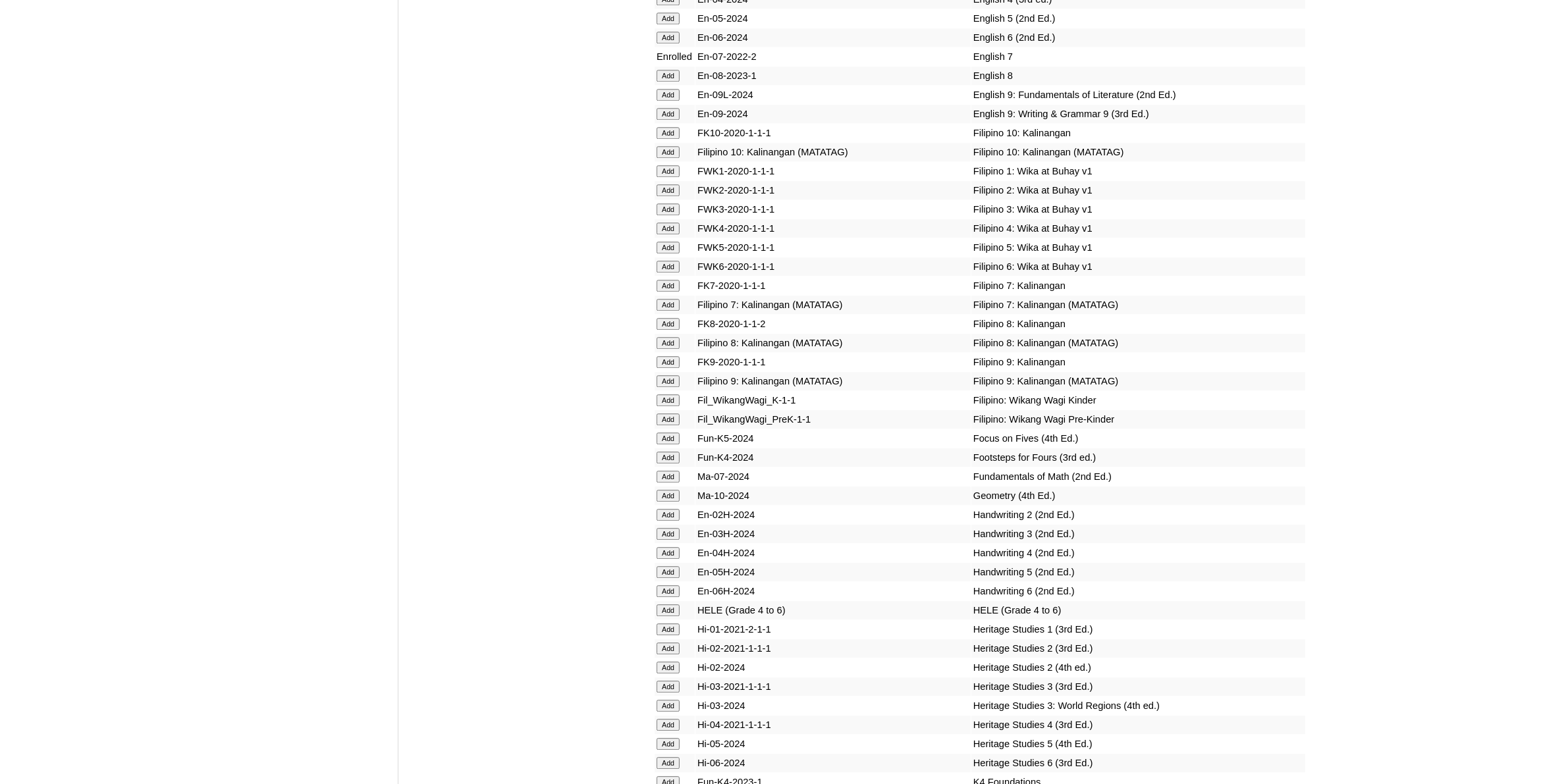
scroll to position [4526, 0]
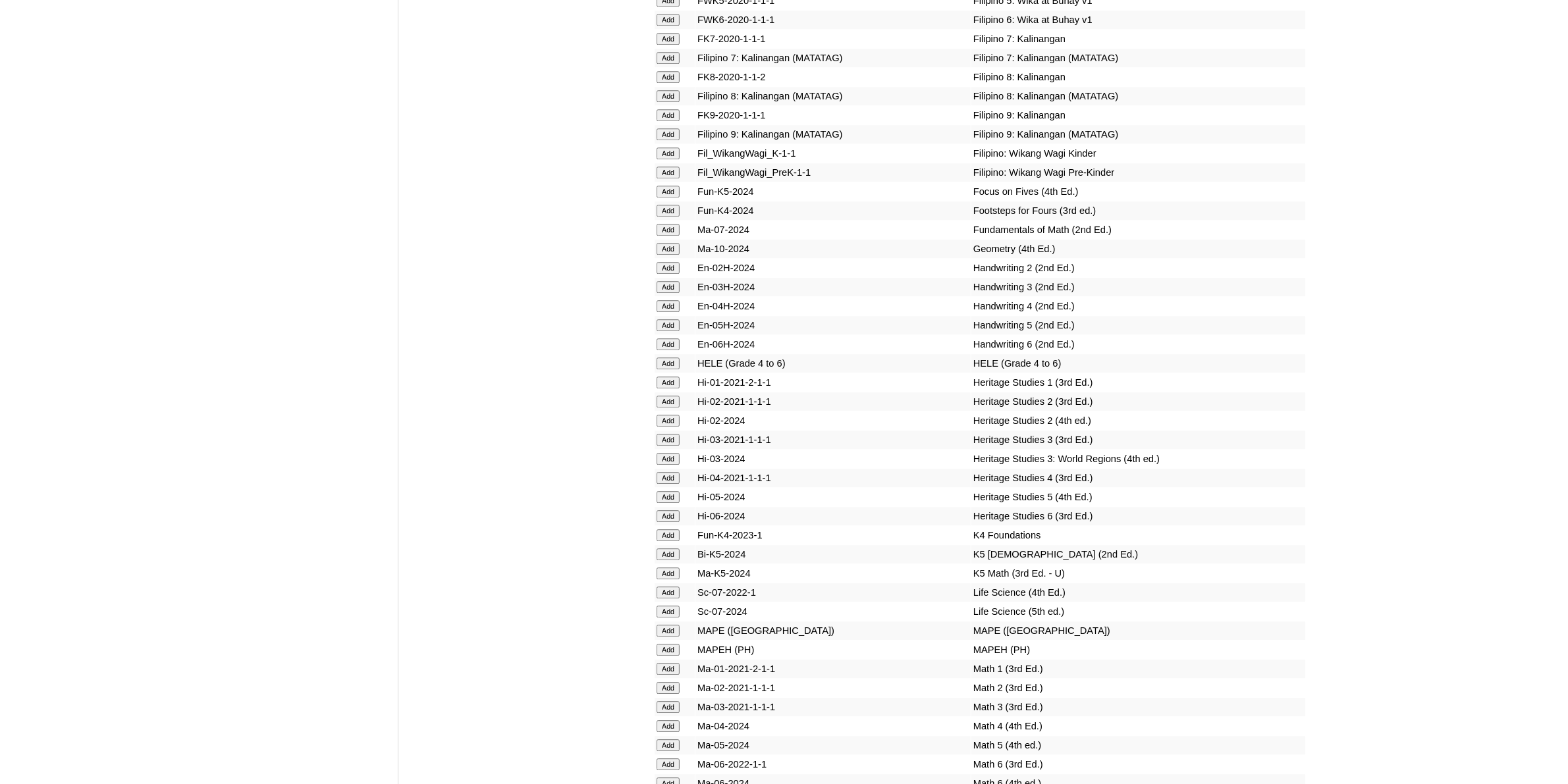
click at [672, 587] on input "Add" at bounding box center [668, 593] width 23 height 12
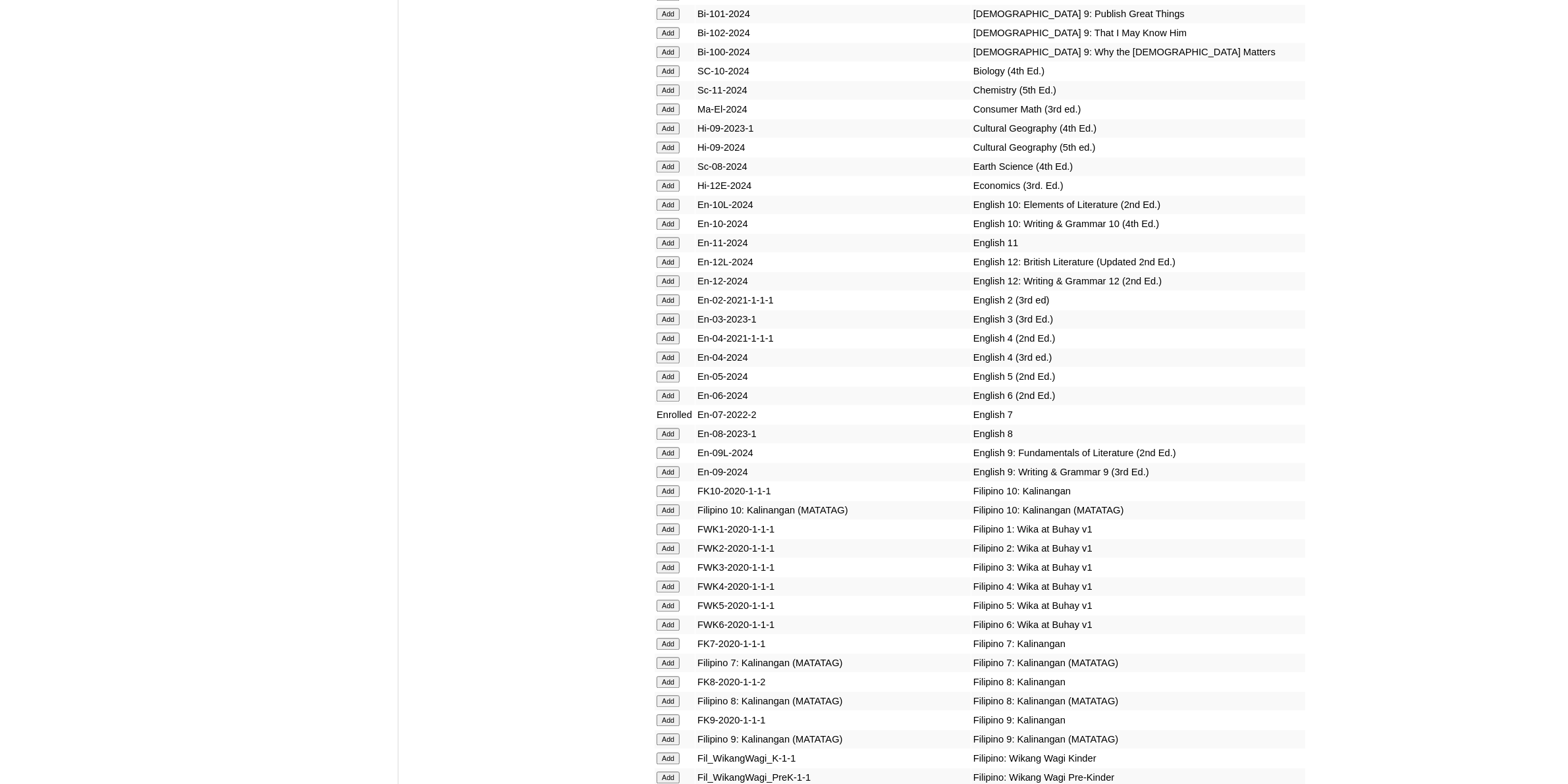
scroll to position [3950, 0]
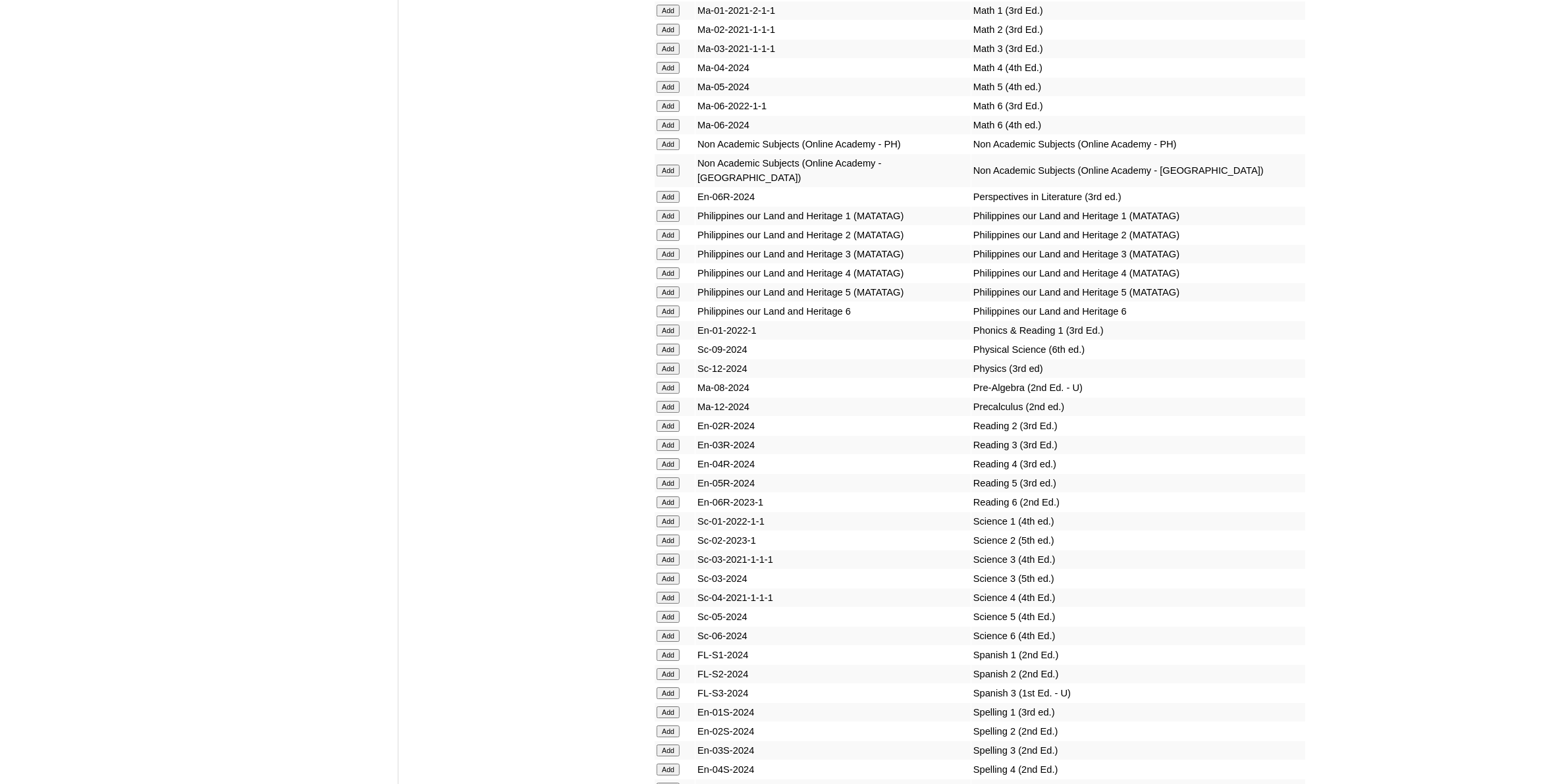
scroll to position [5349, 0]
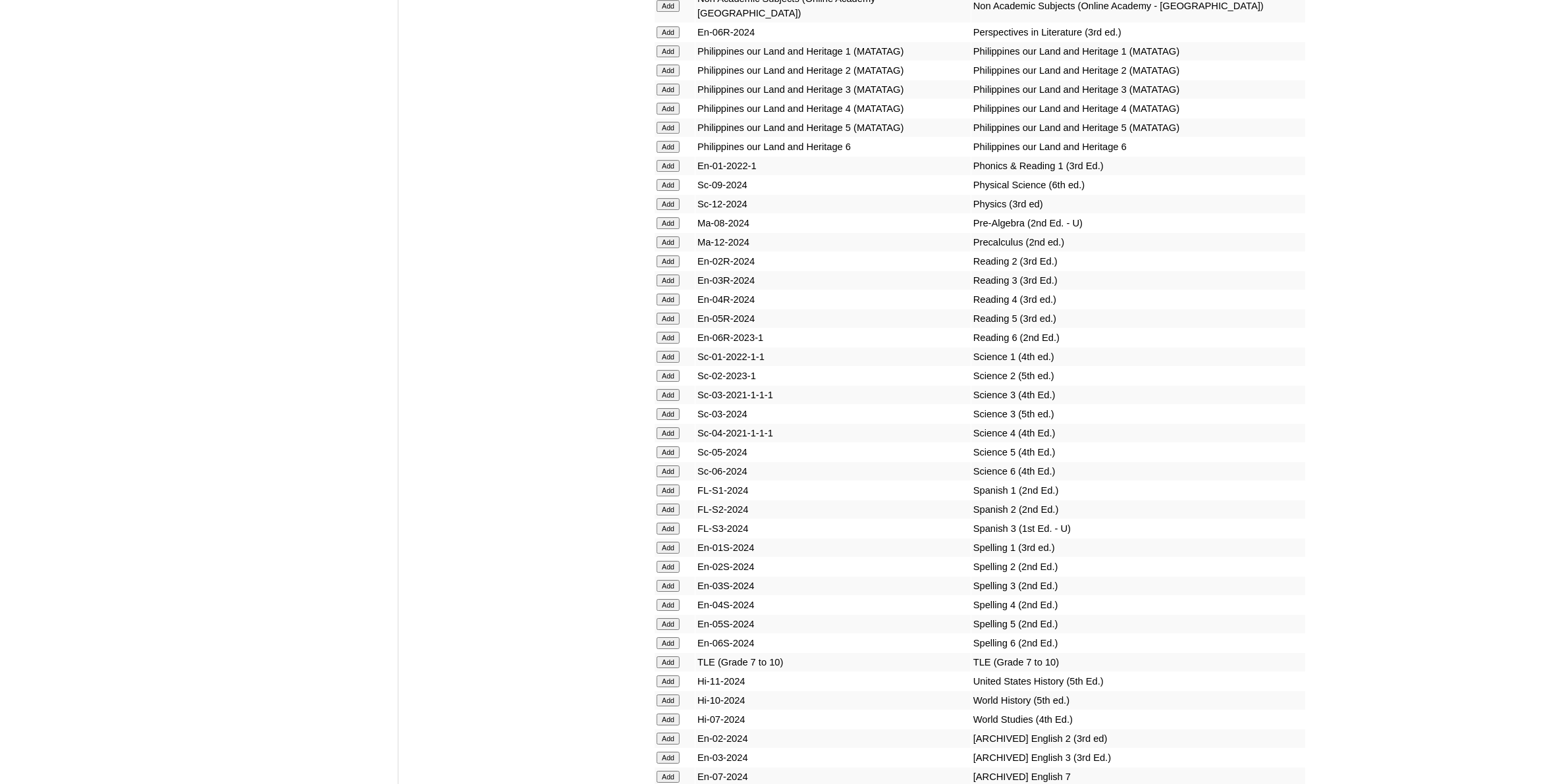
click at [679, 713] on input "Add" at bounding box center [668, 719] width 23 height 12
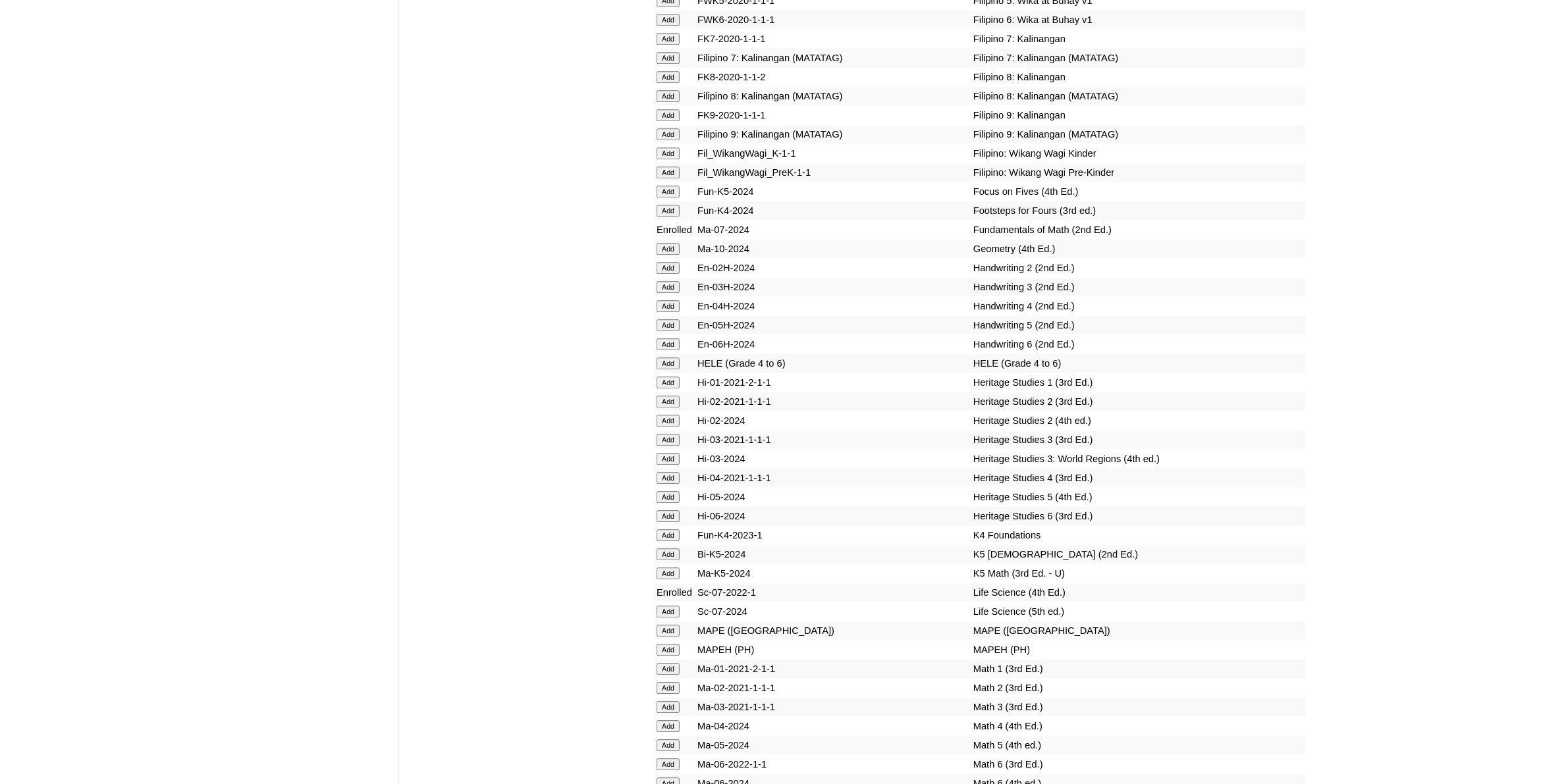
scroll to position [4691, 0]
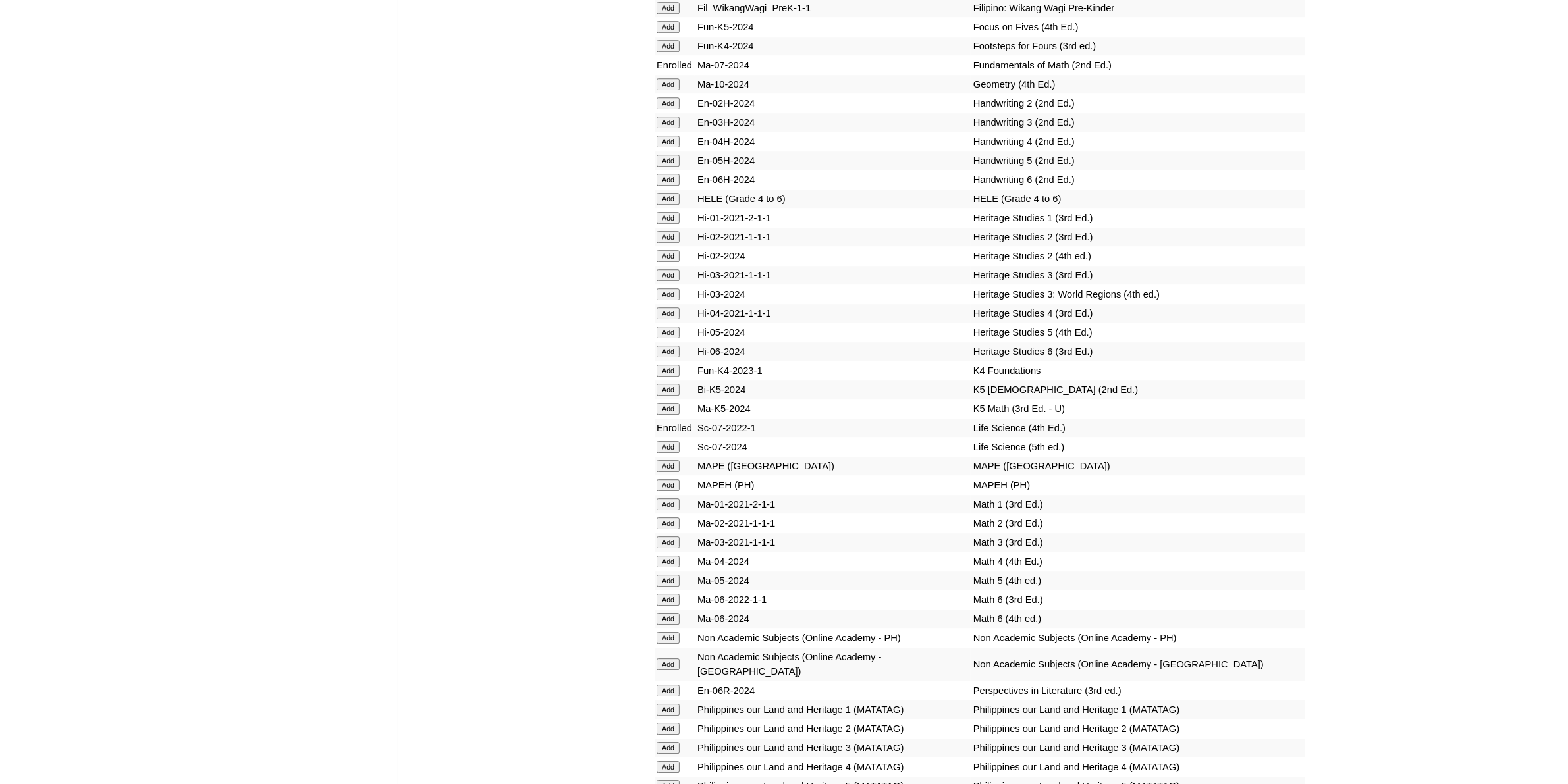
click at [677, 658] on input "Add" at bounding box center [668, 664] width 23 height 12
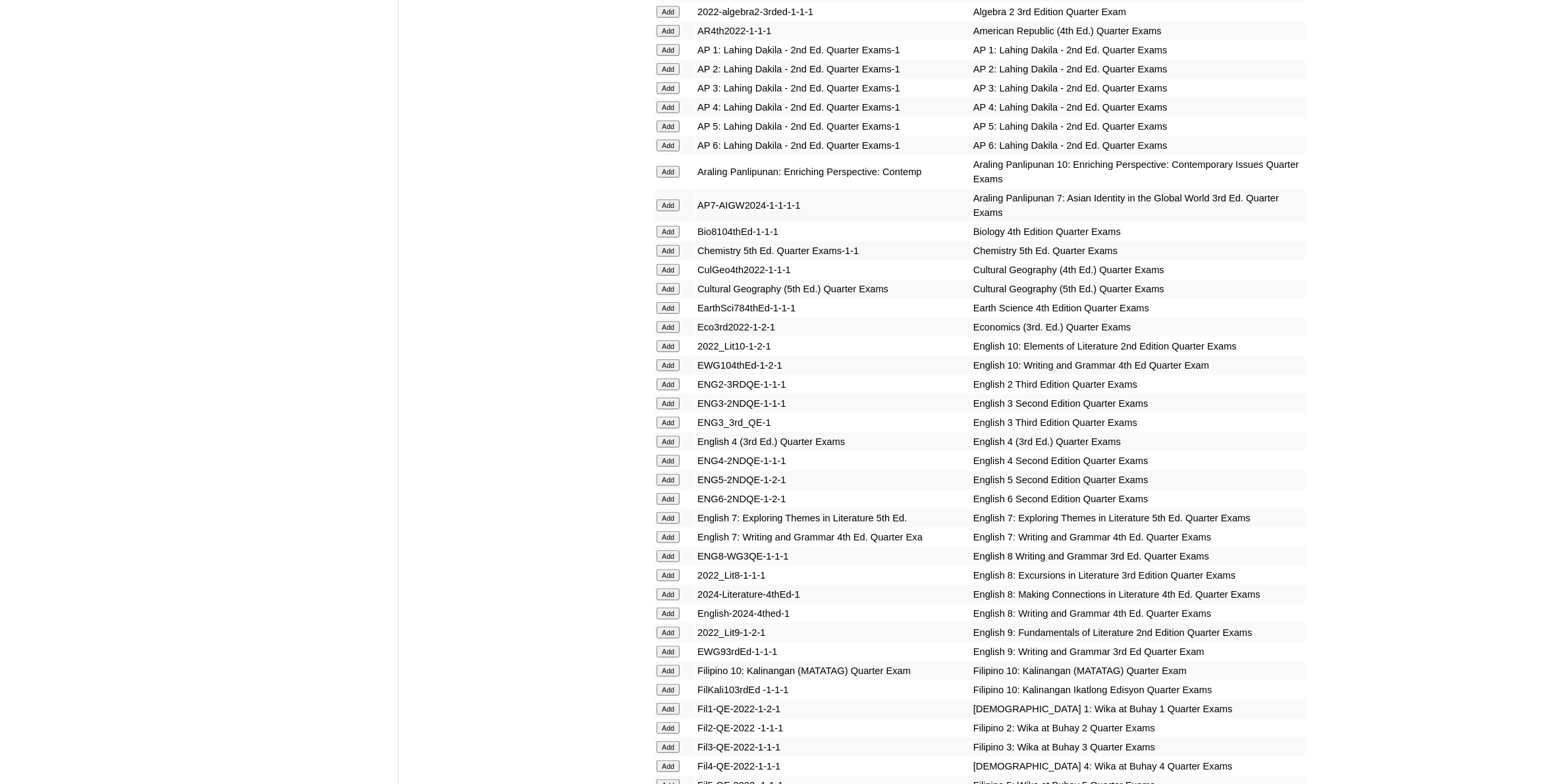
scroll to position [1399, 0]
click at [669, 533] on input "Add" at bounding box center [668, 539] width 23 height 12
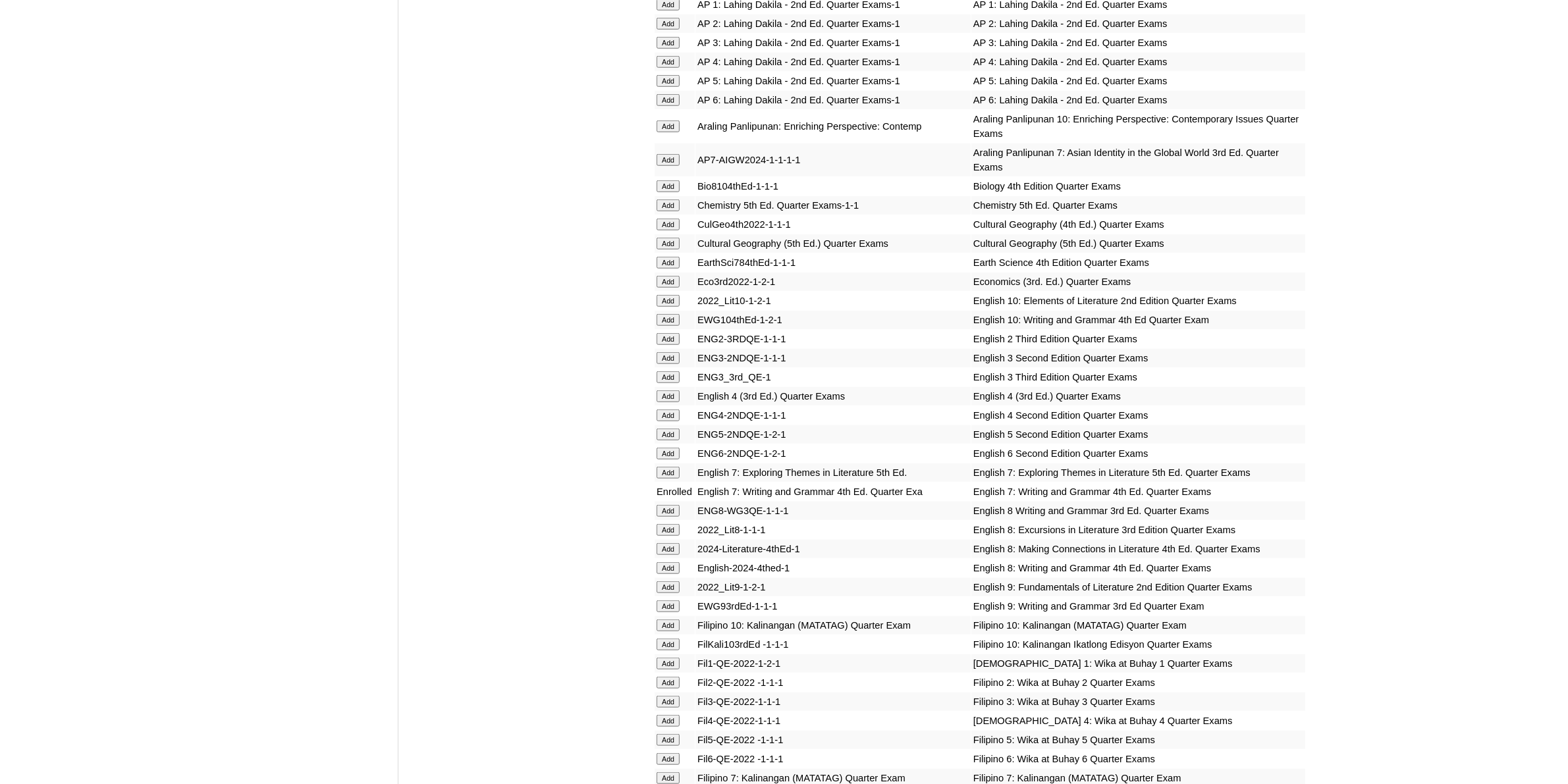
scroll to position [1481, 0]
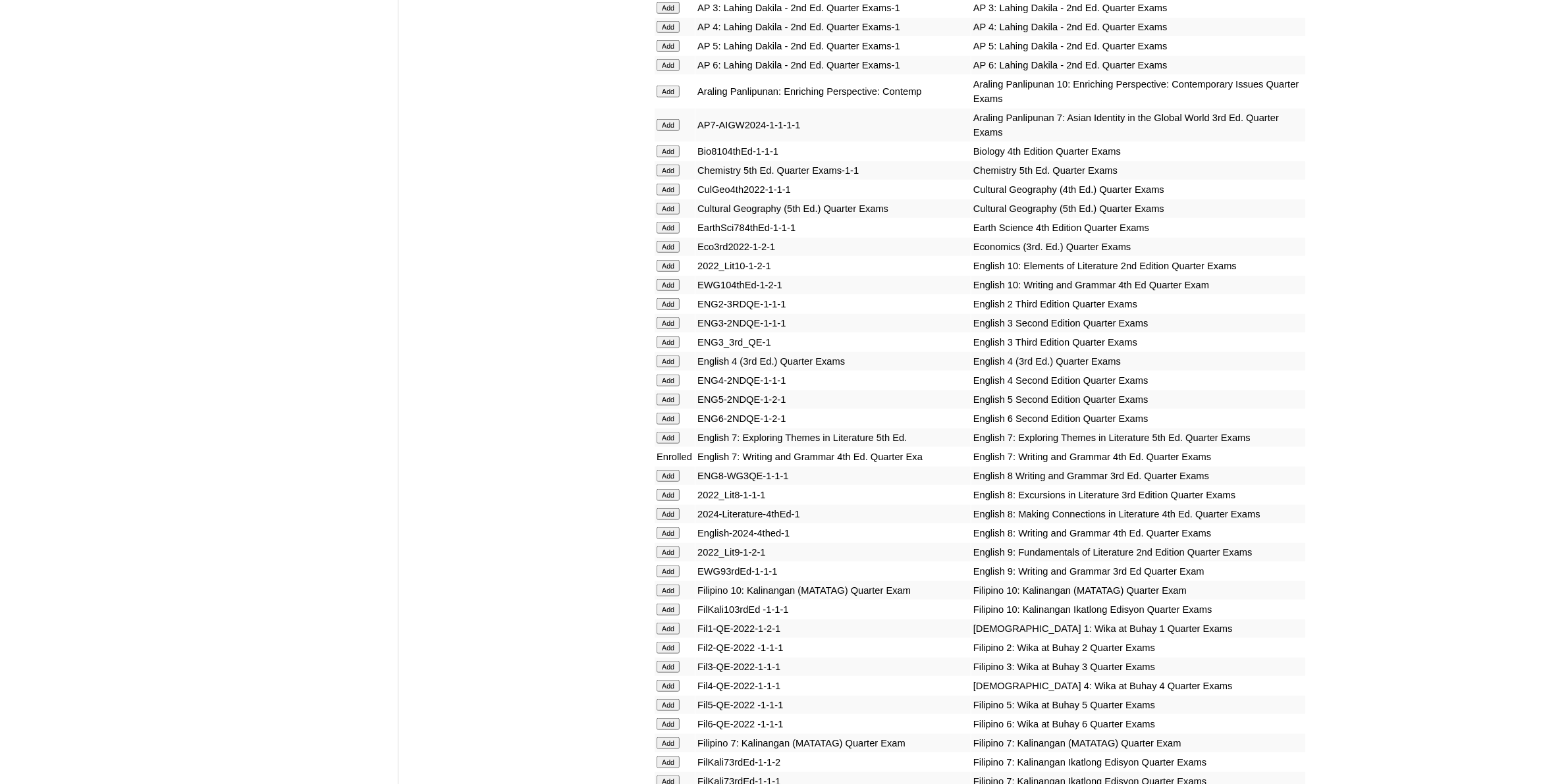
click at [676, 432] on input "Add" at bounding box center [668, 438] width 23 height 12
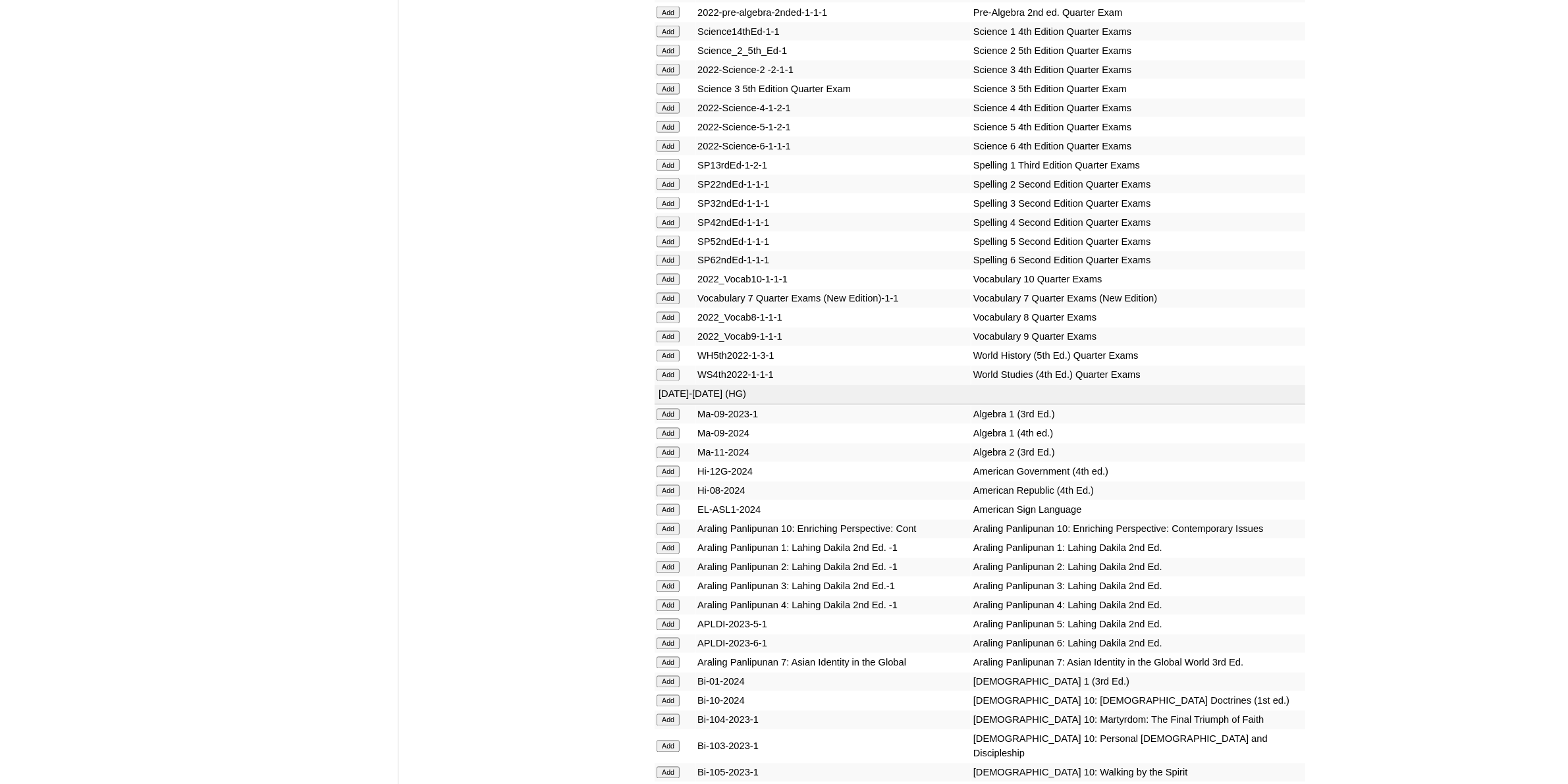
scroll to position [2798, 0]
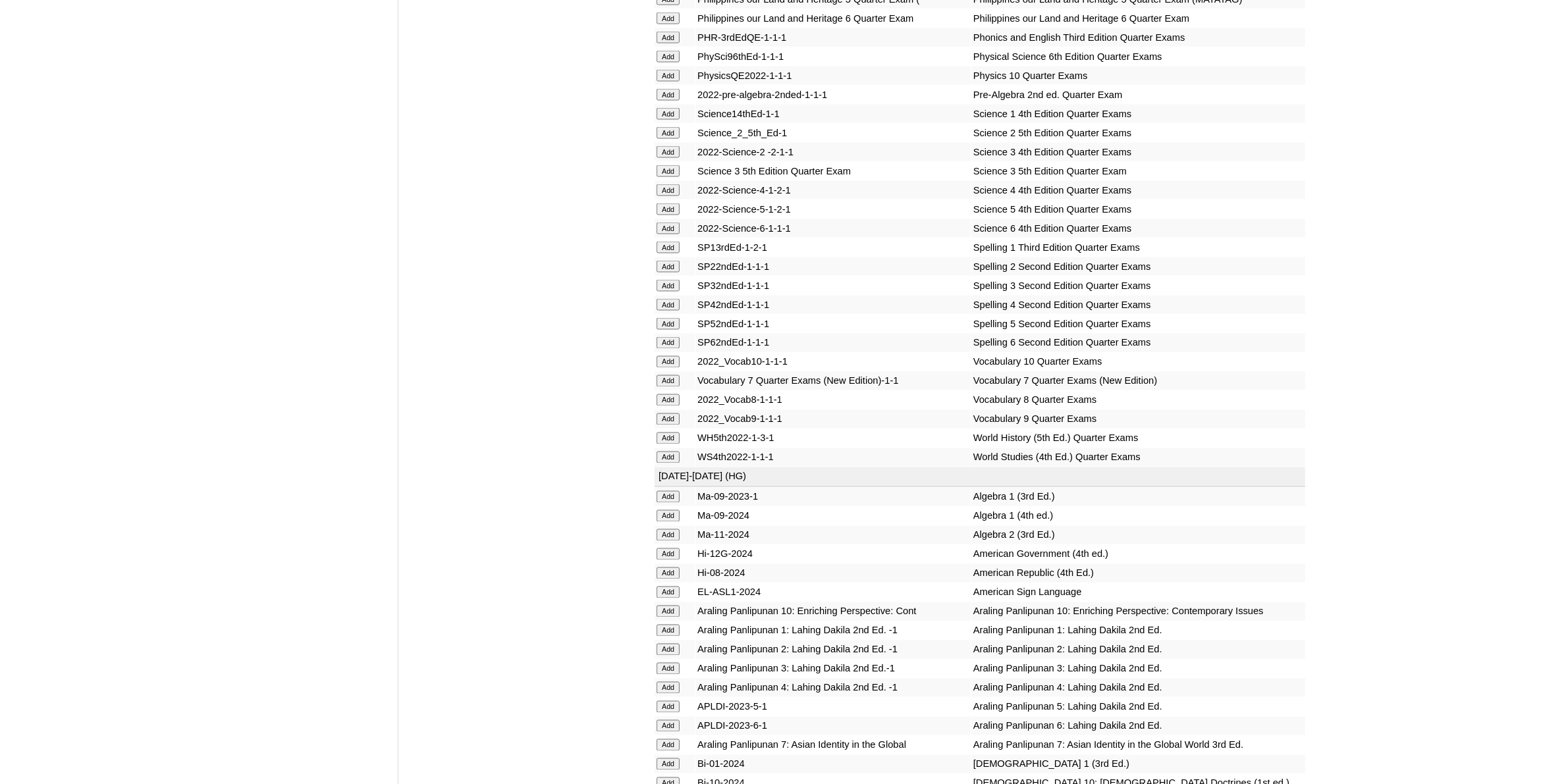
click at [662, 375] on input "Add" at bounding box center [668, 381] width 23 height 12
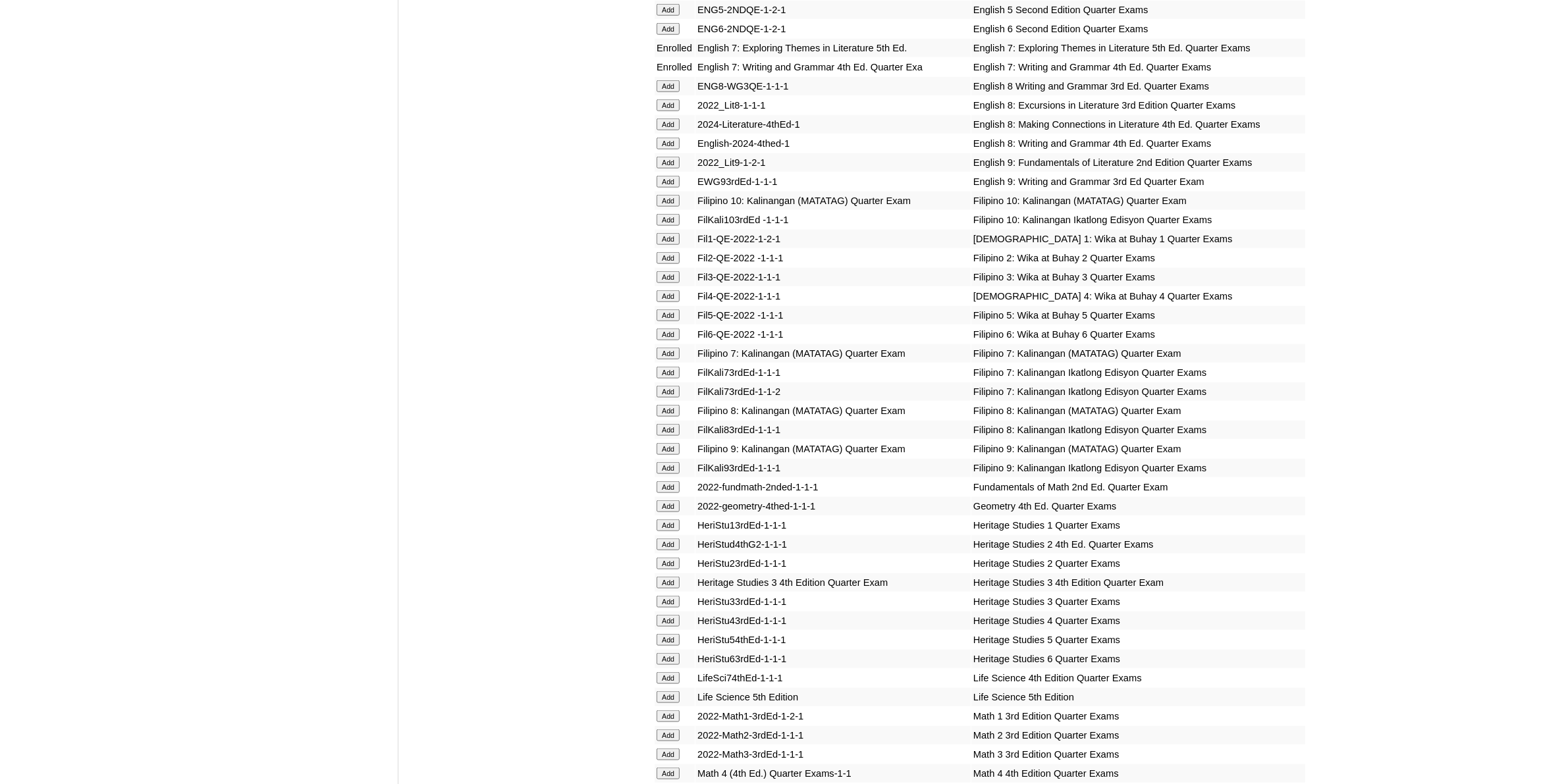
scroll to position [1975, 0]
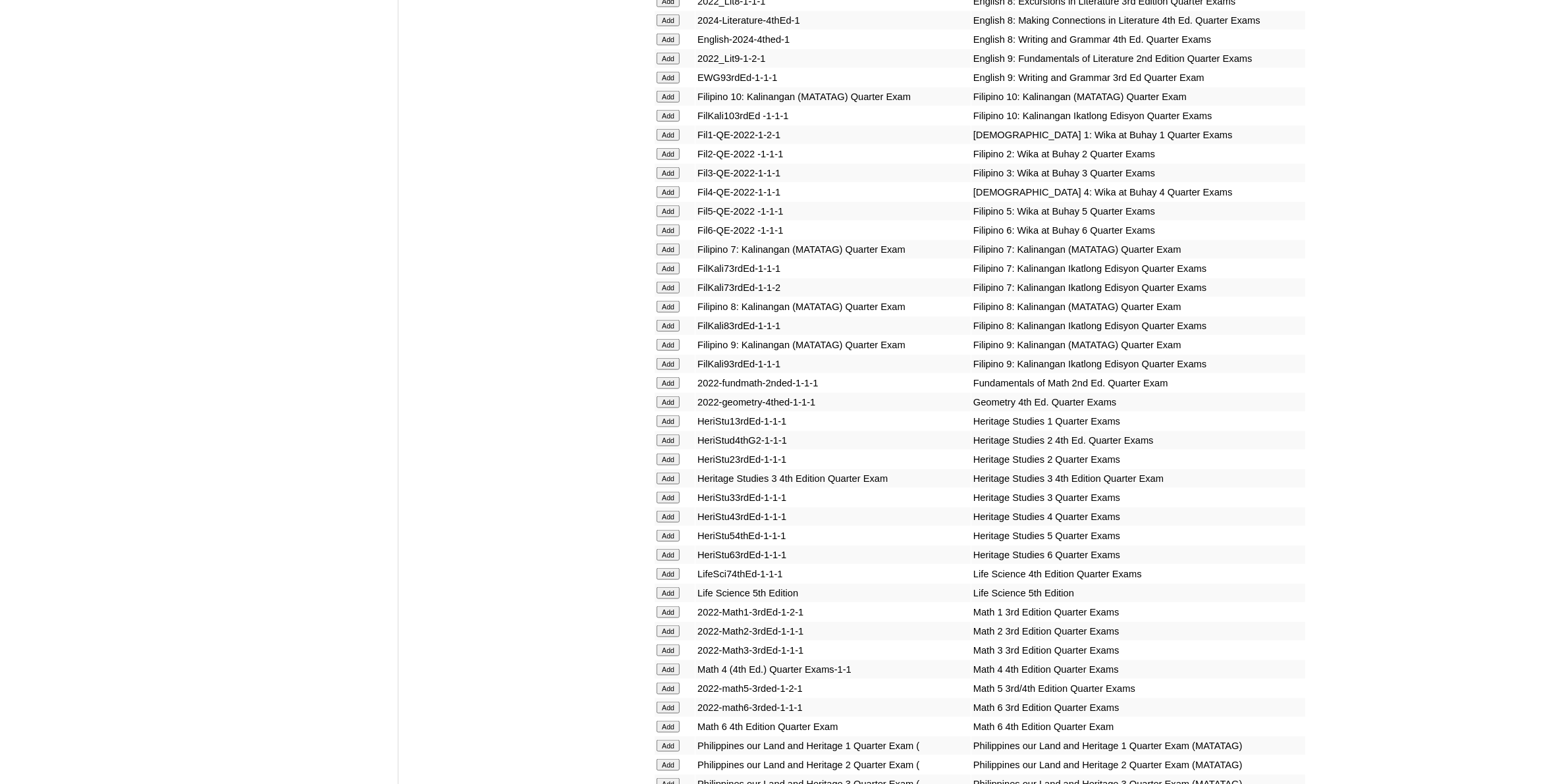
click at [673, 568] on input "Add" at bounding box center [668, 574] width 23 height 12
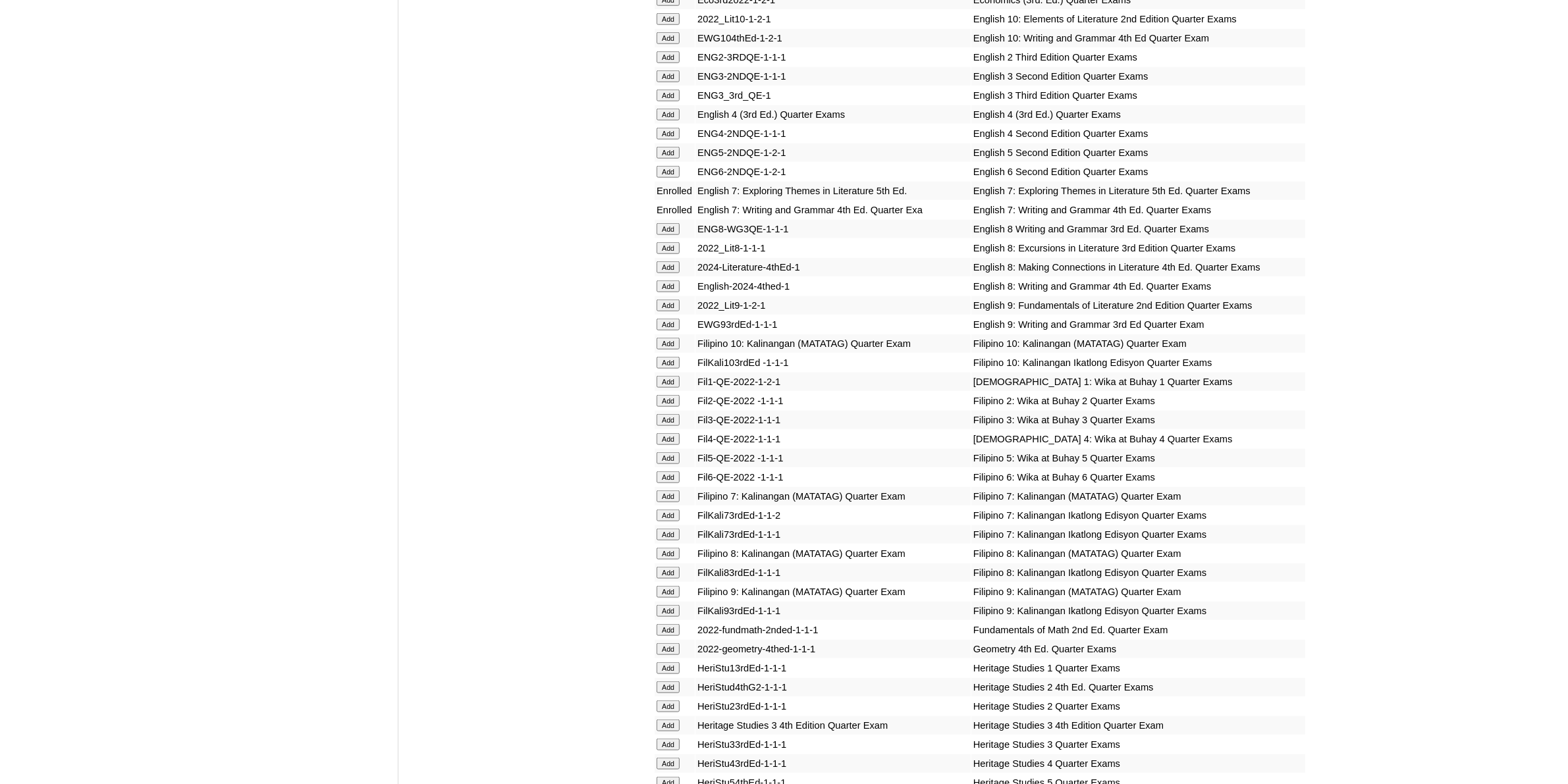
scroll to position [1811, 0]
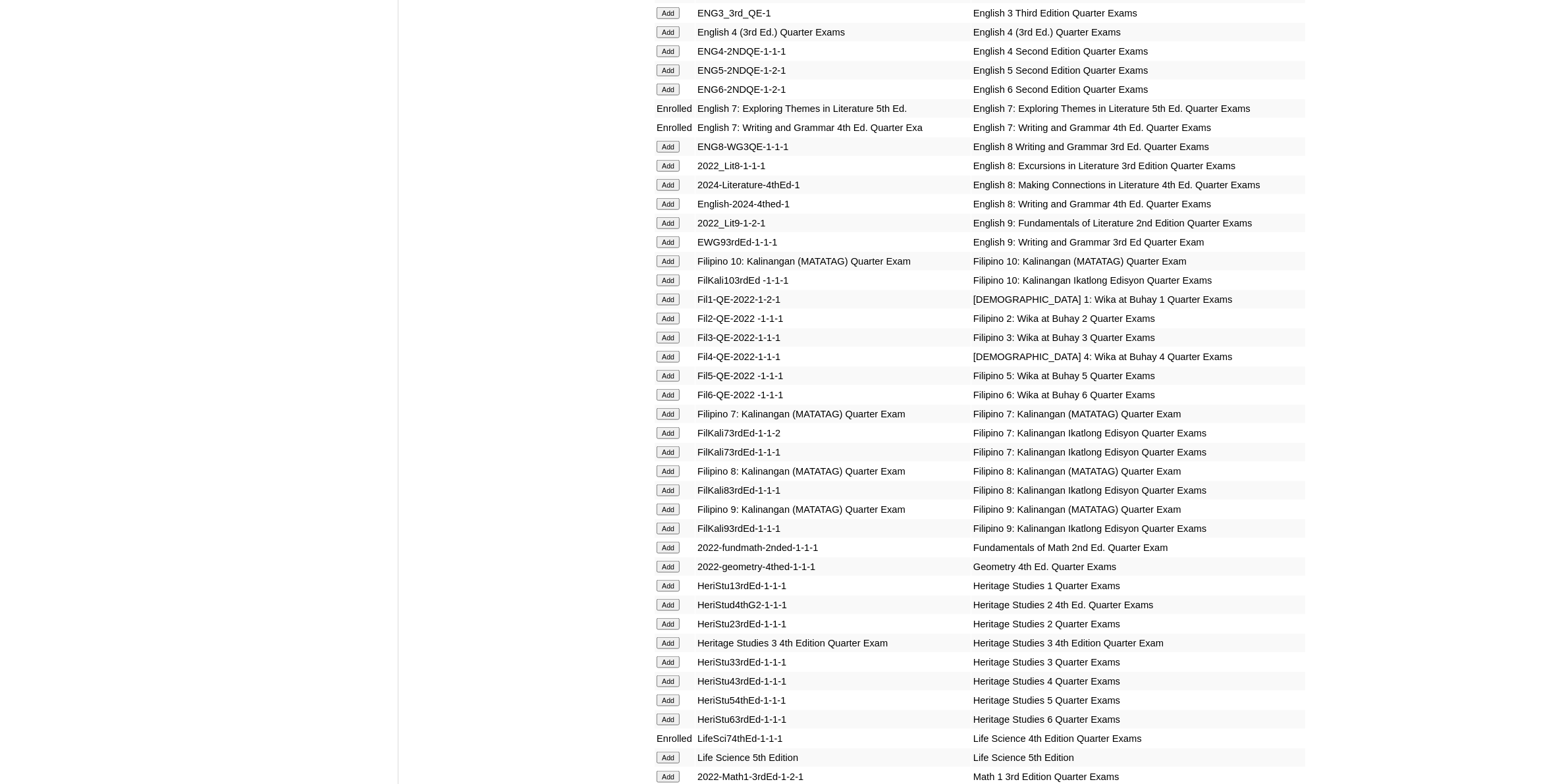
click at [673, 542] on input "Add" at bounding box center [668, 548] width 23 height 12
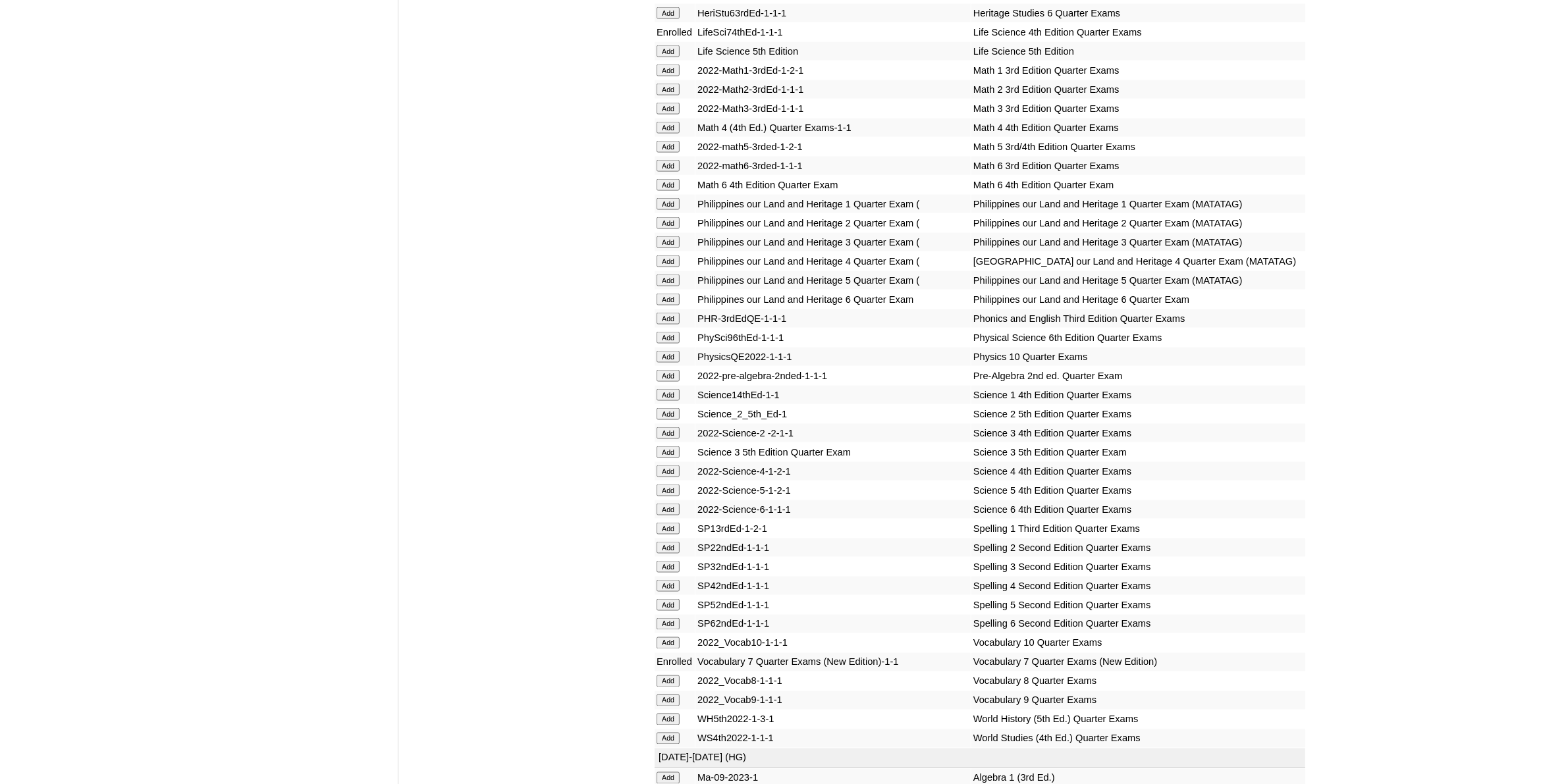
scroll to position [2633, 0]
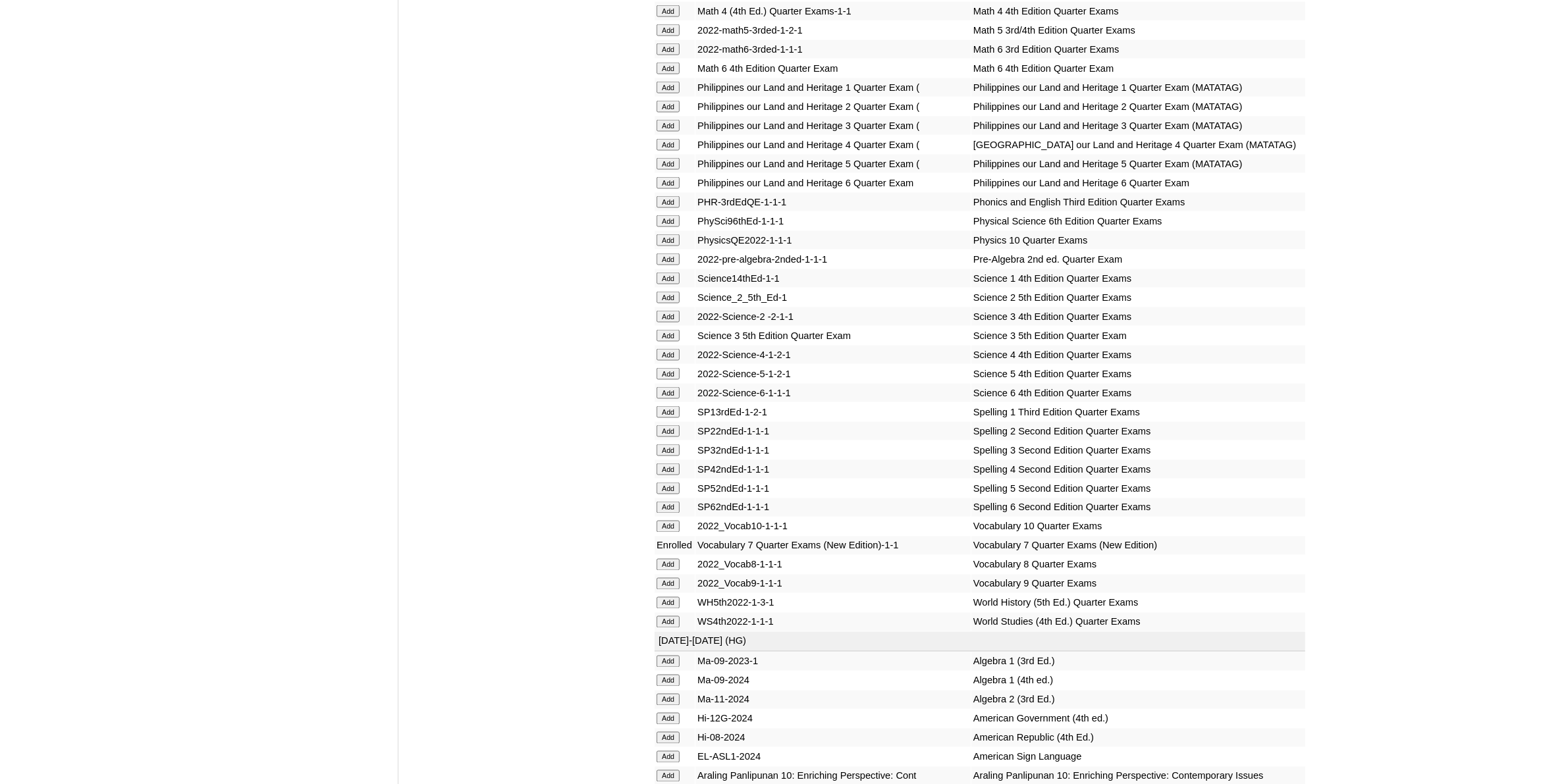
click at [673, 616] on input "Add" at bounding box center [668, 622] width 23 height 12
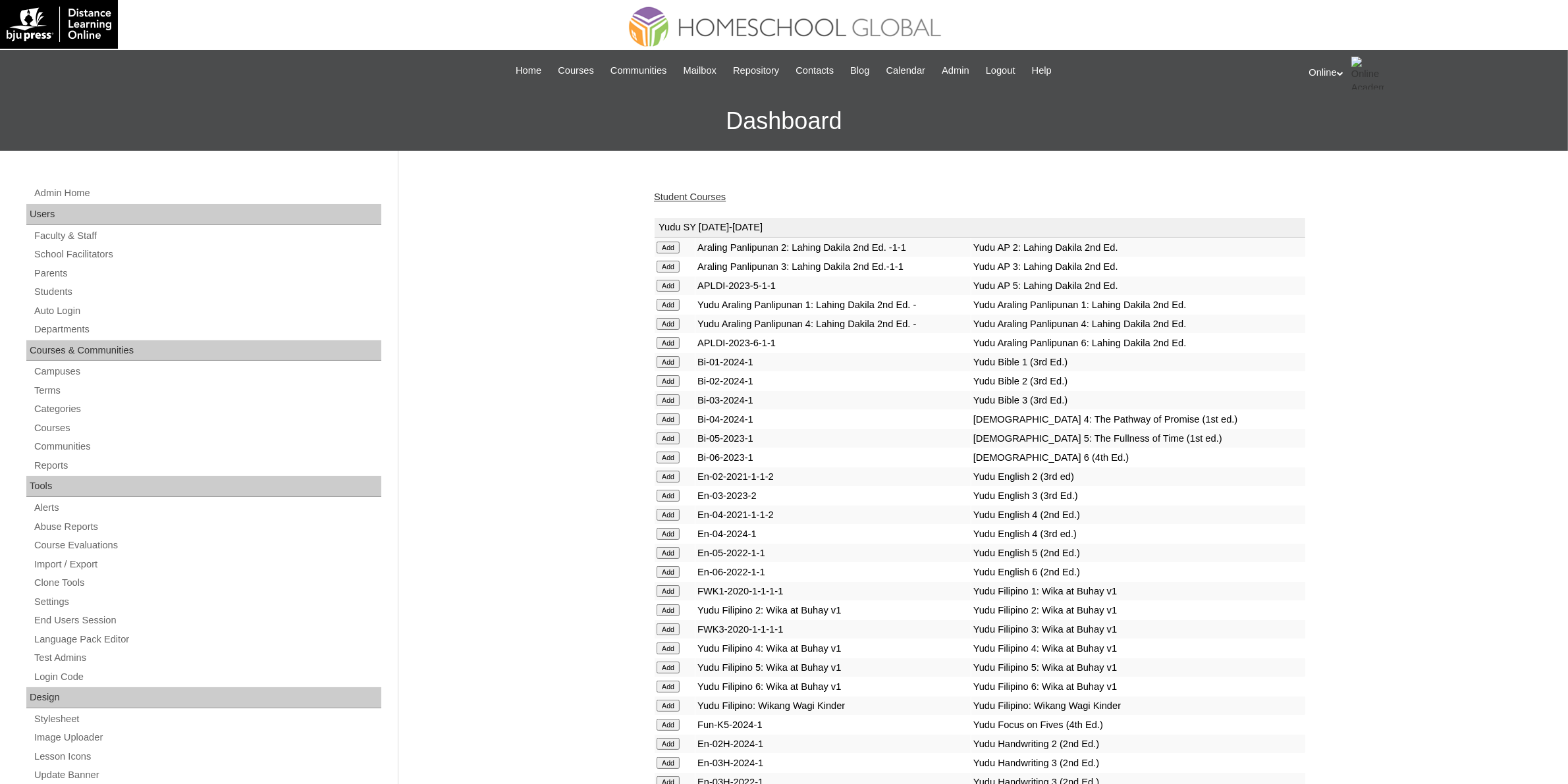
click at [712, 191] on link "Student Courses" at bounding box center [690, 197] width 72 height 10
